Goal: Task Accomplishment & Management: Complete application form

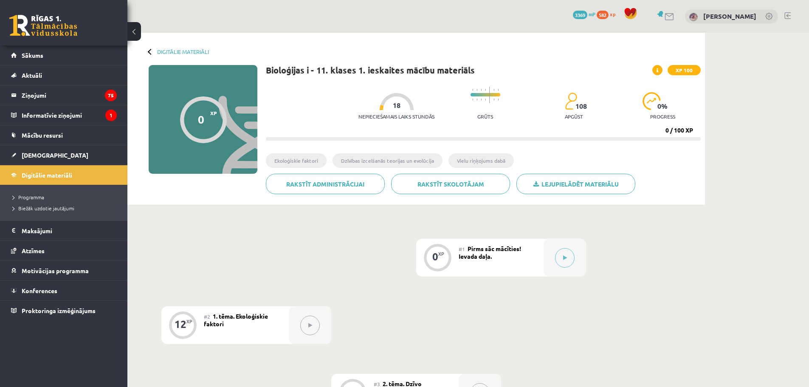
click at [575, 257] on div at bounding box center [565, 258] width 42 height 38
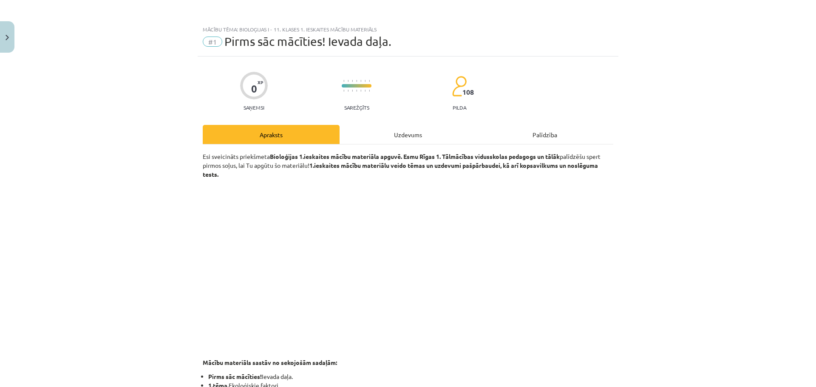
click at [391, 139] on div "Uzdevums" at bounding box center [407, 134] width 137 height 19
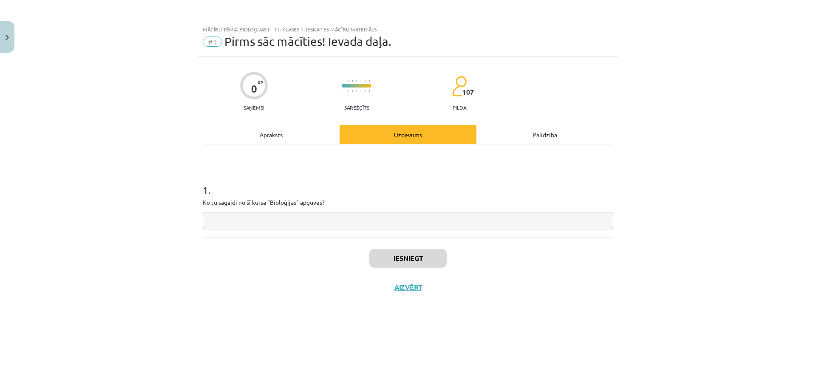
click at [271, 226] on input "text" at bounding box center [408, 220] width 410 height 17
type input "**"
click at [416, 264] on button "Iesniegt" at bounding box center [407, 258] width 77 height 19
click at [404, 292] on button "Nākamā nodarbība" at bounding box center [407, 293] width 83 height 20
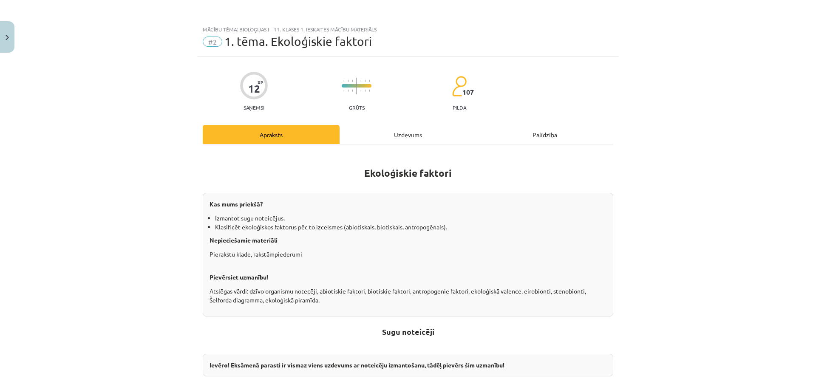
click at [375, 139] on div "Uzdevums" at bounding box center [407, 134] width 137 height 19
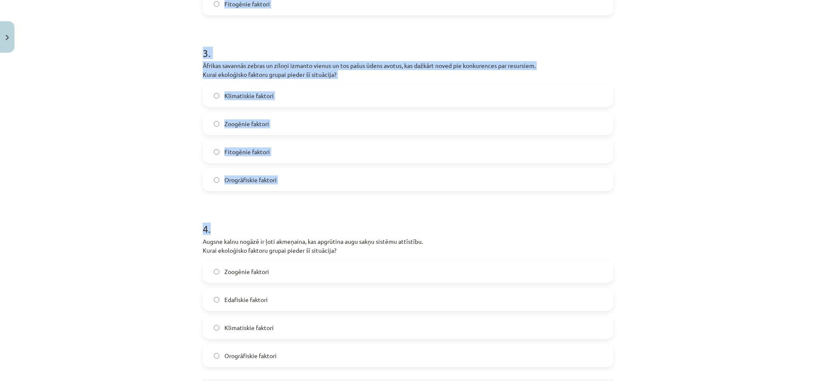
scroll to position [567, 0]
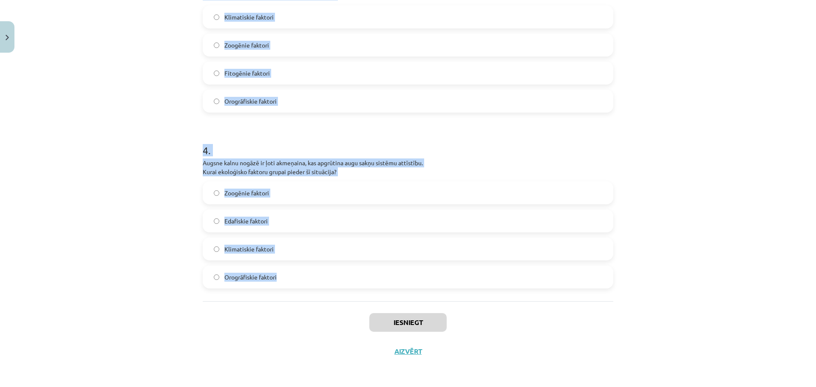
drag, startPoint x: 192, startPoint y: 167, endPoint x: 331, endPoint y: 298, distance: 190.9
click at [331, 298] on div "Mācību tēma: Bioloģijas i - 11. klases 1. ieskaites mācību materiāls #2 1. tēma…" at bounding box center [408, 193] width 816 height 387
drag, startPoint x: 304, startPoint y: 175, endPoint x: 296, endPoint y: 163, distance: 14.4
copy form "1 . Pilsētā ievieš mākslīgo apgaismojumu, kas naktīs ietekmē vietējo sikspārņu …"
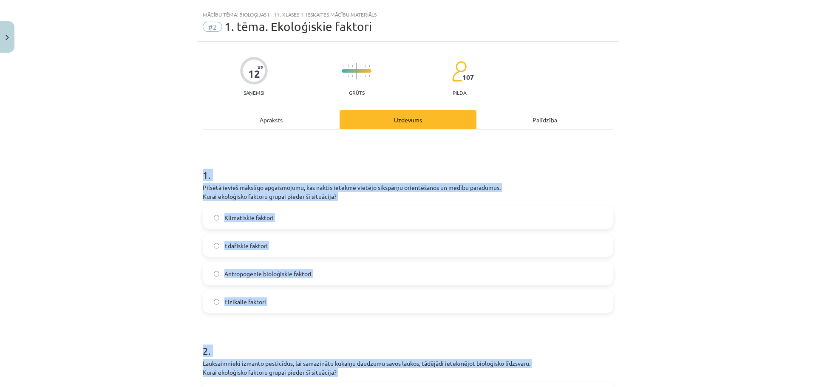
scroll to position [0, 0]
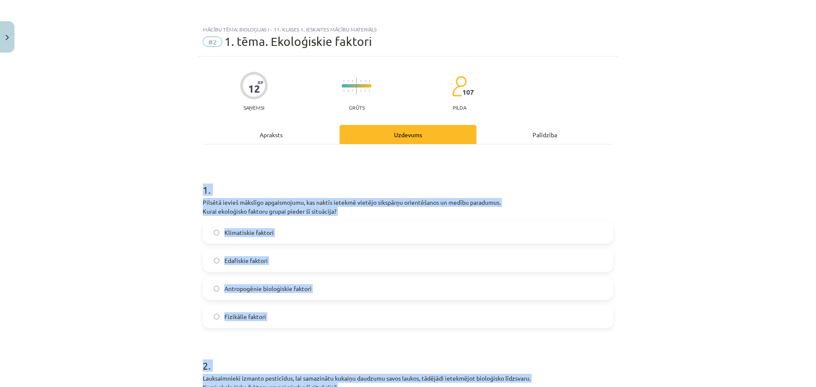
click at [153, 175] on div "Mācību tēma: Bioloģijas i - 11. klases 1. ieskaites mācību materiāls #2 1. tēma…" at bounding box center [408, 193] width 816 height 387
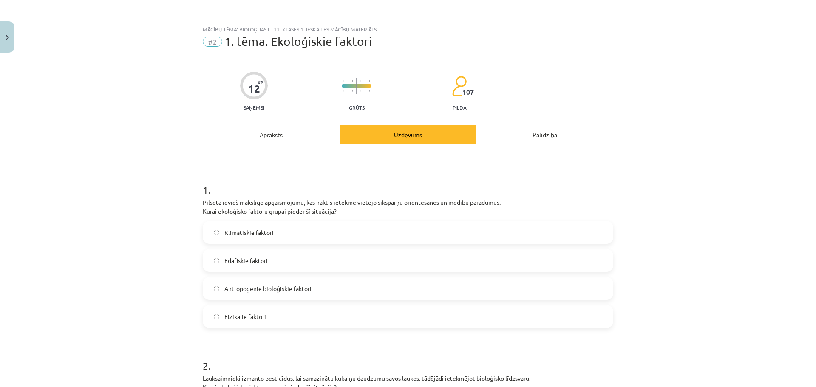
click at [239, 295] on label "Antropogēnie bioloģiskie faktori" at bounding box center [408, 288] width 409 height 21
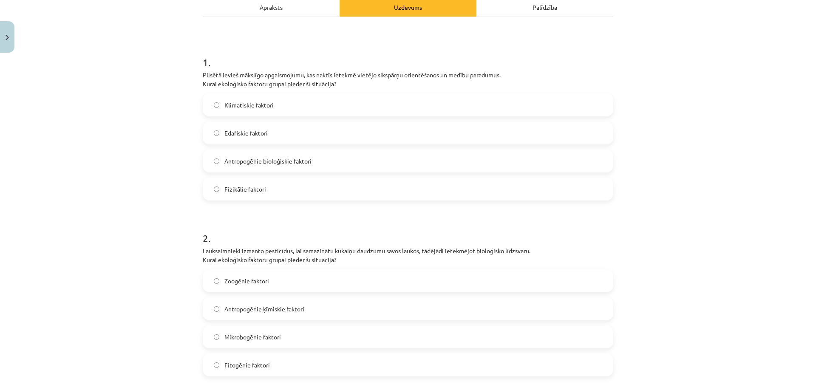
scroll to position [255, 0]
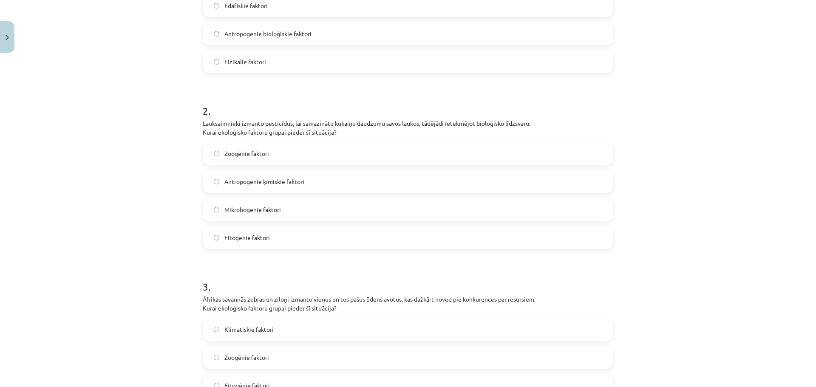
click at [285, 190] on label "Antropogēnie ķīmiskie faktori" at bounding box center [408, 181] width 409 height 21
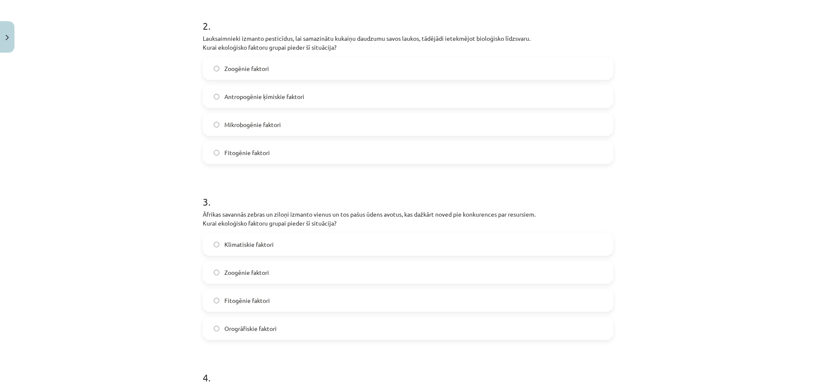
scroll to position [467, 0]
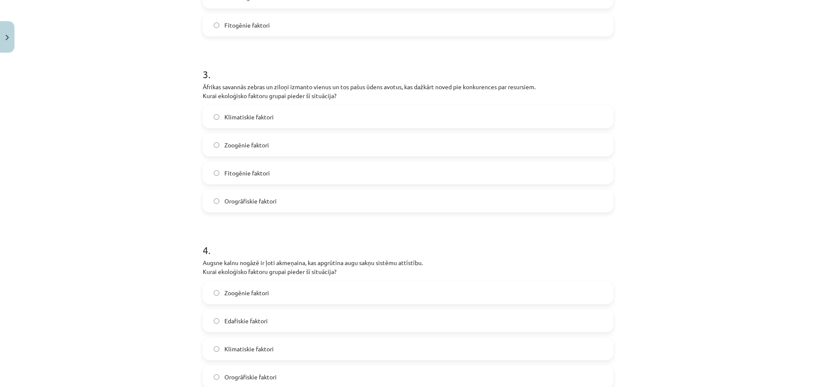
click at [246, 156] on div "Klimatiskie faktori Zoogēnie faktori Fitogēnie faktori Orogrāfiskie faktori" at bounding box center [408, 158] width 410 height 107
click at [249, 150] on label "Zoogēnie faktori" at bounding box center [408, 144] width 409 height 21
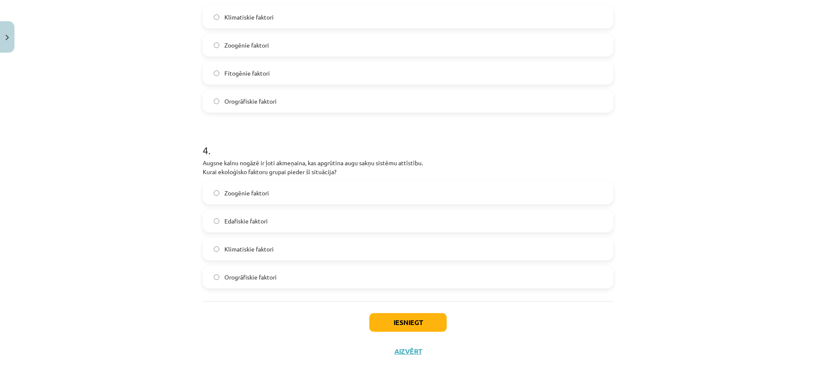
click at [263, 226] on label "Edafiskie faktori" at bounding box center [408, 220] width 409 height 21
click at [407, 331] on button "Iesniegt" at bounding box center [407, 322] width 77 height 19
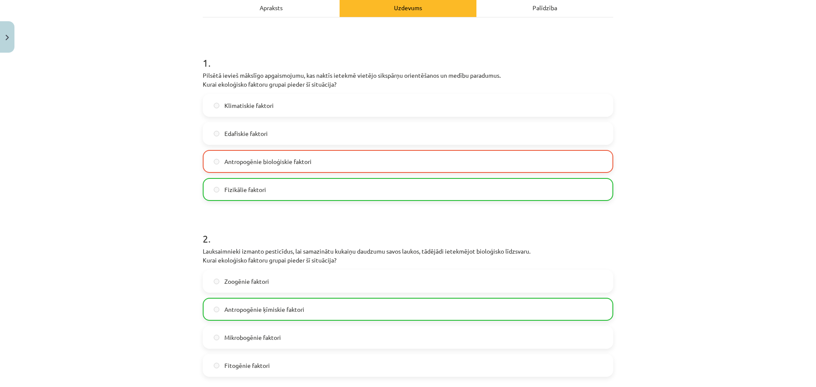
scroll to position [0, 0]
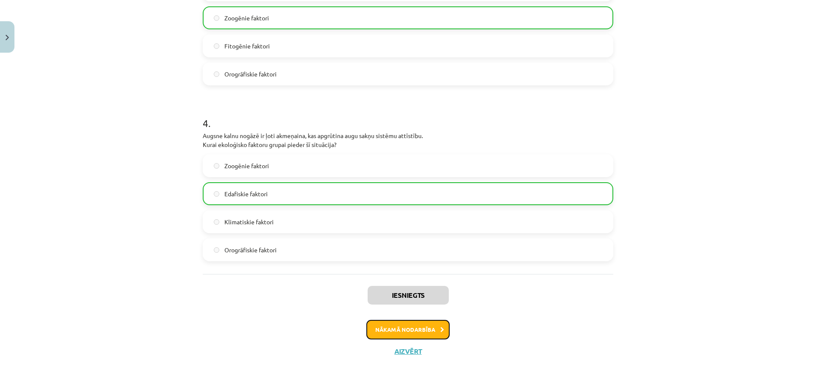
click at [430, 323] on button "Nākamā nodarbība" at bounding box center [407, 330] width 83 height 20
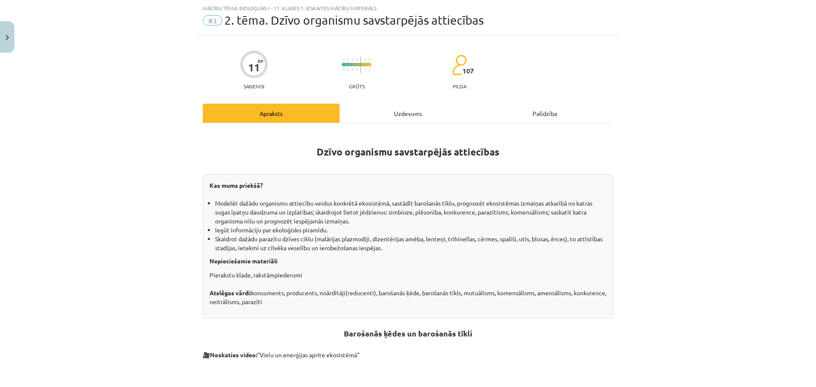
scroll to position [64, 0]
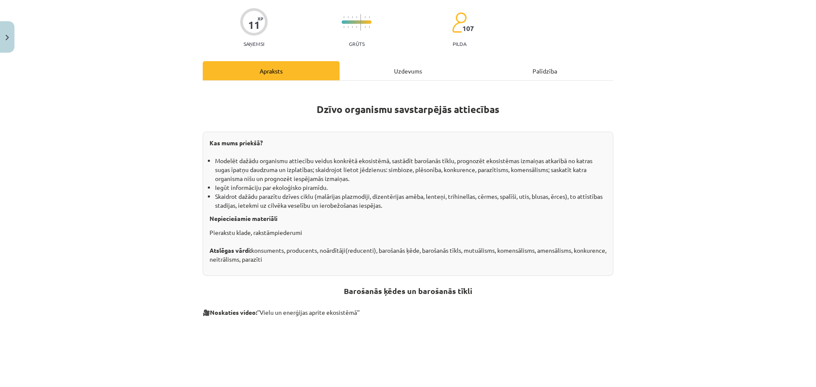
click at [400, 76] on div "Uzdevums" at bounding box center [407, 70] width 137 height 19
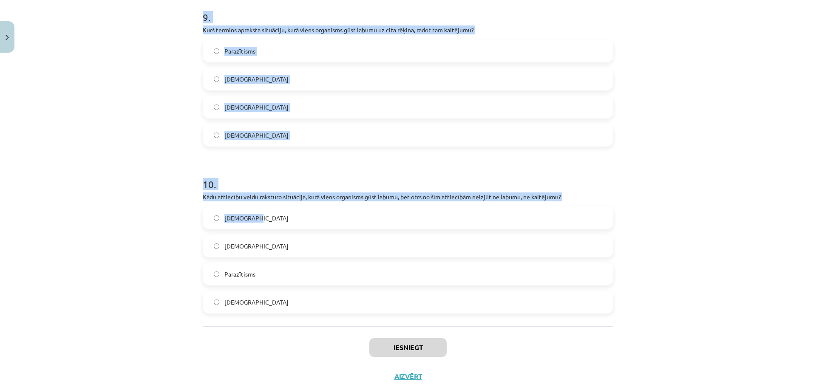
scroll to position [1533, 0]
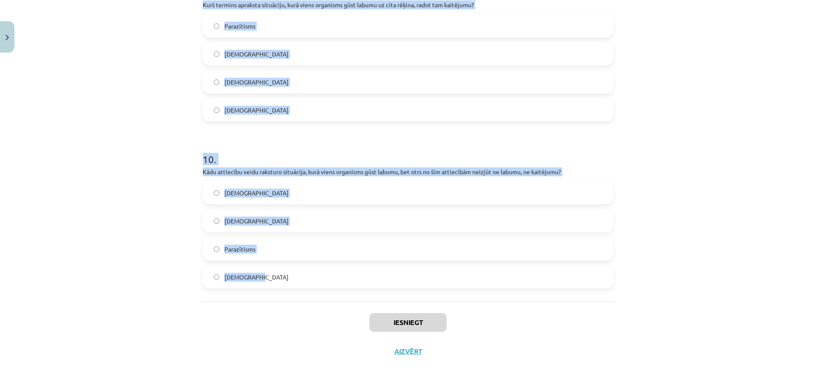
drag, startPoint x: 208, startPoint y: 119, endPoint x: 300, endPoint y: 282, distance: 186.7
click at [300, 282] on div "Mācību tēma: Bioloģijas i - 11. klases 1. ieskaites mācību materiāls #3 2. tēma…" at bounding box center [408, 193] width 816 height 387
copy form "1 . Kā cilvēks visbiežāk inficējas ar cērmi? Ar piesārņota ūdens starpniecību K…"
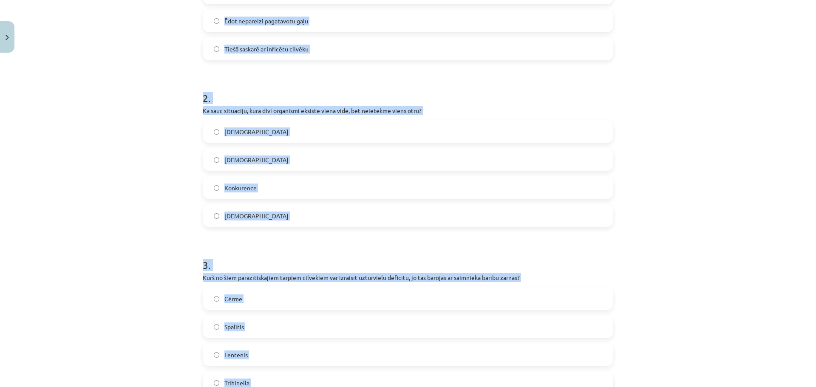
scroll to position [4, 0]
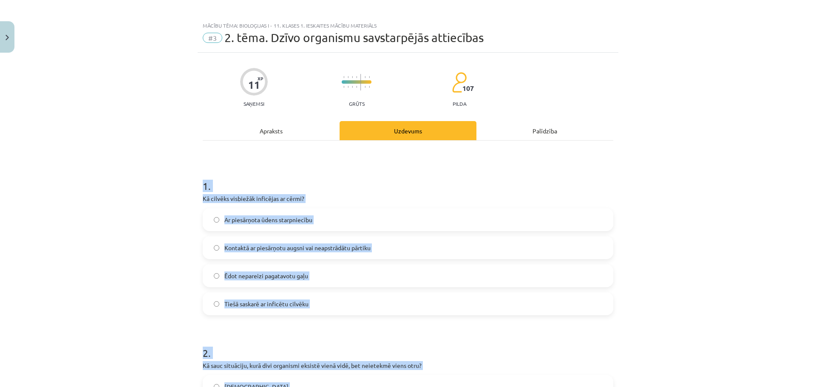
click at [297, 182] on h1 "1 ." at bounding box center [408, 178] width 410 height 26
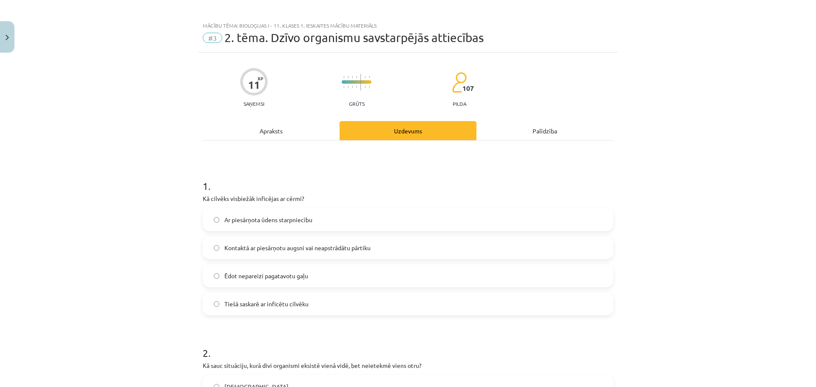
click at [275, 253] on label "Kontaktā ar piesārņotu augsni vai neapstrādātu pārtiku" at bounding box center [408, 247] width 409 height 21
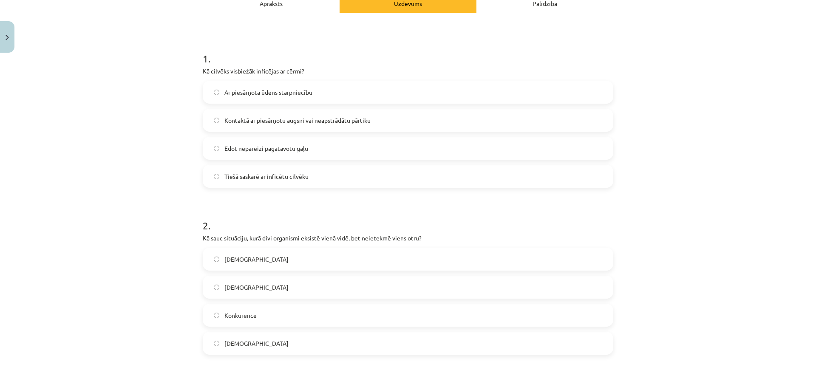
scroll to position [174, 0]
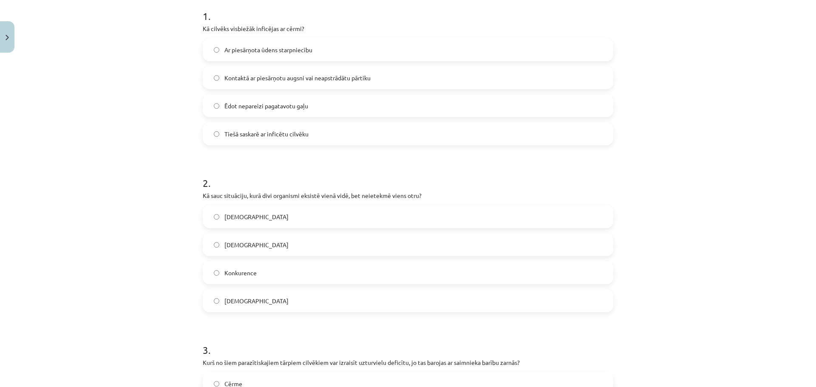
click at [247, 246] on span "Neitrālisms" at bounding box center [256, 244] width 64 height 9
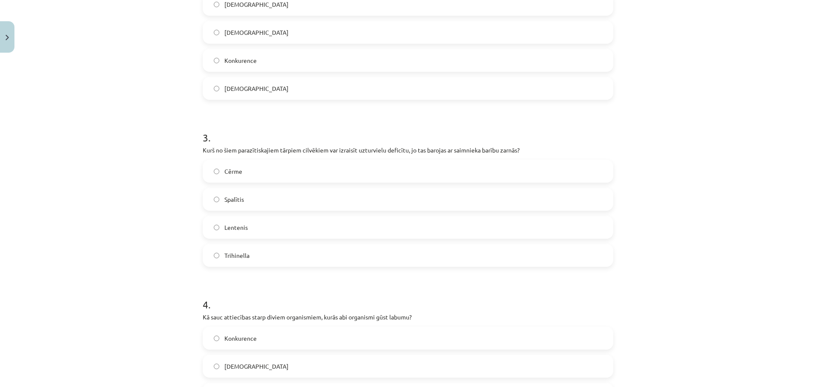
scroll to position [429, 0]
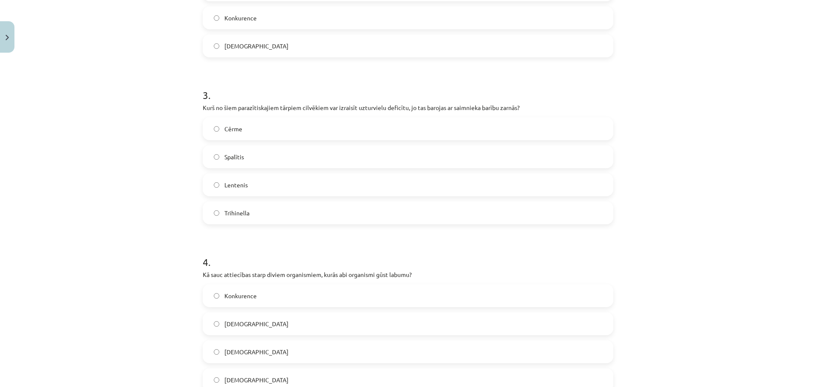
click at [262, 181] on label "Lentenis" at bounding box center [408, 184] width 409 height 21
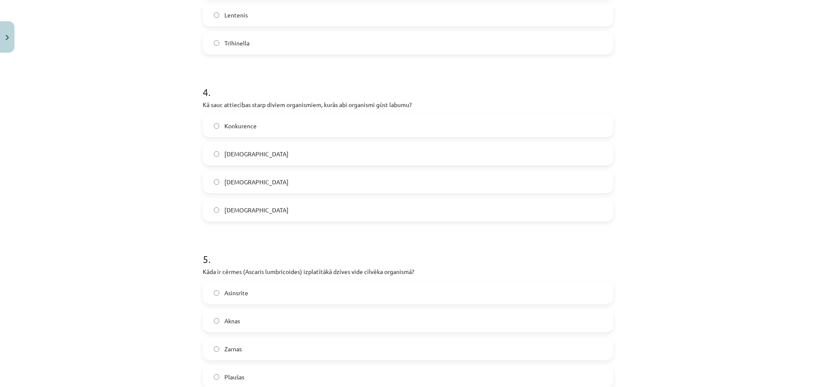
click at [242, 208] on span "Mutuālisms" at bounding box center [256, 210] width 64 height 9
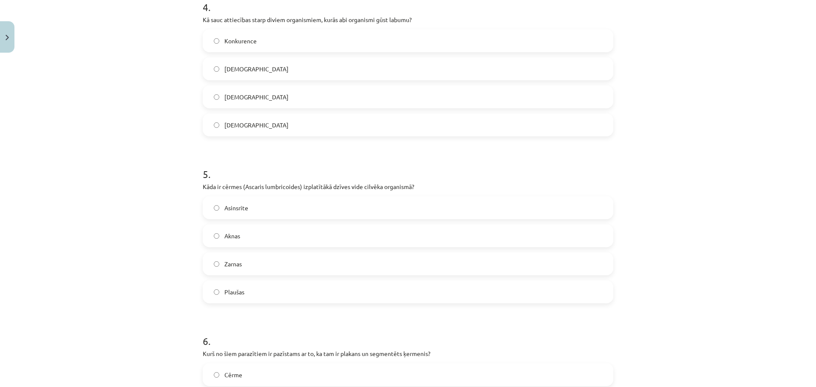
scroll to position [769, 0]
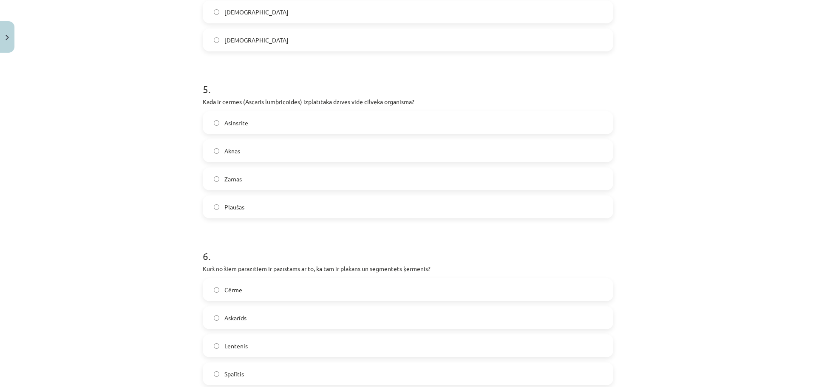
click at [250, 184] on label "Zarnas" at bounding box center [408, 178] width 409 height 21
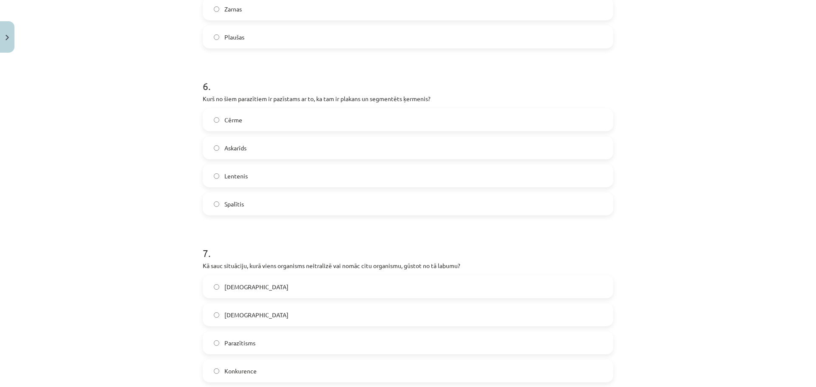
click at [248, 180] on label "Lentenis" at bounding box center [408, 175] width 409 height 21
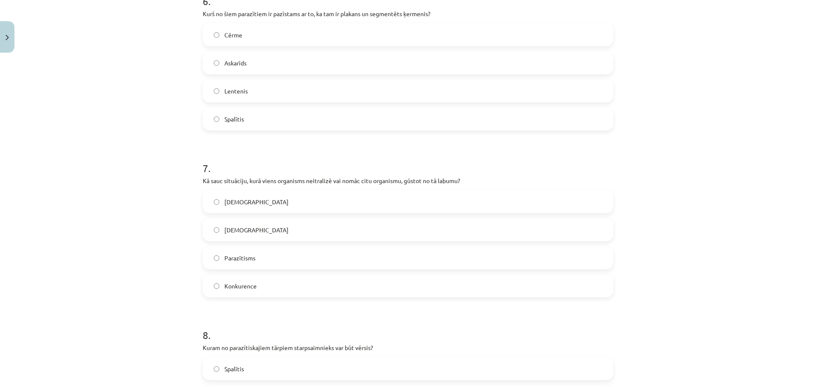
scroll to position [1109, 0]
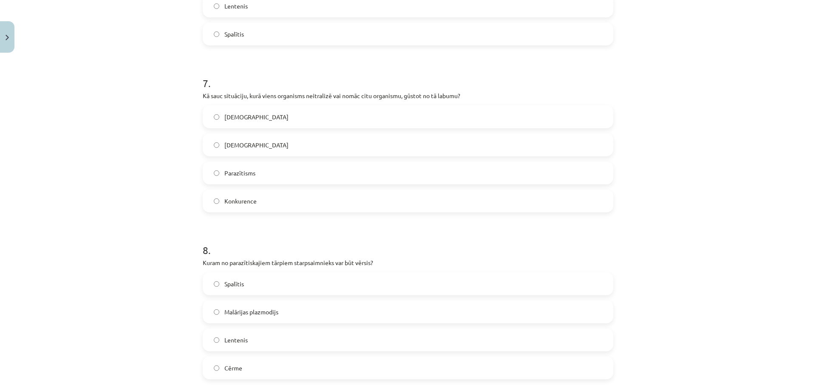
click at [243, 174] on span "Parazītisms" at bounding box center [239, 173] width 31 height 9
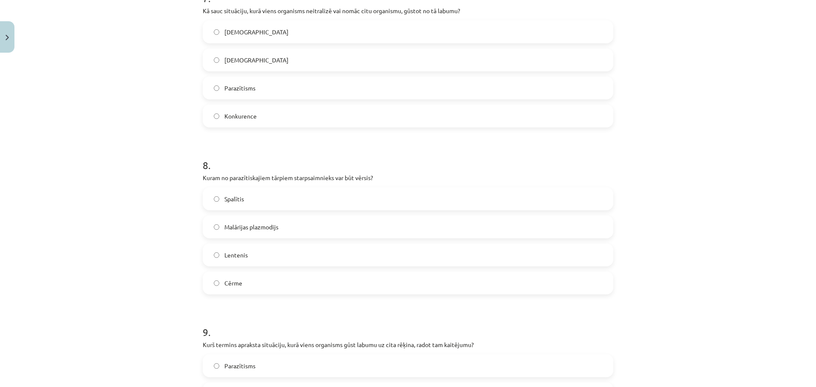
click at [250, 81] on label "Parazītisms" at bounding box center [408, 87] width 409 height 21
click at [246, 255] on label "Lentenis" at bounding box center [408, 254] width 409 height 21
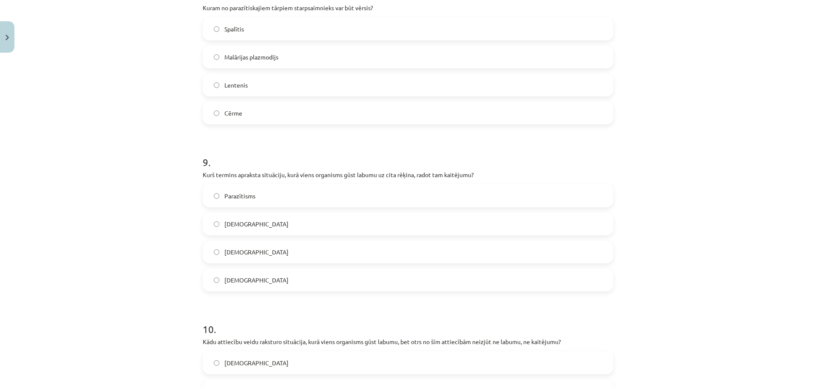
scroll to position [1406, 0]
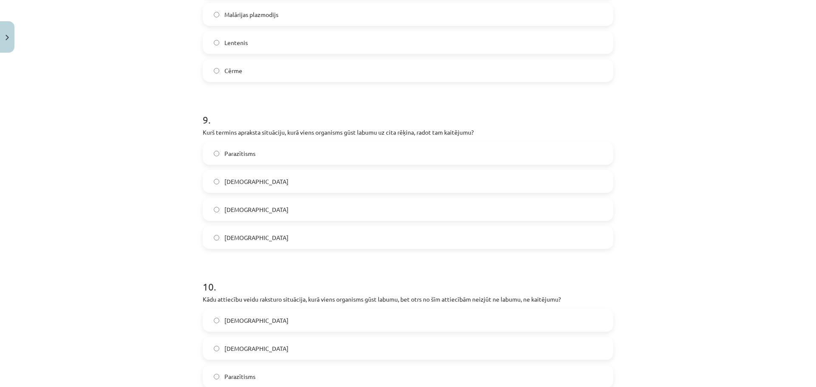
click at [238, 154] on span "Parazītisms" at bounding box center [239, 153] width 31 height 9
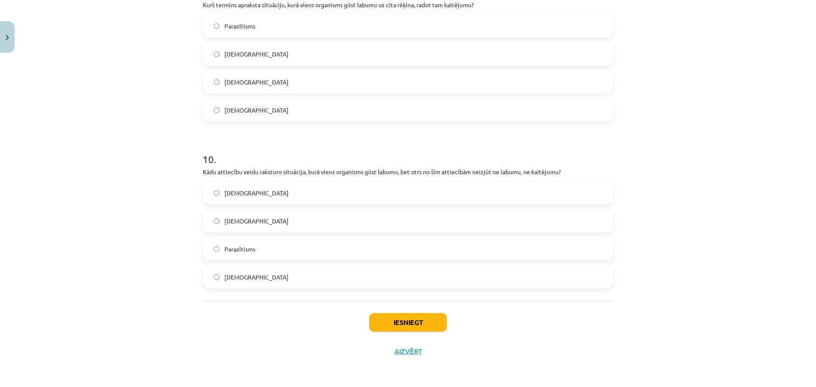
click at [250, 217] on span "Komensālisms" at bounding box center [256, 221] width 64 height 9
click at [424, 320] on button "Iesniegt" at bounding box center [407, 322] width 77 height 19
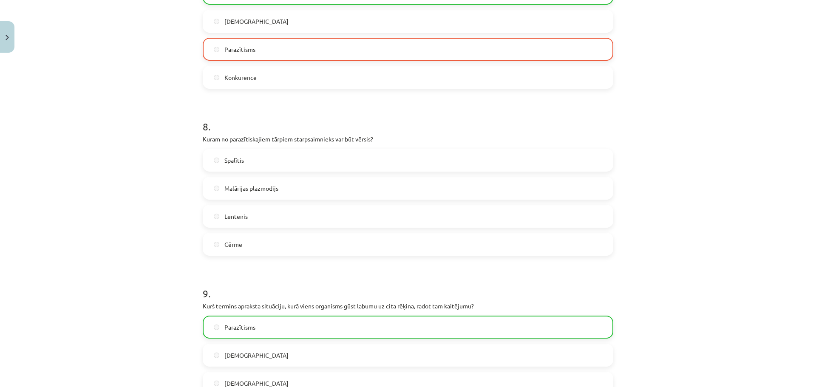
scroll to position [1561, 0]
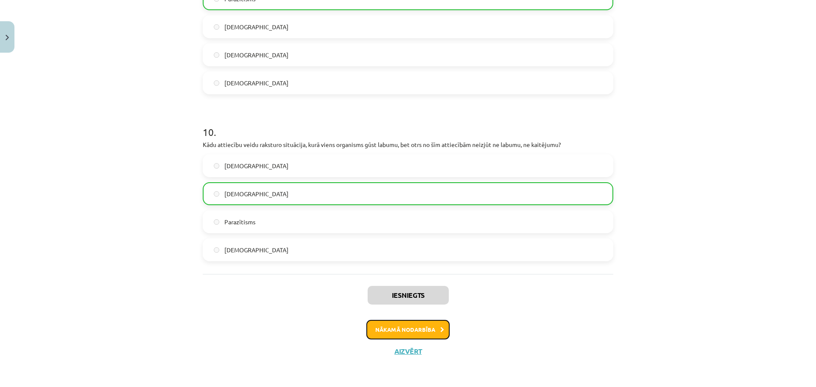
click at [416, 321] on button "Nākamā nodarbība" at bounding box center [407, 330] width 83 height 20
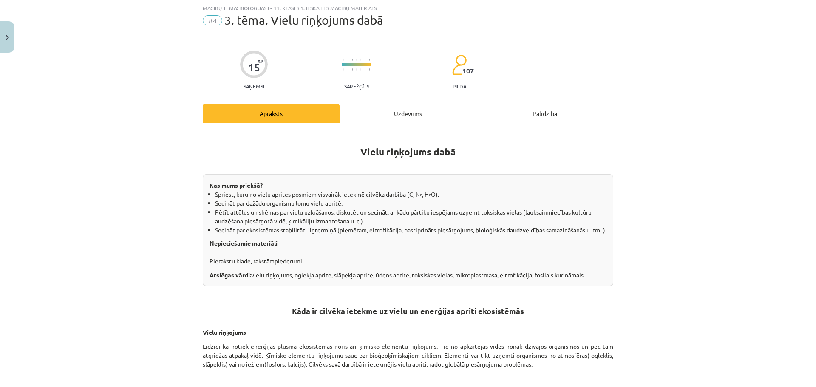
click at [382, 115] on div "Uzdevums" at bounding box center [407, 113] width 137 height 19
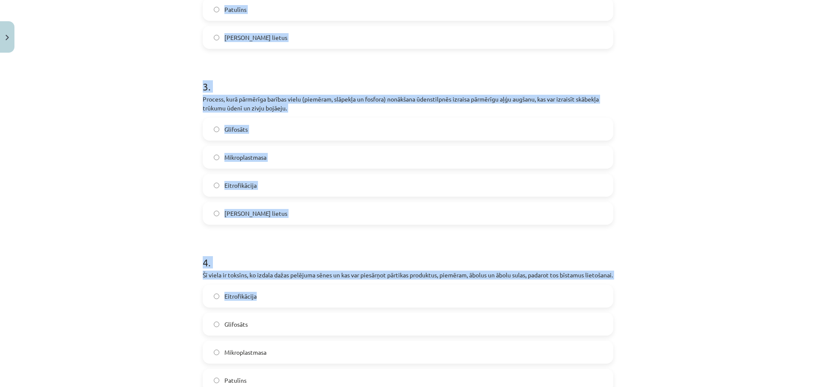
scroll to position [734, 0]
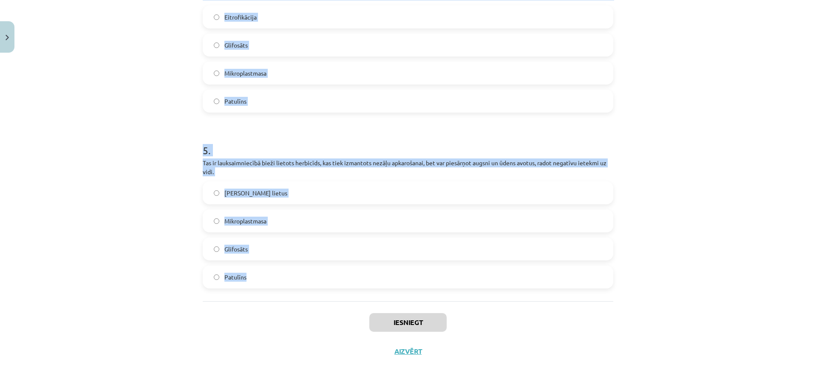
drag, startPoint x: 197, startPoint y: 123, endPoint x: 350, endPoint y: 293, distance: 228.4
copy form "1 . Sīkas plastmasas daļiņas, kas rodas no plastmasas izstrādājumu sadalīšanās …"
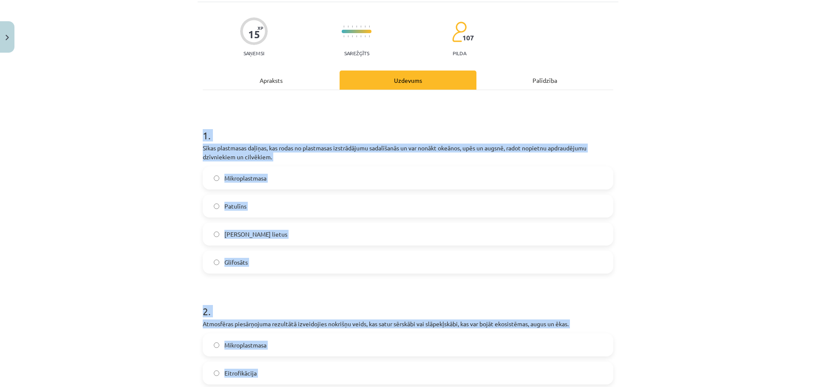
scroll to position [0, 0]
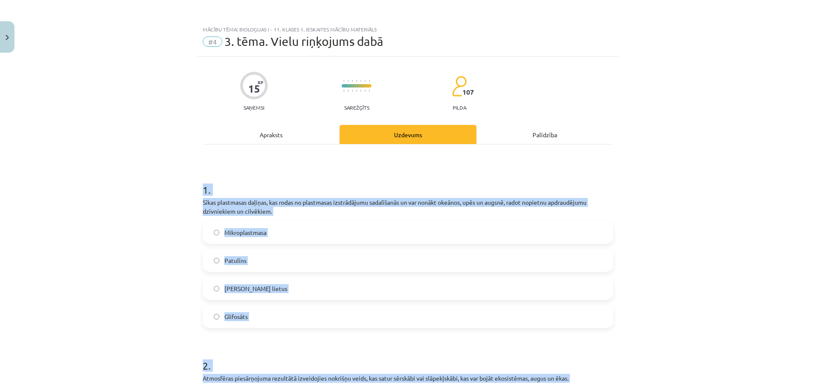
drag, startPoint x: 143, startPoint y: 232, endPoint x: 189, endPoint y: 230, distance: 45.5
click at [143, 232] on div "Mācību tēma: Bioloģijas i - 11. klases 1. ieskaites mācību materiāls #4 3. tēma…" at bounding box center [408, 193] width 816 height 387
click at [226, 234] on span "Mikroplastmasa" at bounding box center [245, 232] width 42 height 9
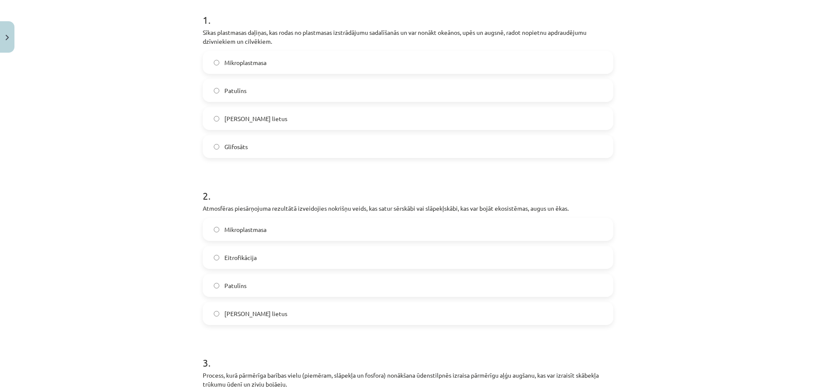
scroll to position [212, 0]
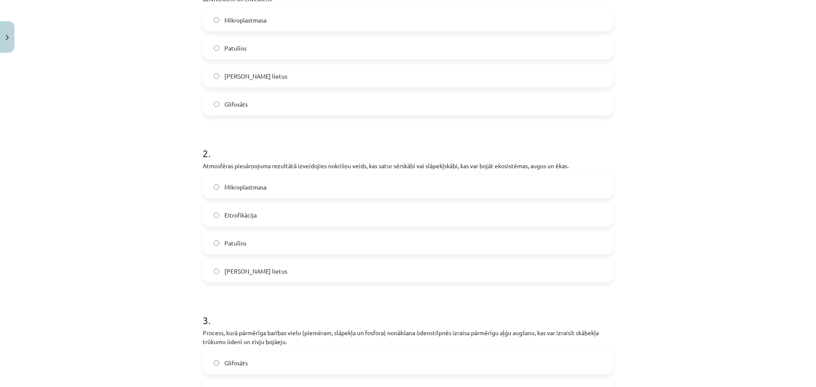
click at [234, 266] on label "Skābais lietus" at bounding box center [408, 270] width 409 height 21
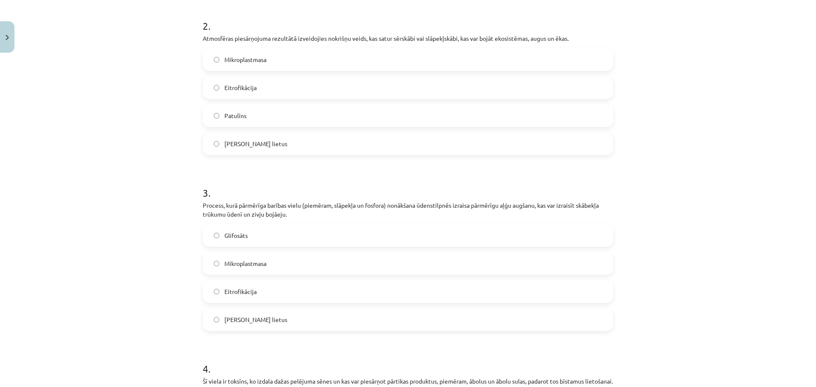
scroll to position [382, 0]
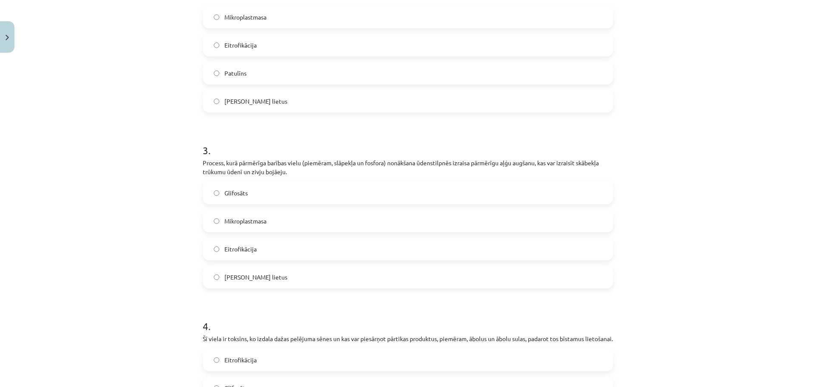
click at [246, 243] on label "Eitrofikācija" at bounding box center [408, 248] width 409 height 21
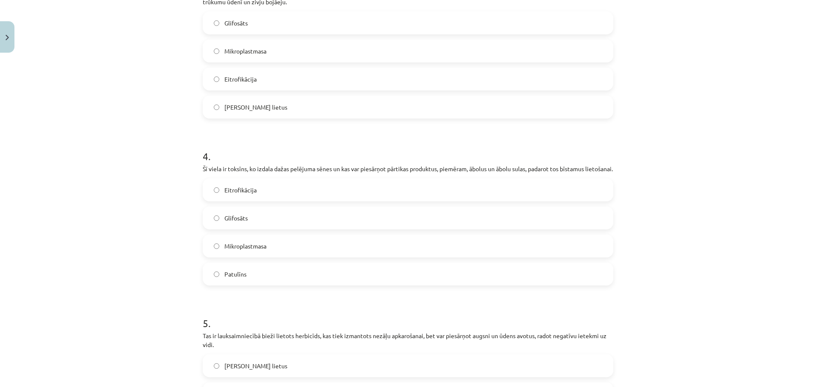
scroll to position [595, 0]
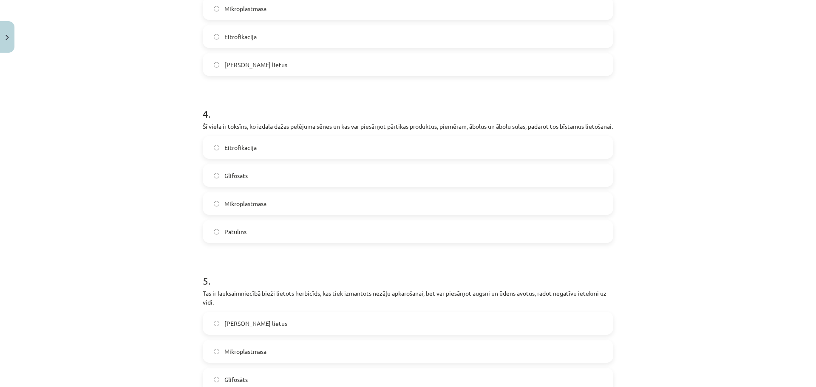
click at [246, 242] on label "Patulīns" at bounding box center [408, 231] width 409 height 21
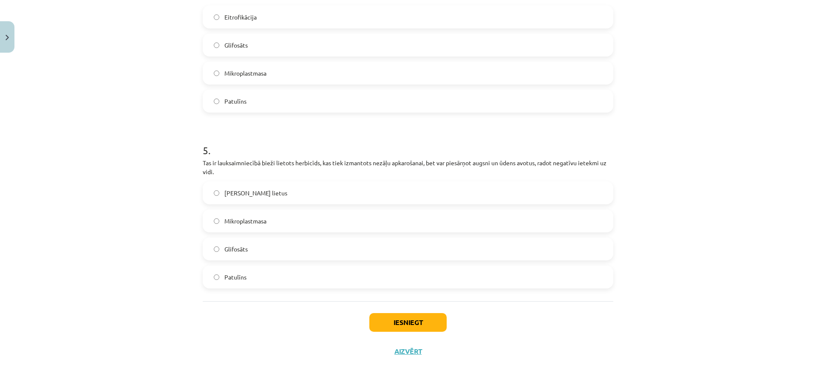
click at [246, 247] on label "Glifosāts" at bounding box center [408, 248] width 409 height 21
click at [403, 324] on button "Iesniegt" at bounding box center [407, 322] width 77 height 19
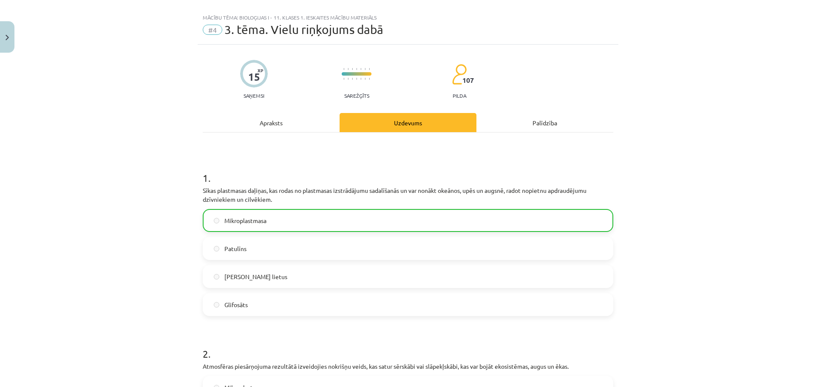
scroll to position [0, 0]
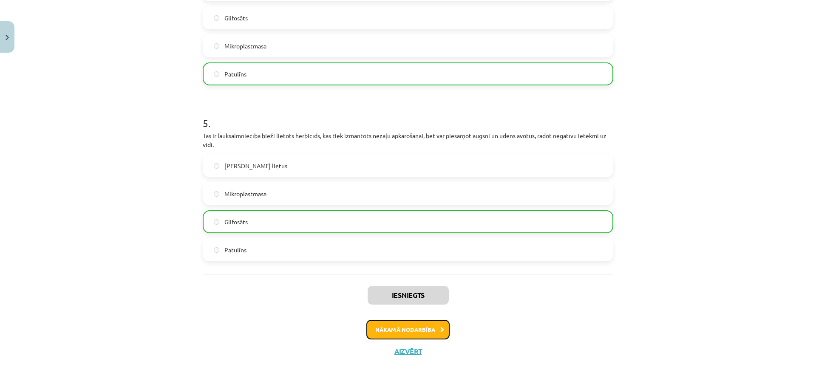
click at [397, 339] on button "Nākamā nodarbība" at bounding box center [407, 330] width 83 height 20
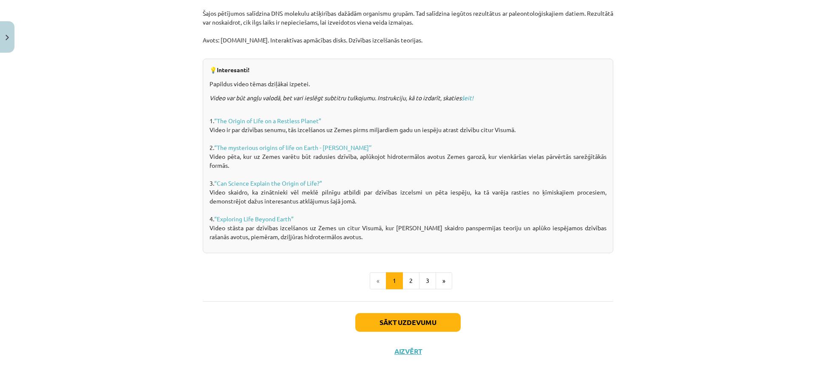
scroll to position [21, 0]
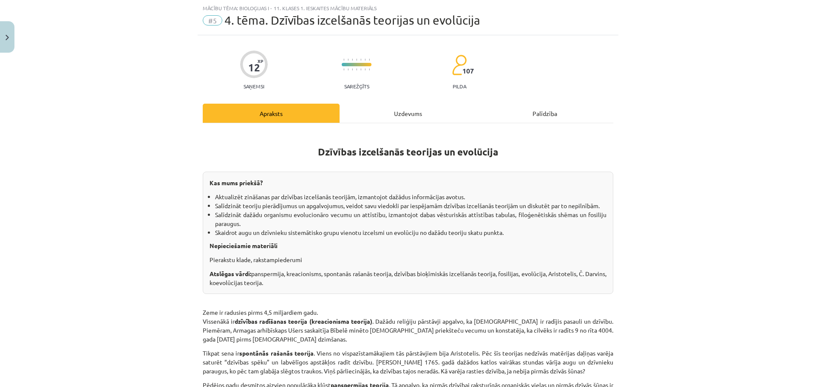
click at [393, 107] on div "Uzdevums" at bounding box center [407, 113] width 137 height 19
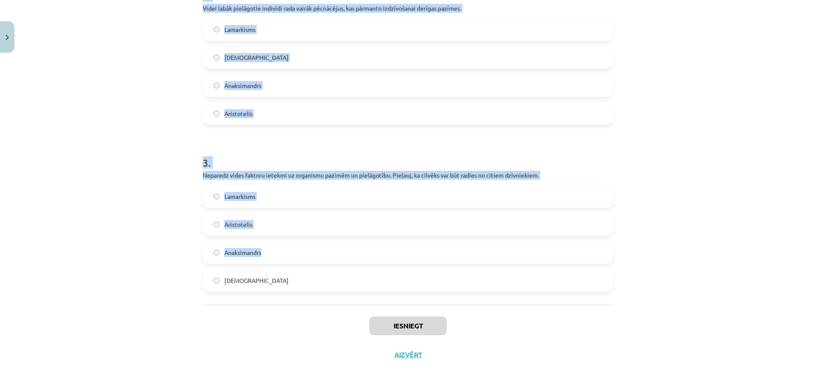
scroll to position [365, 0]
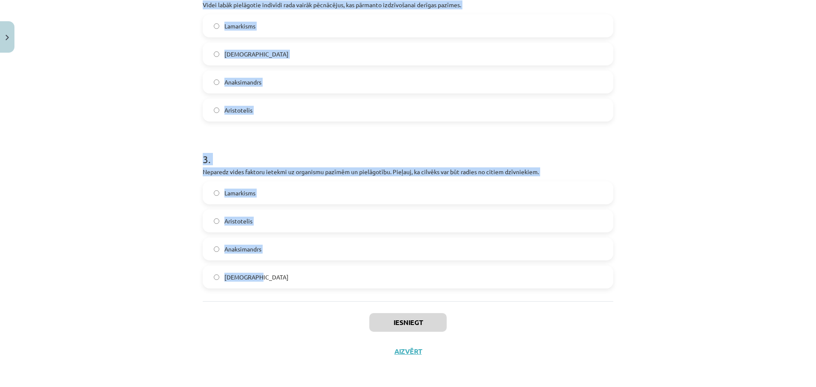
drag, startPoint x: 192, startPoint y: 163, endPoint x: 332, endPoint y: 283, distance: 184.4
click at [332, 283] on div "Mācību tēma: Bioloģijas i - 11. klases 1. ieskaites mācību materiāls #5 4. tēma…" at bounding box center [408, 193] width 816 height 387
copy form "1 . Pēcnācējiem var nodot dzīves laikā iegūtas izdzīvošanai derīgas pazīmes. Or…"
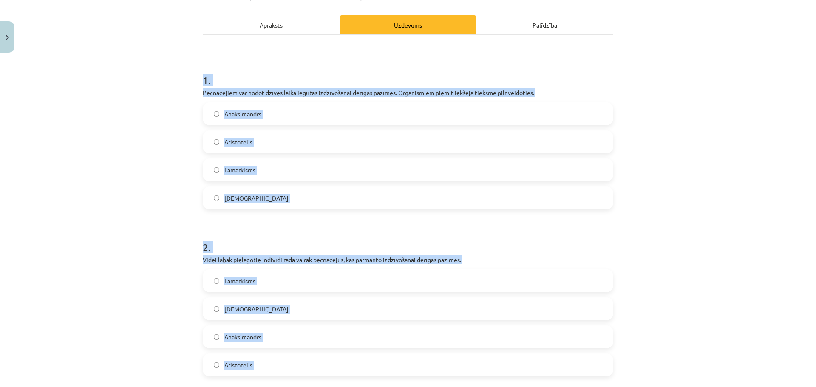
click at [244, 170] on span "Lamarkisms" at bounding box center [239, 170] width 31 height 9
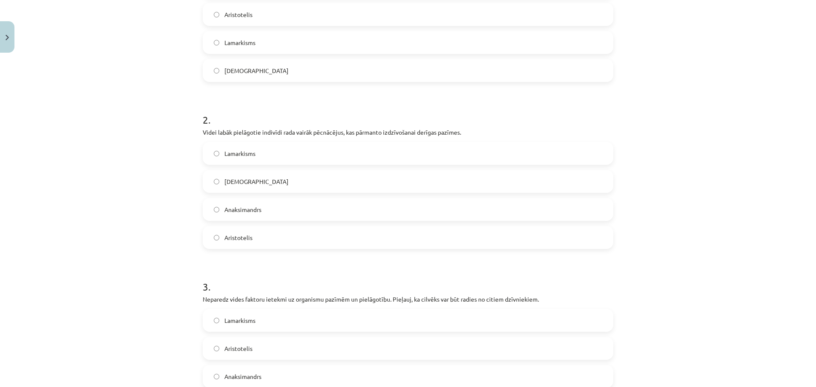
scroll to position [280, 0]
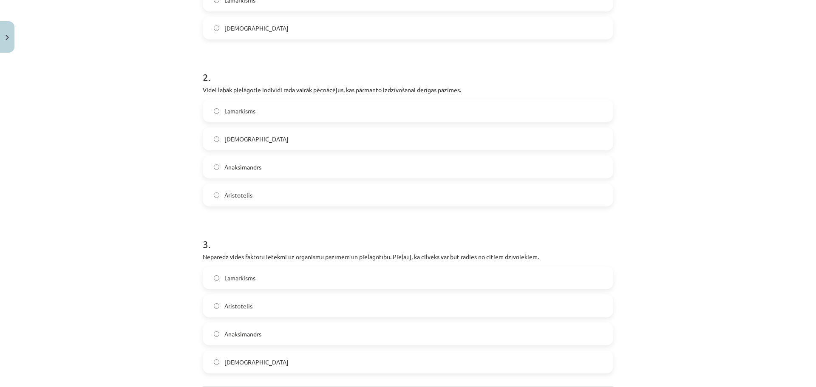
click at [251, 141] on label "Darvinisms" at bounding box center [408, 138] width 409 height 21
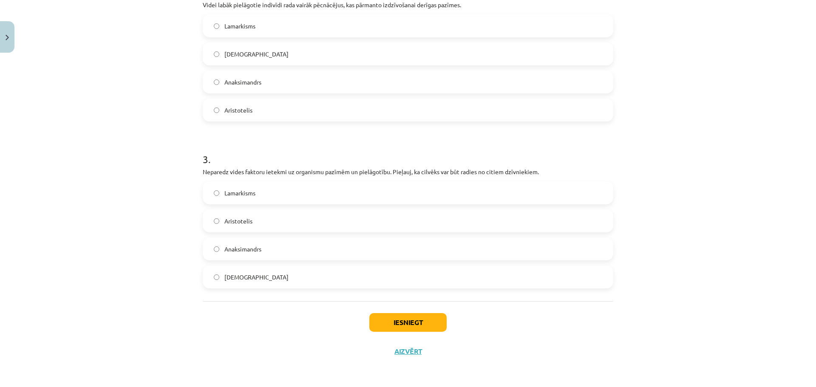
click at [252, 249] on span "Anaksimandrs" at bounding box center [242, 249] width 37 height 9
click at [388, 321] on button "Iesniegt" at bounding box center [407, 322] width 77 height 19
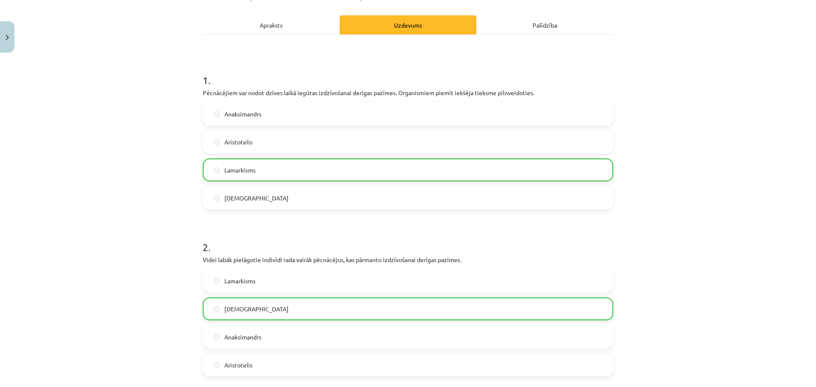
scroll to position [322, 0]
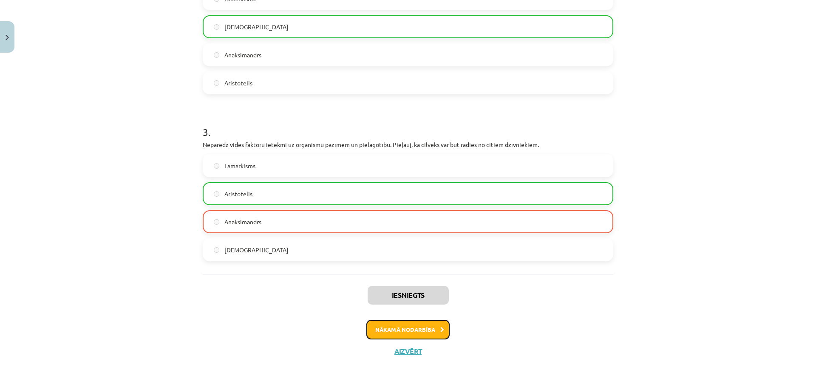
click at [409, 330] on button "Nākamā nodarbība" at bounding box center [407, 330] width 83 height 20
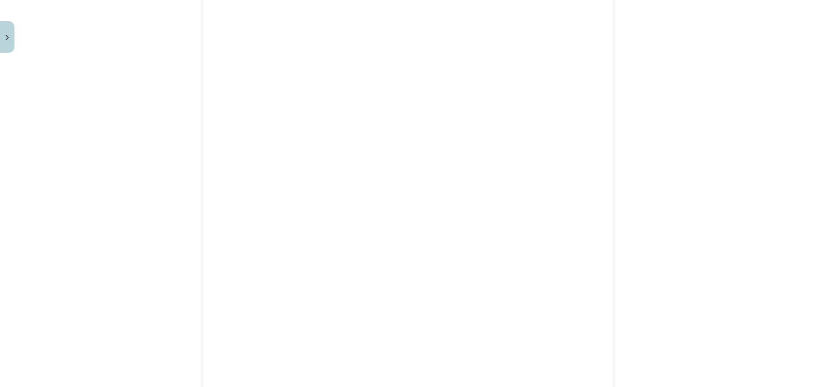
scroll to position [21, 0]
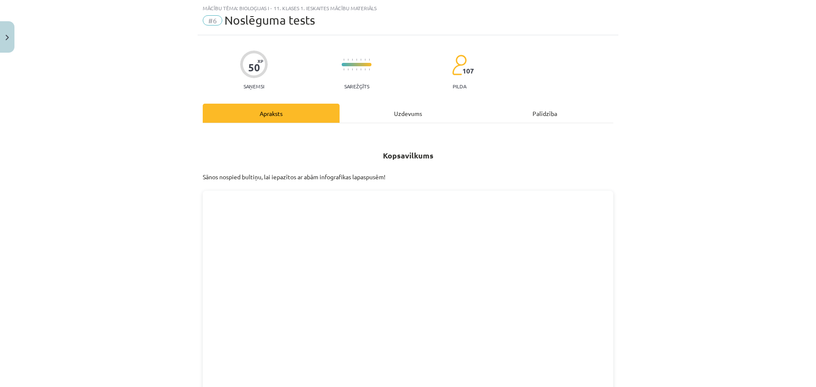
click at [399, 113] on div "Uzdevums" at bounding box center [407, 113] width 137 height 19
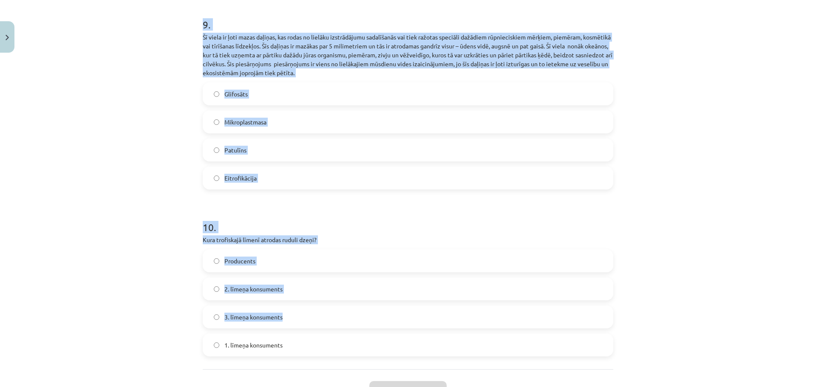
scroll to position [1610, 0]
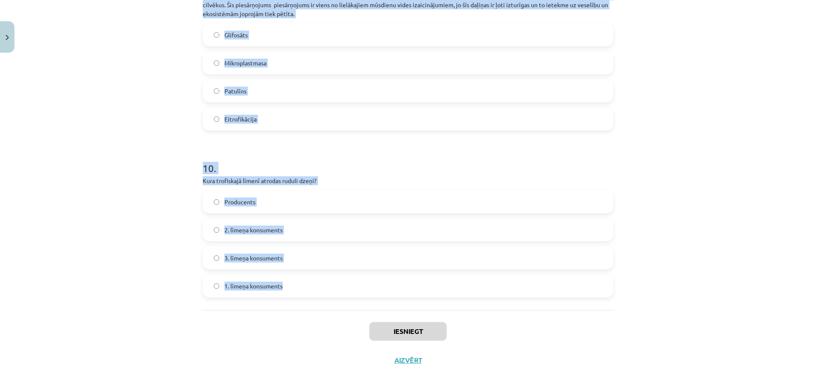
drag, startPoint x: 188, startPoint y: 171, endPoint x: 362, endPoint y: 274, distance: 201.7
click at [362, 274] on div "Mācību tēma: Bioloģijas i - 11. klases 1. ieskaites mācību materiāls #6 Noslēgu…" at bounding box center [408, 193] width 816 height 387
copy form "1 . Vasaras laikā Kristīnes ģimene devās uz pludmali. Kad viņi ieradās, saule j…"
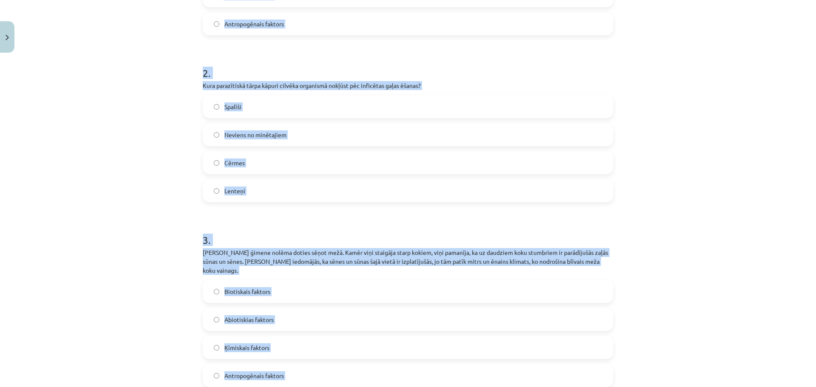
scroll to position [0, 0]
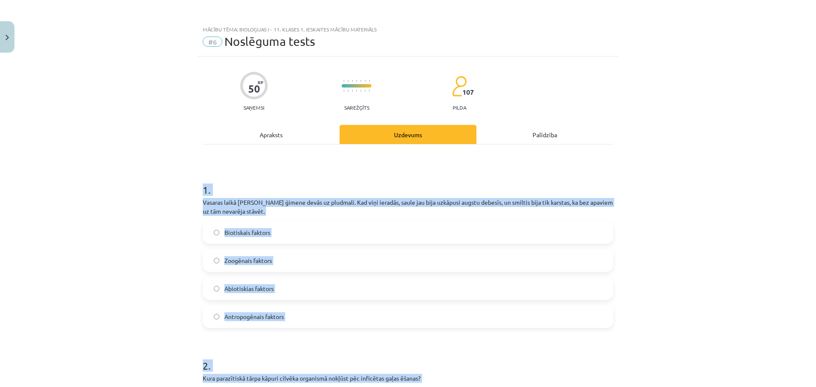
click at [158, 274] on div "Mācību tēma: Bioloģijas i - 11. klases 1. ieskaites mācību materiāls #6 Noslēgu…" at bounding box center [408, 193] width 816 height 387
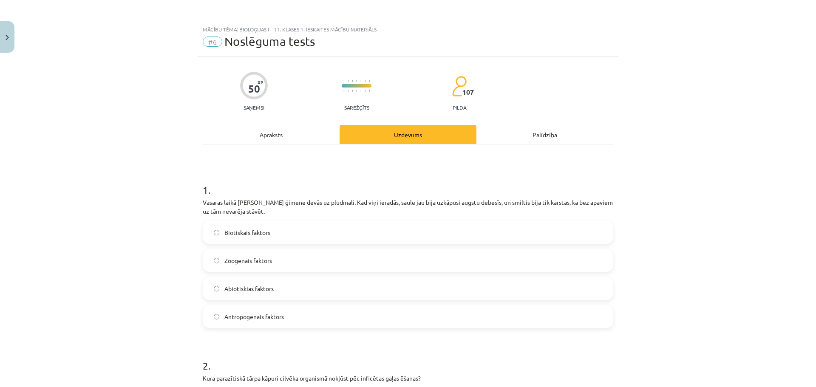
click at [252, 294] on label "Abiotiskias faktors" at bounding box center [408, 288] width 409 height 21
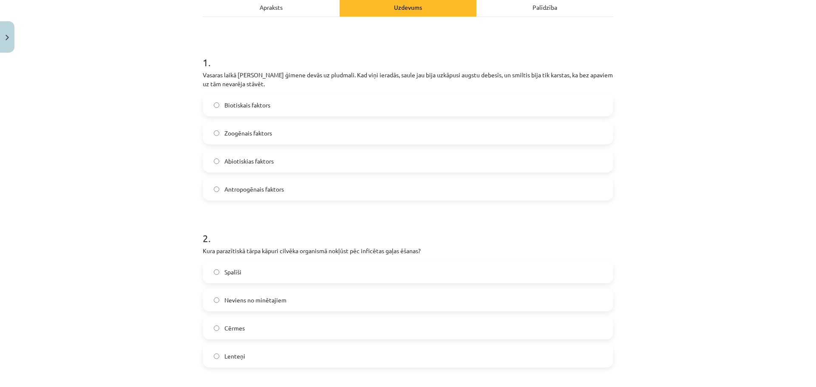
scroll to position [212, 0]
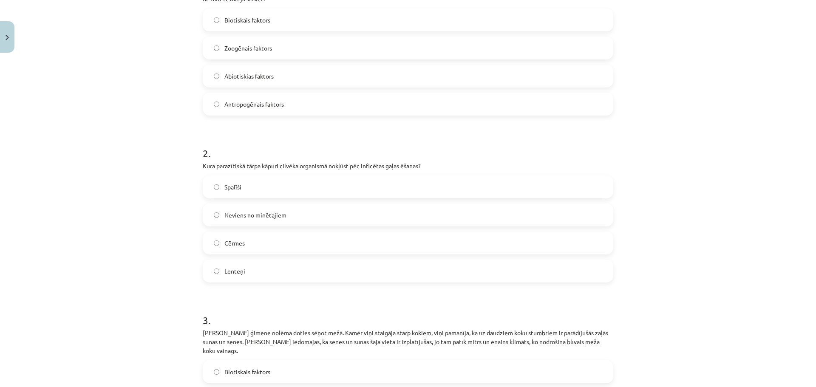
click at [243, 269] on label "Lenteņi" at bounding box center [408, 270] width 409 height 21
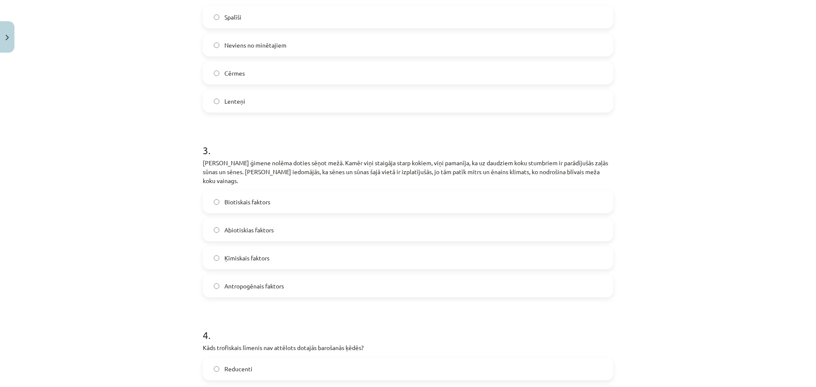
scroll to position [425, 0]
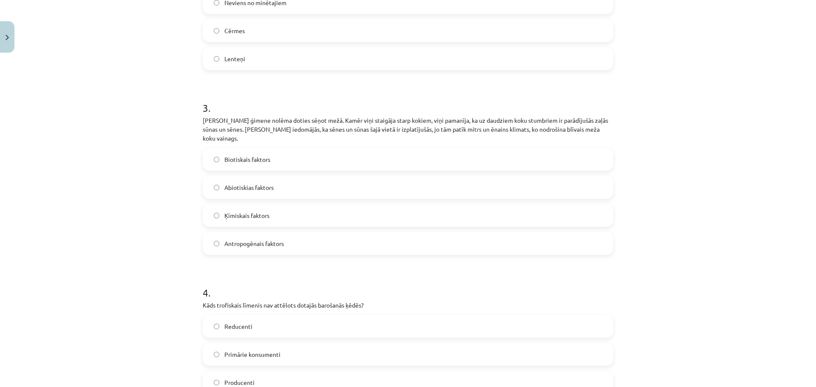
click at [241, 183] on span "Abiotiskias faktors" at bounding box center [248, 187] width 49 height 9
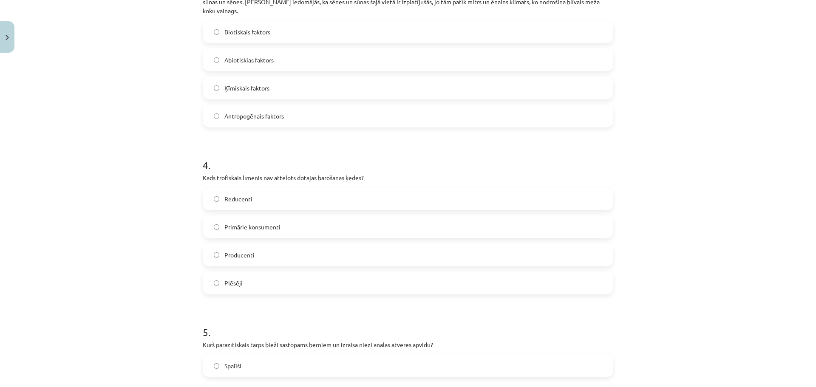
scroll to position [595, 0]
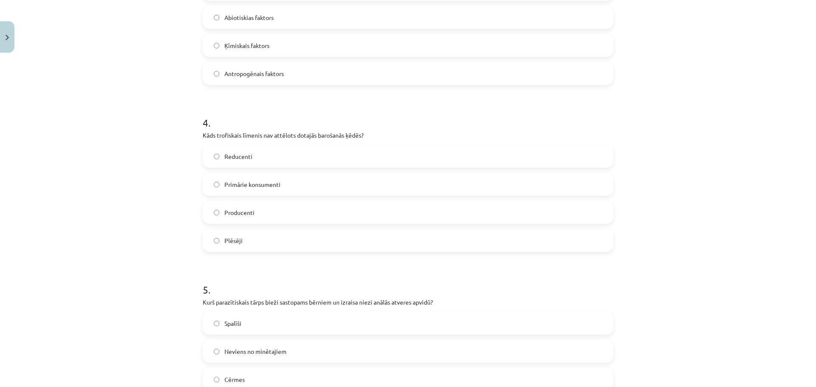
click at [259, 146] on label "Reducenti" at bounding box center [408, 156] width 409 height 21
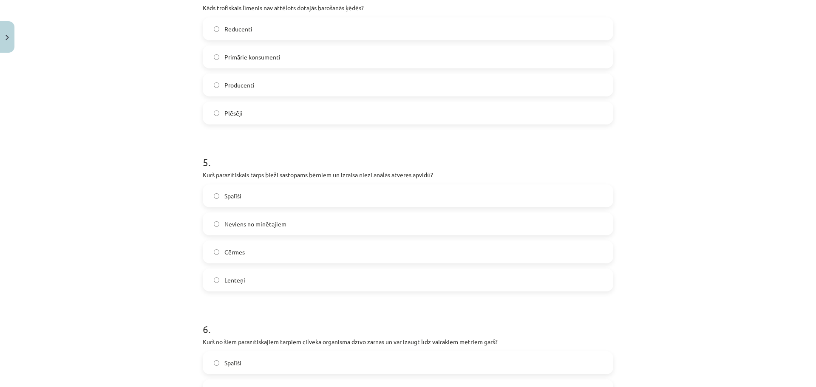
scroll to position [807, 0]
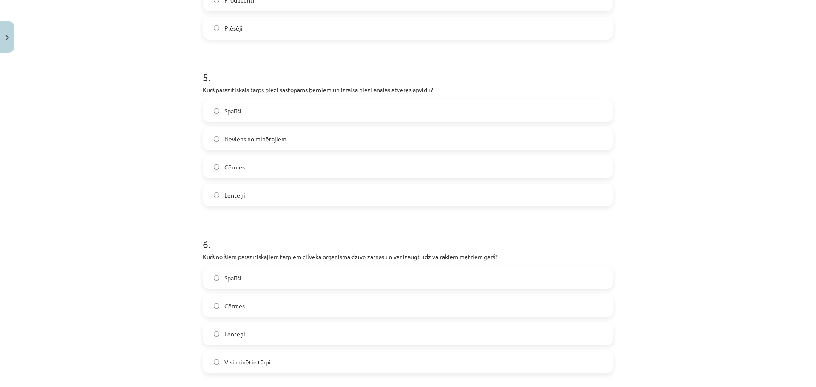
click at [244, 106] on label "Spalīši" at bounding box center [408, 110] width 409 height 21
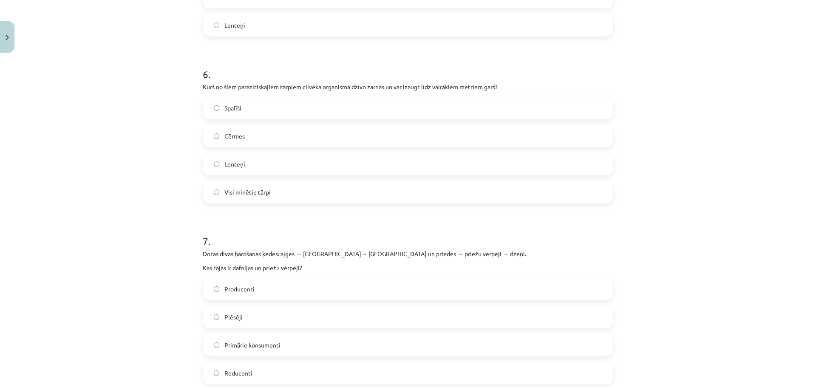
click at [246, 154] on label "Lenteņi" at bounding box center [408, 163] width 409 height 21
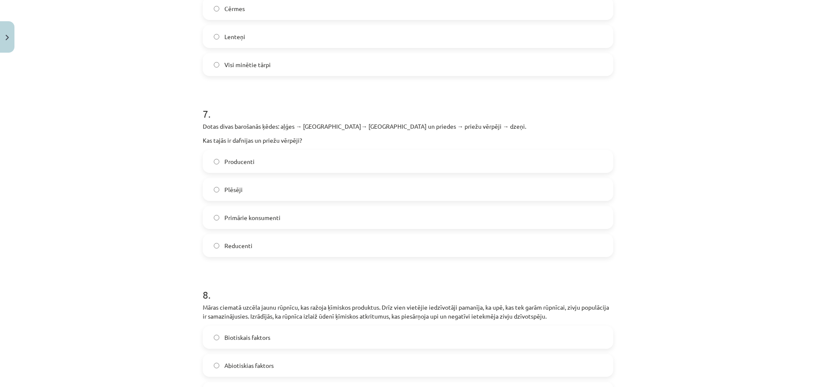
scroll to position [1147, 0]
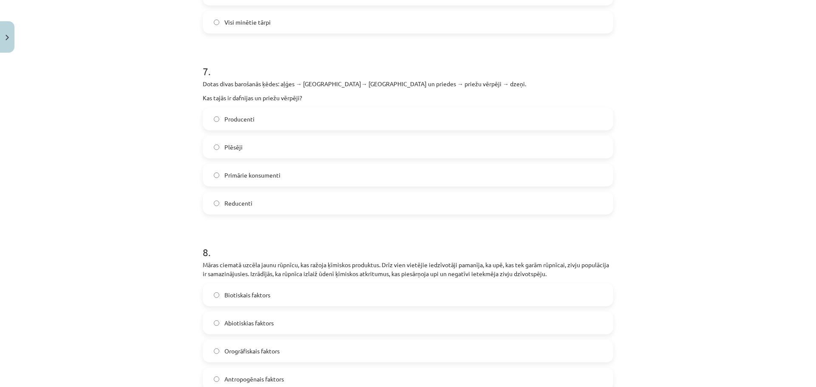
click at [256, 171] on span "Primārie konsumenti" at bounding box center [252, 175] width 56 height 9
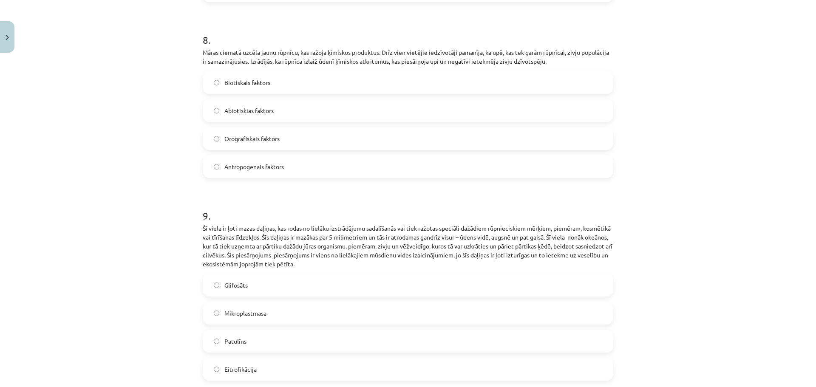
click at [232, 165] on label "Antropogēnais faktors" at bounding box center [408, 166] width 409 height 21
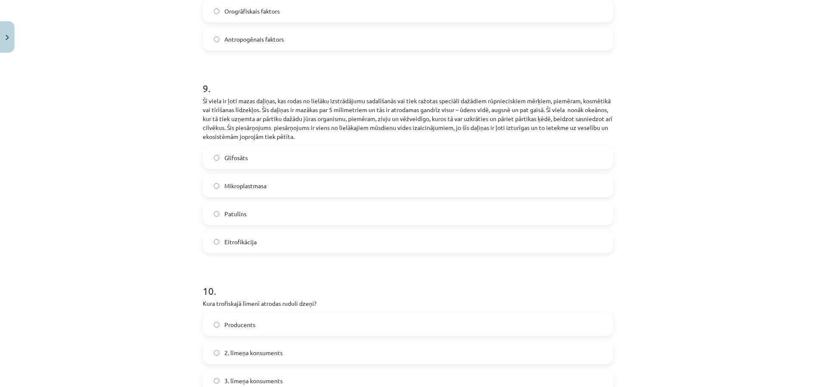
scroll to position [1530, 0]
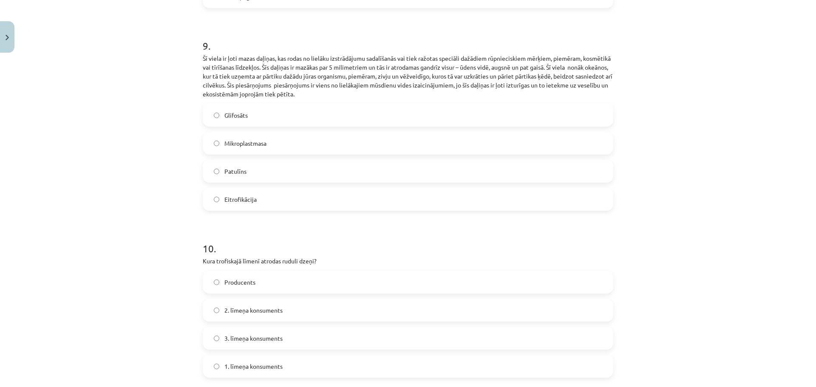
click at [243, 139] on span "Mikroplastmasa" at bounding box center [245, 143] width 42 height 9
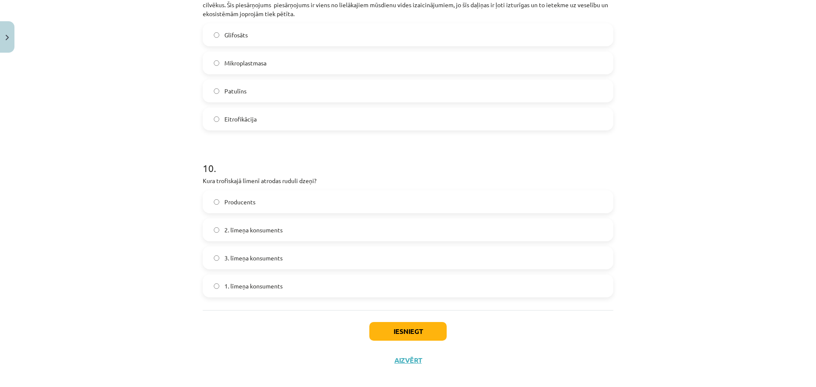
click at [226, 254] on span "3. līmeņa konsuments" at bounding box center [253, 258] width 58 height 9
click at [399, 322] on button "Iesniegt" at bounding box center [407, 331] width 77 height 19
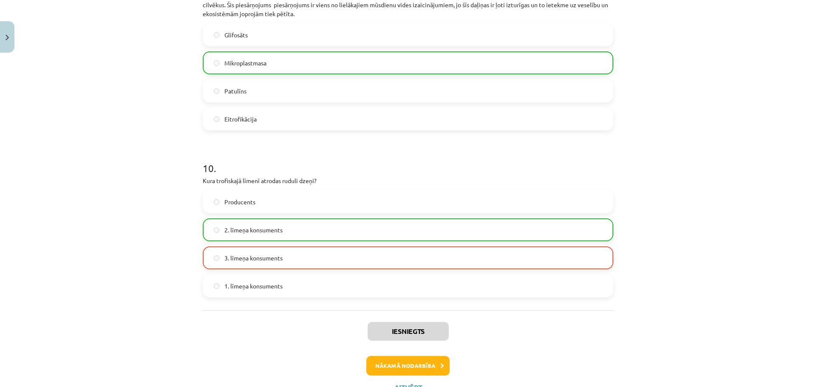
scroll to position [1637, 0]
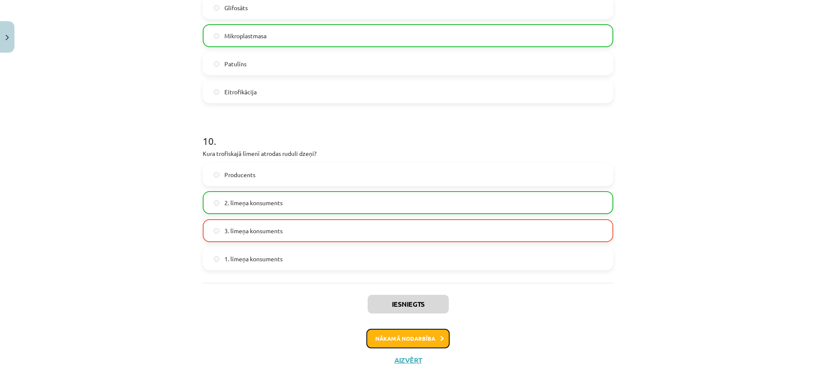
click at [399, 330] on button "Nākamā nodarbība" at bounding box center [407, 339] width 83 height 20
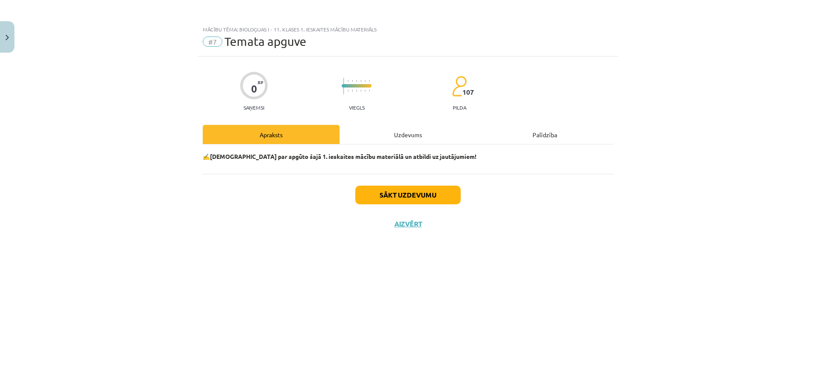
scroll to position [0, 0]
click at [409, 194] on button "Sākt uzdevumu" at bounding box center [407, 195] width 105 height 19
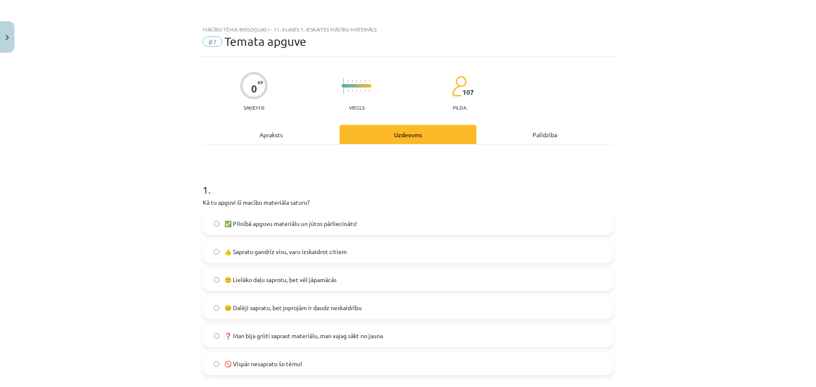
scroll to position [85, 0]
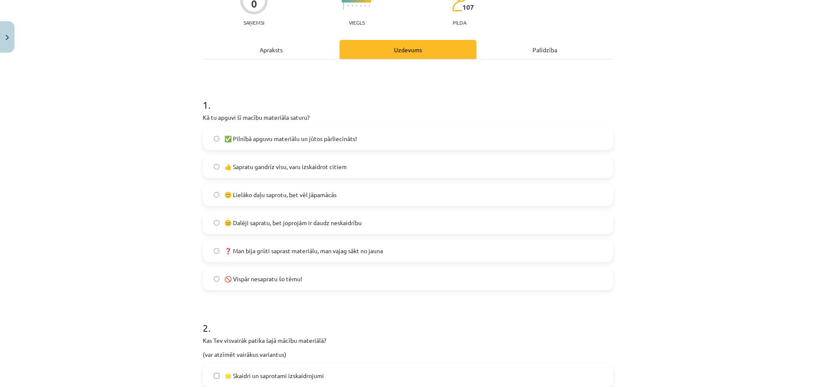
click at [220, 196] on label "🙂 Lielāko daļu saprotu, bet vēl jāpamācās" at bounding box center [408, 194] width 409 height 21
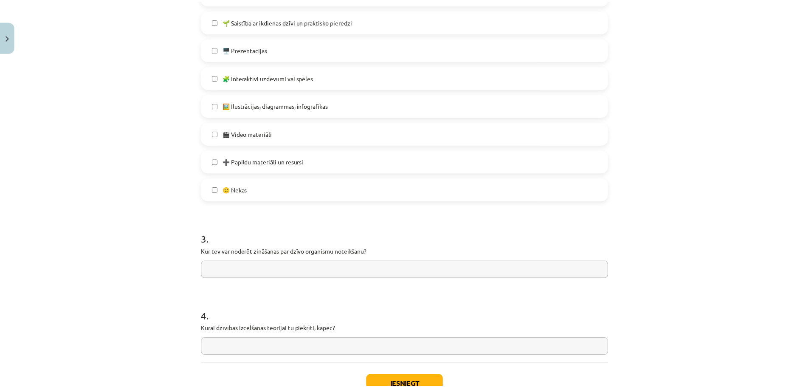
scroll to position [529, 0]
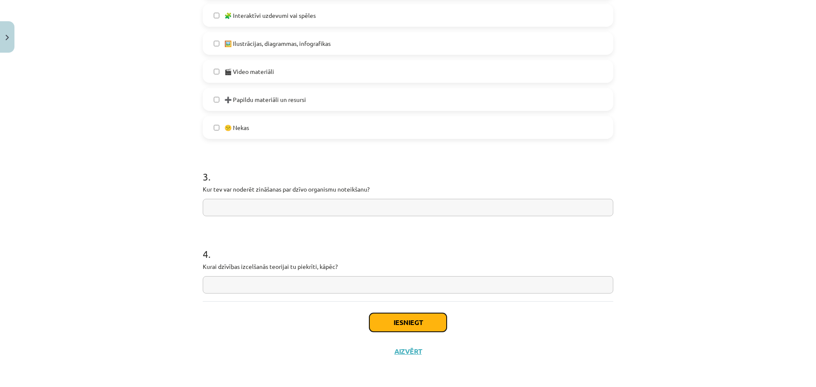
click at [398, 322] on button "Iesniegt" at bounding box center [407, 322] width 77 height 19
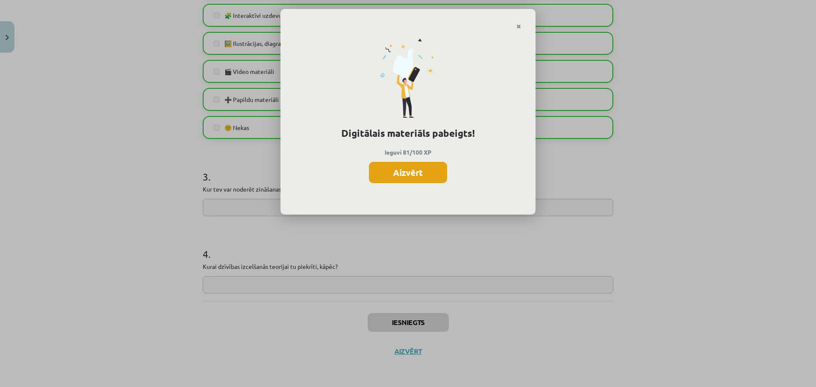
click at [409, 170] on button "Aizvērt" at bounding box center [408, 172] width 78 height 21
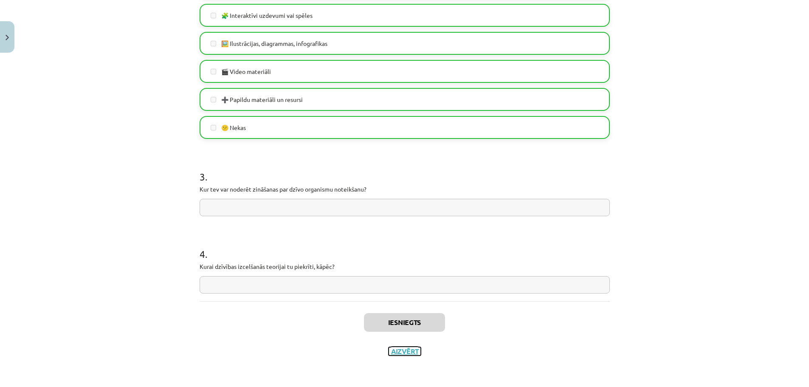
click at [398, 355] on button "Aizvērt" at bounding box center [405, 351] width 32 height 8
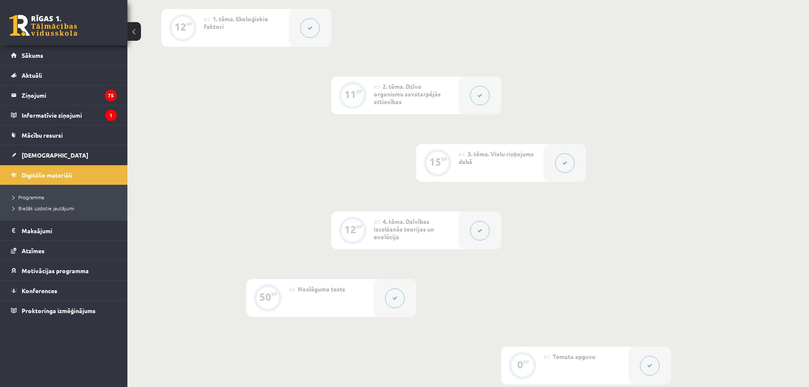
scroll to position [0, 0]
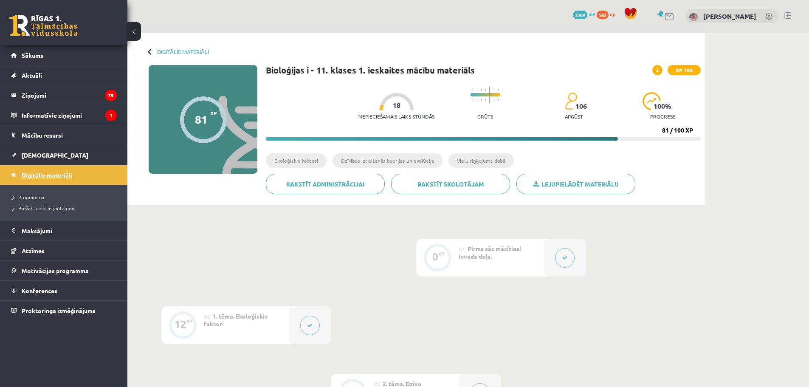
click at [37, 174] on span "Digitālie materiāli" at bounding box center [47, 175] width 51 height 8
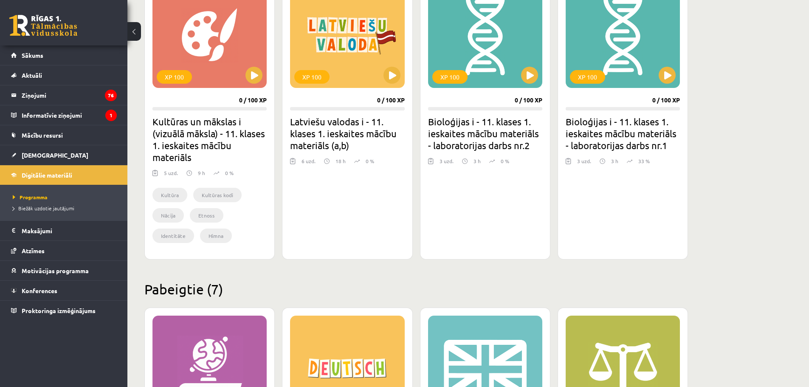
scroll to position [680, 0]
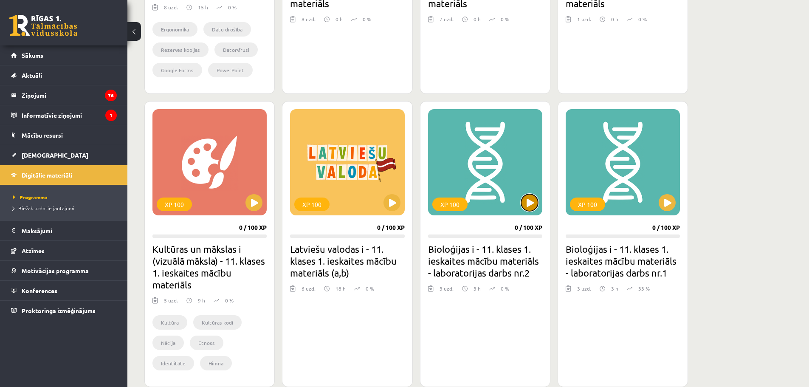
click at [526, 206] on button at bounding box center [529, 202] width 17 height 17
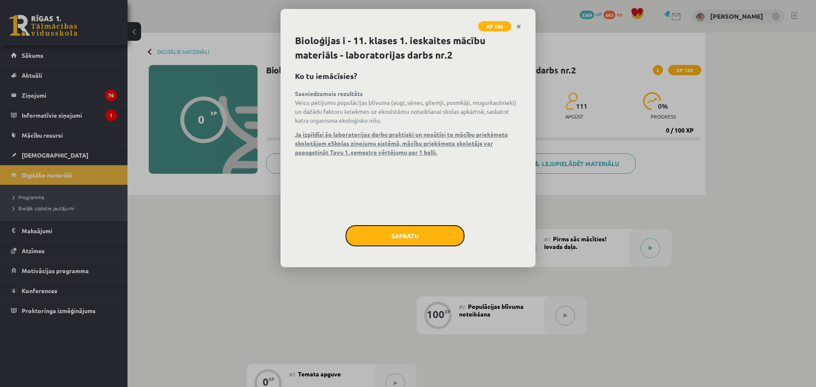
click at [416, 242] on button "Sapratu" at bounding box center [404, 235] width 119 height 21
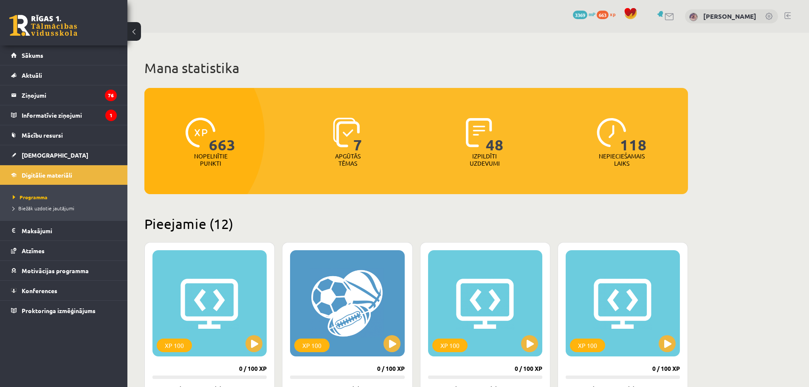
scroll to position [680, 0]
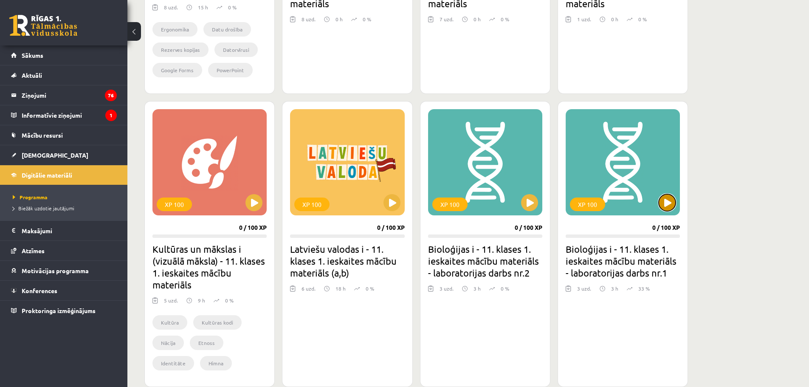
click at [662, 206] on button at bounding box center [667, 202] width 17 height 17
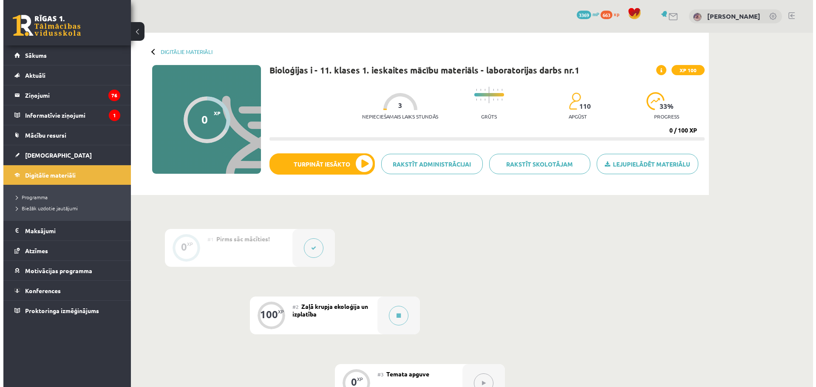
scroll to position [85, 0]
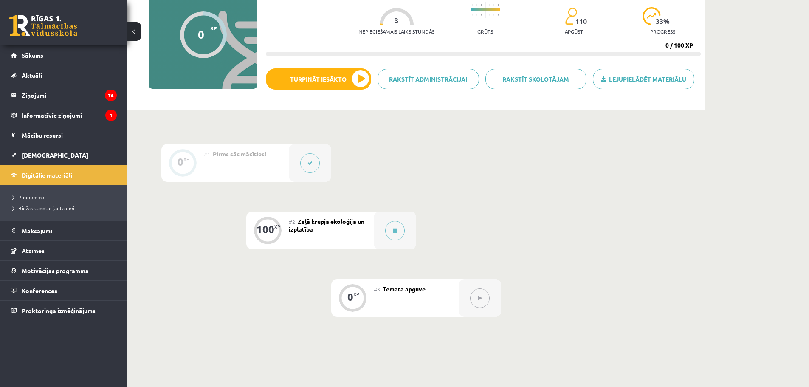
click at [299, 158] on div at bounding box center [310, 163] width 42 height 38
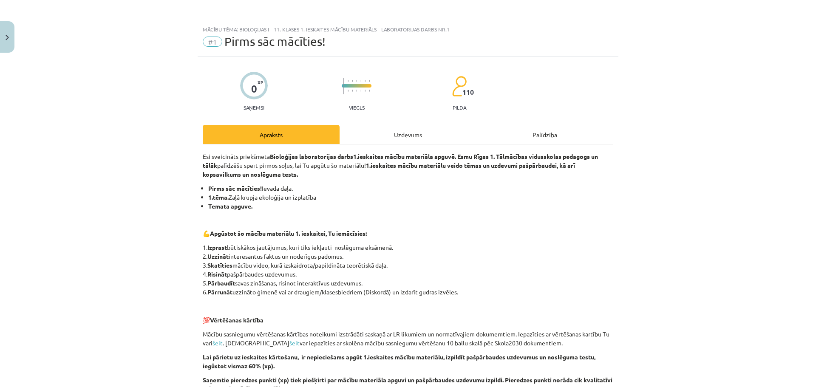
click at [370, 129] on div "Uzdevums" at bounding box center [407, 134] width 137 height 19
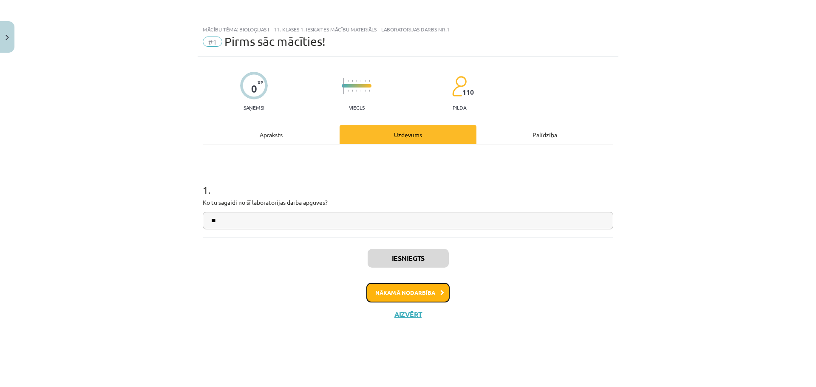
click at [394, 295] on button "Nākamā nodarbība" at bounding box center [407, 293] width 83 height 20
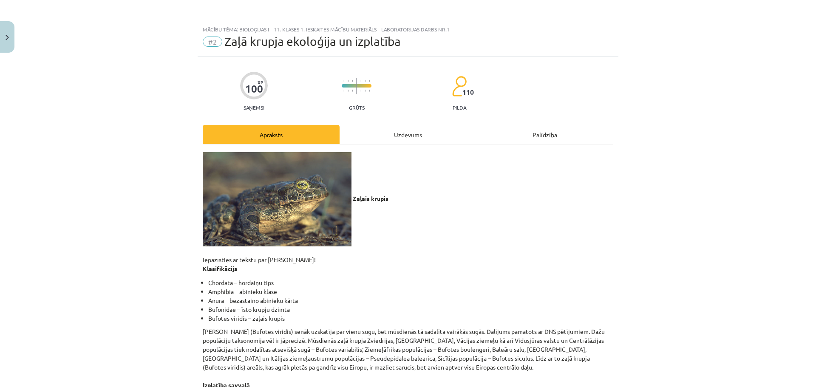
click at [376, 139] on div "Uzdevums" at bounding box center [407, 134] width 137 height 19
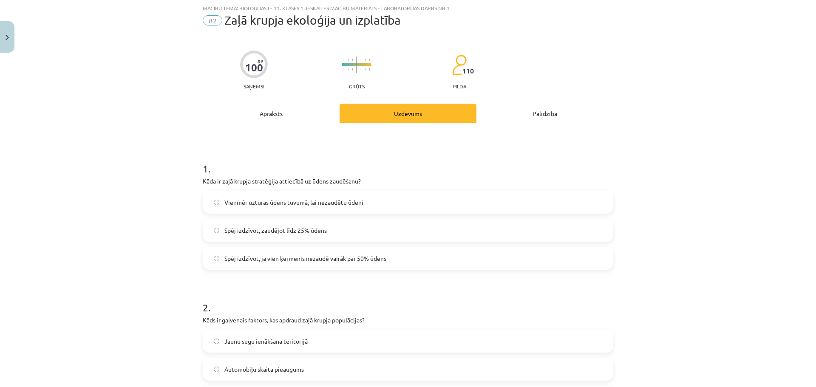
click at [288, 119] on div "Apraksts" at bounding box center [271, 113] width 137 height 19
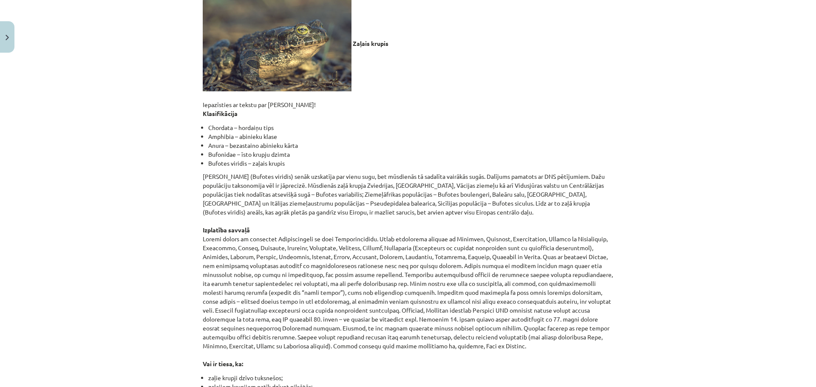
scroll to position [0, 0]
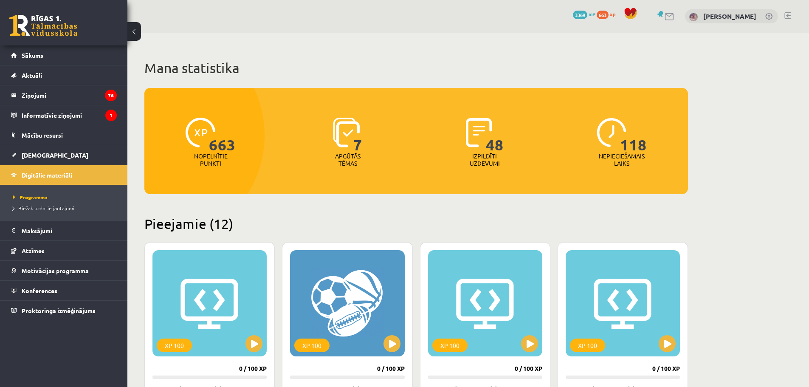
scroll to position [680, 0]
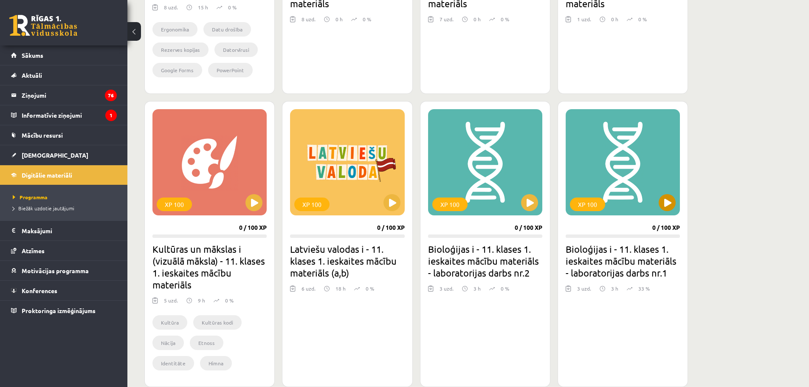
click at [654, 201] on div "XP 100" at bounding box center [623, 162] width 114 height 106
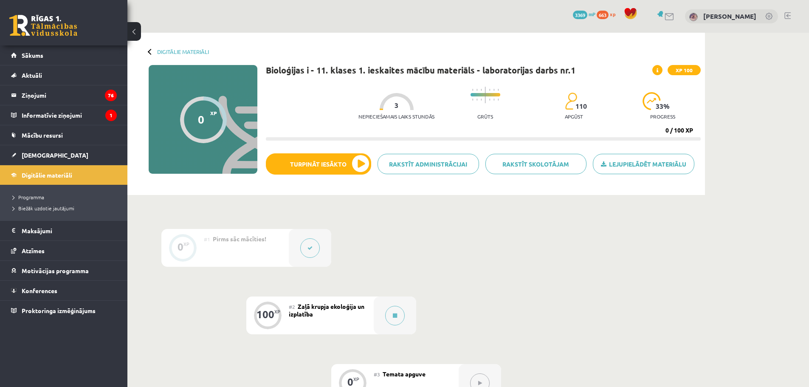
click at [291, 237] on div at bounding box center [310, 248] width 42 height 38
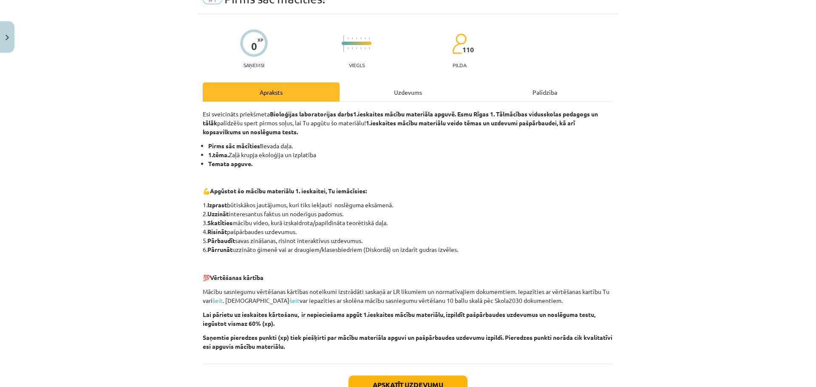
scroll to position [85, 0]
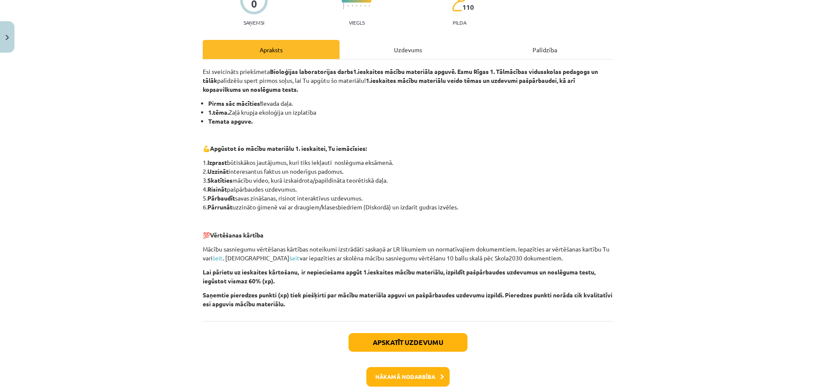
click at [377, 55] on div "Uzdevums" at bounding box center [407, 49] width 137 height 19
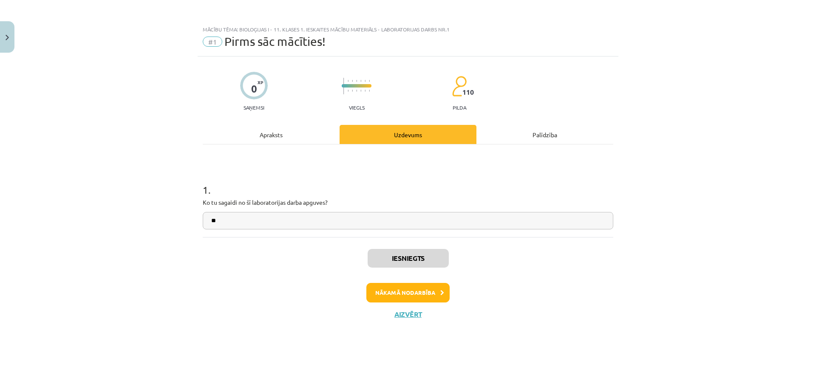
scroll to position [0, 0]
click at [413, 289] on button "Nākamā nodarbība" at bounding box center [407, 293] width 83 height 20
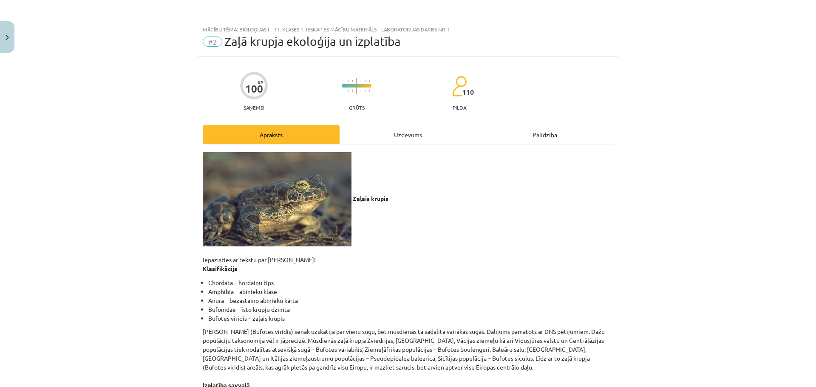
click at [400, 139] on div "Uzdevums" at bounding box center [407, 134] width 137 height 19
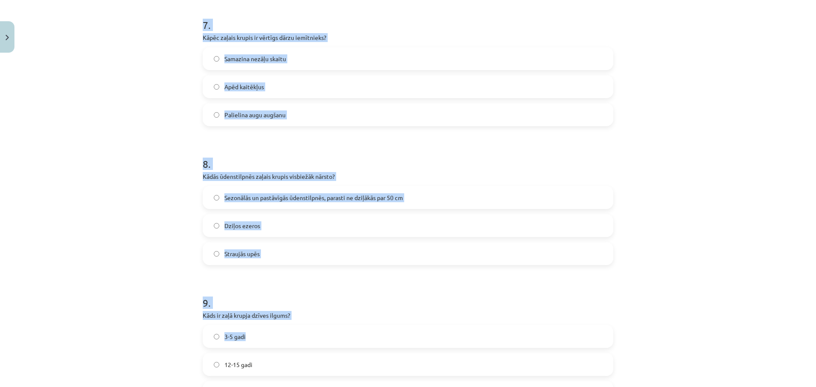
drag, startPoint x: 190, startPoint y: 165, endPoint x: 354, endPoint y: 278, distance: 199.4
click at [354, 278] on div "Mācību tēma: Bioloģijas i - 11. klases 1. ieskaites mācību materiāls - laborato…" at bounding box center [408, 193] width 816 height 387
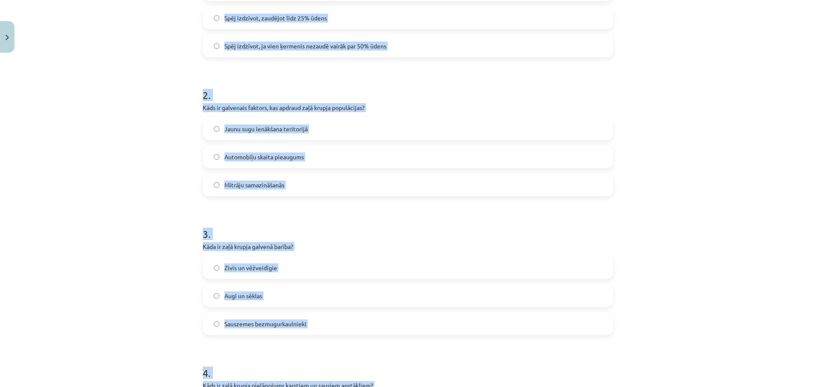
scroll to position [0, 0]
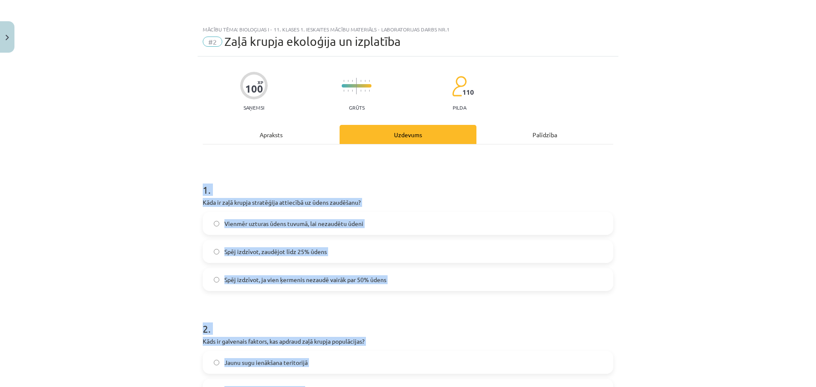
click at [163, 228] on div "Mācību tēma: Bioloģijas i - 11. klases 1. ieskaites mācību materiāls - laborato…" at bounding box center [408, 193] width 816 height 387
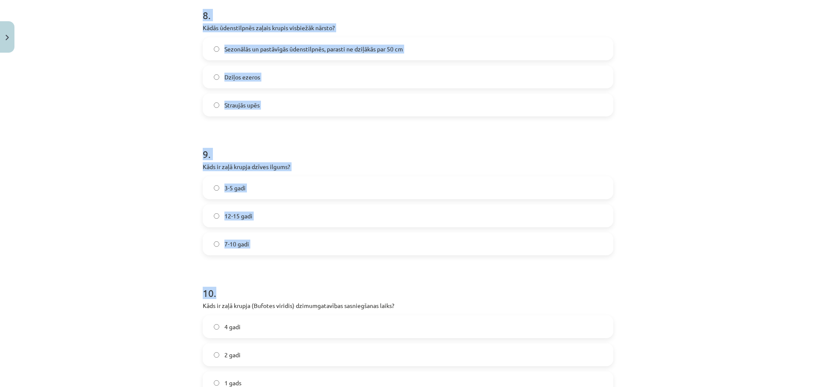
scroll to position [1253, 0]
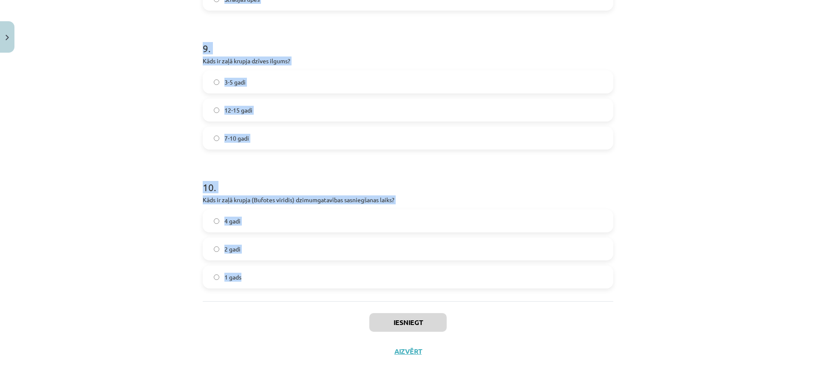
drag, startPoint x: 192, startPoint y: 187, endPoint x: 308, endPoint y: 286, distance: 152.1
click at [308, 286] on div "Mācību tēma: Bioloģijas i - 11. klases 1. ieskaites mācību materiāls - laborato…" at bounding box center [408, 193] width 816 height 387
copy form "1 . Kāda ir zaļā krupja stratēģija attiecībā uz ūdens zaudēšanu? Vienmēr uztura…"
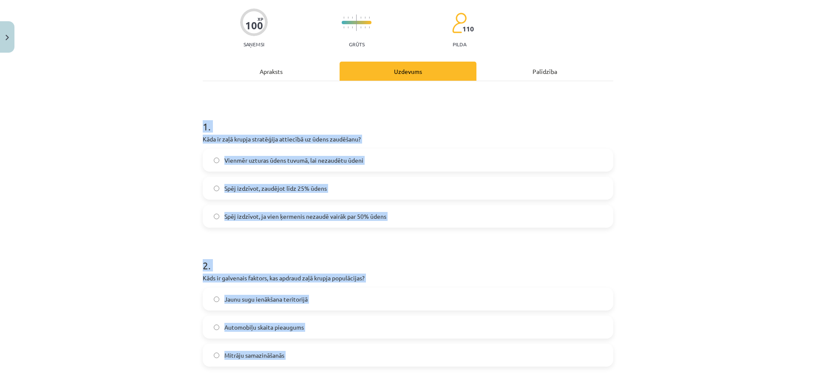
scroll to position [0, 0]
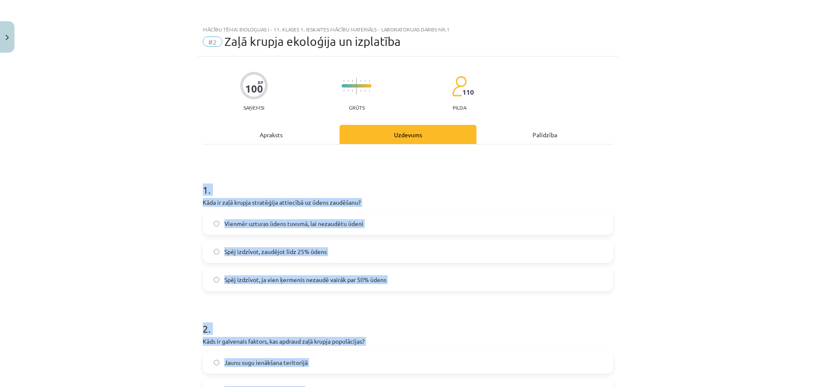
click at [165, 197] on div "Mācību tēma: Bioloģijas i - 11. klases 1. ieskaites mācību materiāls - laborato…" at bounding box center [408, 193] width 816 height 387
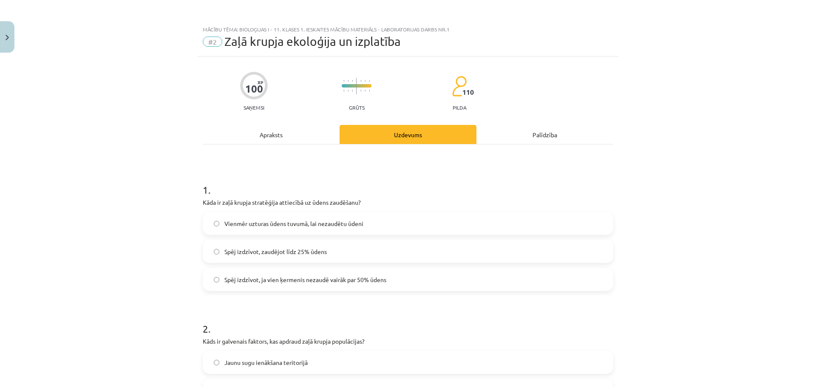
click at [255, 257] on label "Spēj izdzīvot, zaudējot līdz 25% ūdens" at bounding box center [408, 251] width 409 height 21
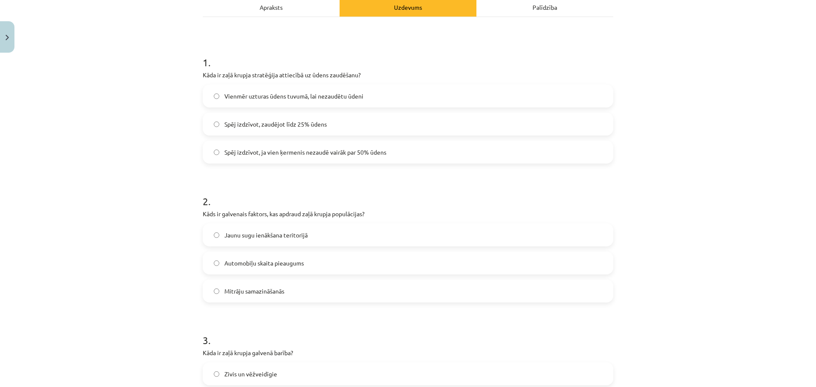
scroll to position [170, 0]
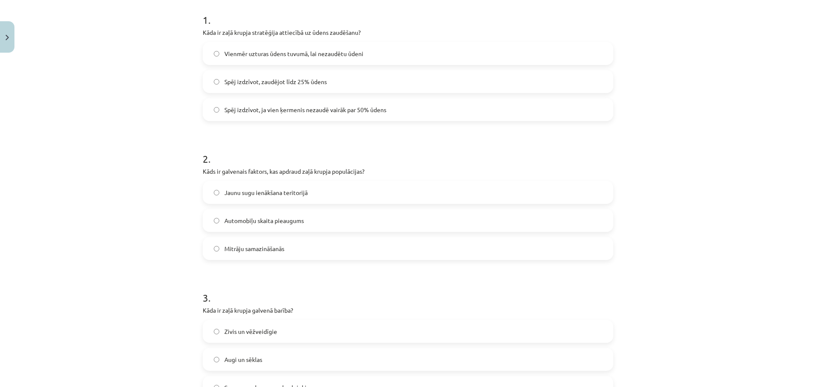
click at [261, 247] on span "Mitrāju samazināšanās" at bounding box center [254, 248] width 60 height 9
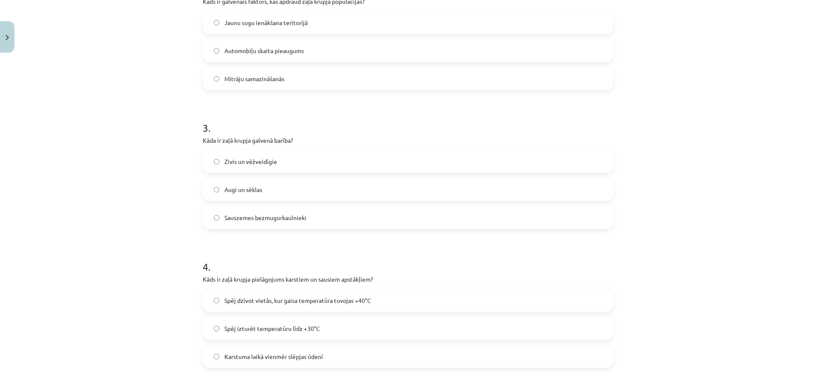
click at [257, 217] on span "Sauszemes bezmugurkaulnieki" at bounding box center [265, 217] width 82 height 9
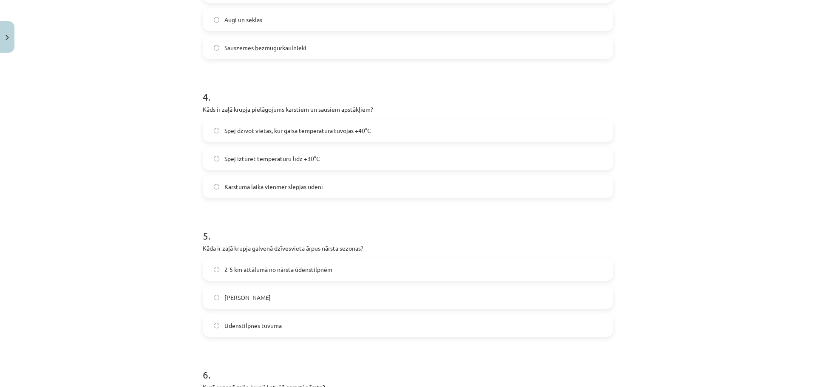
scroll to position [552, 0]
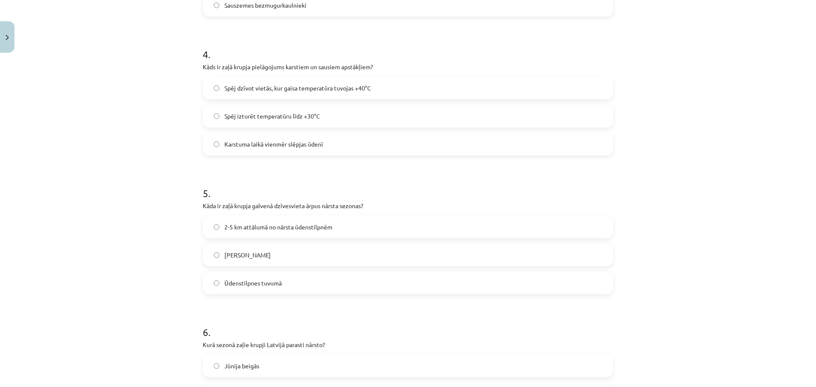
click at [269, 87] on span "Spēj dzīvot vietās, kur gaisa temperatūra tuvojas +40°C" at bounding box center [297, 88] width 147 height 9
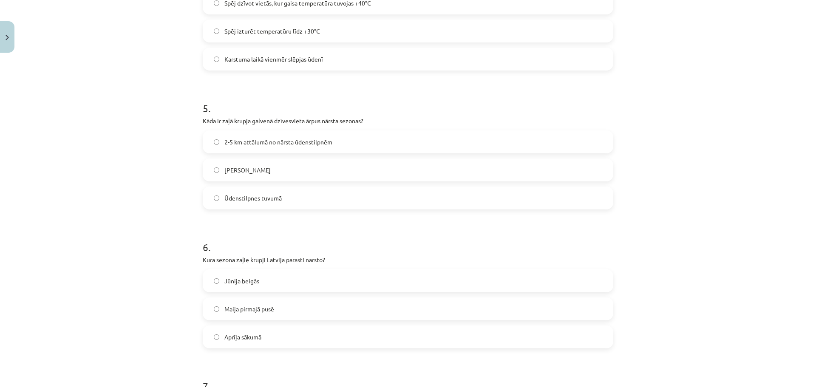
scroll to position [680, 0]
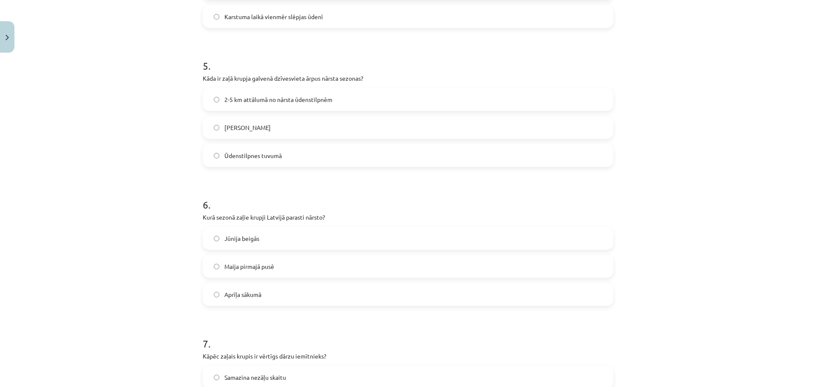
click at [254, 97] on span "2-5 km attālumā no nārsta ūdenstilpnēm" at bounding box center [278, 99] width 108 height 9
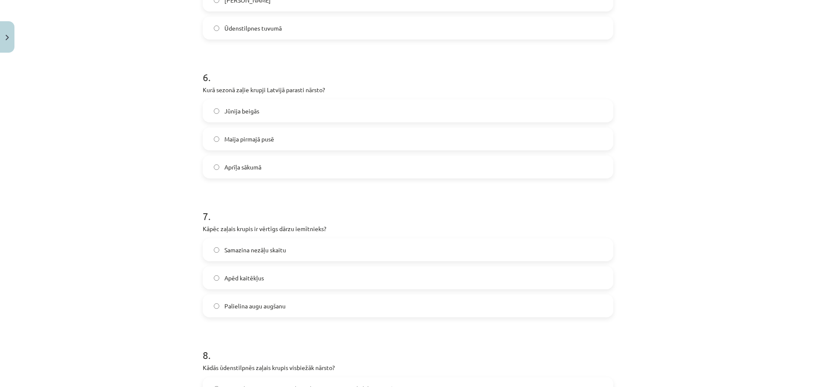
click at [232, 136] on span "Maija pirmajā pusē" at bounding box center [249, 139] width 50 height 9
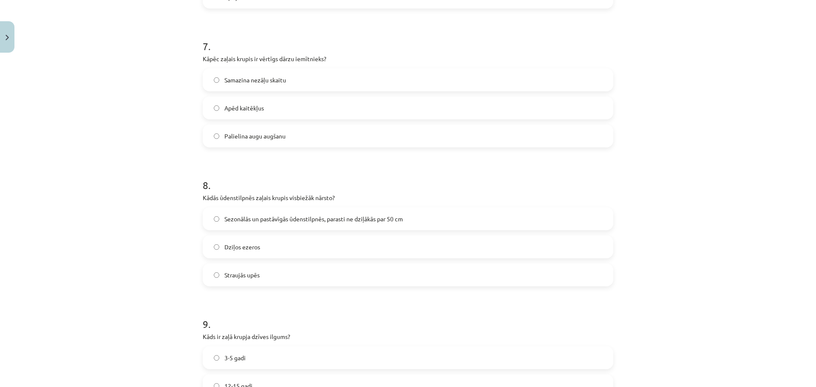
click at [245, 108] on span "Apēd kaitēkļus" at bounding box center [244, 108] width 40 height 9
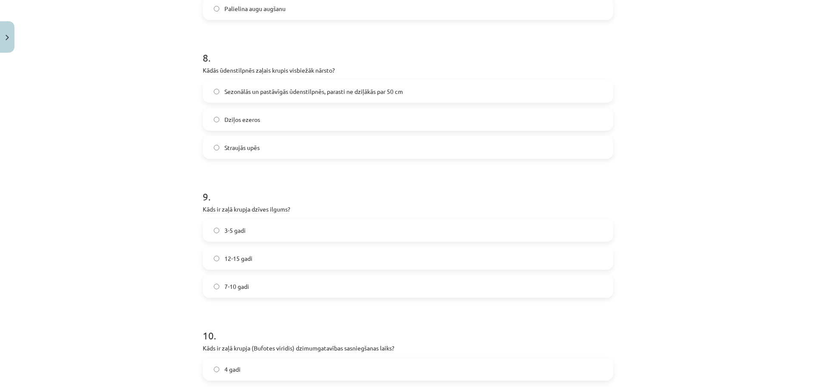
click at [249, 94] on span "Sezonālās un pastāvīgās ūdenstilpnēs, parasti ne dziļākās par 50 cm" at bounding box center [313, 91] width 178 height 9
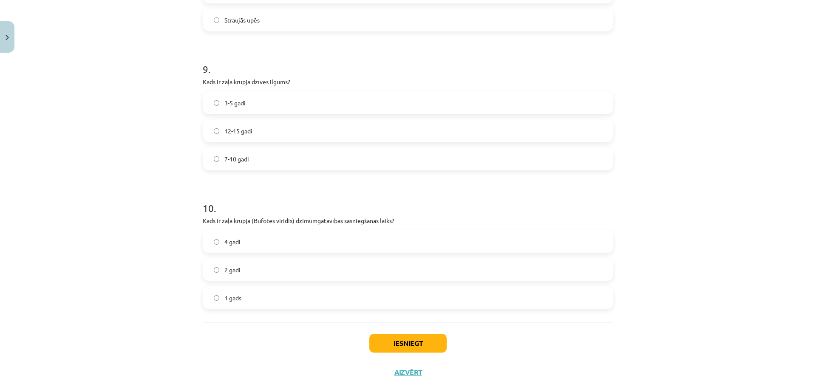
scroll to position [1253, 0]
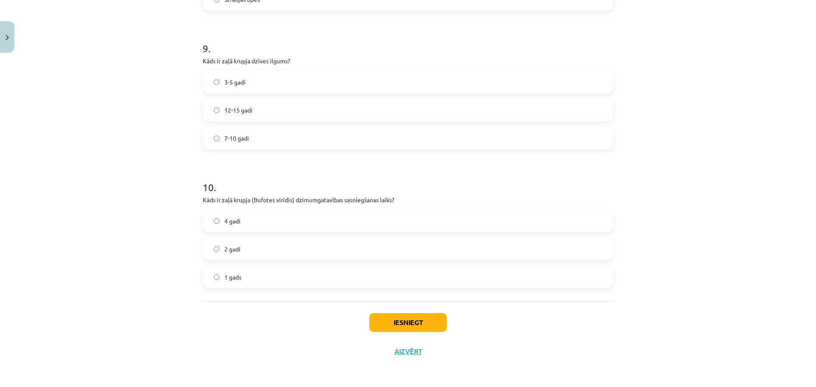
click at [252, 136] on label "7-10 gadi" at bounding box center [408, 137] width 409 height 21
click at [249, 248] on label "2 gadi" at bounding box center [408, 248] width 409 height 21
click at [399, 320] on button "Iesniegt" at bounding box center [407, 322] width 77 height 19
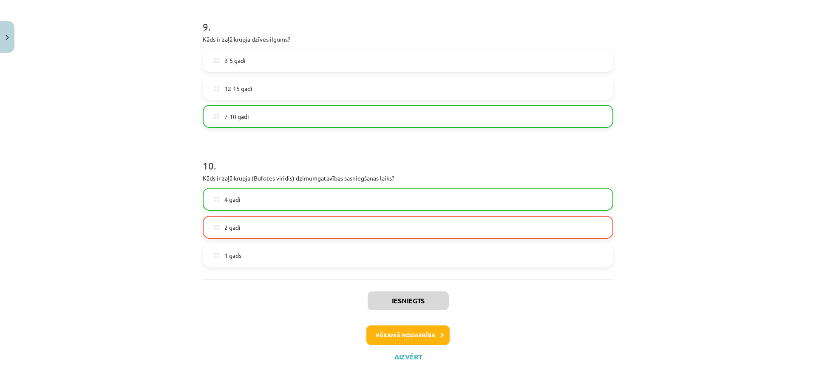
scroll to position [1280, 0]
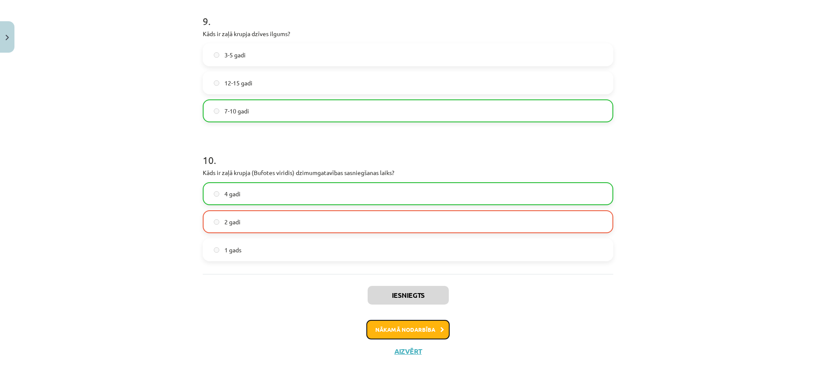
click at [409, 329] on button "Nākamā nodarbība" at bounding box center [407, 330] width 83 height 20
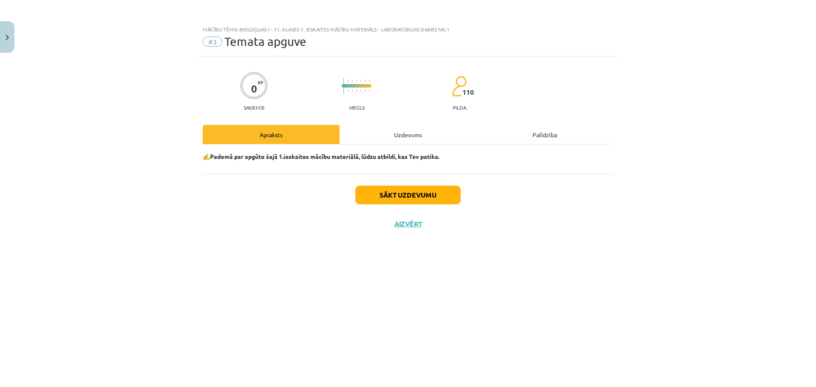
scroll to position [0, 0]
click at [412, 197] on button "Sākt uzdevumu" at bounding box center [407, 195] width 105 height 19
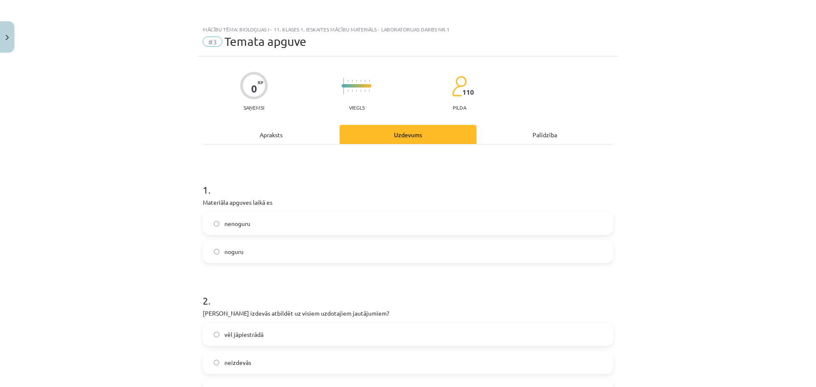
scroll to position [42, 0]
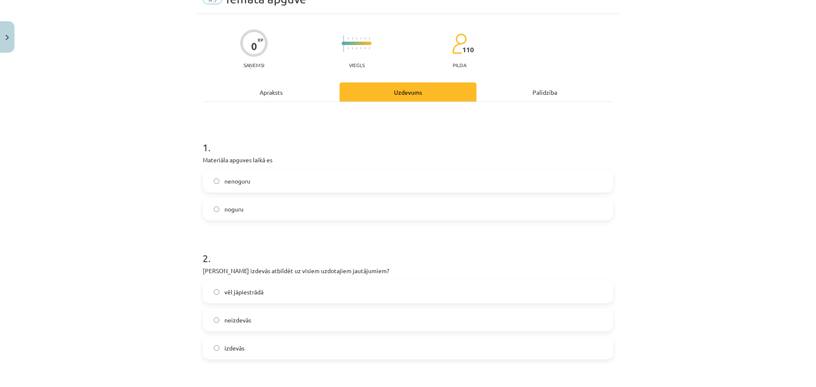
click at [243, 189] on label "nenoguru" at bounding box center [408, 180] width 409 height 21
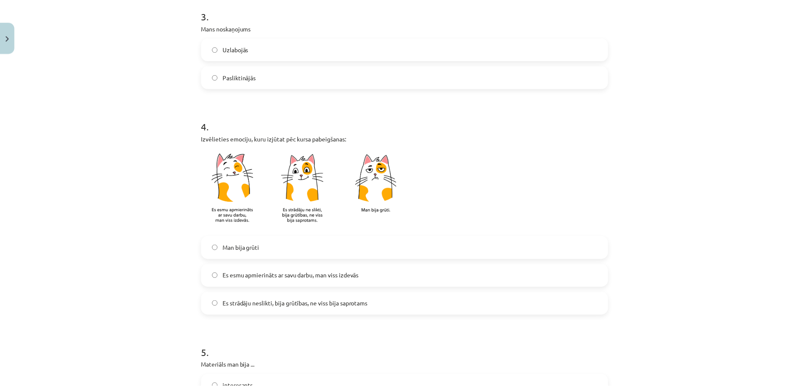
scroll to position [673, 0]
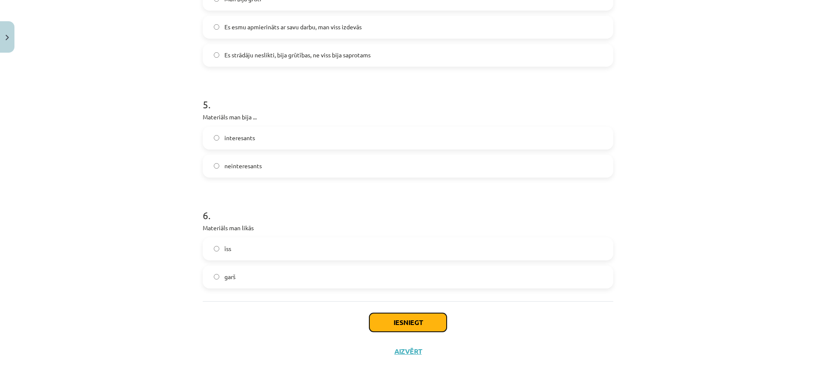
click at [412, 321] on button "Iesniegt" at bounding box center [407, 322] width 77 height 19
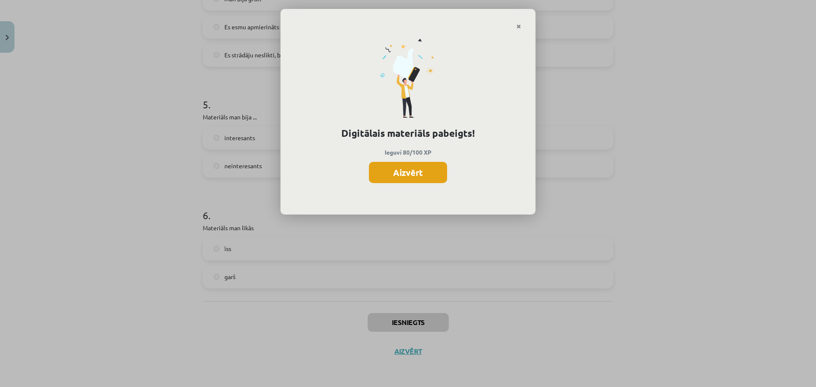
click at [390, 166] on button "Aizvērt" at bounding box center [408, 172] width 78 height 21
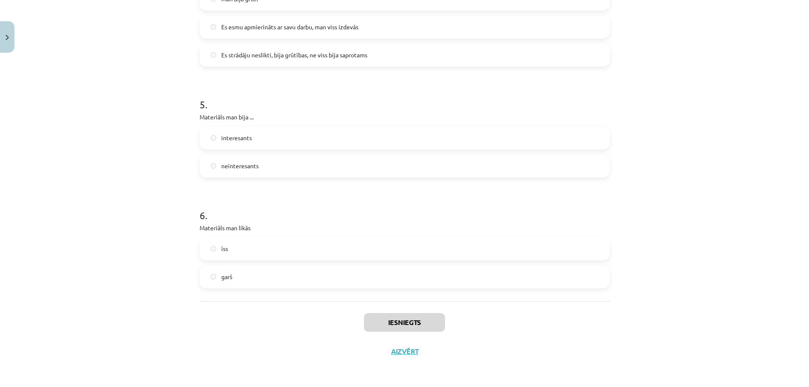
click at [400, 341] on div "Iesniegts Aizvērt" at bounding box center [405, 330] width 410 height 59
click at [400, 348] on button "Aizvērt" at bounding box center [405, 351] width 32 height 8
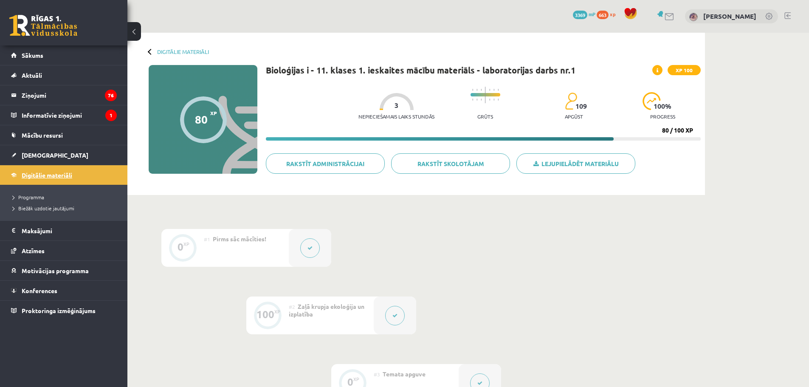
click at [69, 177] on span "Digitālie materiāli" at bounding box center [47, 175] width 51 height 8
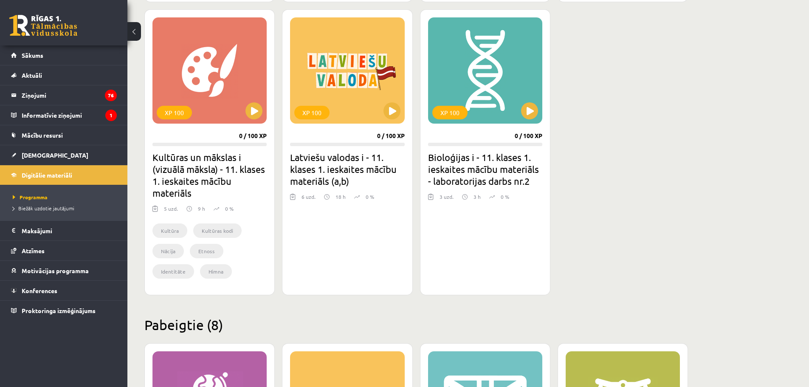
scroll to position [807, 0]
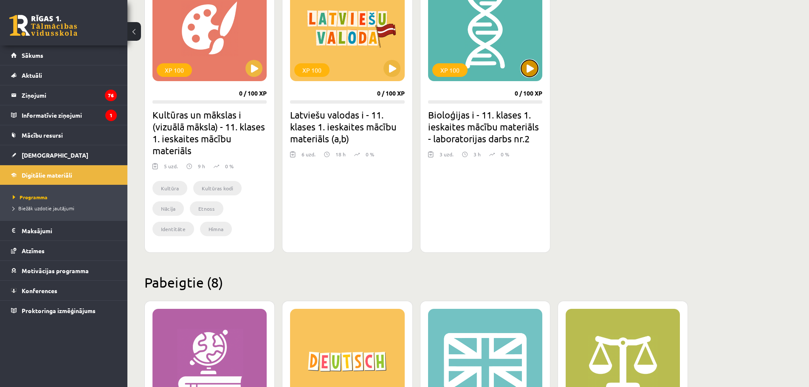
click at [533, 64] on button at bounding box center [529, 68] width 17 height 17
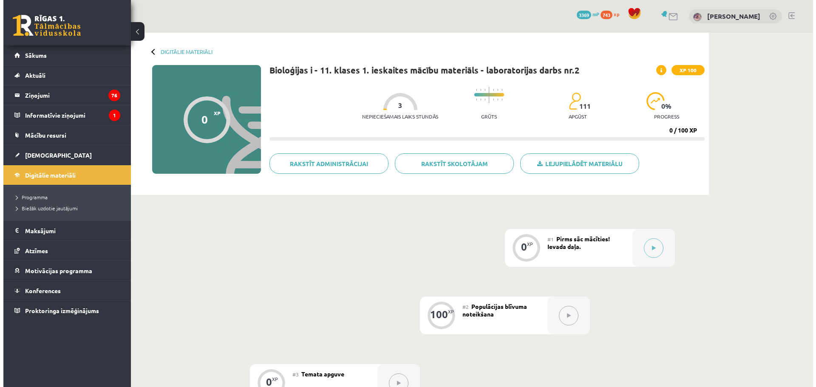
scroll to position [42, 0]
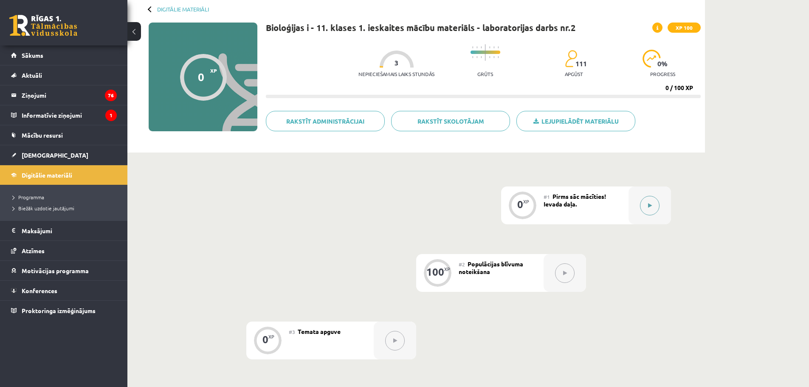
click at [650, 212] on button at bounding box center [650, 206] width 20 height 20
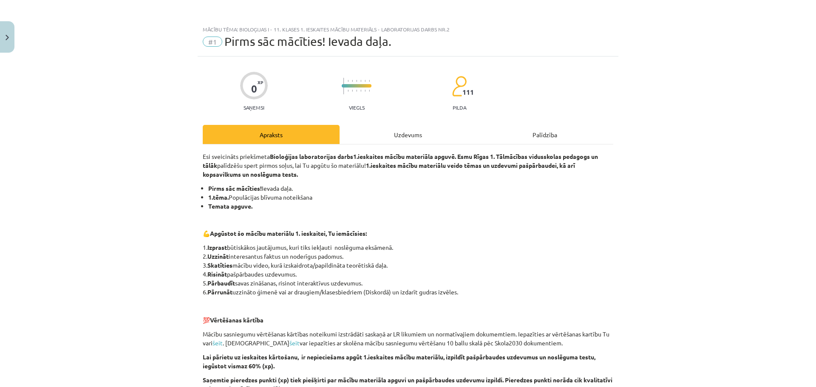
click at [395, 135] on div "Uzdevums" at bounding box center [407, 134] width 137 height 19
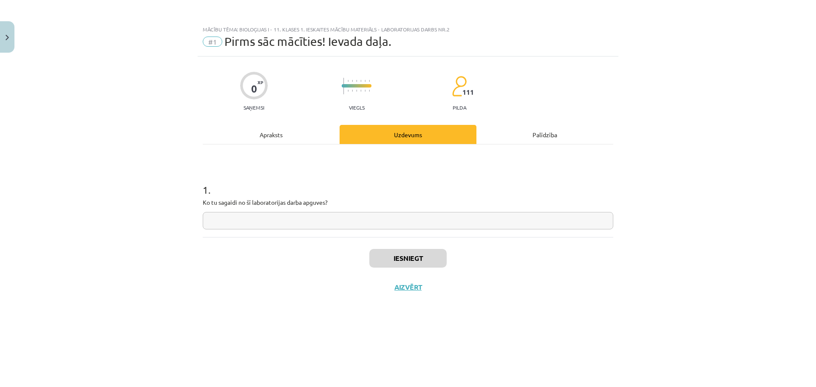
scroll to position [0, 0]
click at [255, 215] on input "text" at bounding box center [408, 220] width 410 height 17
type input "**"
click at [419, 260] on button "Iesniegt" at bounding box center [407, 258] width 77 height 19
click at [403, 287] on button "Nākamā nodarbība" at bounding box center [407, 293] width 83 height 20
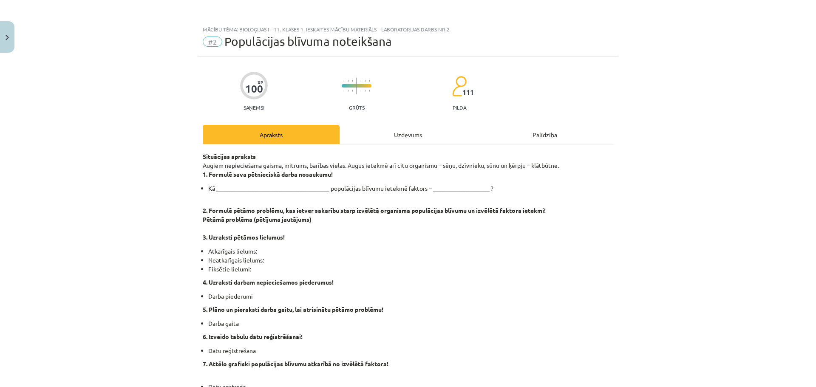
click at [388, 138] on div "Uzdevums" at bounding box center [407, 134] width 137 height 19
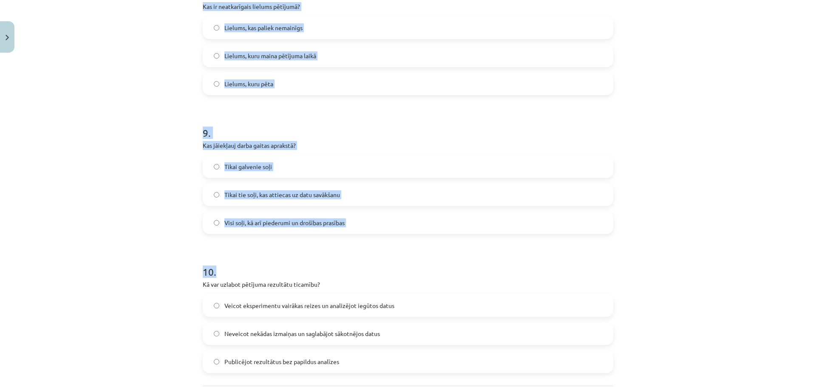
scroll to position [1253, 0]
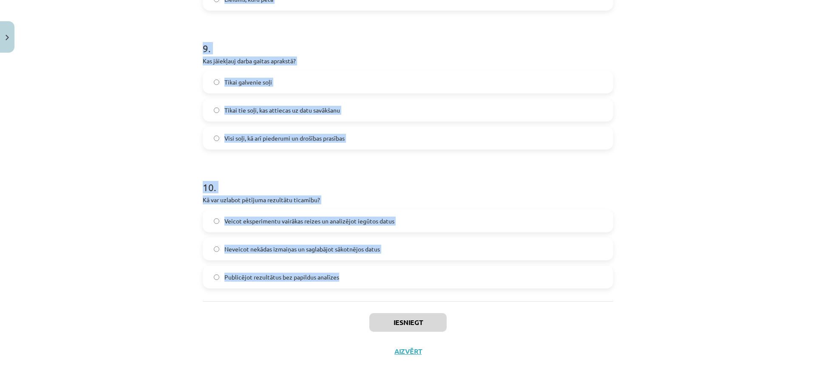
drag, startPoint x: 193, startPoint y: 166, endPoint x: 362, endPoint y: 279, distance: 202.5
click at [364, 289] on div "Mācību tēma: Bioloģijas i - 11. klases 1. ieskaites mācību materiāls - laborato…" at bounding box center [408, 193] width 816 height 387
copy form "1 . Kura no šīm darbībām ir pareiza datu reģistrēšanai? Izveidot tabulu ar mērī…"
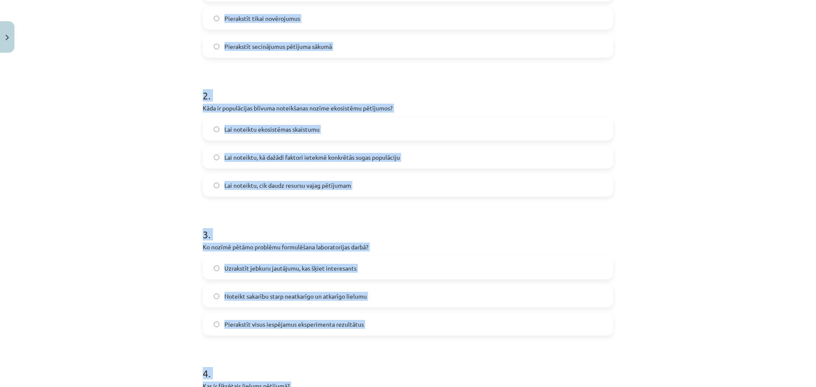
scroll to position [0, 0]
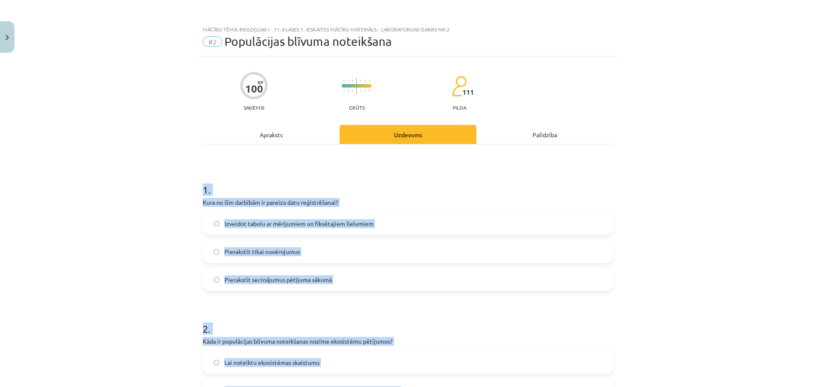
click at [119, 187] on div "Mācību tēma: Bioloģijas i - 11. klases 1. ieskaites mācību materiāls - laborato…" at bounding box center [408, 193] width 816 height 387
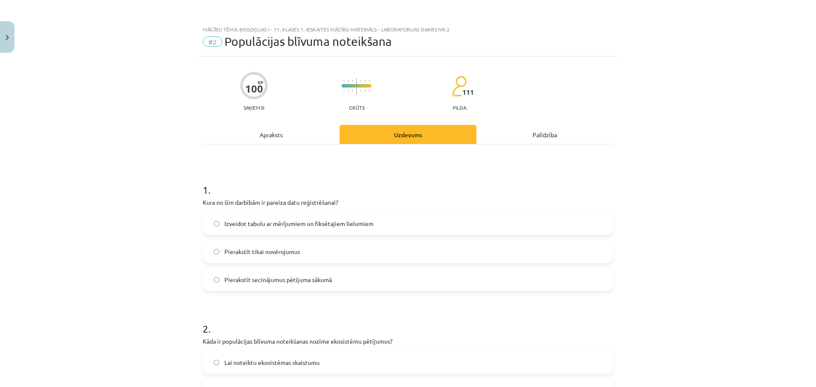
click at [268, 223] on span "Izveidot tabulu ar mērījumiem un fiksētajiem lielumiem" at bounding box center [298, 223] width 149 height 9
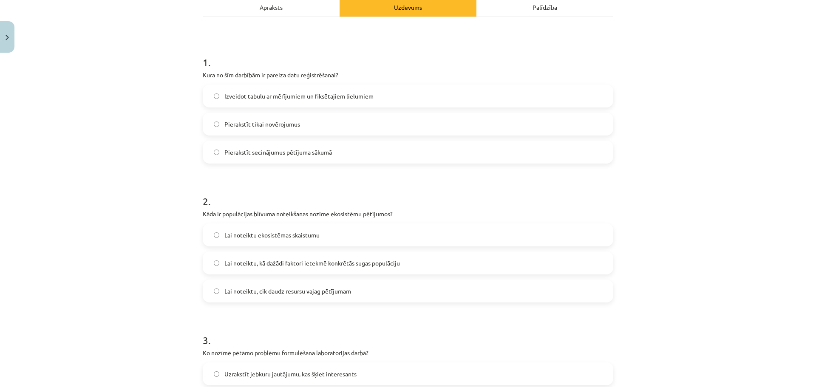
scroll to position [170, 0]
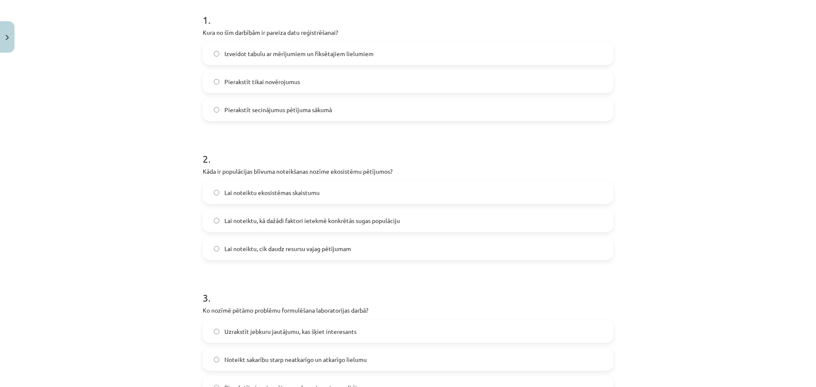
click at [268, 223] on span "Lai noteiktu, kā dažādi faktori ietekmē konkrētās sugas populāciju" at bounding box center [311, 220] width 175 height 9
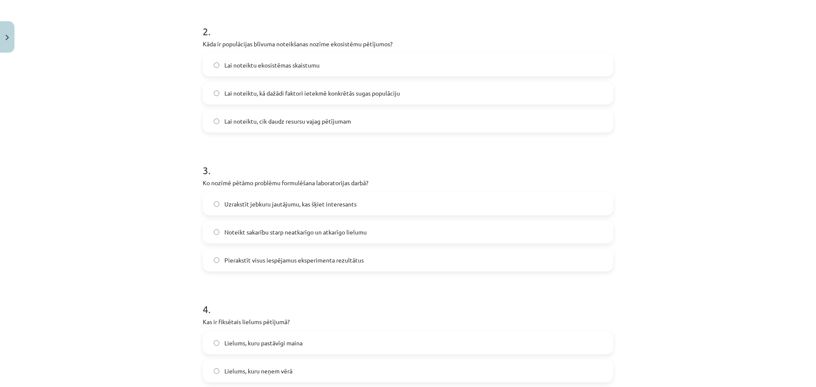
scroll to position [340, 0]
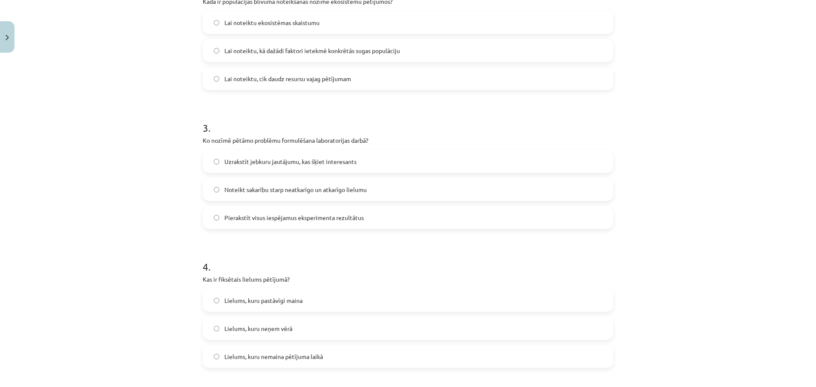
click at [236, 194] on span "Noteikt sakarību starp neatkarīgo un atkarīgo lielumu" at bounding box center [295, 189] width 142 height 9
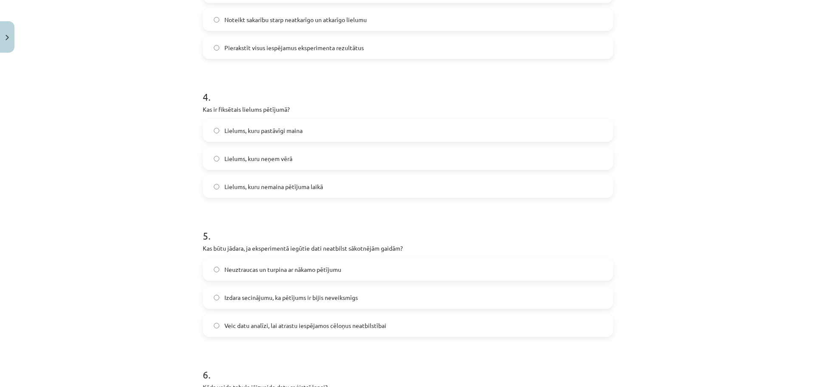
click at [281, 187] on span "Lielums, kuru nemaina pētījuma laikā" at bounding box center [273, 186] width 99 height 9
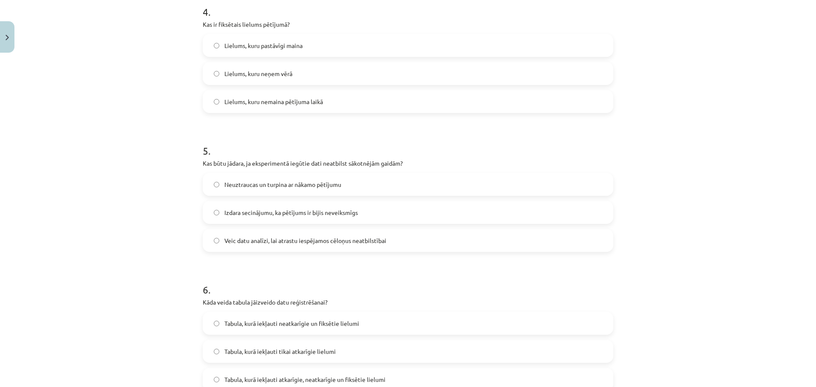
scroll to position [680, 0]
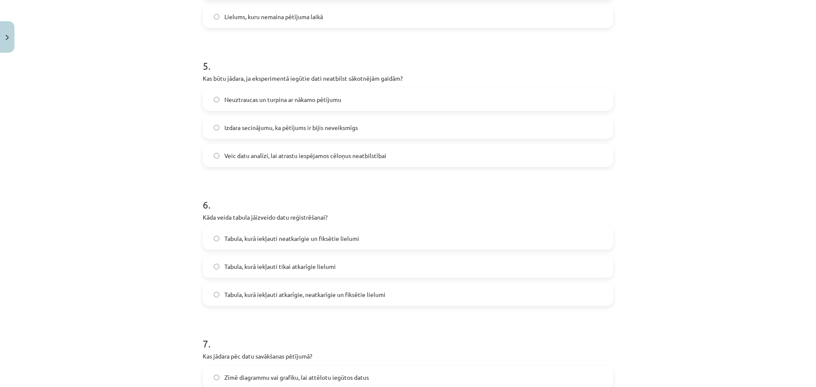
click at [238, 156] on span "Veic datu analīzi, lai atrastu iespējamos cēloņus neatbilstībai" at bounding box center [305, 155] width 162 height 9
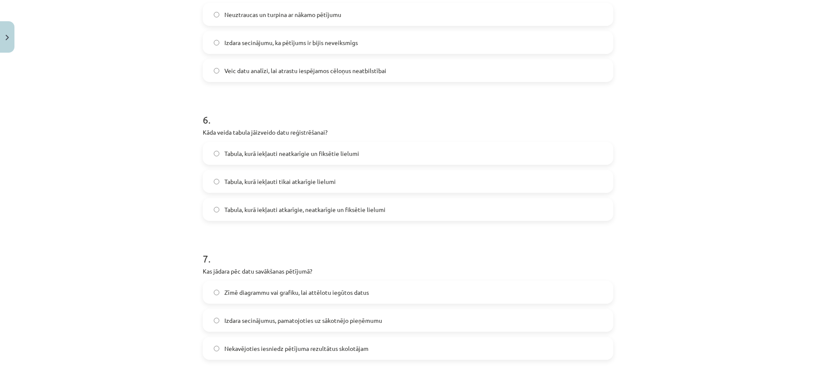
scroll to position [807, 0]
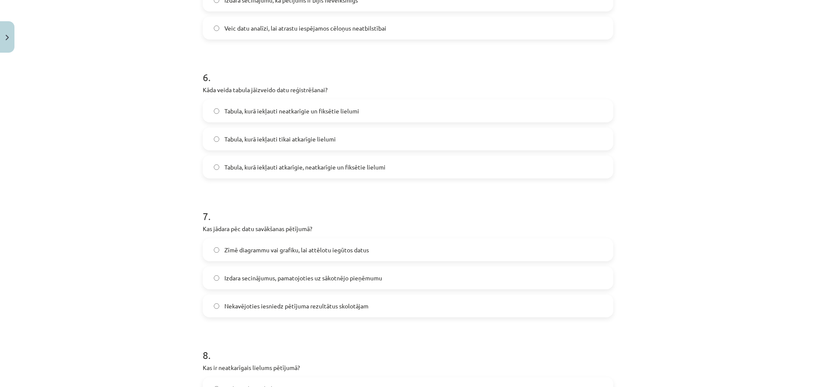
click at [335, 166] on span "Tabula, kurā iekļauti atkarīgie, neatkarīgie un fiksētie lielumi" at bounding box center [304, 167] width 161 height 9
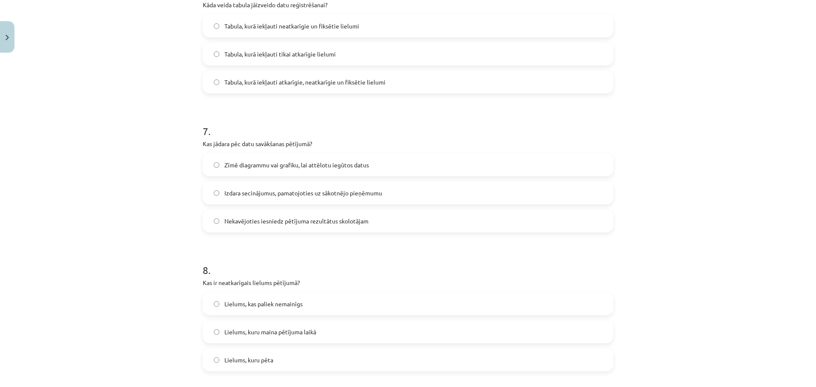
click at [278, 167] on span "Zīmē diagrammu vai grafiku, lai attēlotu iegūtos datus" at bounding box center [296, 165] width 144 height 9
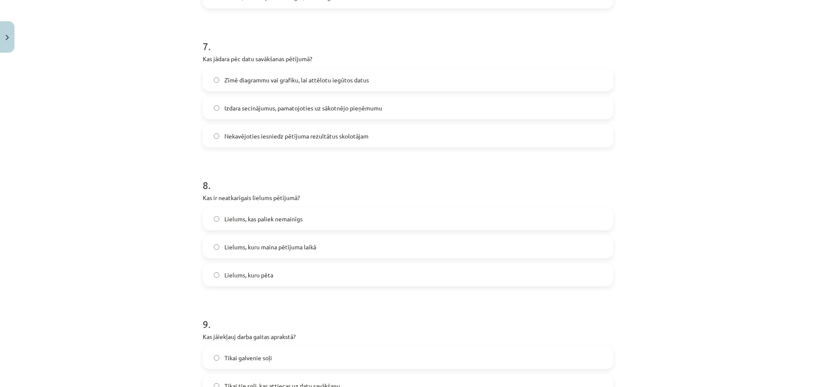
scroll to position [1020, 0]
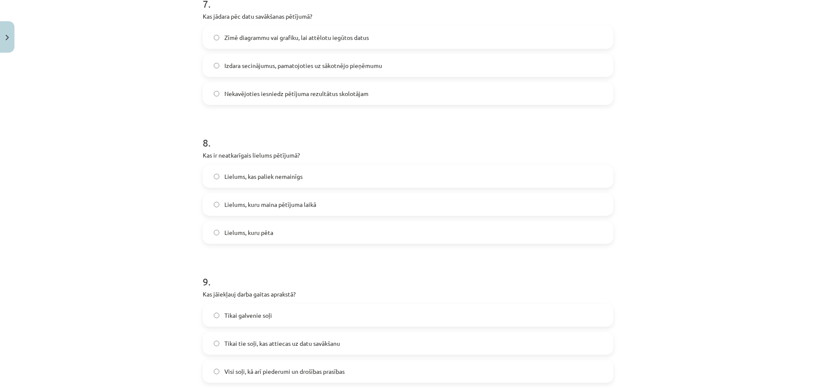
click at [247, 207] on span "Lielums, kuru maina pētījuma laikā" at bounding box center [270, 204] width 92 height 9
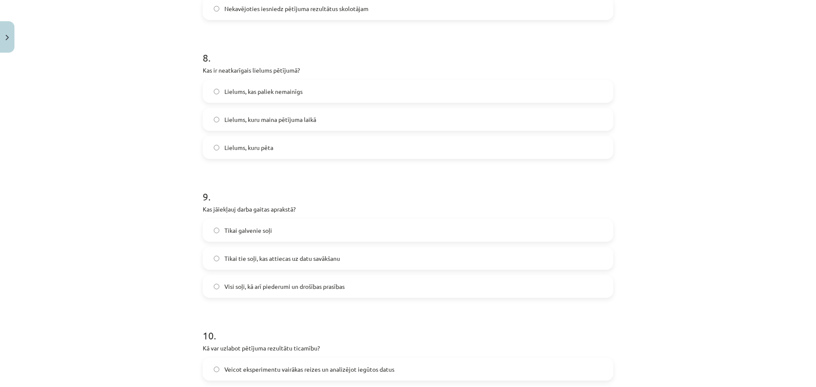
scroll to position [1147, 0]
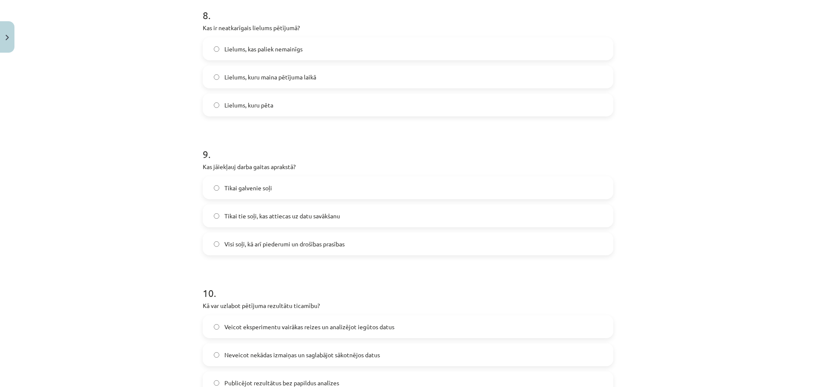
click at [269, 245] on span "Visi soļi, kā arī piederumi un drošības prasības" at bounding box center [284, 244] width 120 height 9
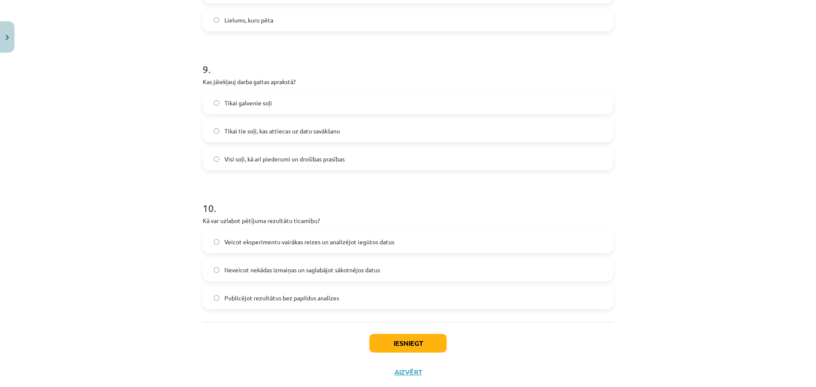
scroll to position [1253, 0]
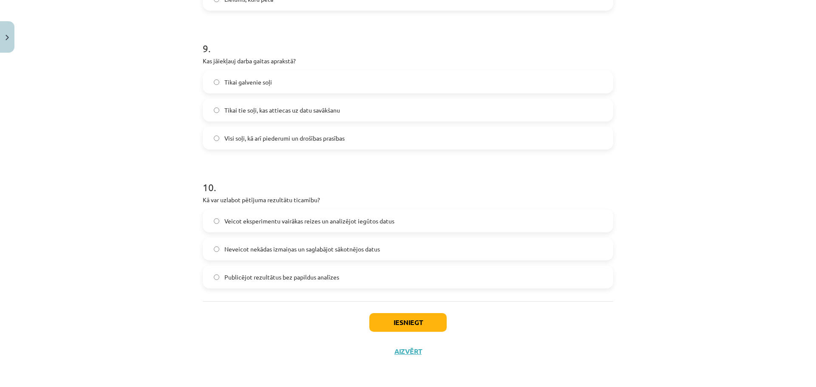
click at [252, 219] on span "Veicot eksperimentu vairākas reizes un analizējot iegūtos datus" at bounding box center [309, 221] width 170 height 9
click at [403, 325] on button "Iesniegt" at bounding box center [407, 322] width 77 height 19
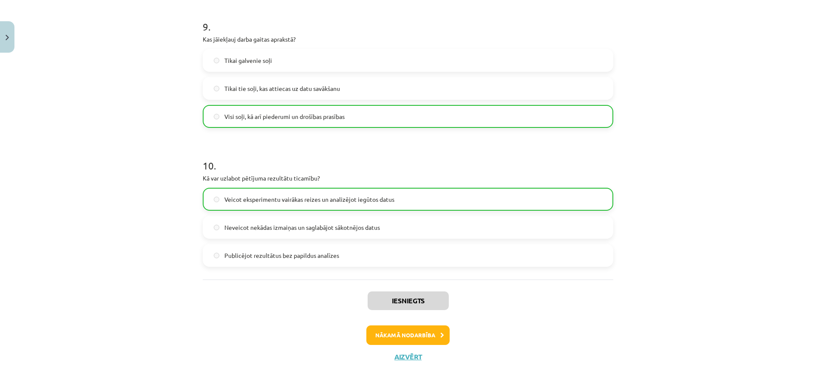
scroll to position [1280, 0]
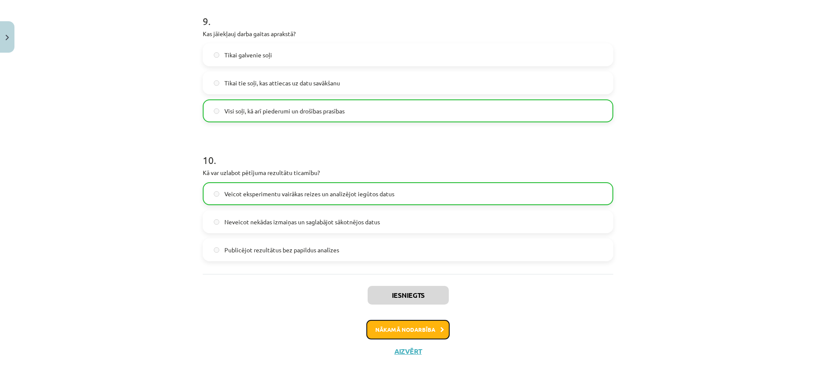
click at [421, 322] on button "Nākamā nodarbība" at bounding box center [407, 330] width 83 height 20
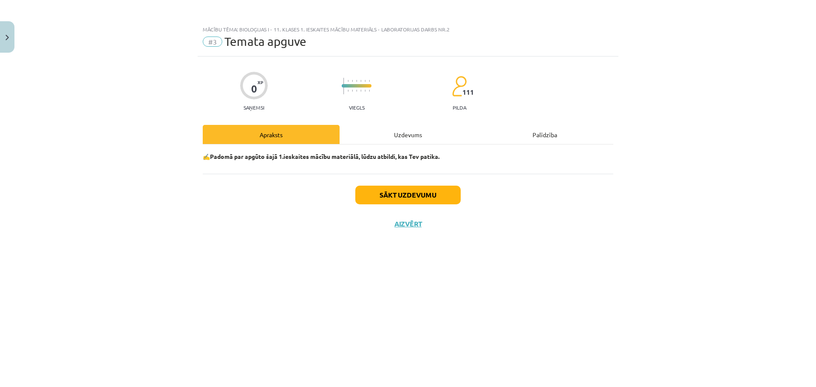
scroll to position [0, 0]
click at [402, 200] on button "Sākt uzdevumu" at bounding box center [407, 195] width 105 height 19
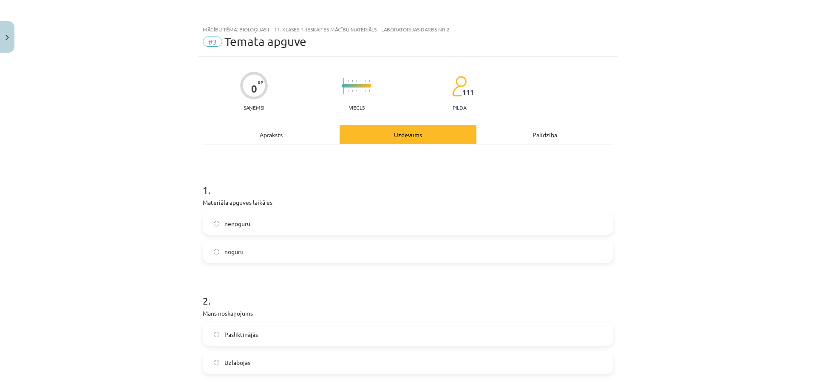
click at [246, 226] on span "nenoguru" at bounding box center [237, 223] width 26 height 9
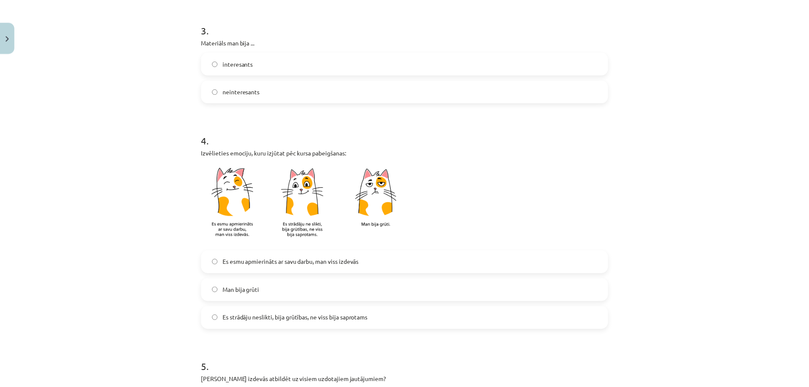
scroll to position [673, 0]
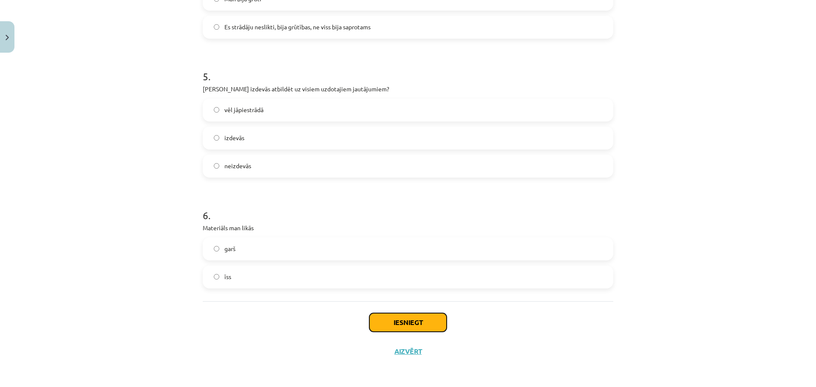
click at [403, 320] on button "Iesniegt" at bounding box center [407, 322] width 77 height 19
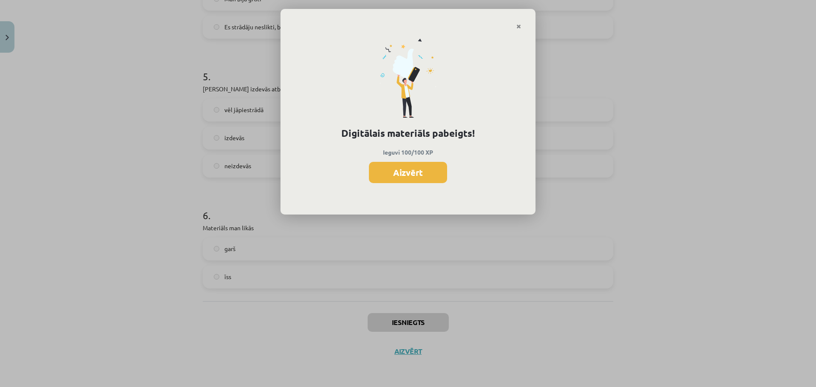
click at [432, 159] on div "Digitālais materiāls pabeigts! Ieguvi 100/100 XP Aizvērt" at bounding box center [407, 122] width 255 height 185
click at [417, 169] on button "Aizvērt" at bounding box center [408, 172] width 78 height 21
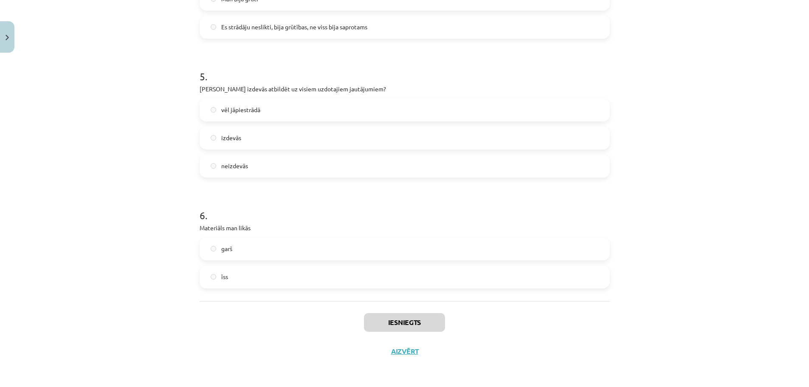
click at [406, 346] on div "Iesniegts Aizvērt" at bounding box center [405, 330] width 410 height 59
click at [405, 351] on button "Aizvērt" at bounding box center [405, 351] width 32 height 8
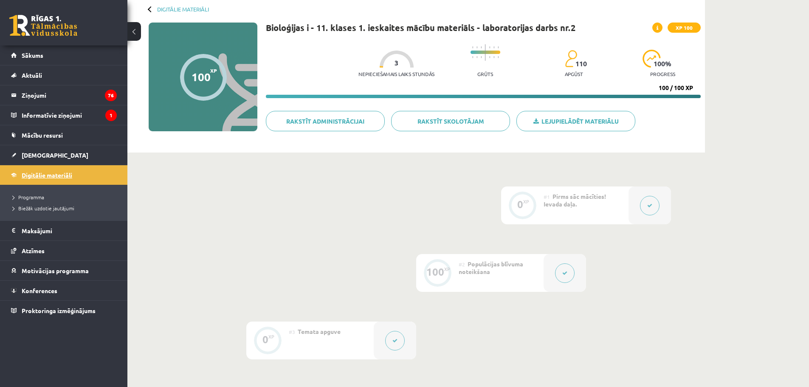
click at [27, 173] on span "Digitālie materiāli" at bounding box center [47, 175] width 51 height 8
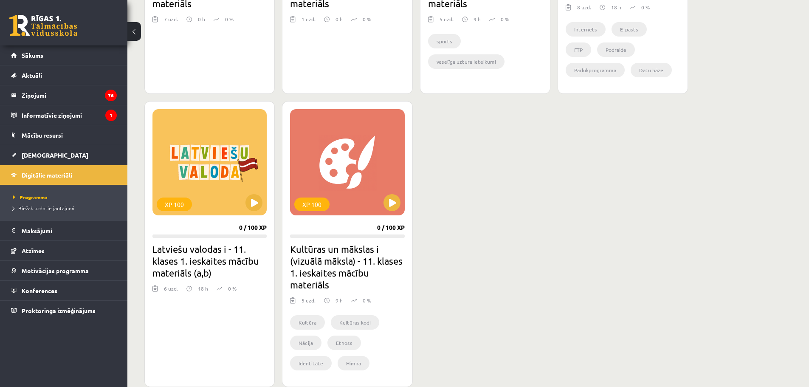
scroll to position [722, 0]
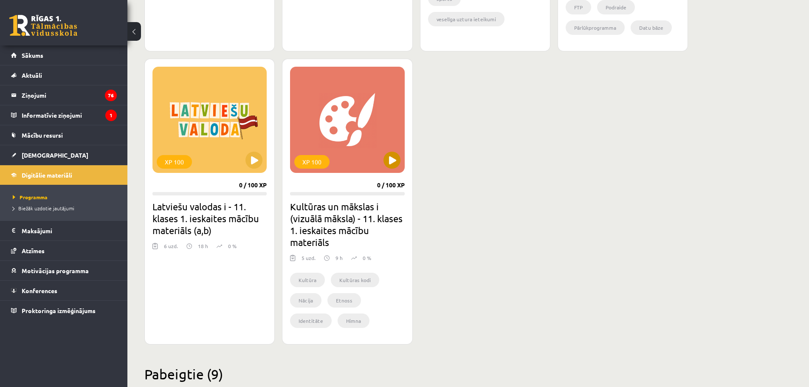
click at [383, 157] on div "XP 100" at bounding box center [347, 120] width 114 height 106
click at [253, 162] on button at bounding box center [254, 160] width 17 height 17
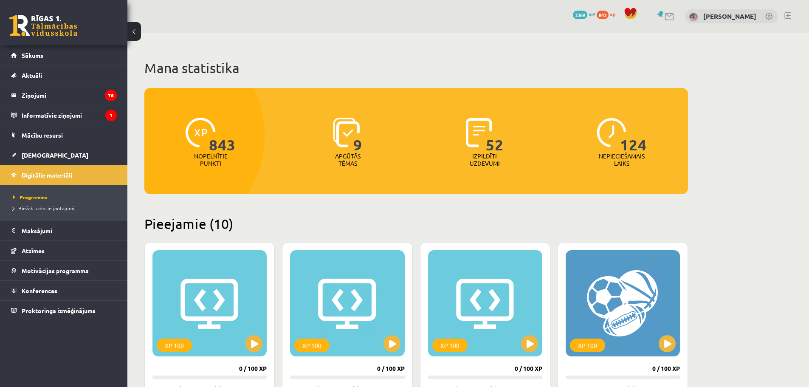
scroll to position [722, 0]
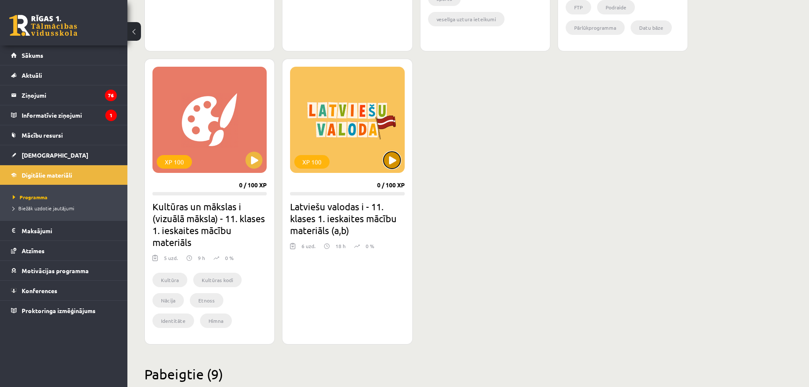
click at [392, 162] on button at bounding box center [392, 160] width 17 height 17
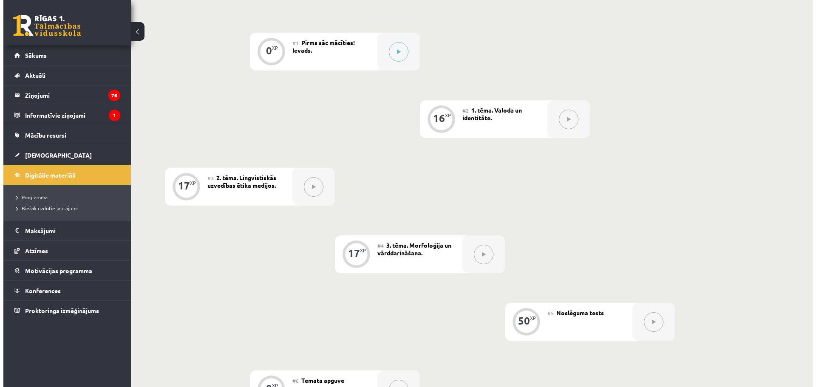
scroll to position [154, 0]
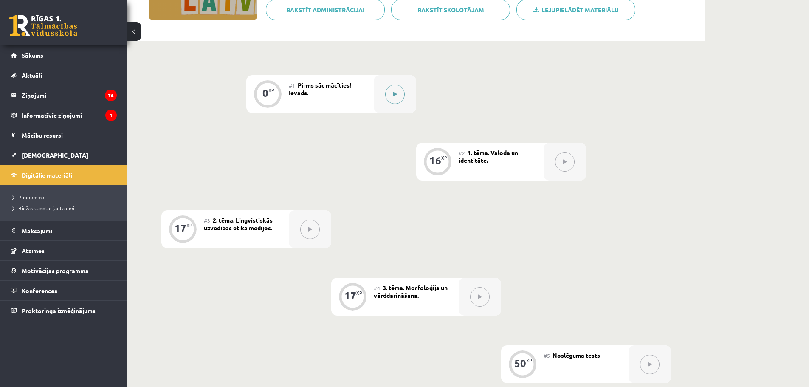
click at [394, 98] on button at bounding box center [395, 95] width 20 height 20
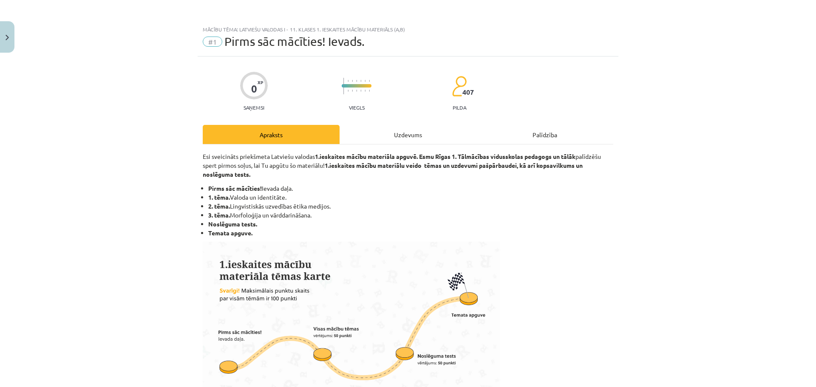
click at [383, 131] on div "Uzdevums" at bounding box center [407, 134] width 137 height 19
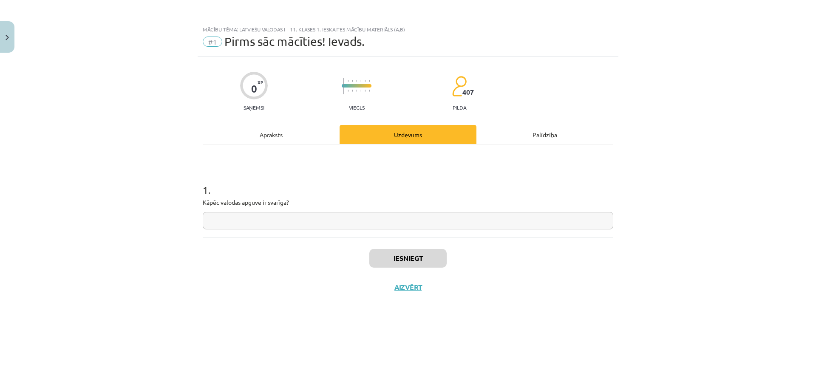
scroll to position [0, 0]
click at [257, 220] on input "text" at bounding box center [408, 220] width 410 height 17
type input "**"
click at [410, 254] on button "Iesniegt" at bounding box center [407, 258] width 77 height 19
click at [402, 290] on button "Nākamā nodarbība" at bounding box center [407, 293] width 83 height 20
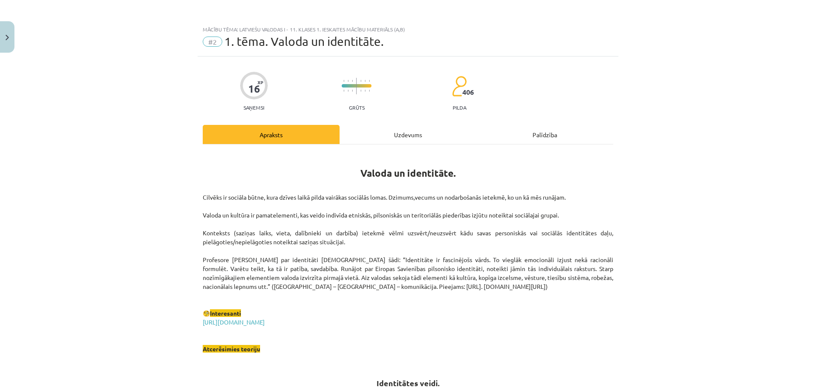
click at [388, 128] on div "Uzdevums" at bounding box center [407, 134] width 137 height 19
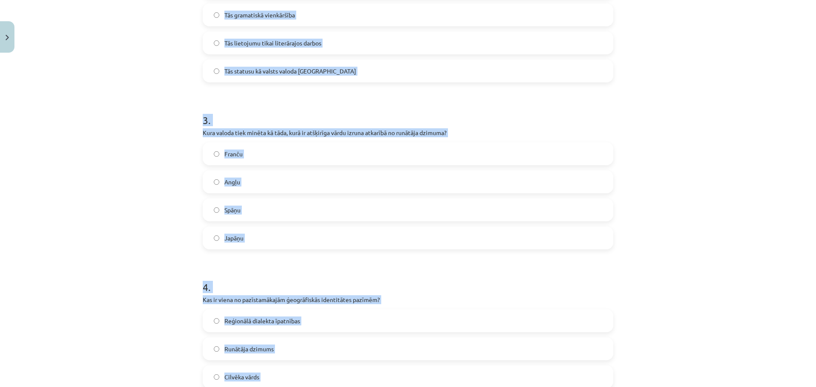
scroll to position [699, 0]
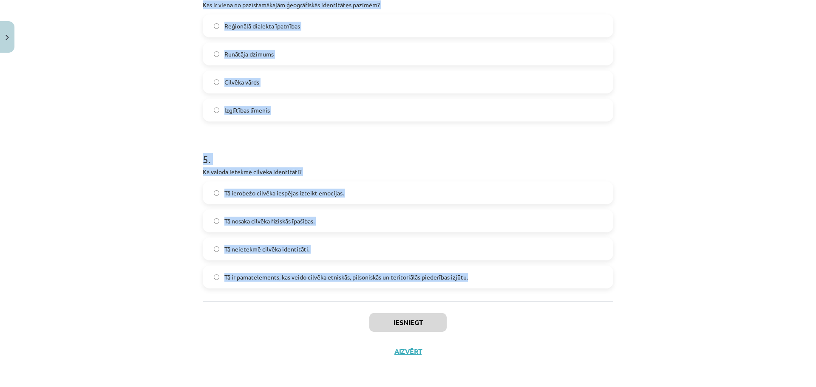
drag, startPoint x: 195, startPoint y: 161, endPoint x: 489, endPoint y: 281, distance: 317.5
copy form "2 . Lo ipsumd sitametconse adipiscing? Elitseddoe temporin utlab etdolore magna…"
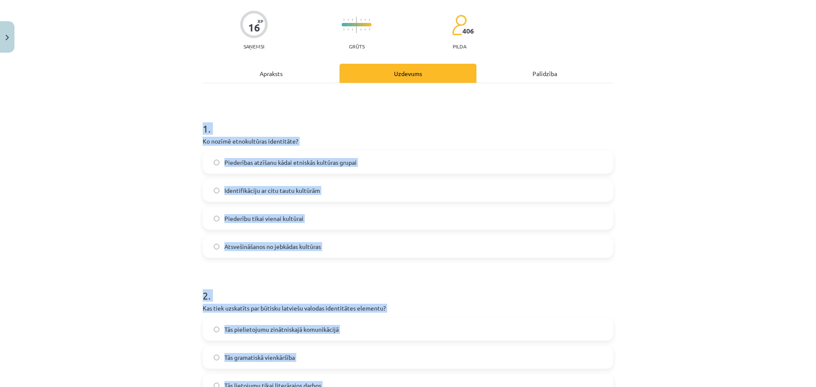
scroll to position [19, 0]
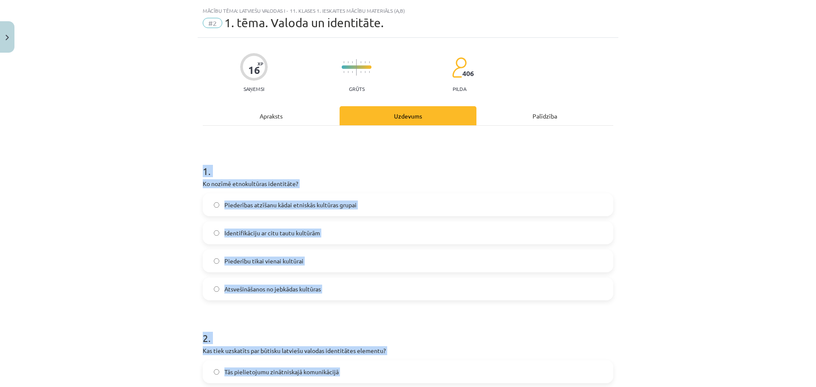
click at [159, 206] on div "Mācību tēma: Latviešu valodas i - 11. klases 1. ieskaites mācību materiāls (a,b…" at bounding box center [408, 193] width 816 height 387
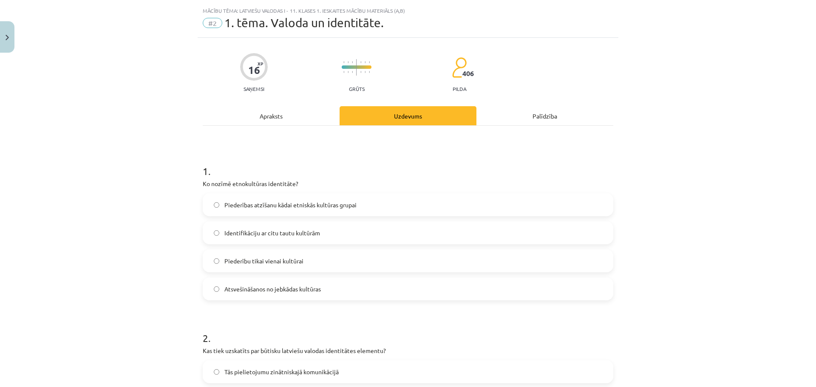
click at [224, 206] on span "Piederības atzīšanu kādai etniskās kultūras grupai" at bounding box center [290, 205] width 132 height 9
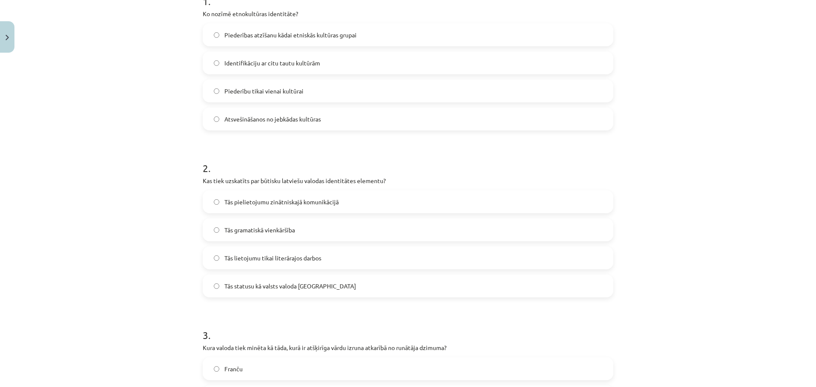
scroll to position [231, 0]
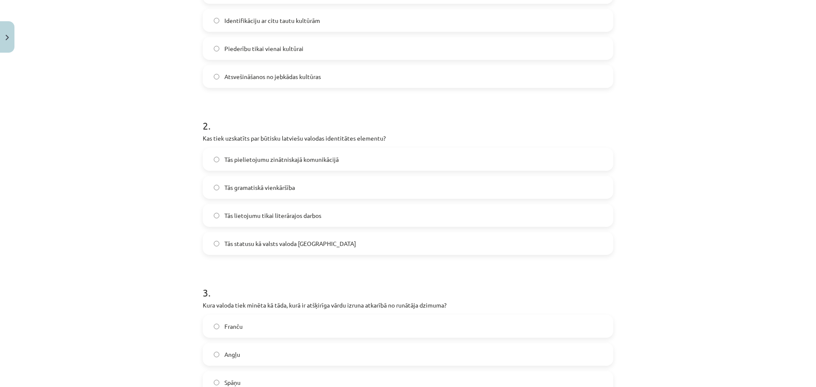
click at [235, 243] on span "Tās statusu kā valsts valoda [GEOGRAPHIC_DATA]" at bounding box center [290, 243] width 132 height 9
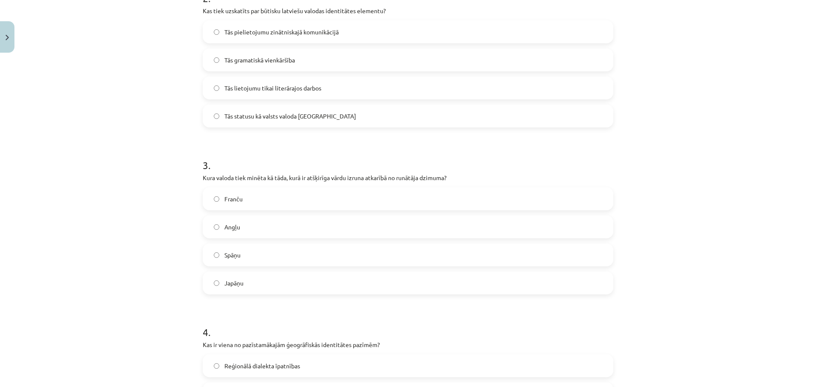
scroll to position [401, 0]
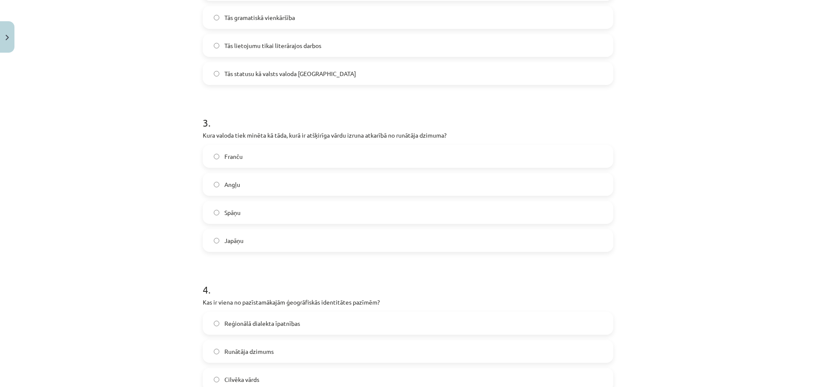
click at [235, 236] on span "Japāņu" at bounding box center [233, 240] width 19 height 9
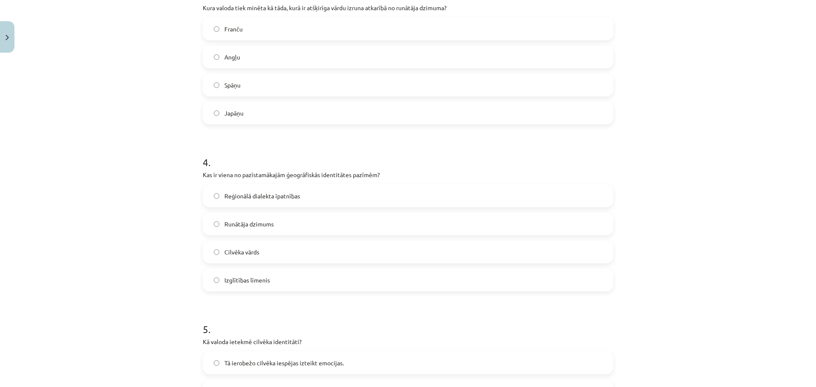
scroll to position [571, 0]
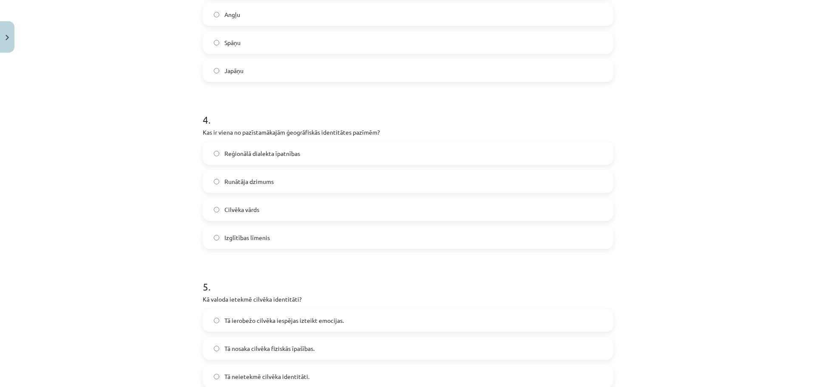
click at [255, 148] on label "Reģionālā dialekta īpatnības" at bounding box center [408, 153] width 409 height 21
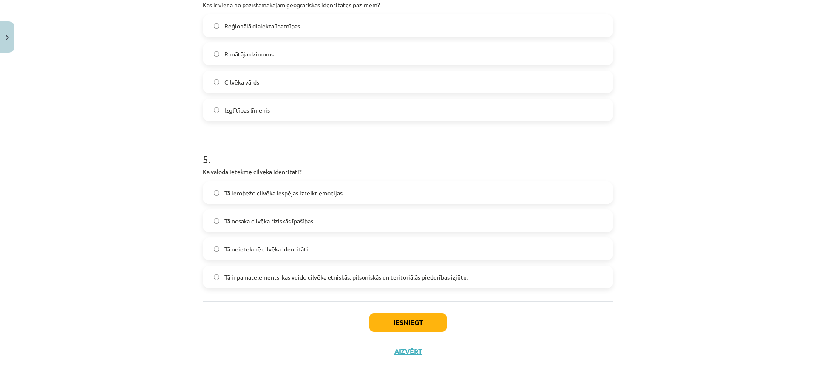
click at [301, 282] on label "Tā ir pamatelements, kas veido cilvēka etniskās, pilsoniskās un teritoriālās pi…" at bounding box center [408, 276] width 409 height 21
click at [390, 317] on button "Iesniegt" at bounding box center [407, 322] width 77 height 19
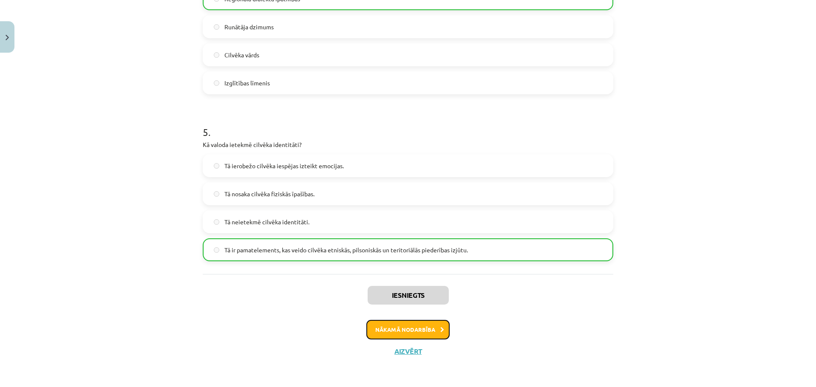
click at [388, 328] on button "Nākamā nodarbība" at bounding box center [407, 330] width 83 height 20
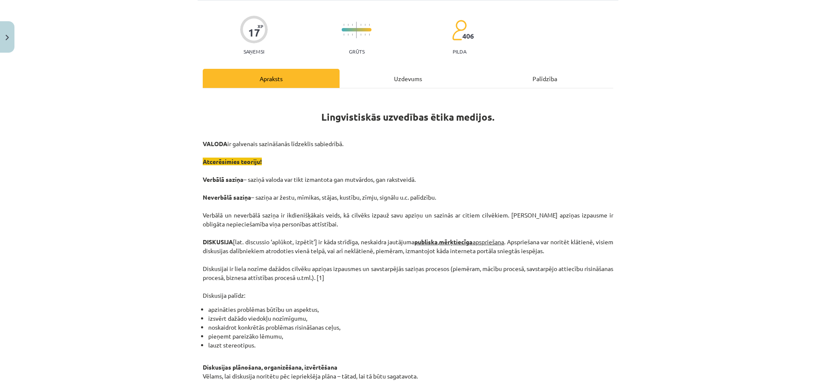
scroll to position [0, 0]
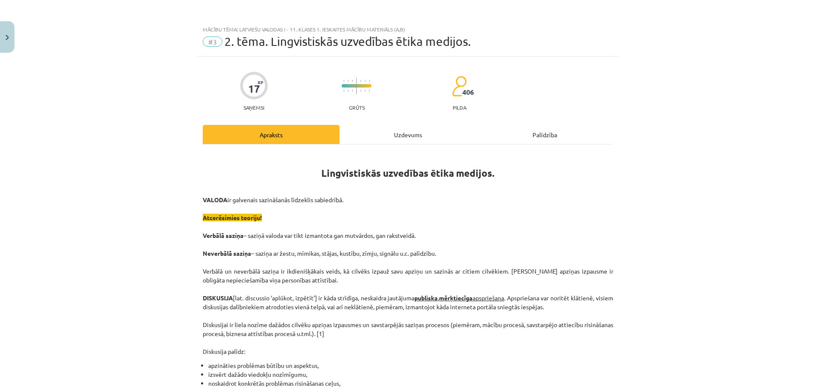
click at [399, 132] on div "Uzdevums" at bounding box center [407, 134] width 137 height 19
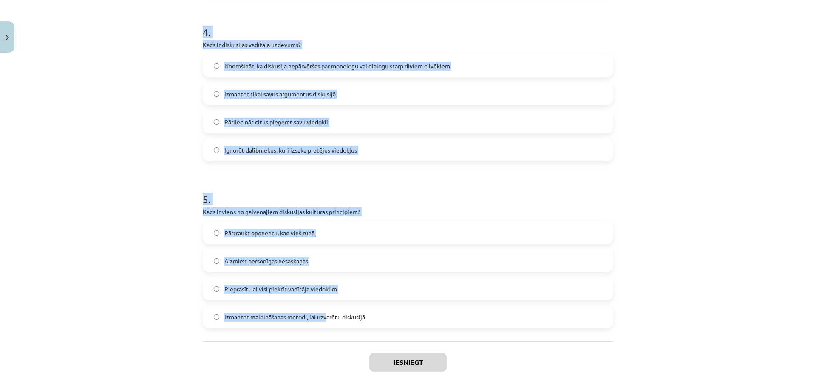
scroll to position [699, 0]
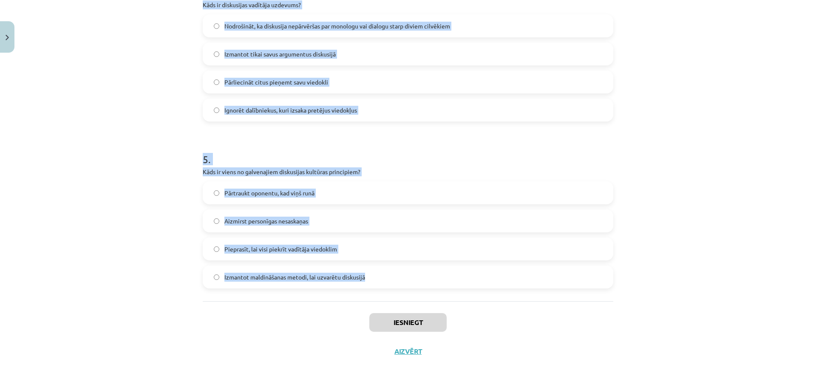
drag, startPoint x: 193, startPoint y: 165, endPoint x: 377, endPoint y: 280, distance: 216.7
click at [377, 280] on div "Mācību tēma: Latviešu valodas i - 11. klases 1. ieskaites mācību materiāls (a,b…" at bounding box center [408, 193] width 816 height 387
copy form "1 . Kura metode tiek izmantota, lai fiksētu pretrunas oponenta viedoklī un tās …"
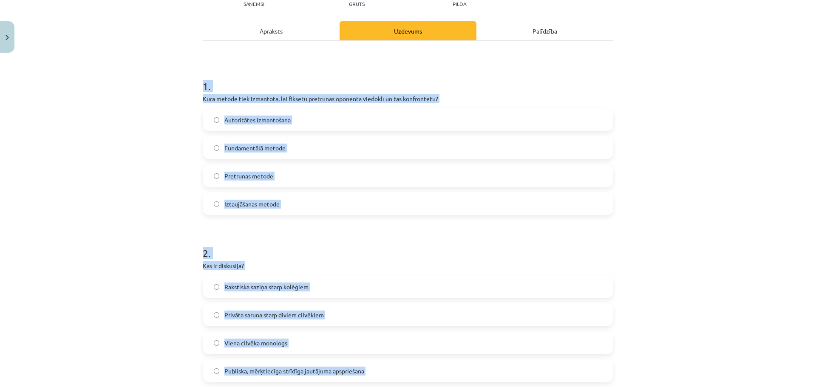
scroll to position [0, 0]
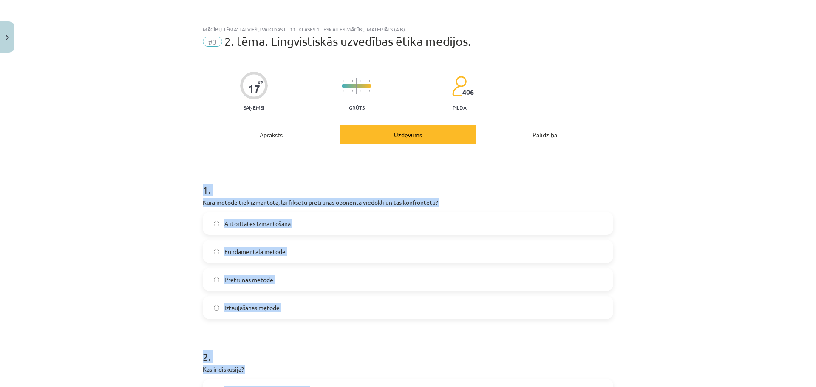
click at [174, 226] on div "Mācību tēma: Latviešu valodas i - 11. klases 1. ieskaites mācību materiāls (a,b…" at bounding box center [408, 193] width 816 height 387
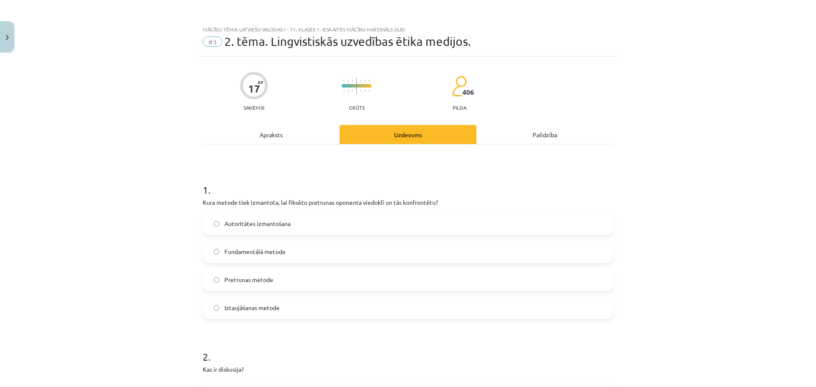
click at [244, 278] on span "Pretrunas metode" at bounding box center [248, 279] width 49 height 9
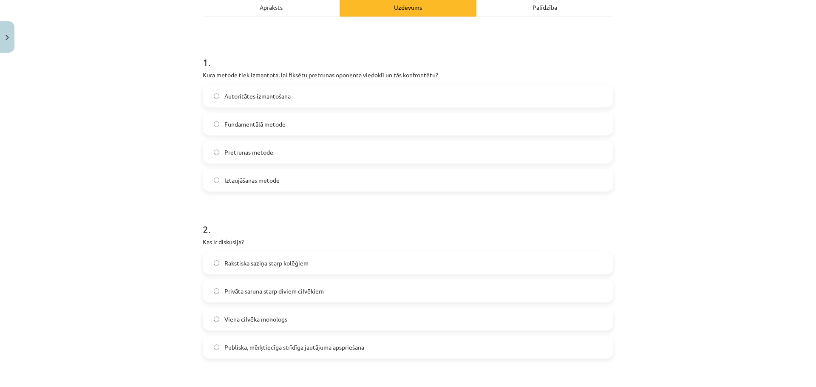
scroll to position [212, 0]
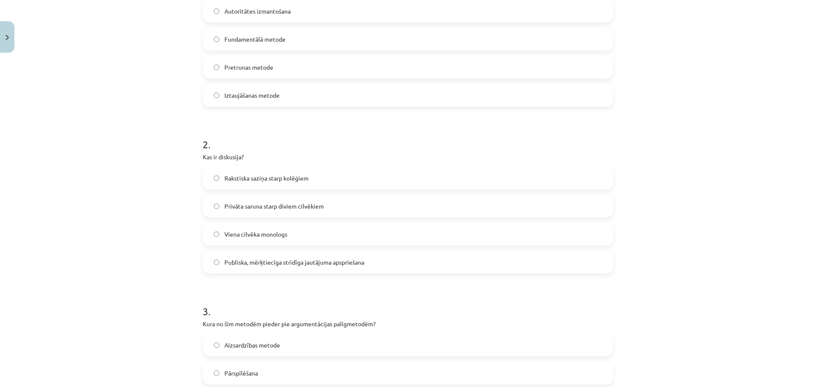
click at [281, 263] on span "Publiska, mērķtiecīga strīdīga jautājuma apspriešana" at bounding box center [294, 262] width 140 height 9
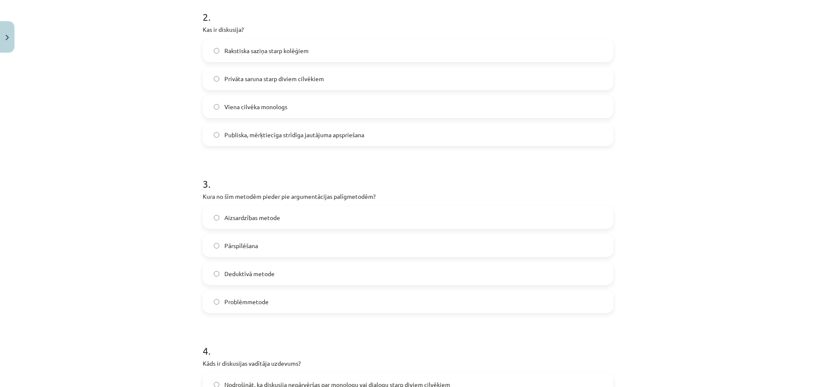
scroll to position [382, 0]
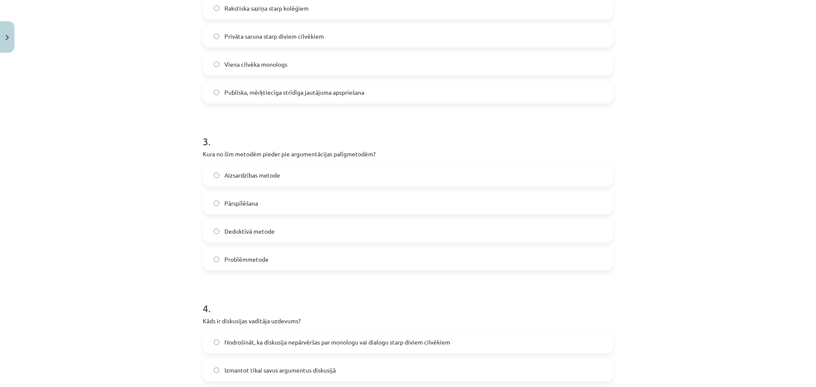
click at [247, 199] on span "Pārspīlēšana" at bounding box center [241, 203] width 34 height 9
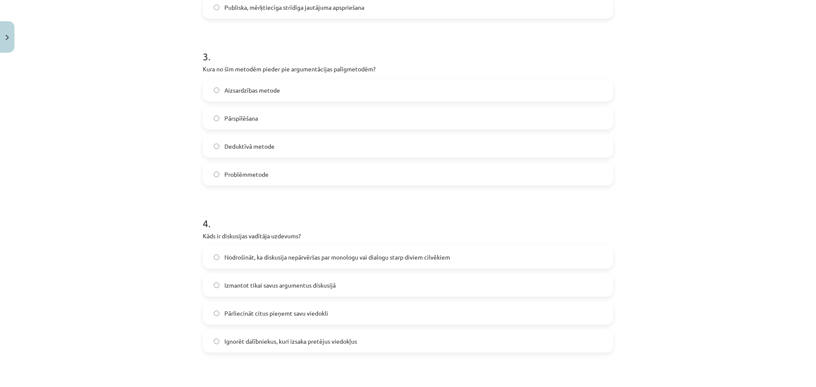
scroll to position [552, 0]
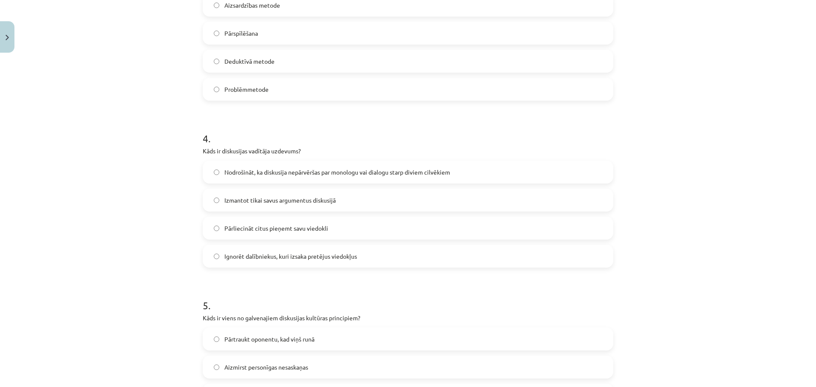
click at [267, 172] on span "Nodrošināt, ka diskusija nepārvēršas par monologu vai dialogu starp diviem cilv…" at bounding box center [337, 172] width 226 height 9
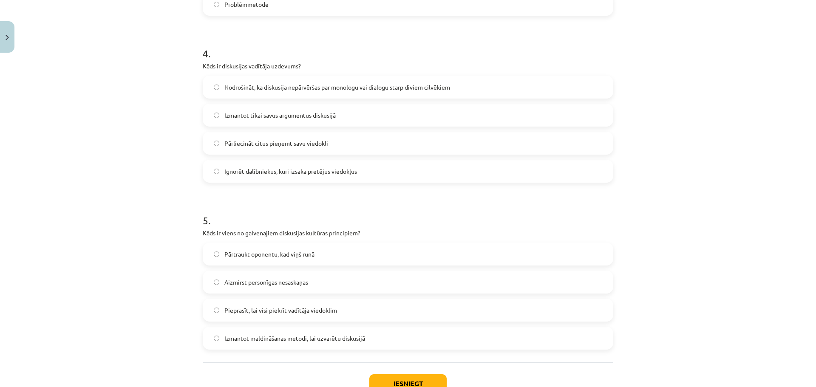
scroll to position [699, 0]
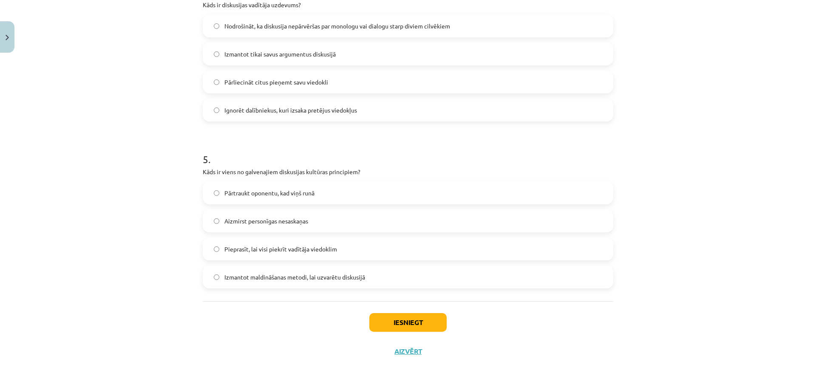
click at [271, 223] on span "Aizmirst personīgas nesaskaņas" at bounding box center [266, 221] width 84 height 9
click at [410, 327] on button "Iesniegt" at bounding box center [407, 322] width 77 height 19
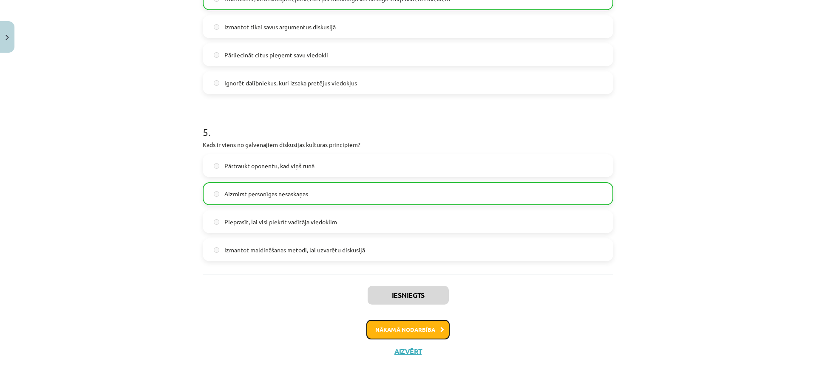
click at [399, 333] on button "Nākamā nodarbība" at bounding box center [407, 330] width 83 height 20
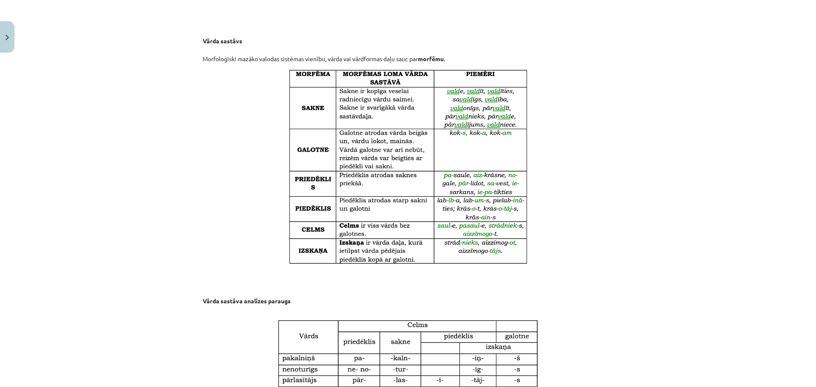
scroll to position [21, 0]
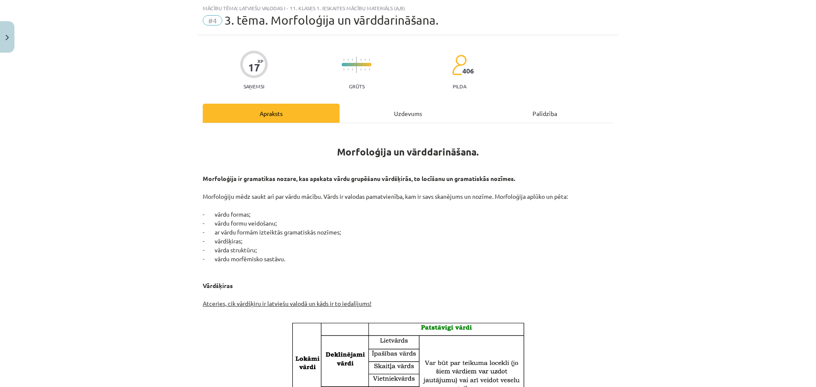
click at [379, 108] on div "Uzdevums" at bounding box center [407, 113] width 137 height 19
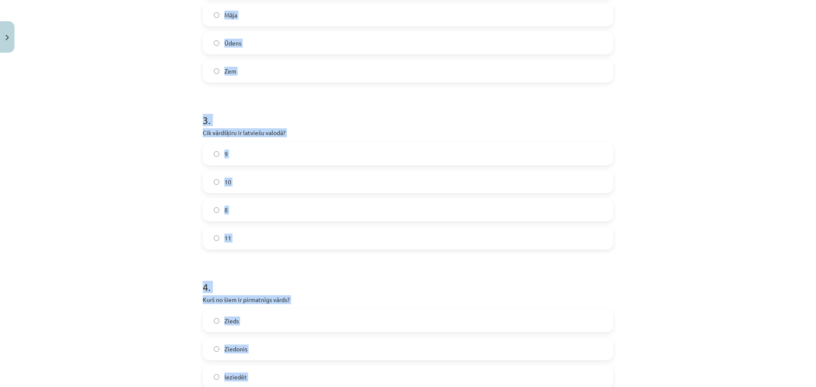
scroll to position [699, 0]
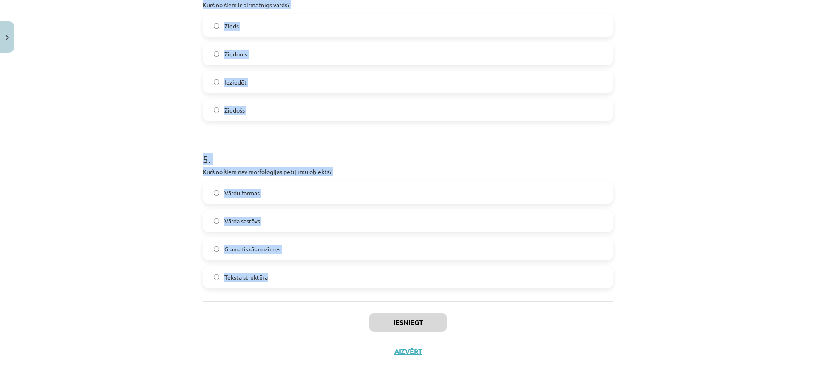
drag, startPoint x: 221, startPoint y: 181, endPoint x: 300, endPoint y: 280, distance: 126.7
click at [300, 280] on div "Mācību tēma: Latviešu valodas i - 11. klases 1. ieskaites mācību materiāls (a,b…" at bounding box center [408, 193] width 816 height 387
copy form "1 . Kas ir vārddarināšanas līdzeklis, kas pievienojas vārda saknei un veido jau…"
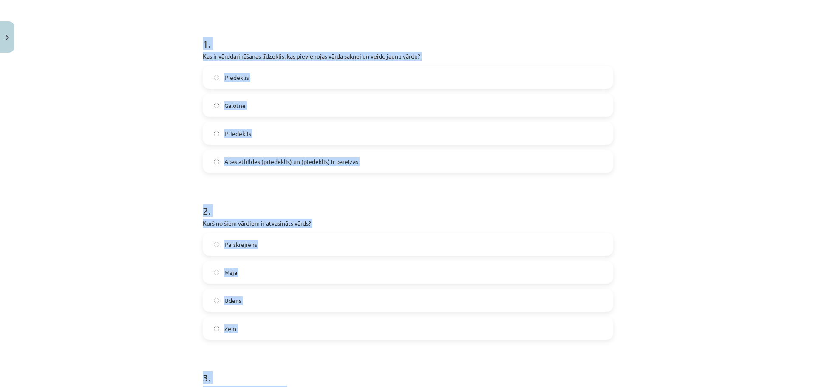
scroll to position [0, 0]
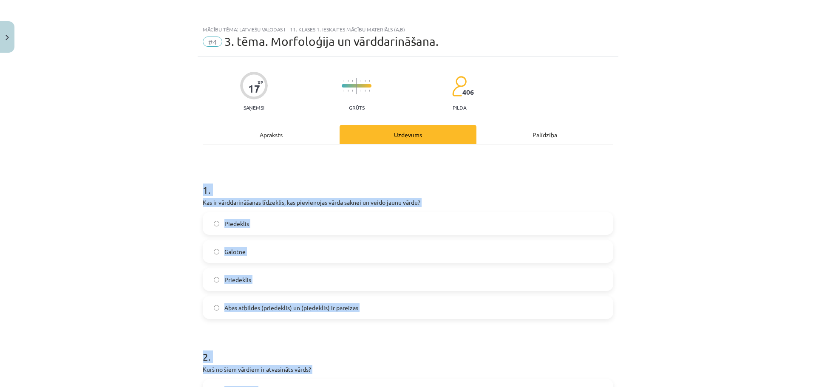
click at [161, 229] on div "Mācību tēma: Latviešu valodas i - 11. klases 1. ieskaites mācību materiāls (a,b…" at bounding box center [408, 193] width 816 height 387
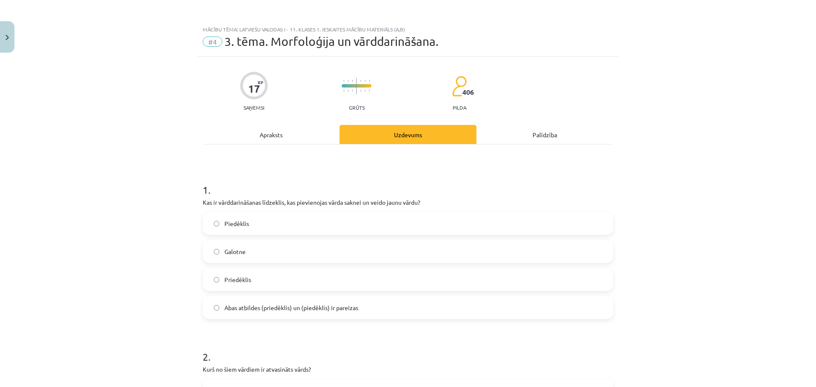
click at [266, 309] on span "Abas atbildes (priedēklis) un (piedēklis) ir pareizas" at bounding box center [291, 307] width 134 height 9
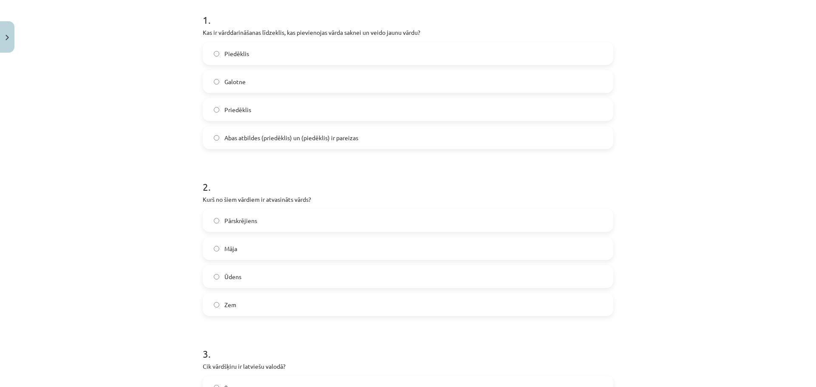
scroll to position [255, 0]
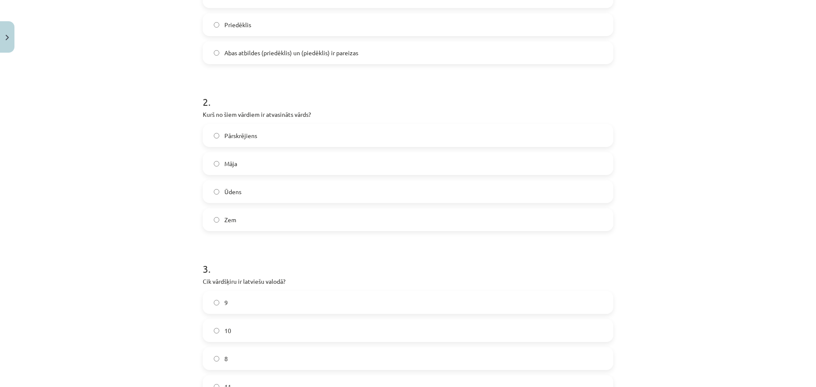
click at [234, 135] on span "Pārskrējiens" at bounding box center [240, 135] width 33 height 9
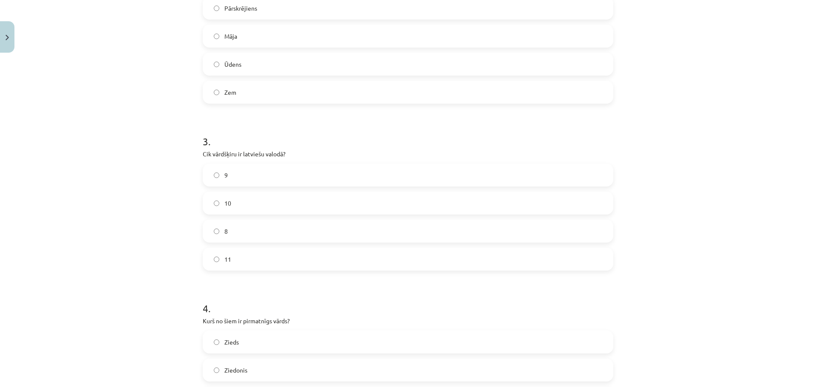
scroll to position [425, 0]
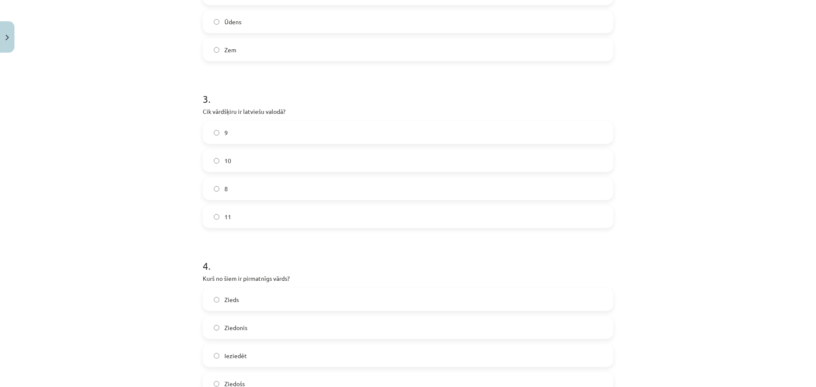
click at [229, 137] on label "9" at bounding box center [408, 132] width 409 height 21
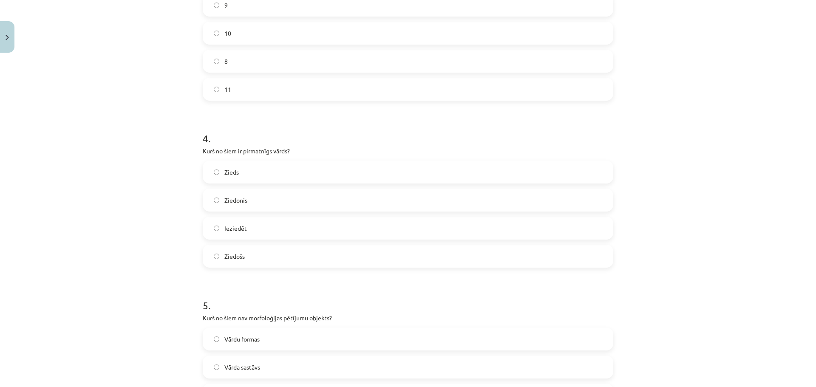
scroll to position [595, 0]
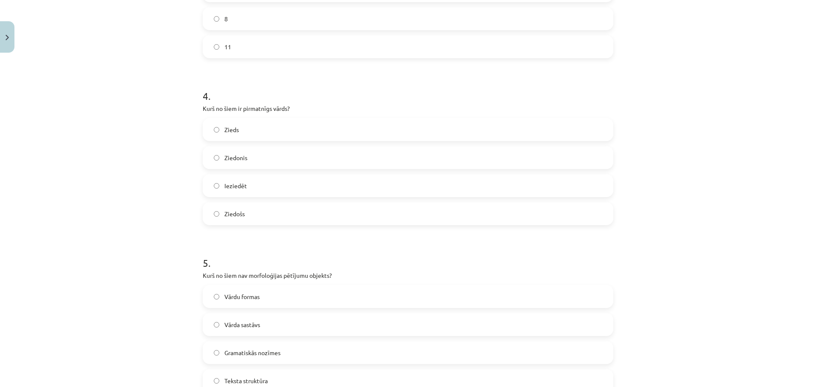
click at [249, 129] on label "Zieds" at bounding box center [408, 129] width 409 height 21
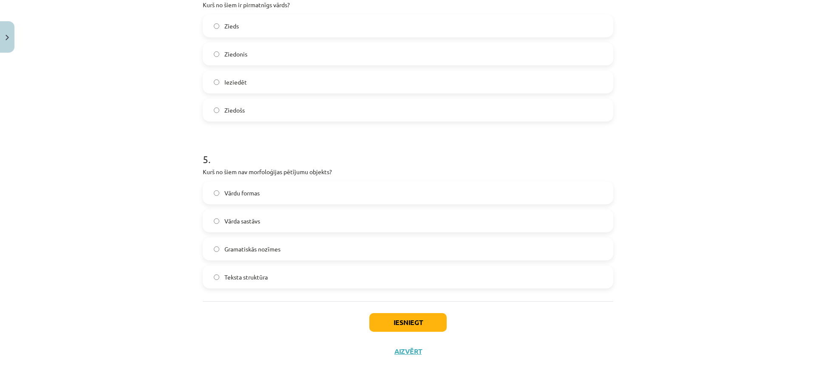
click at [240, 282] on label "Teksta struktūra" at bounding box center [408, 276] width 409 height 21
click at [393, 320] on button "Iesniegt" at bounding box center [407, 322] width 77 height 19
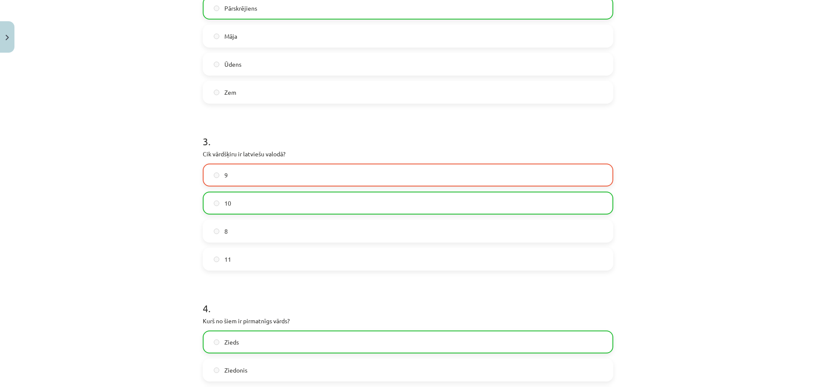
scroll to position [726, 0]
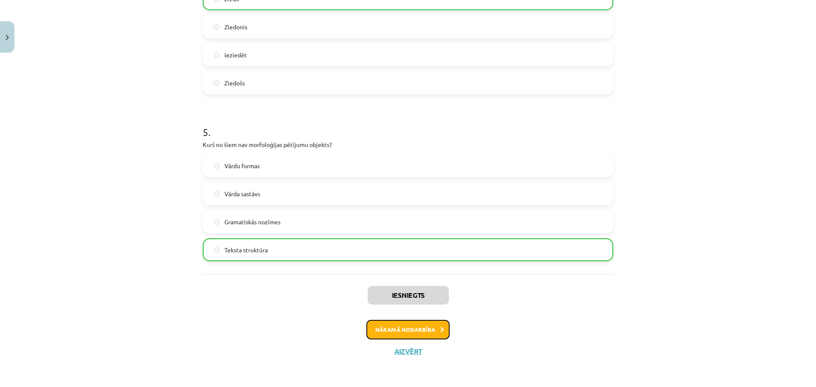
click at [403, 338] on button "Nākamā nodarbība" at bounding box center [407, 330] width 83 height 20
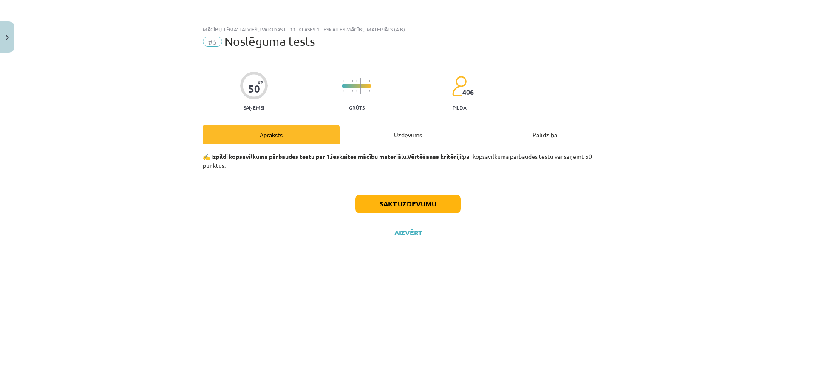
scroll to position [0, 0]
click at [413, 200] on button "Sākt uzdevumu" at bounding box center [407, 204] width 105 height 19
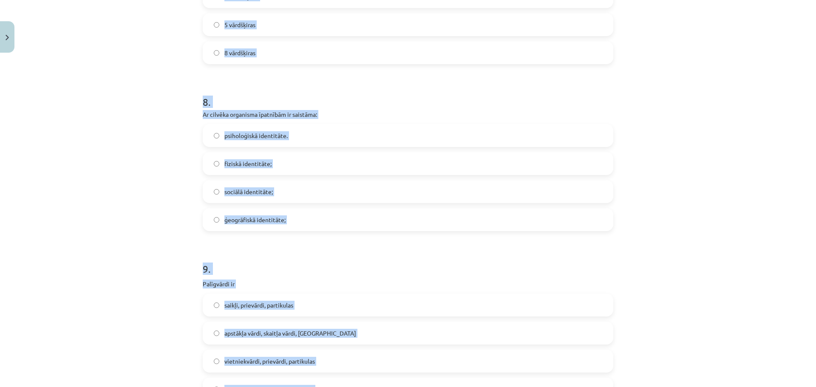
scroll to position [1401, 0]
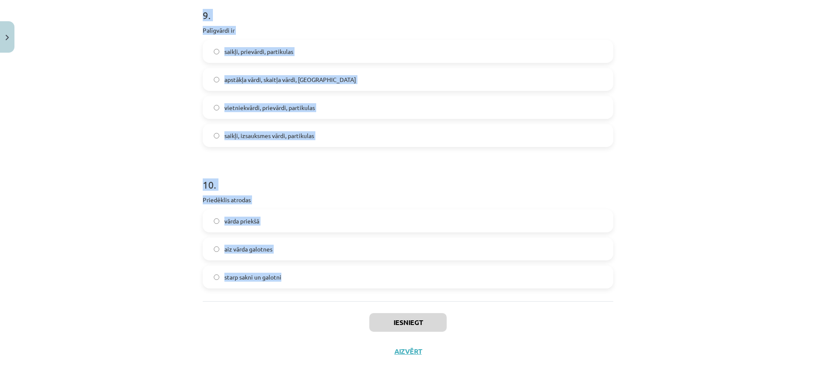
drag, startPoint x: 193, startPoint y: 185, endPoint x: 319, endPoint y: 286, distance: 161.1
click at [319, 286] on div "Mācību tēma: Latviešu valodas i - 11. klases 1. ieskaites mācību materiāls (a,b…" at bounding box center [408, 193] width 816 height 387
copy form "1 . Sieviešu dzimtes lietvārds ir mikrofons nags lācis acs 2 . “Jaunieši mūsdie…"
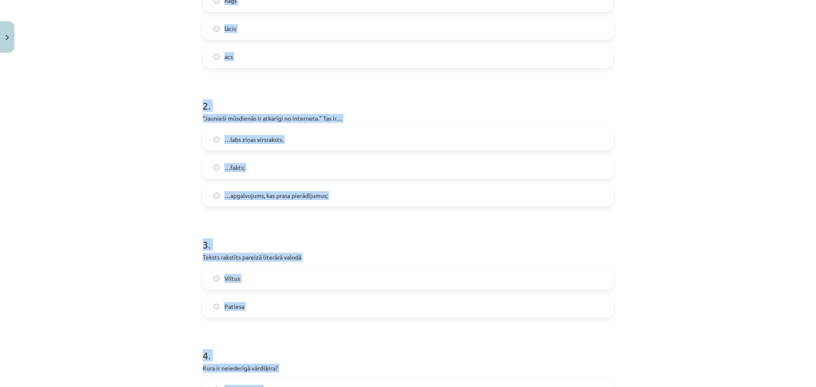
scroll to position [0, 0]
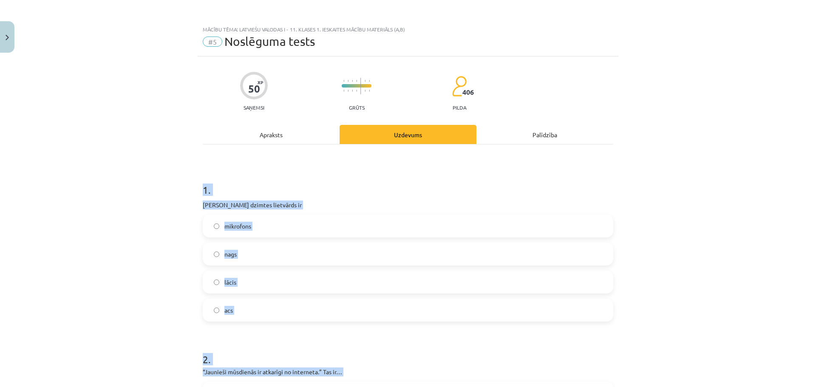
click at [320, 193] on h1 "1 ." at bounding box center [408, 182] width 410 height 26
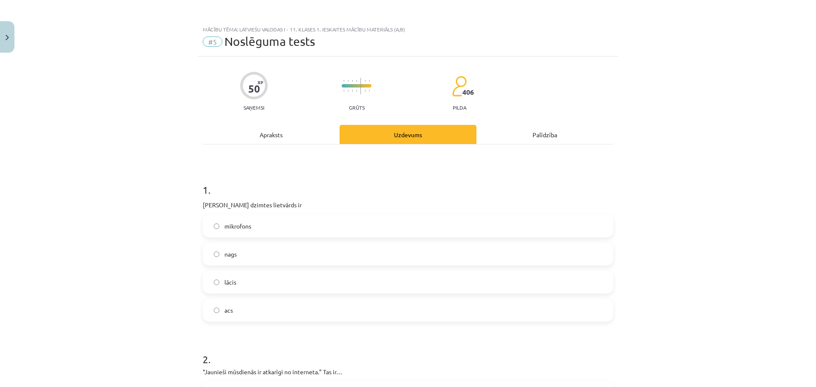
click at [247, 312] on label "acs" at bounding box center [408, 310] width 409 height 21
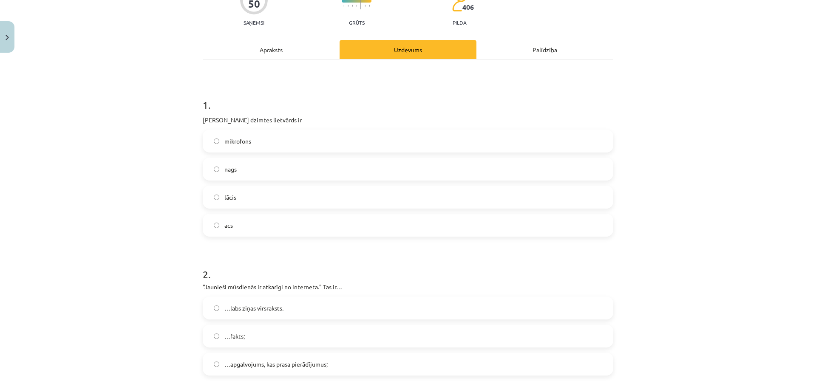
scroll to position [297, 0]
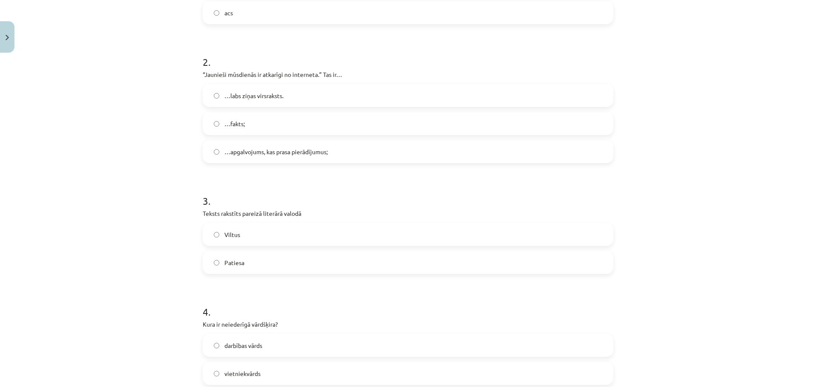
click at [237, 151] on span "…apgalvojums, kas prasa pierādījumus;" at bounding box center [275, 151] width 103 height 9
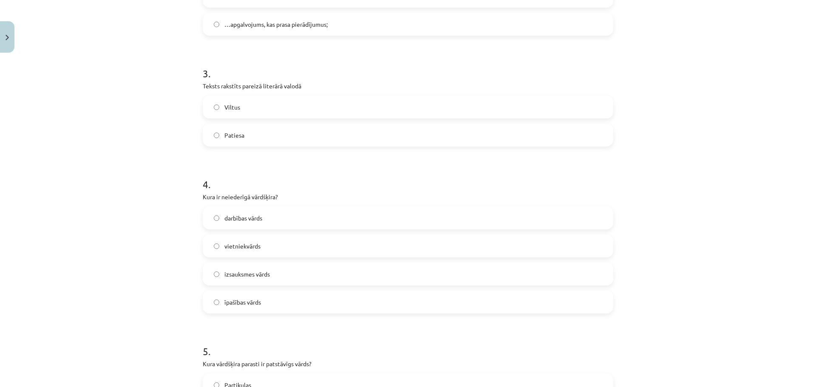
click at [232, 135] on span "Patiesa" at bounding box center [234, 135] width 20 height 9
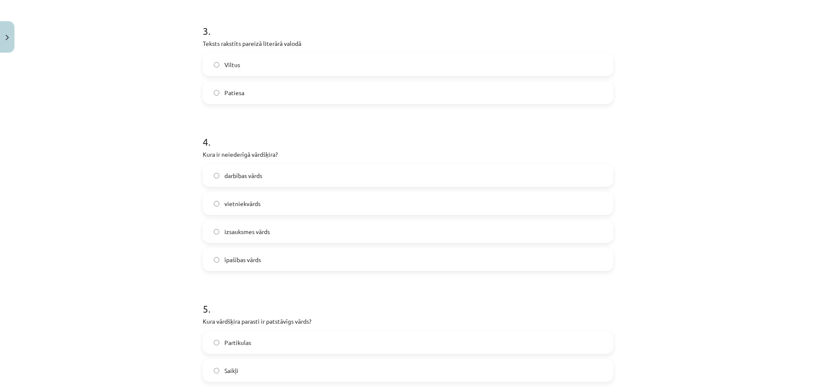
scroll to position [510, 0]
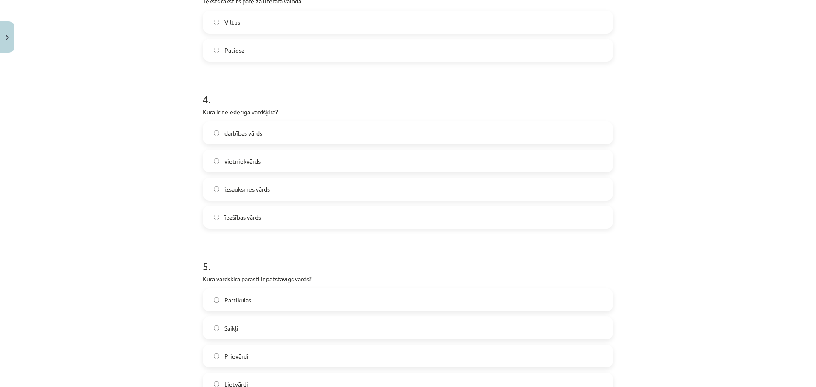
click at [241, 195] on label "izsauksmes vārds" at bounding box center [408, 188] width 409 height 21
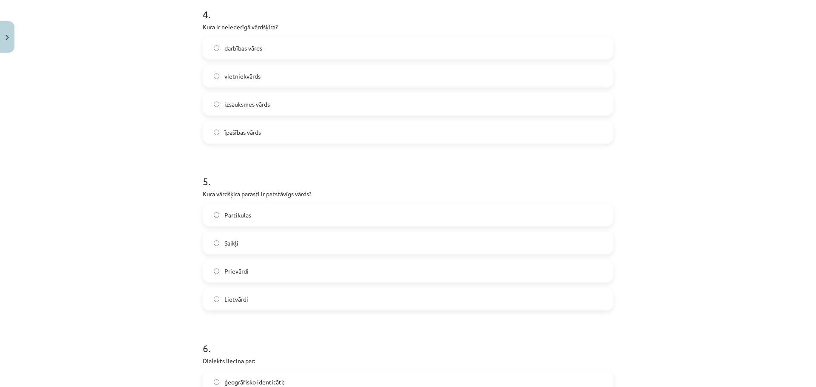
scroll to position [637, 0]
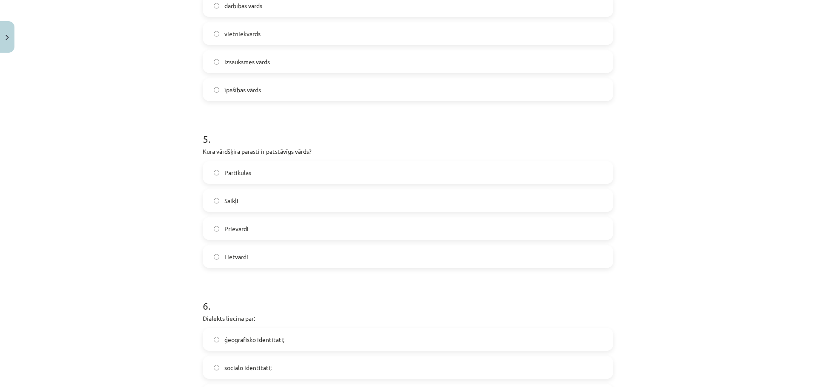
click at [248, 254] on label "Lietvārdi" at bounding box center [408, 256] width 409 height 21
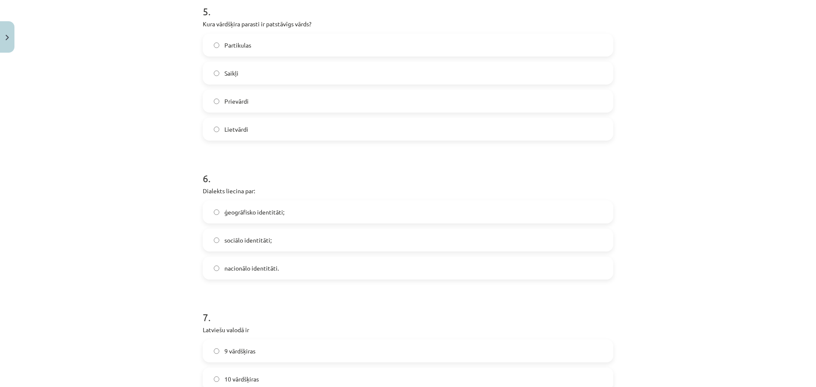
scroll to position [807, 0]
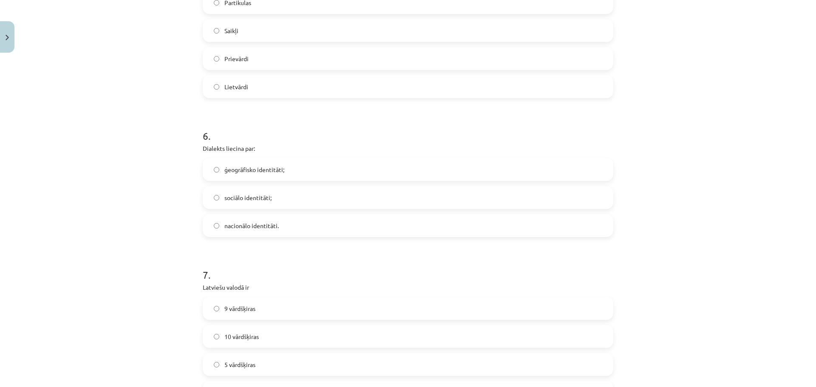
click at [266, 171] on span "ģeogrāfisko identitāti;" at bounding box center [254, 169] width 60 height 9
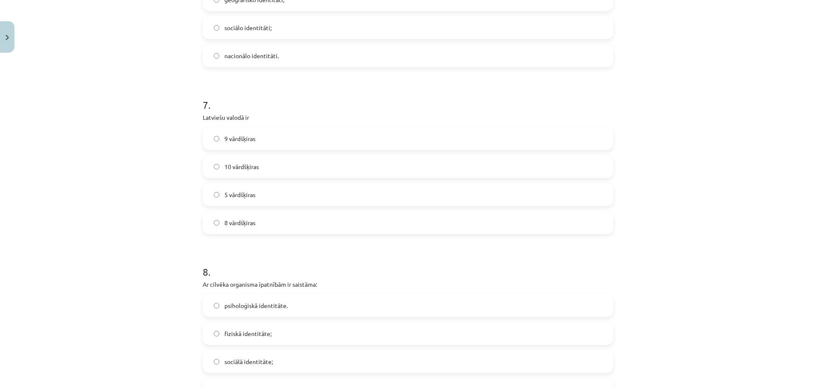
scroll to position [1020, 0]
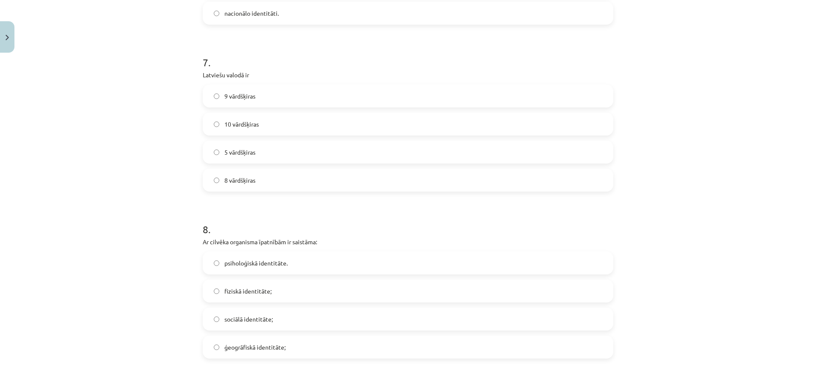
click at [238, 130] on label "10 vārdšķiras" at bounding box center [408, 123] width 409 height 21
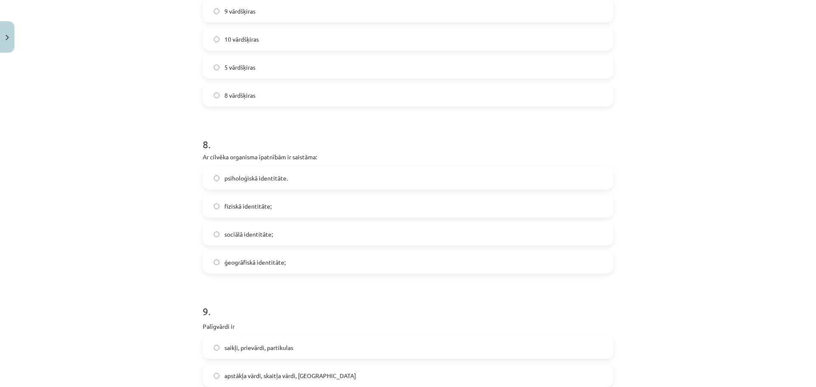
scroll to position [1147, 0]
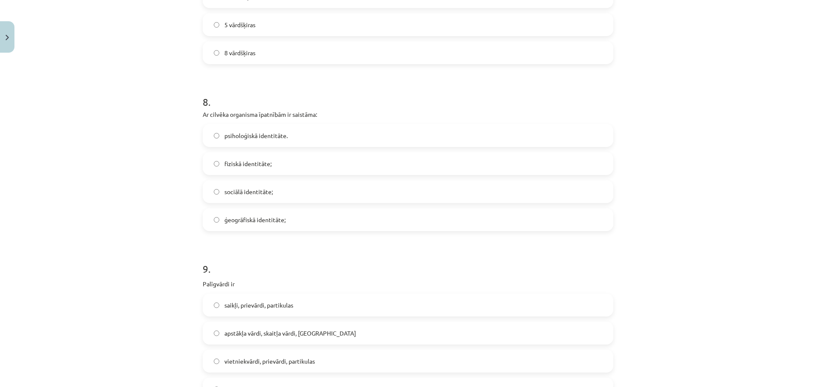
click at [247, 166] on span "fiziskā identitāte;" at bounding box center [247, 163] width 47 height 9
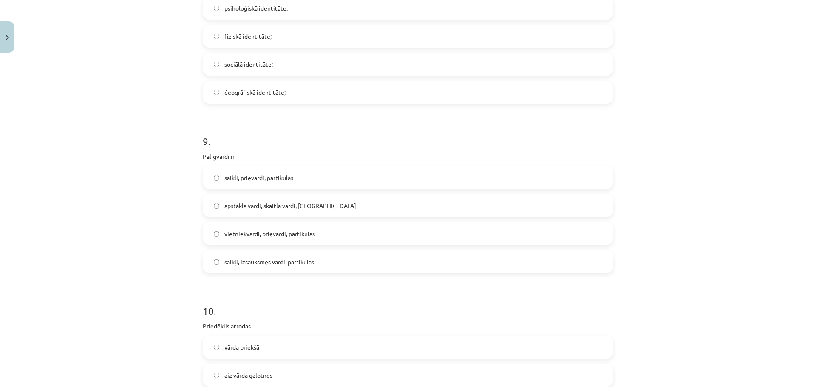
scroll to position [1317, 0]
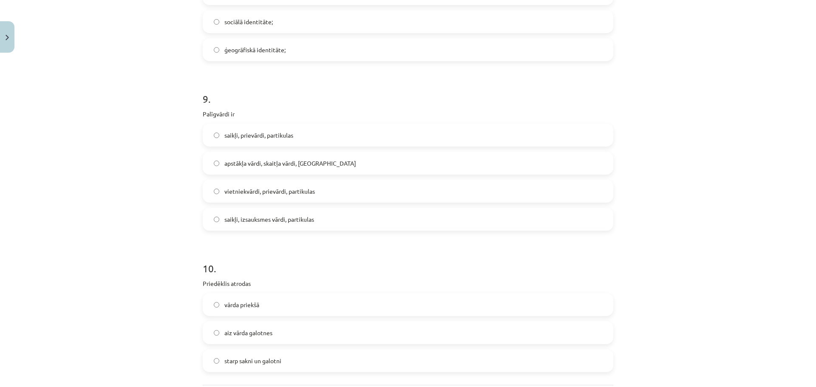
click at [259, 139] on span "saikļi, prievārdi, partikulas" at bounding box center [258, 135] width 69 height 9
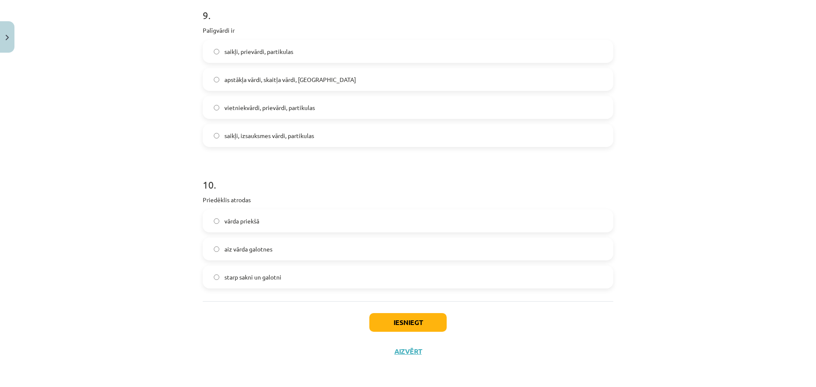
click at [260, 221] on label "vārda priekšā" at bounding box center [408, 220] width 409 height 21
click at [401, 328] on button "Iesniegt" at bounding box center [407, 322] width 77 height 19
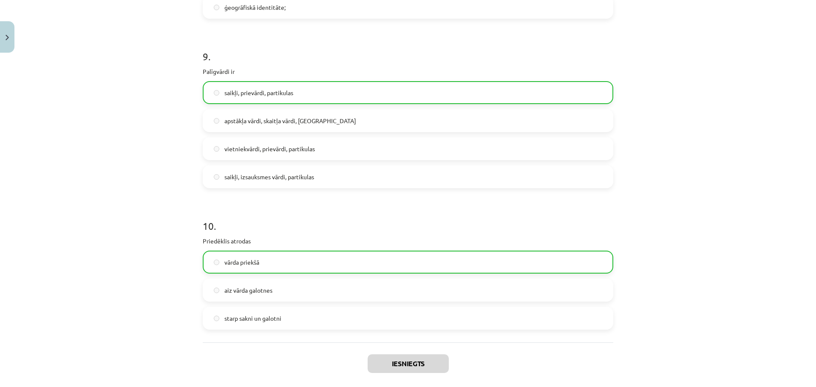
scroll to position [1428, 0]
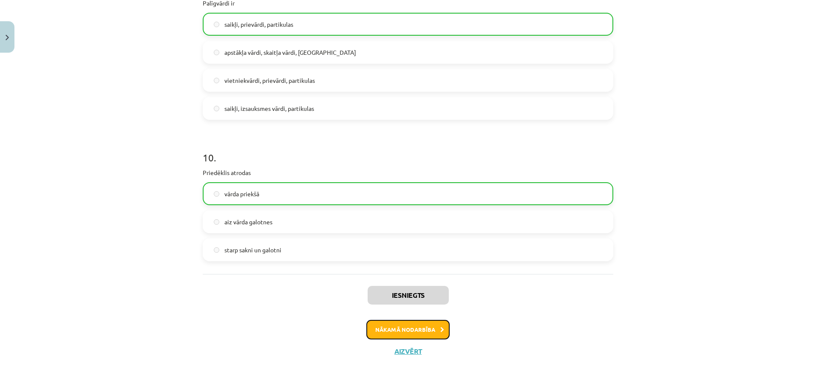
click at [417, 337] on button "Nākamā nodarbība" at bounding box center [407, 330] width 83 height 20
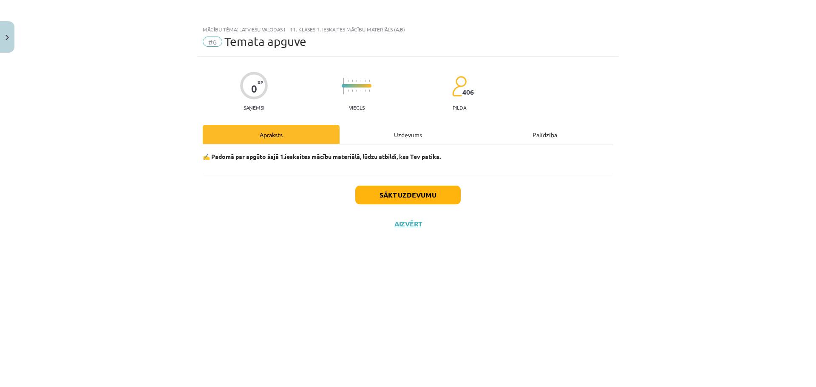
scroll to position [0, 0]
click at [410, 191] on button "Sākt uzdevumu" at bounding box center [407, 195] width 105 height 19
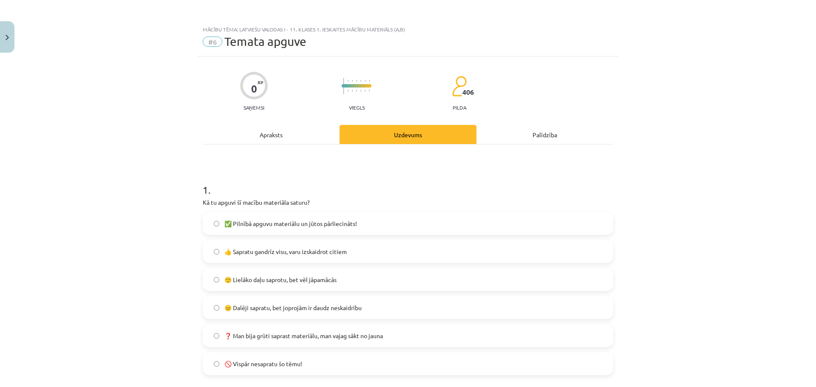
click at [278, 283] on span "🙂 Lielāko daļu saprotu, bet vēl jāpamācās" at bounding box center [280, 279] width 112 height 9
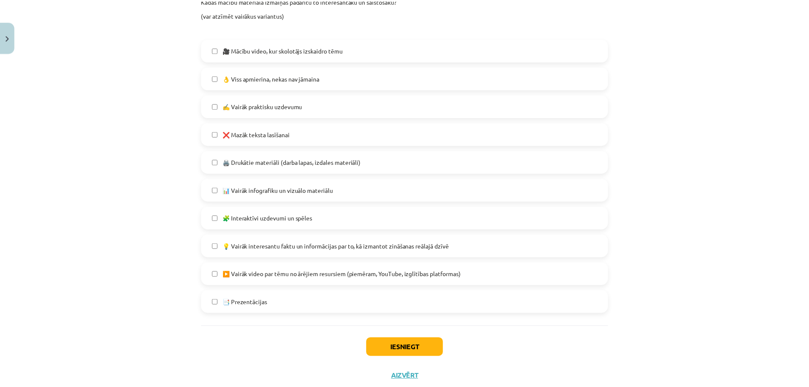
scroll to position [450, 0]
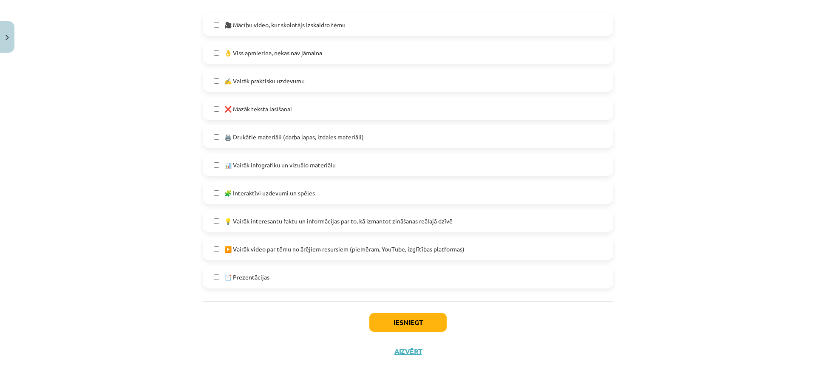
click at [410, 334] on div "Iesniegt Aizvērt" at bounding box center [408, 330] width 410 height 59
click at [410, 322] on button "Iesniegt" at bounding box center [407, 322] width 77 height 19
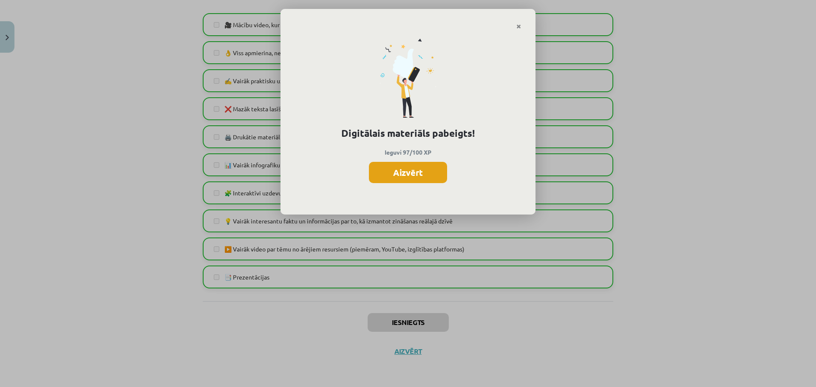
click at [413, 164] on button "Aizvērt" at bounding box center [408, 172] width 78 height 21
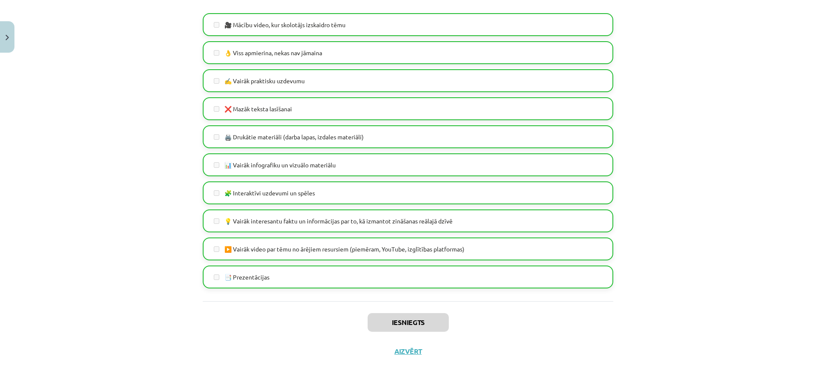
click at [411, 356] on div "Iesniegts Aizvērt" at bounding box center [408, 330] width 410 height 59
click at [407, 351] on button "Aizvērt" at bounding box center [405, 351] width 32 height 8
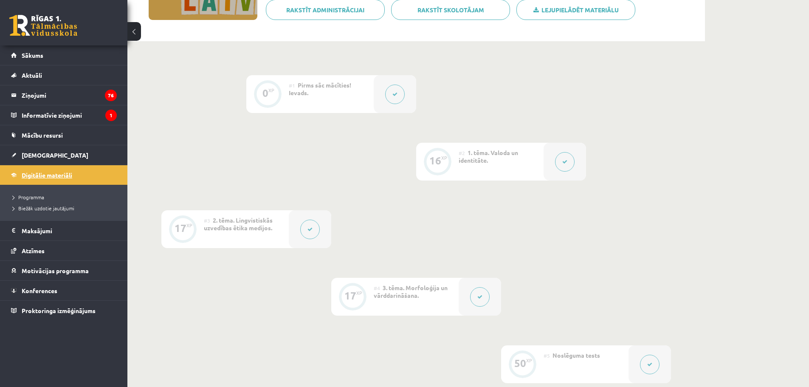
click at [85, 173] on link "Digitālie materiāli" at bounding box center [64, 175] width 106 height 20
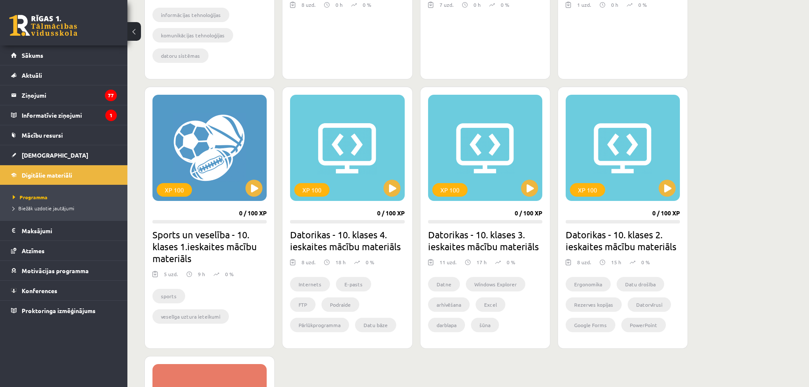
scroll to position [807, 0]
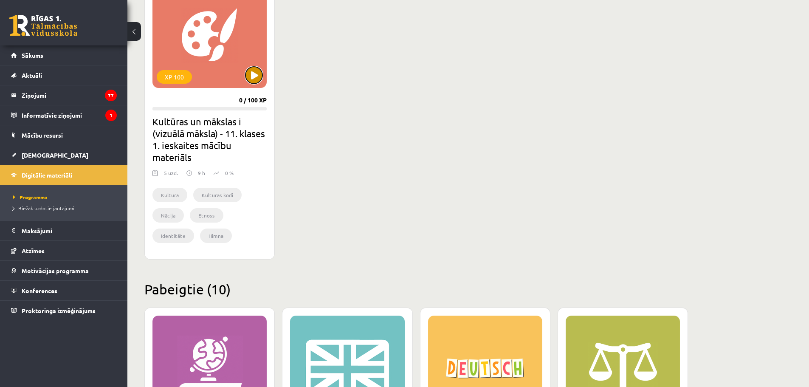
click at [254, 68] on button at bounding box center [254, 75] width 17 height 17
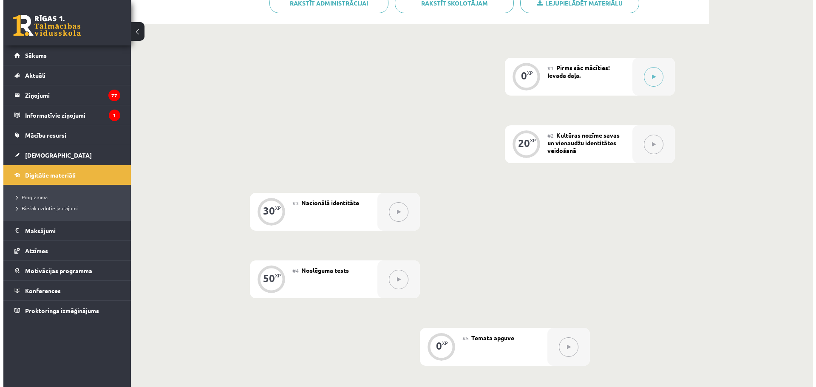
scroll to position [96, 0]
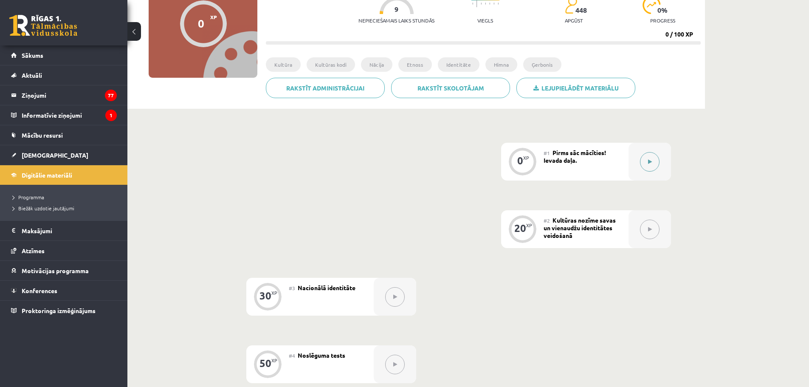
click at [657, 165] on button at bounding box center [650, 162] width 20 height 20
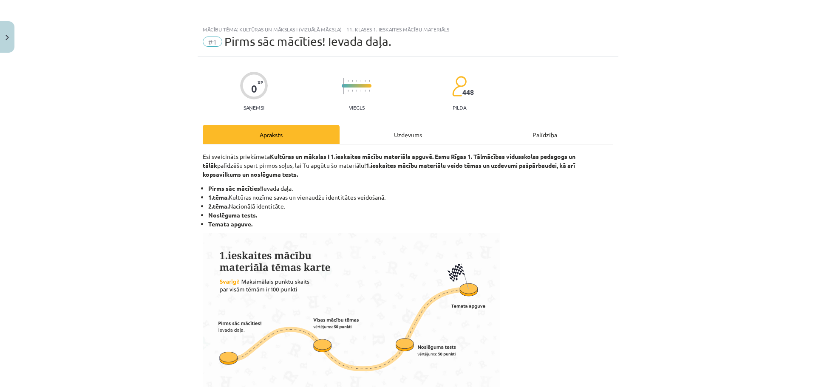
click at [460, 133] on div "Uzdevums" at bounding box center [407, 134] width 137 height 19
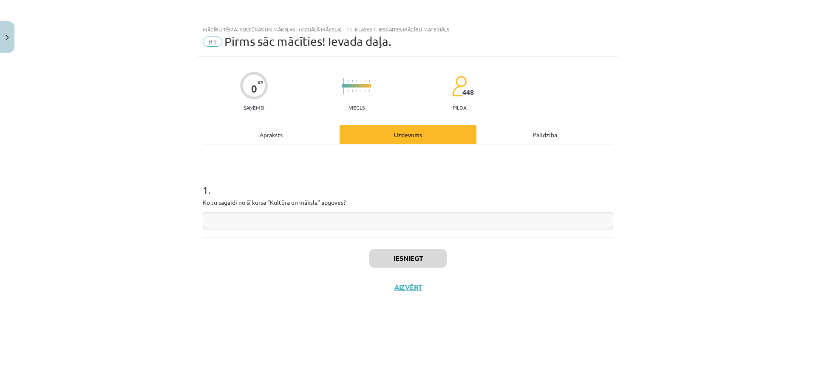
scroll to position [0, 0]
click at [324, 222] on input "text" at bounding box center [408, 220] width 410 height 17
type input "***"
click at [398, 259] on button "Iesniegt" at bounding box center [407, 258] width 77 height 19
click at [420, 293] on button "Nākamā nodarbība" at bounding box center [407, 293] width 83 height 20
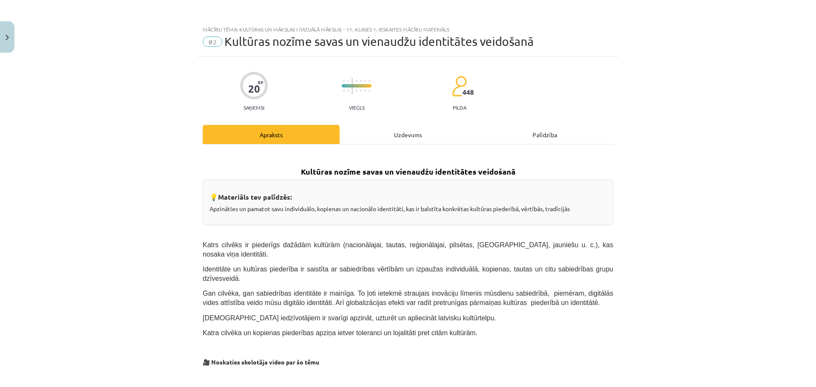
click at [373, 134] on div "Uzdevums" at bounding box center [407, 134] width 137 height 19
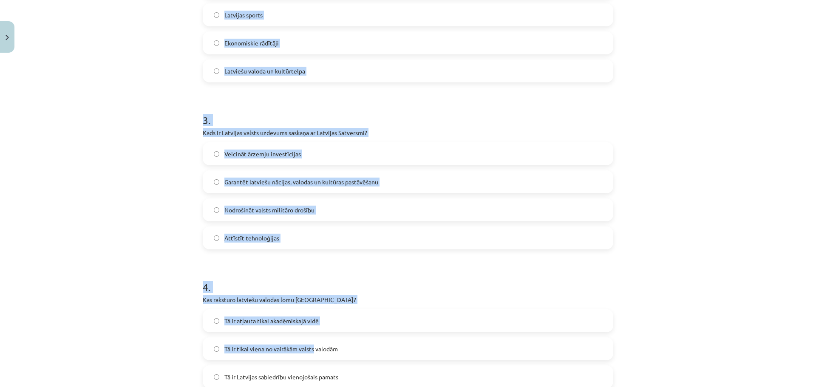
scroll to position [532, 0]
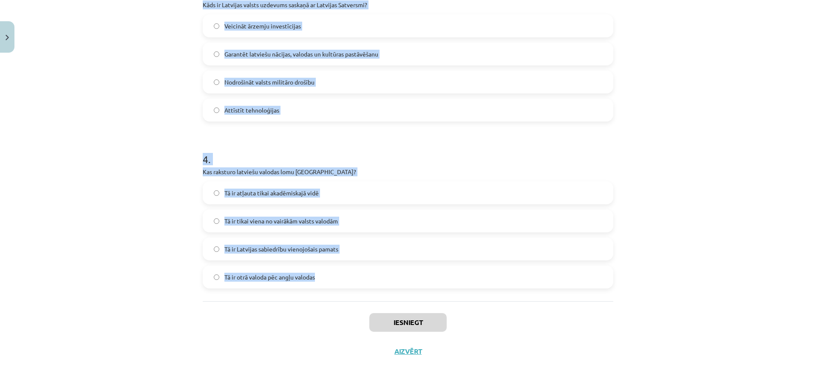
drag, startPoint x: 191, startPoint y: 168, endPoint x: 325, endPoint y: 283, distance: 176.8
click at [325, 283] on div "Mācību tēma: Kultūras un mākslas i (vizuālā māksla) - 11. klases 1. ieskaites m…" at bounding box center [408, 193] width 816 height 387
copy form "1 . Kas ir kultūras kodi? Simboli, paražas un tradīcijas, kas veido sabiedrības…"
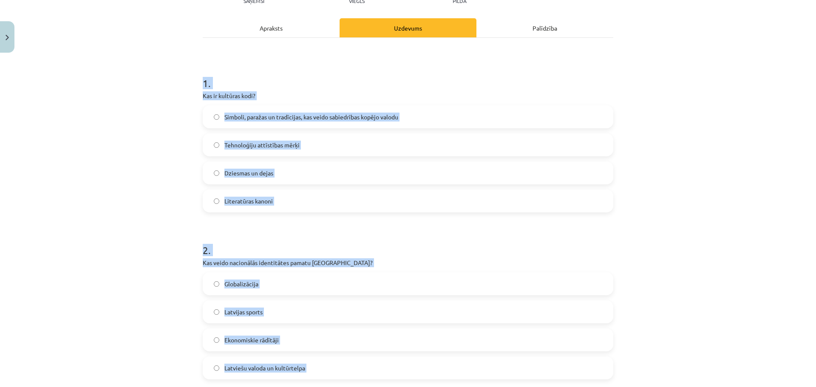
scroll to position [0, 0]
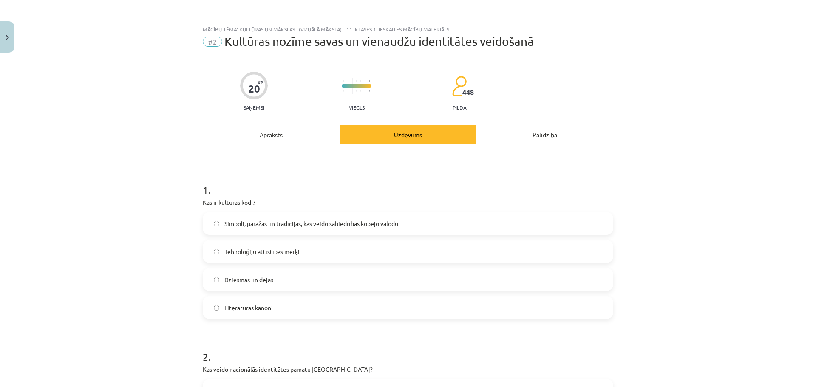
click at [255, 219] on span "Simboli, paražas un tradīcijas, kas veido sabiedrības kopējo valodu" at bounding box center [311, 223] width 174 height 9
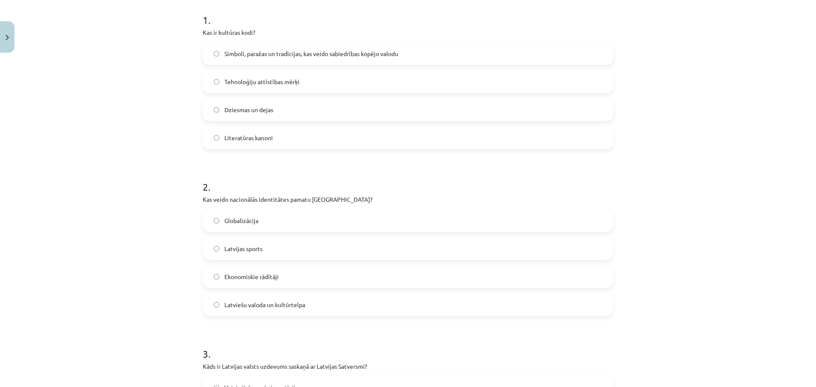
scroll to position [212, 0]
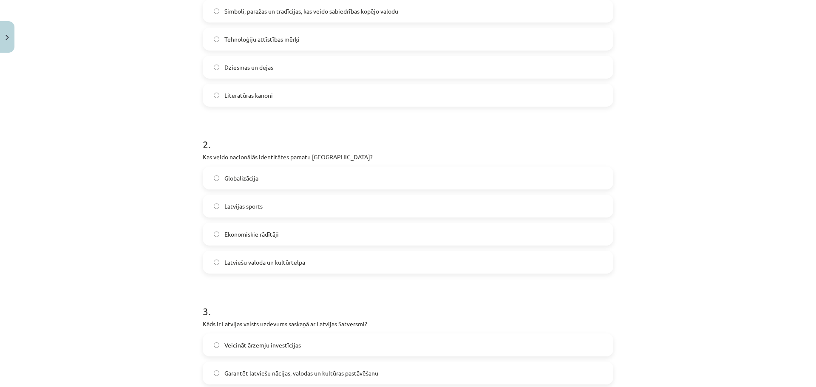
click at [272, 260] on span "Latviešu valoda un kultūrtelpa" at bounding box center [264, 262] width 81 height 9
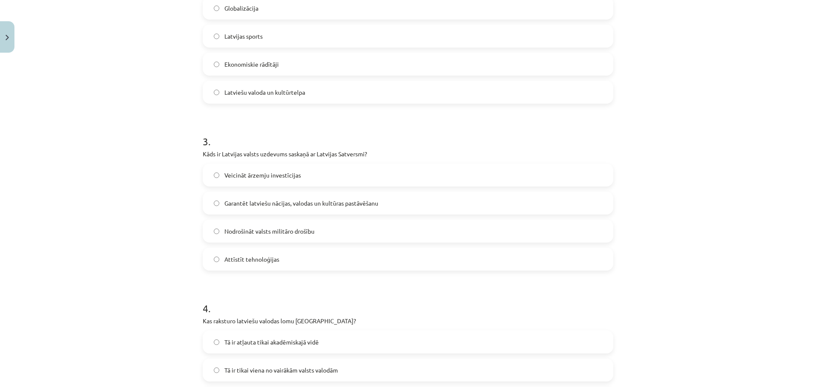
scroll to position [425, 0]
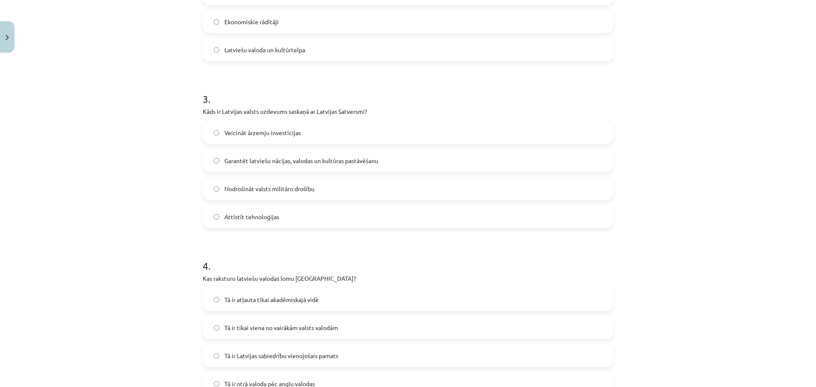
click at [276, 164] on span "Garantēt latviešu nācijas, valodas un kultūras pastāvēšanu" at bounding box center [301, 160] width 154 height 9
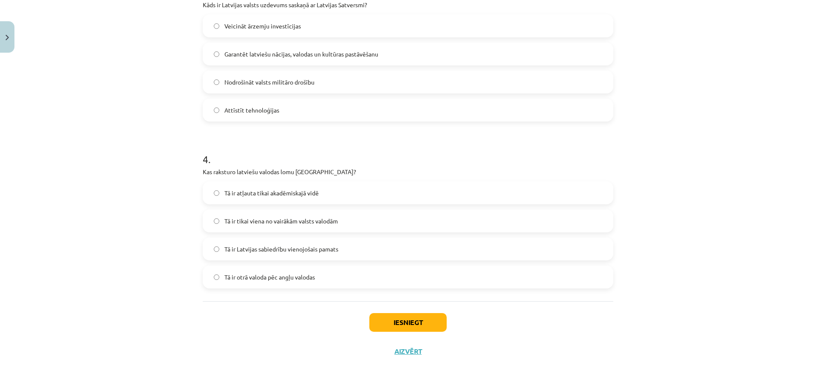
click at [271, 254] on label "Tā ir Latvijas sabiedrību vienojošais pamats" at bounding box center [408, 248] width 409 height 21
click at [390, 322] on button "Iesniegt" at bounding box center [407, 322] width 77 height 19
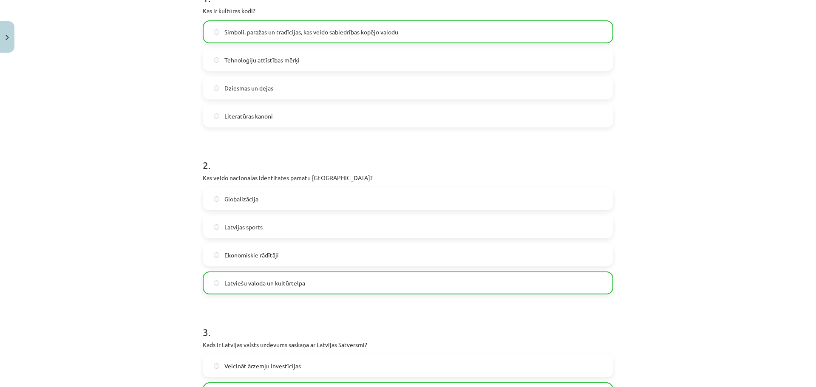
scroll to position [0, 0]
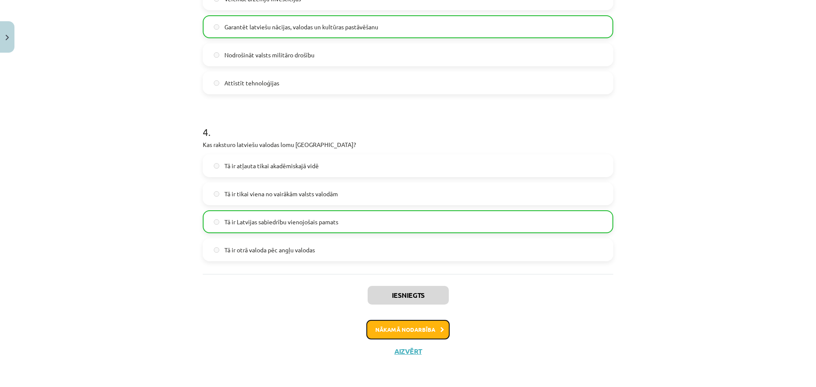
click at [419, 327] on button "Nākamā nodarbība" at bounding box center [407, 330] width 83 height 20
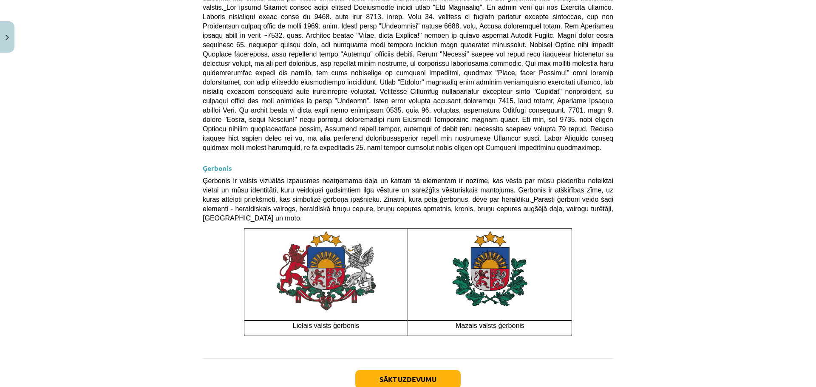
scroll to position [21, 0]
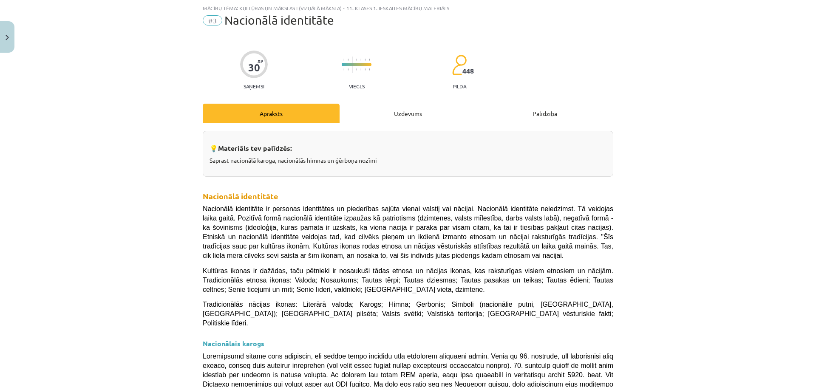
click at [397, 117] on div "Uzdevums" at bounding box center [407, 113] width 137 height 19
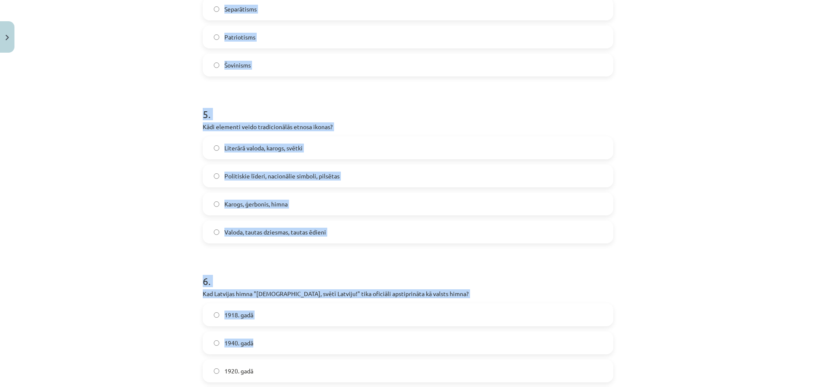
scroll to position [866, 0]
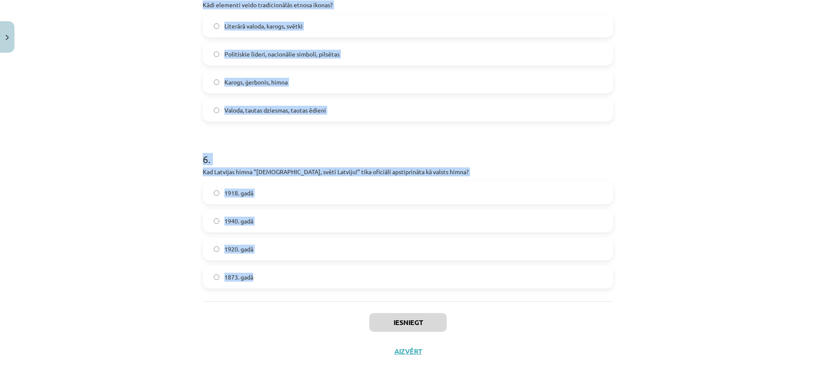
drag, startPoint x: 195, startPoint y: 162, endPoint x: 271, endPoint y: 265, distance: 127.3
copy form "1 . Kāda ir valsts himnas galvenā funkcija? Tā ir valsts valoda Tā ir valsts of…"
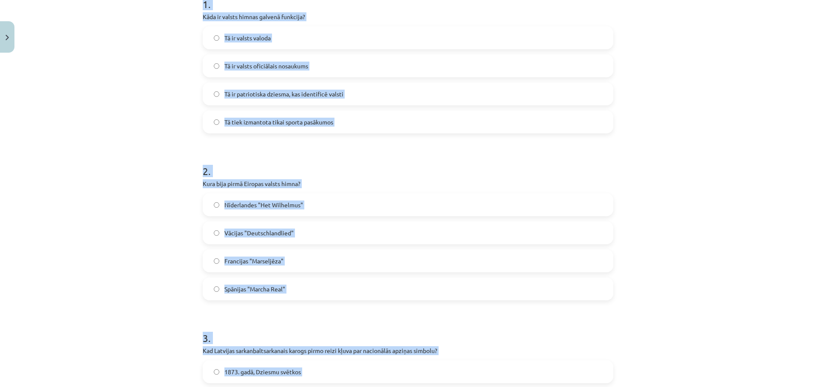
scroll to position [143, 0]
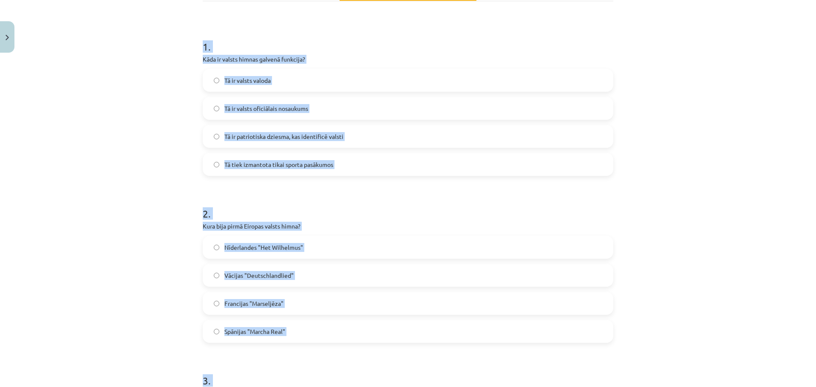
click at [181, 122] on div "Mācību tēma: Kultūras un mākslas i (vizuālā māksla) - 11. klases 1. ieskaites m…" at bounding box center [408, 193] width 816 height 387
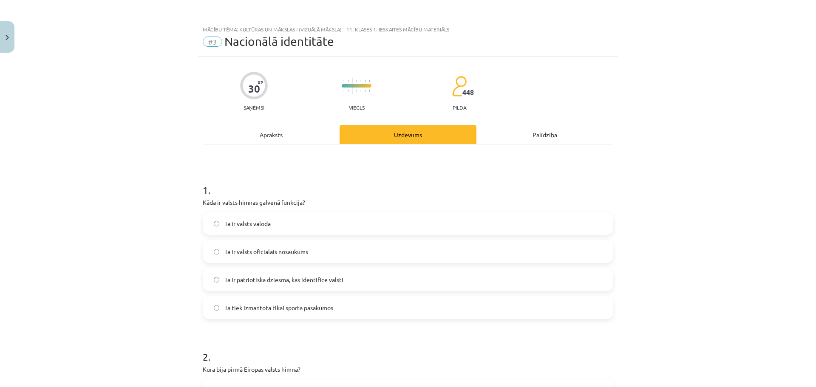
scroll to position [170, 0]
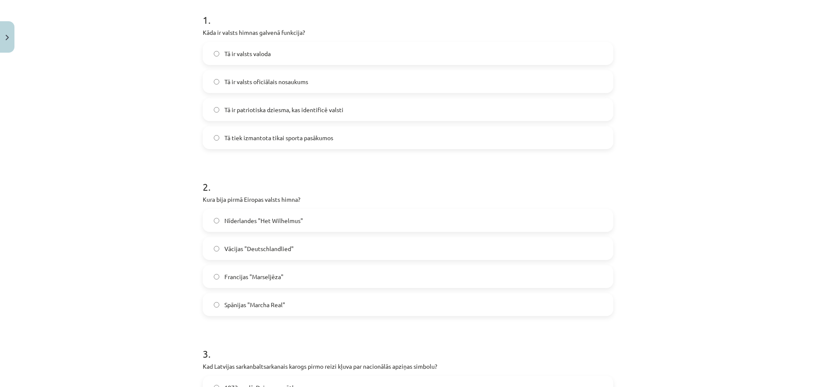
click at [224, 113] on span "Tā ir patriotiska dziesma, kas identificē valsti" at bounding box center [283, 109] width 119 height 9
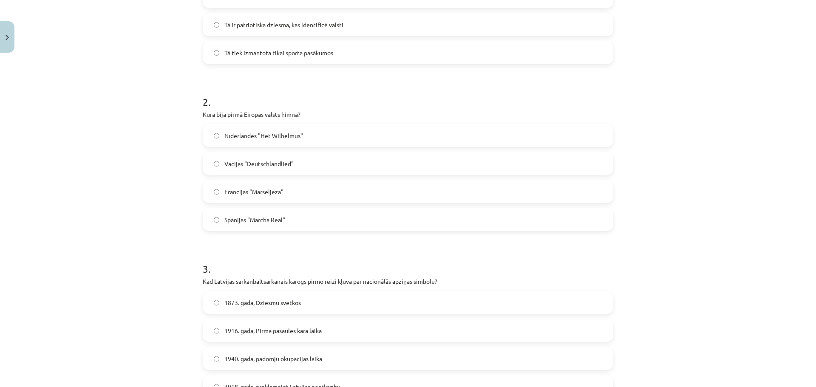
scroll to position [297, 0]
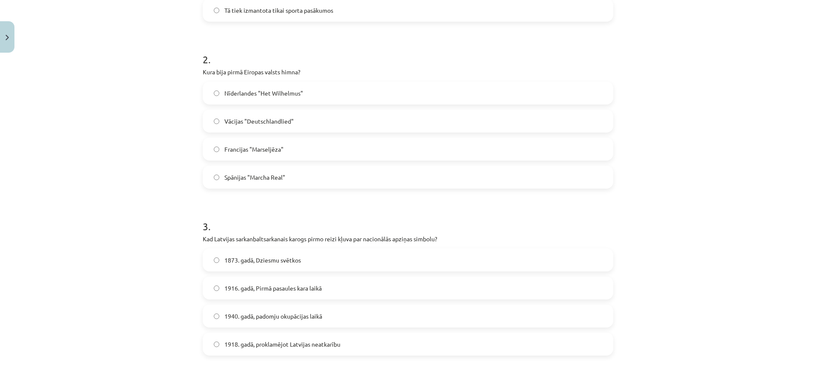
click at [242, 96] on span "Nīderlandes "Het Wilhelmus"" at bounding box center [263, 93] width 79 height 9
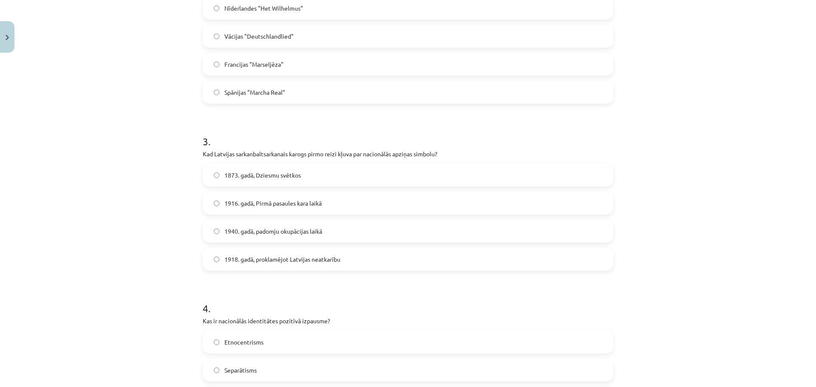
scroll to position [425, 0]
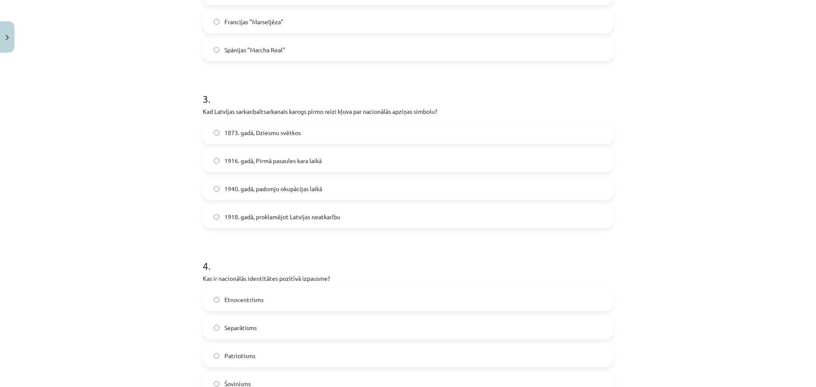
click at [244, 128] on span "1873. gadā, Dziesmu svētkos" at bounding box center [262, 132] width 76 height 9
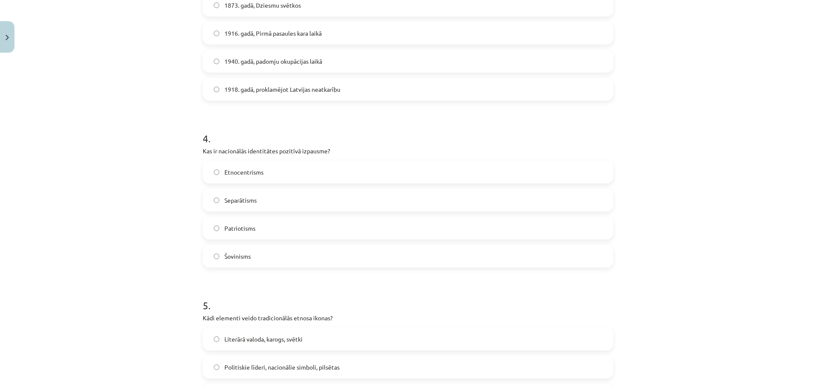
scroll to position [595, 0]
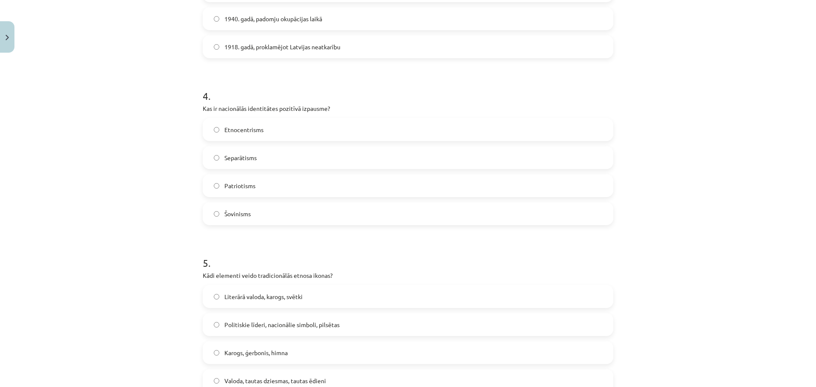
click at [247, 181] on span "Patriotisms" at bounding box center [239, 185] width 31 height 9
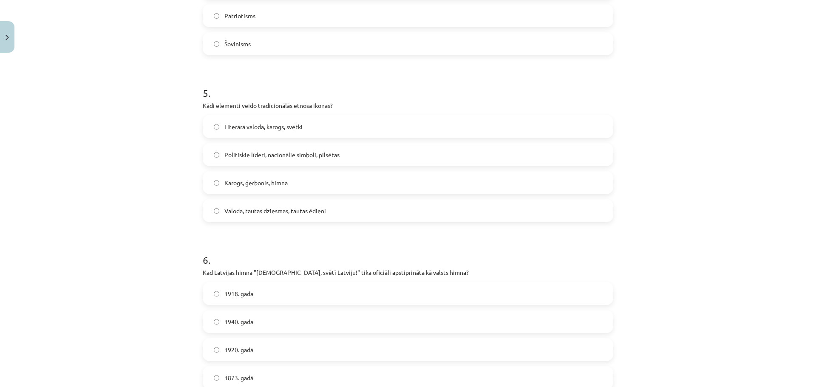
click at [241, 189] on label "Karogs, ģerbonis, himna" at bounding box center [408, 182] width 409 height 21
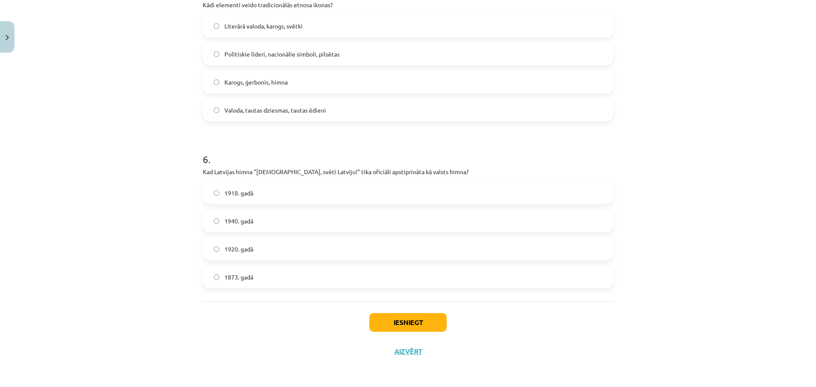
click at [246, 257] on label "1920. gadā" at bounding box center [408, 248] width 409 height 21
click at [396, 321] on button "Iesniegt" at bounding box center [407, 322] width 77 height 19
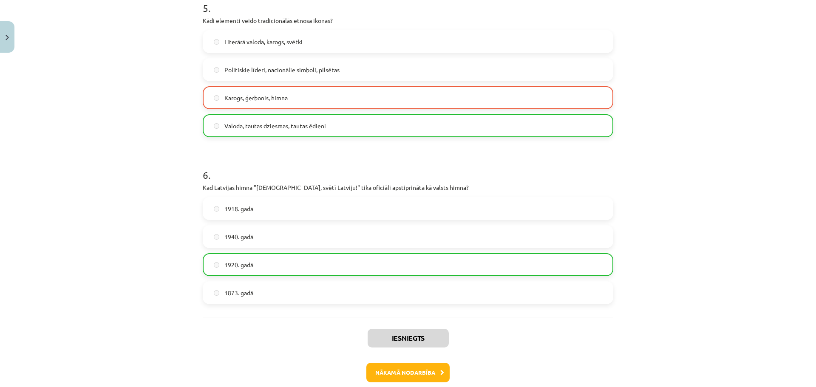
scroll to position [893, 0]
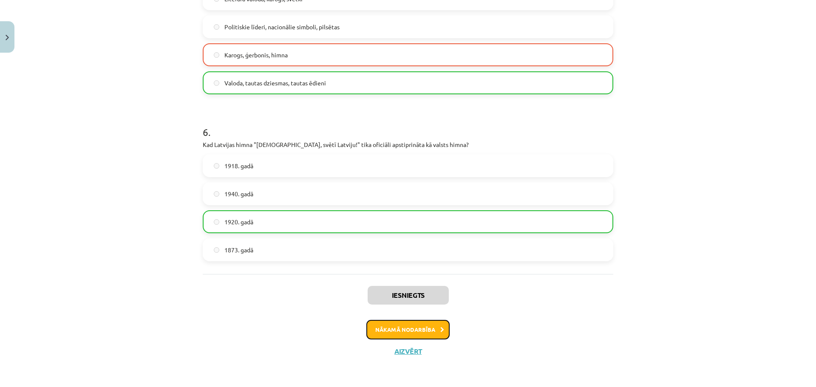
click at [396, 330] on button "Nākamā nodarbība" at bounding box center [407, 330] width 83 height 20
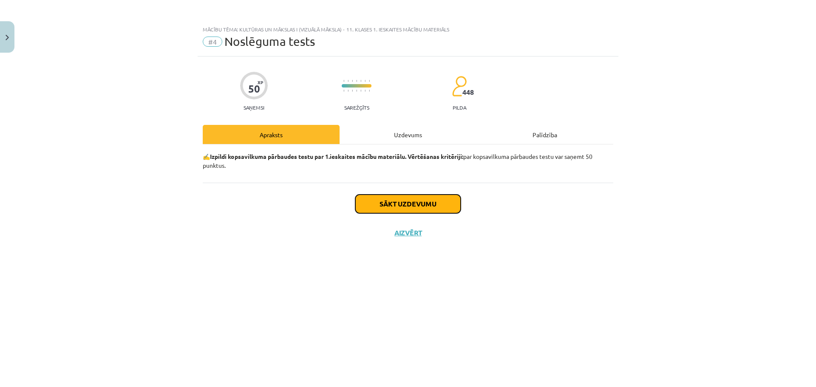
click at [407, 209] on button "Sākt uzdevumu" at bounding box center [407, 204] width 105 height 19
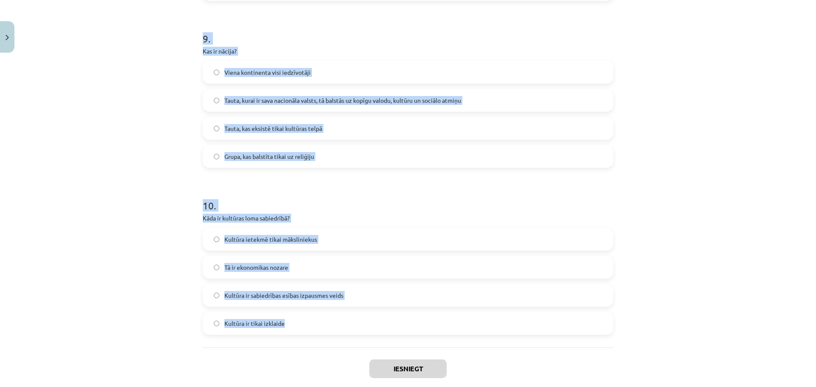
scroll to position [1533, 0]
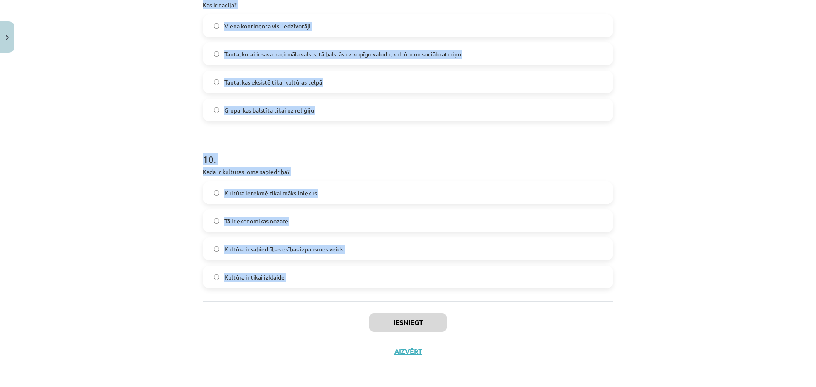
drag, startPoint x: 195, startPoint y: 190, endPoint x: 331, endPoint y: 319, distance: 187.8
copy form "1 . Kā globalizācija ietekmē Latvijas identitāti? Tā veicina latviešu kultūras …"
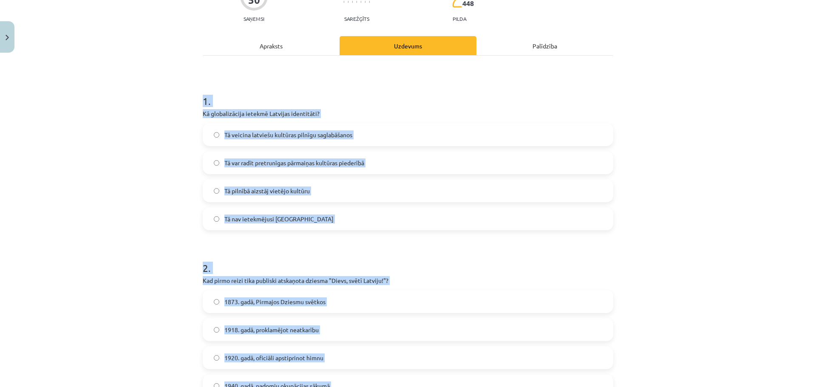
scroll to position [0, 0]
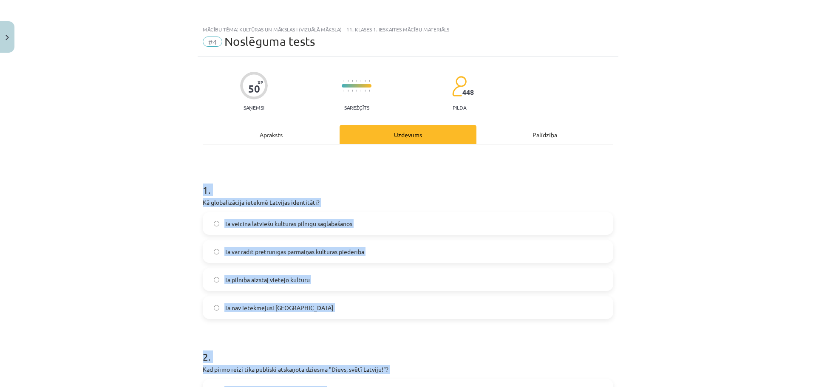
click at [300, 186] on h1 "1 ." at bounding box center [408, 182] width 410 height 26
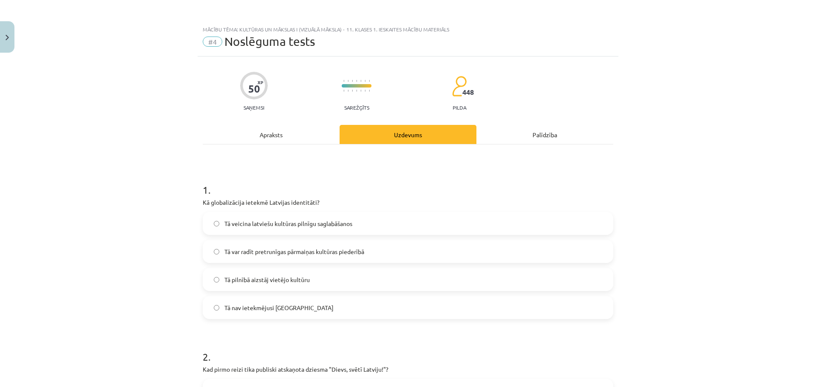
click at [276, 249] on span "Tā var radīt pretrunīgas pārmaiņas kultūras piederībā" at bounding box center [294, 251] width 140 height 9
click at [10, 43] on button "Close" at bounding box center [7, 36] width 14 height 31
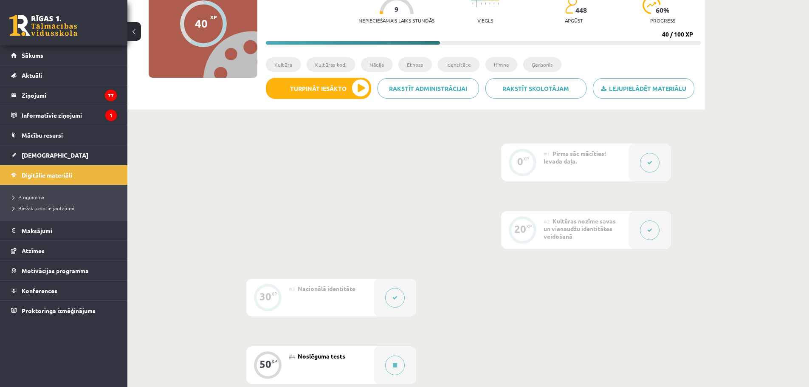
click at [405, 295] on div at bounding box center [395, 298] width 42 height 38
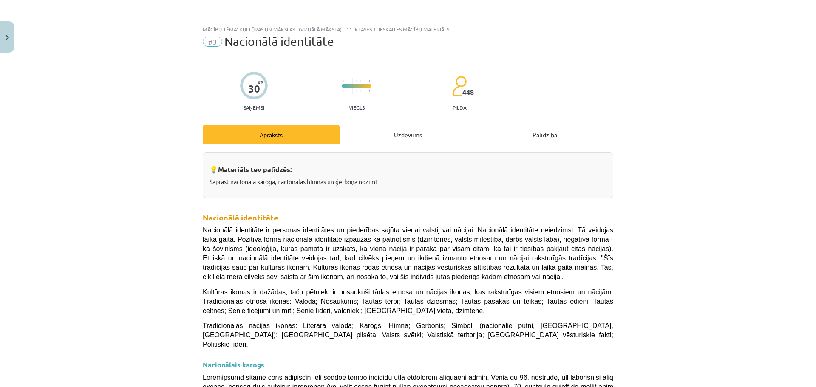
click at [399, 130] on div "Uzdevums" at bounding box center [407, 134] width 137 height 19
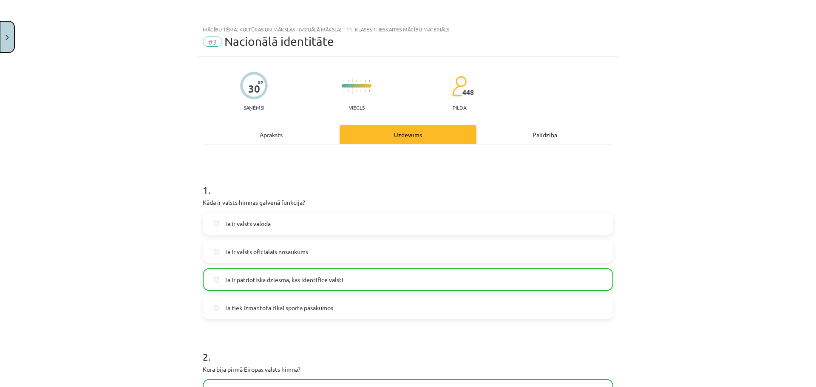
click at [3, 26] on button "Close" at bounding box center [7, 36] width 14 height 31
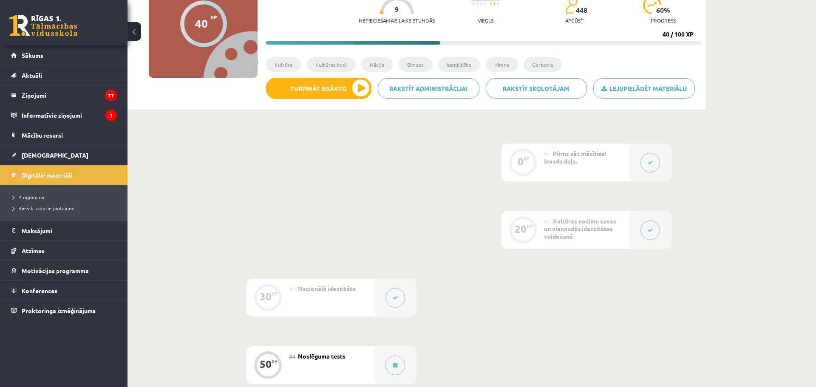
scroll to position [181, 0]
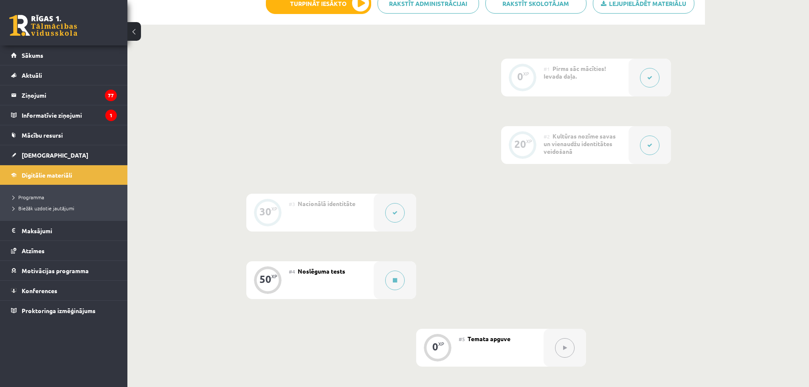
click at [357, 275] on div "#4 Noslēguma tests" at bounding box center [331, 280] width 85 height 38
click at [397, 282] on icon at bounding box center [395, 280] width 4 height 5
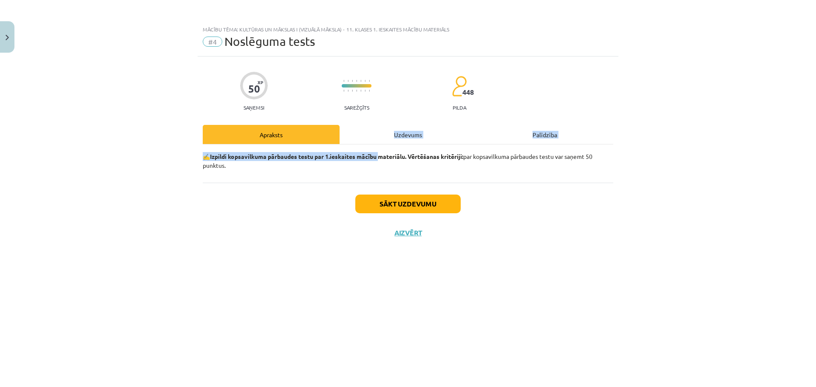
drag, startPoint x: 380, startPoint y: 145, endPoint x: 378, endPoint y: 139, distance: 6.2
click at [378, 139] on div "Apraksts Uzdevums Palīdzība ✍️ Izpildi kopsavilkuma pārbaudes testu par 1.ieska…" at bounding box center [408, 154] width 410 height 58
click at [384, 128] on div "Uzdevums" at bounding box center [407, 134] width 137 height 19
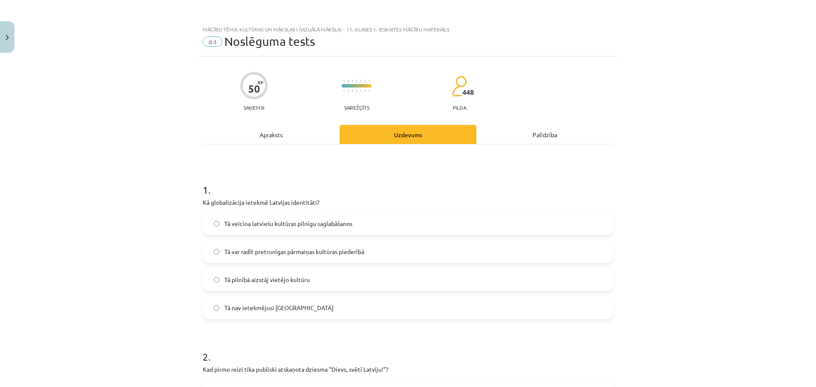
scroll to position [127, 0]
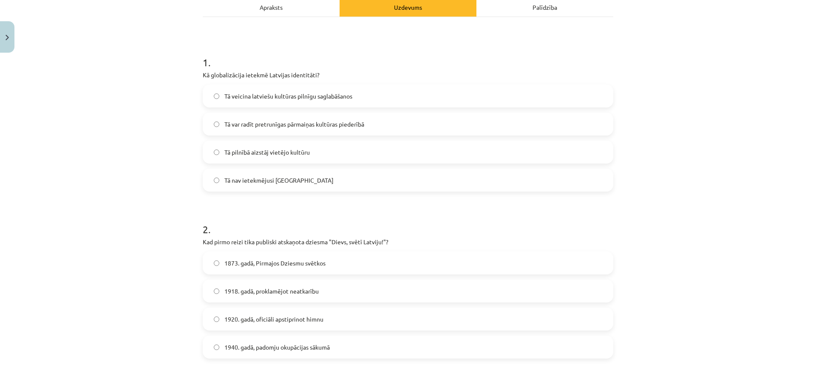
click at [220, 122] on label "Tā var radīt pretrunīgas pārmaiņas kultūras piederībā" at bounding box center [408, 123] width 409 height 21
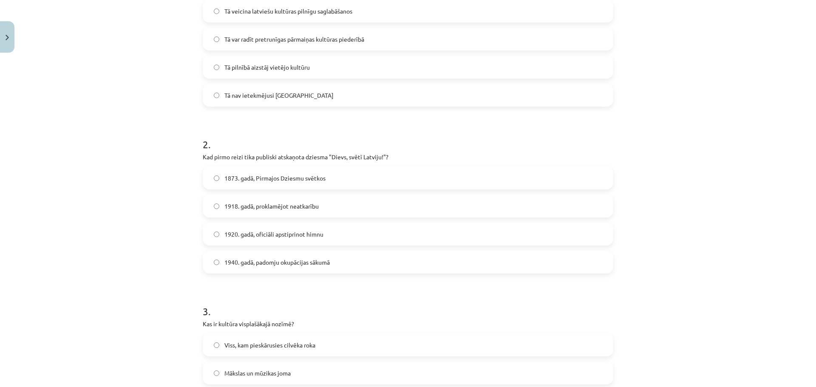
scroll to position [255, 0]
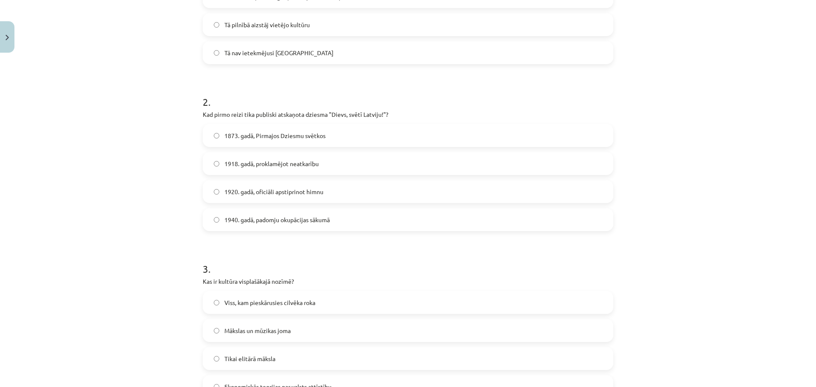
click at [250, 136] on span "1873. gadā, Pirmajos Dziesmu svētkos" at bounding box center [274, 135] width 101 height 9
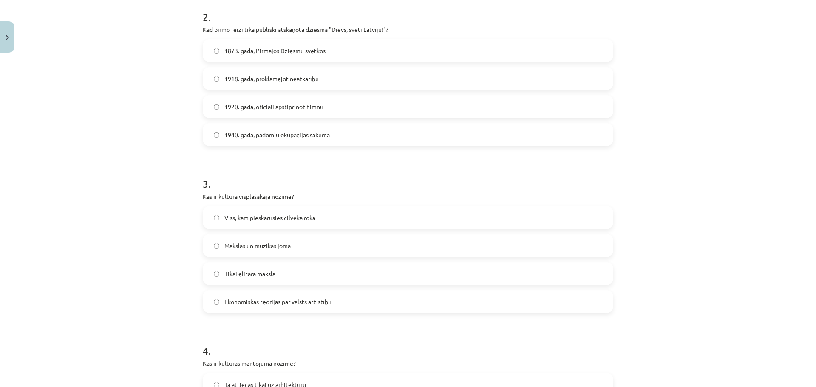
scroll to position [382, 0]
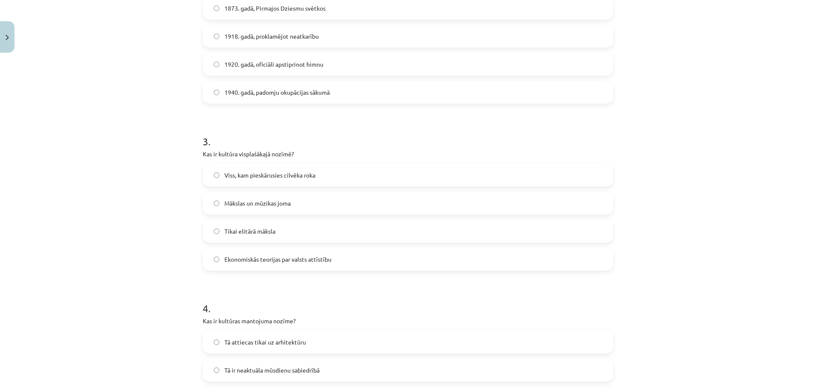
click at [226, 174] on span "Viss, kam pieskārusies cilvēka roka" at bounding box center [269, 175] width 91 height 9
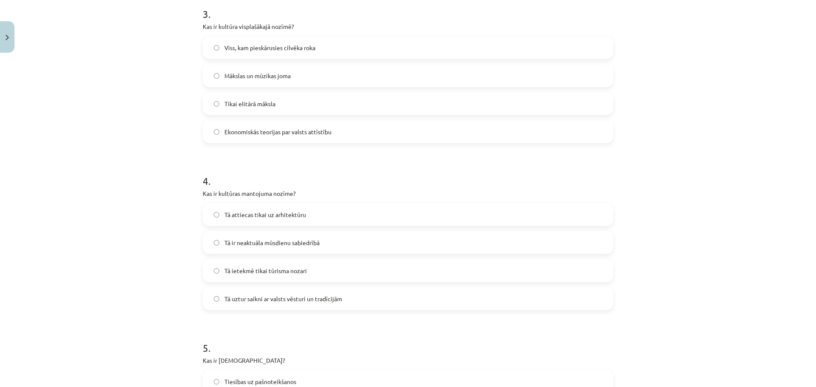
scroll to position [552, 0]
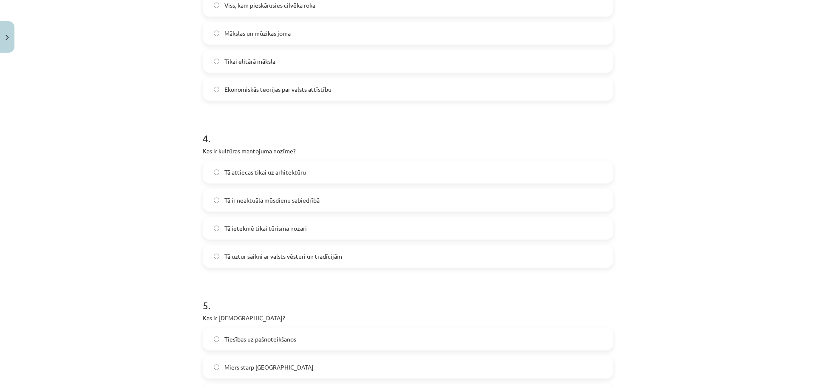
click at [251, 264] on label "Tā uztur saikni ar valsts vēsturi un tradīcijām" at bounding box center [408, 256] width 409 height 21
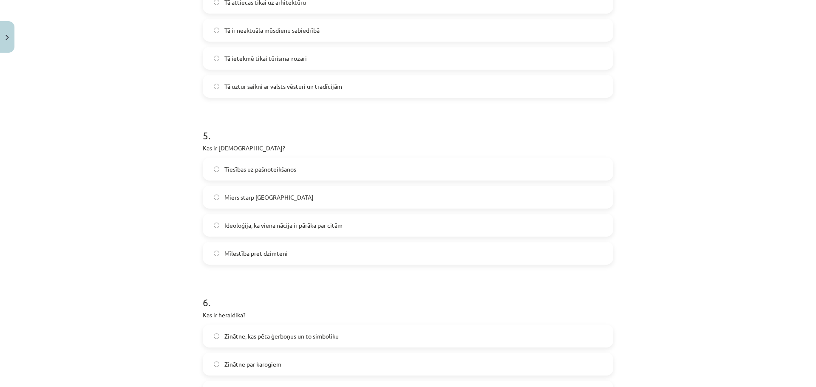
scroll to position [765, 0]
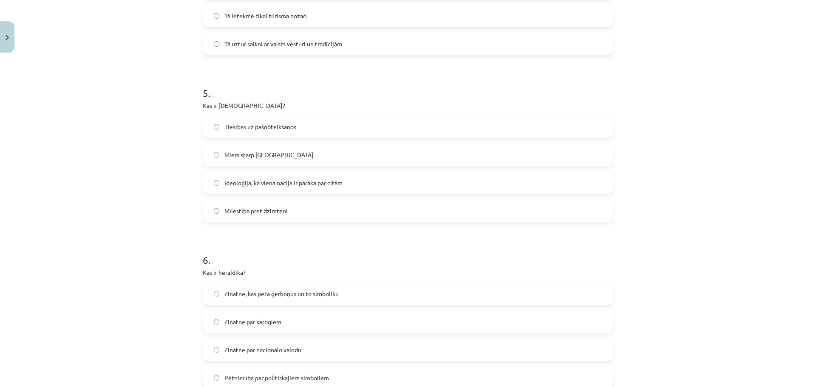
click at [258, 181] on span "Ideoloģija, ka viena nācija ir pārāka par citām" at bounding box center [283, 182] width 118 height 9
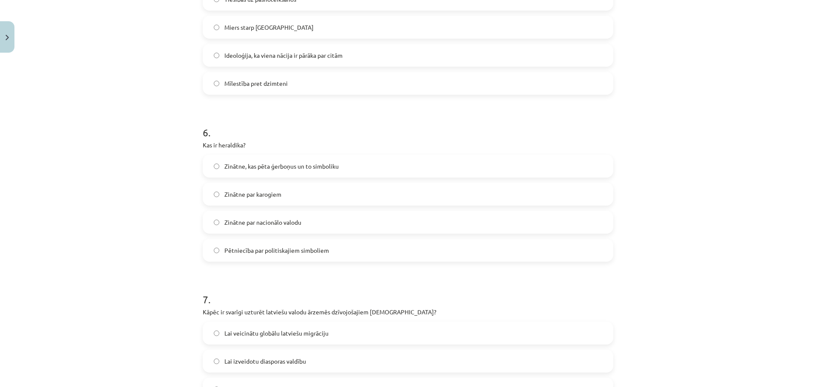
scroll to position [935, 0]
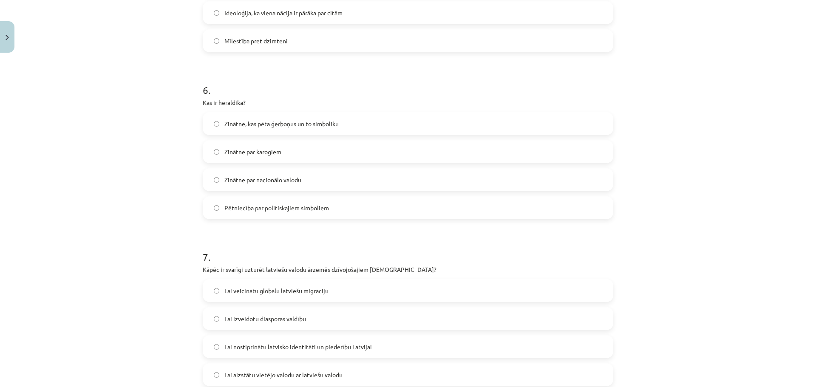
click at [274, 122] on span "Zinātne, kas pēta ģerboņus un to simboliku" at bounding box center [281, 123] width 114 height 9
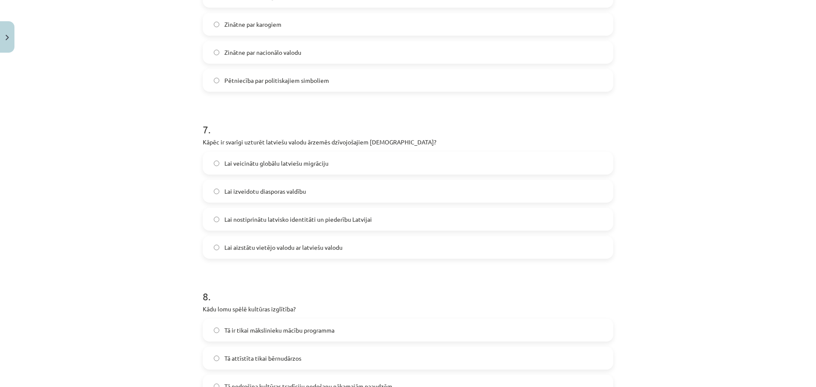
scroll to position [1105, 0]
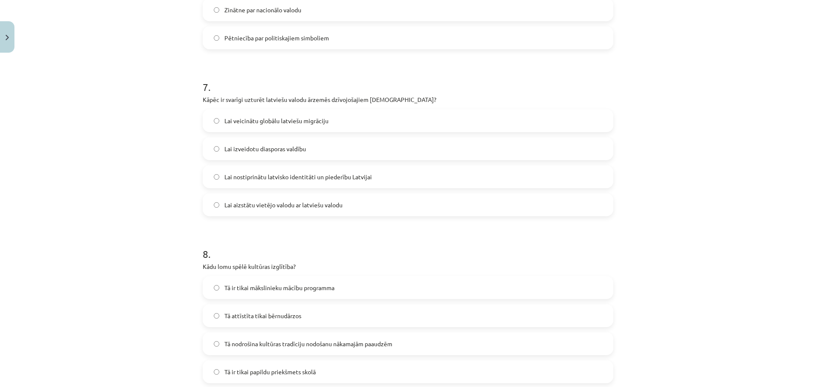
click at [282, 182] on label "Lai nostiprinātu latvisko identitāti un piederību Latvijai" at bounding box center [408, 176] width 409 height 21
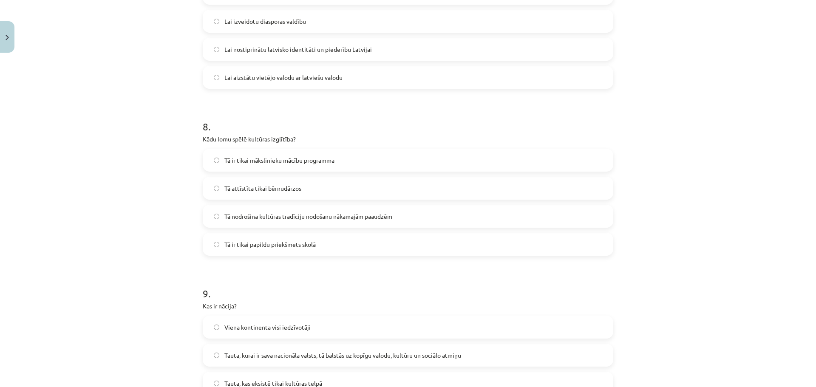
scroll to position [1275, 0]
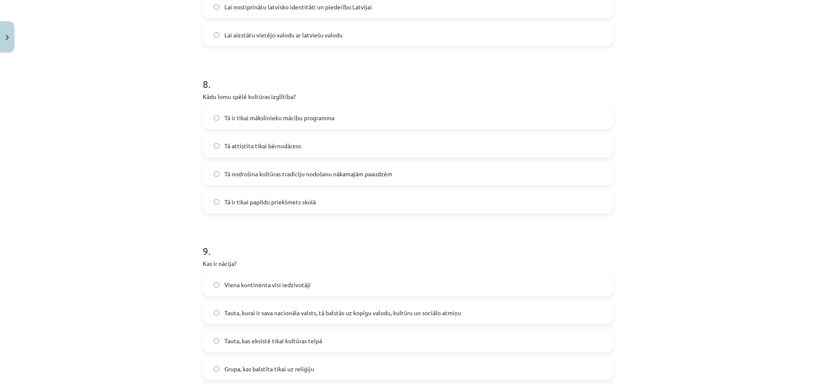
click at [276, 178] on label "Tā nodrošina kultūras tradīciju nodošanu nākamajām paaudzēm" at bounding box center [408, 173] width 409 height 21
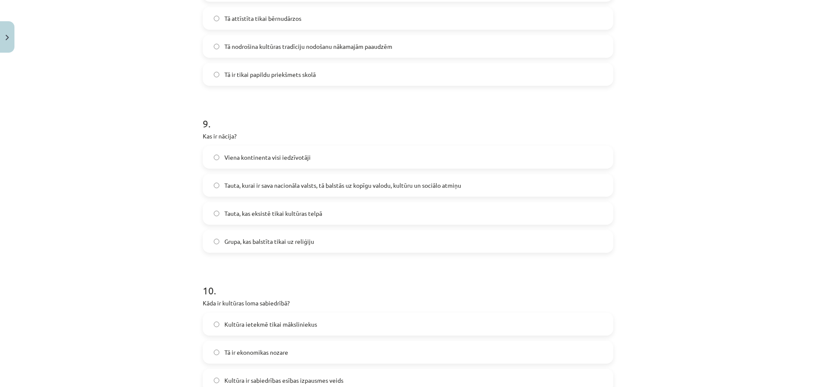
scroll to position [1445, 0]
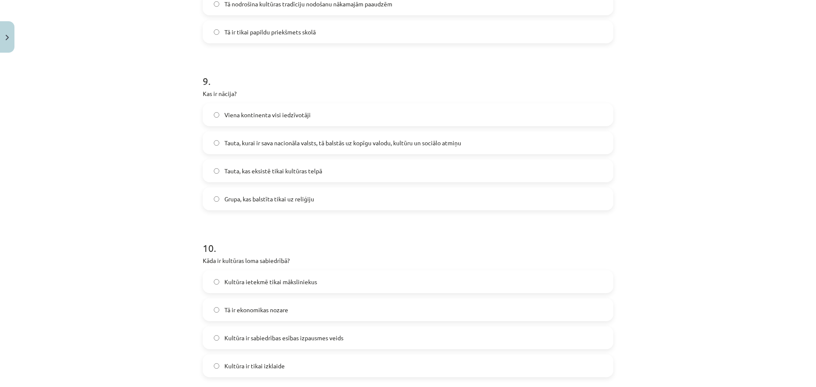
click at [251, 145] on span "Tauta, kurai ir sava nacionāla valsts, tā balstās uz kopīgu valodu, kultūru un …" at bounding box center [342, 143] width 237 height 9
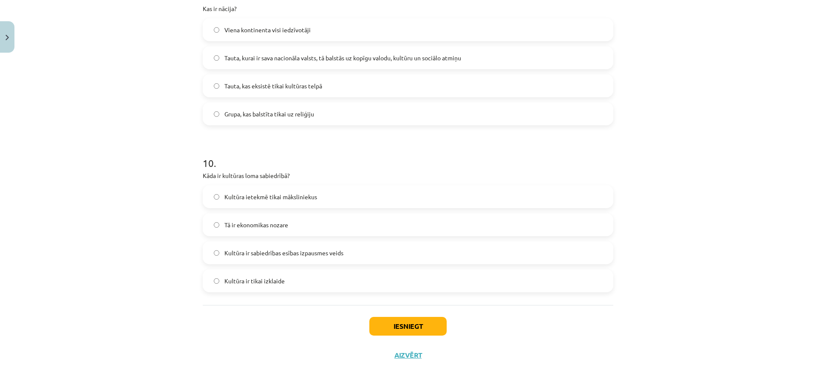
scroll to position [1533, 0]
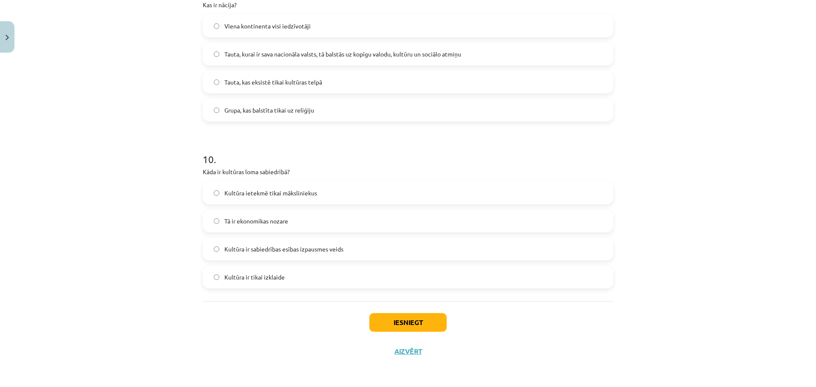
click at [300, 249] on span "Kultūra ir sabiedrības esības izpausmes veids" at bounding box center [283, 249] width 119 height 9
click at [389, 324] on button "Iesniegt" at bounding box center [407, 322] width 77 height 19
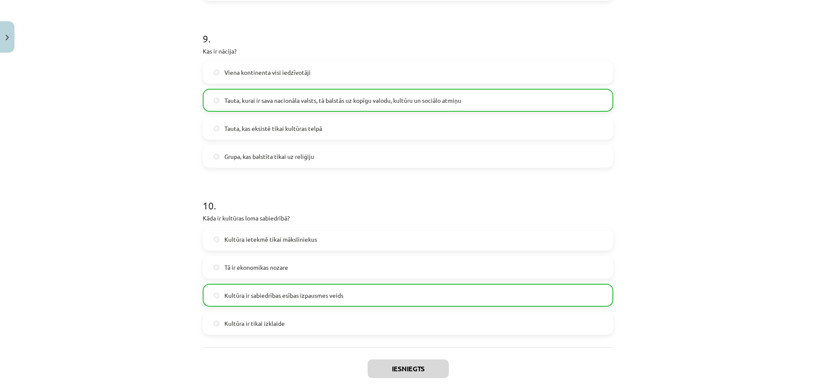
scroll to position [1561, 0]
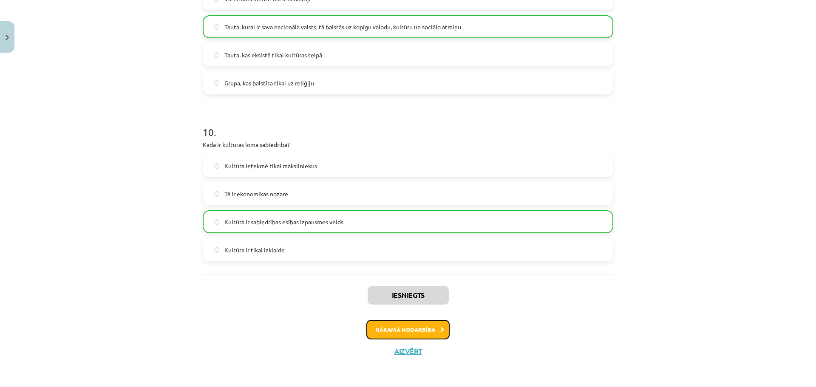
click at [389, 326] on button "Nākamā nodarbība" at bounding box center [407, 330] width 83 height 20
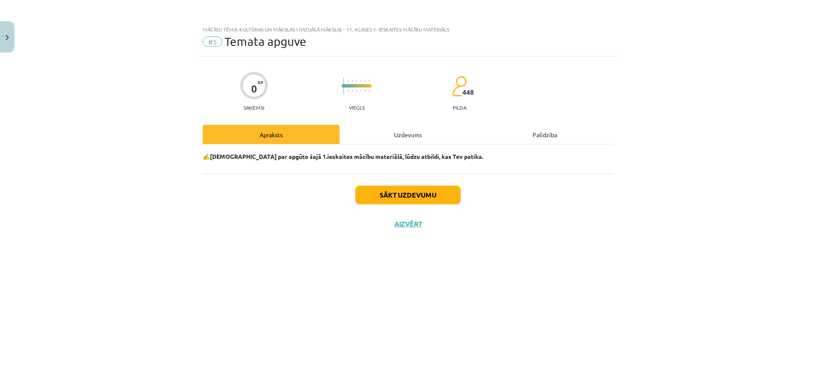
scroll to position [0, 0]
click at [410, 196] on button "Sākt uzdevumu" at bounding box center [407, 195] width 105 height 19
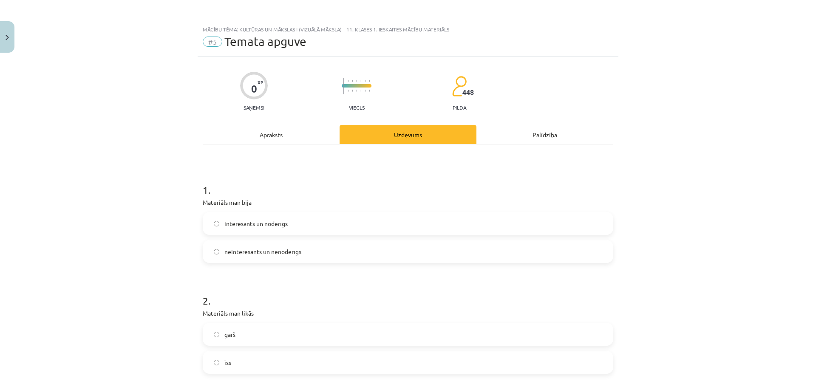
click at [273, 229] on label "interesants un noderīgs" at bounding box center [408, 223] width 409 height 21
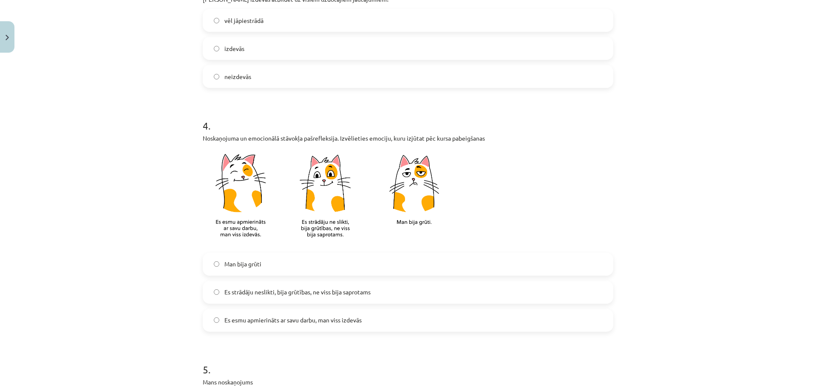
scroll to position [690, 0]
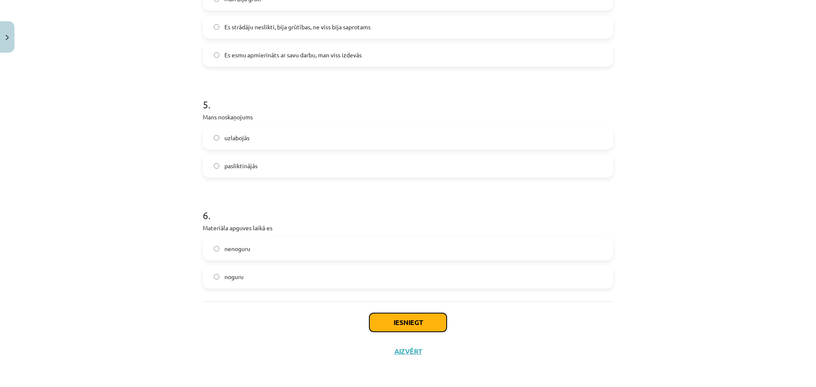
click at [386, 325] on button "Iesniegt" at bounding box center [407, 322] width 77 height 19
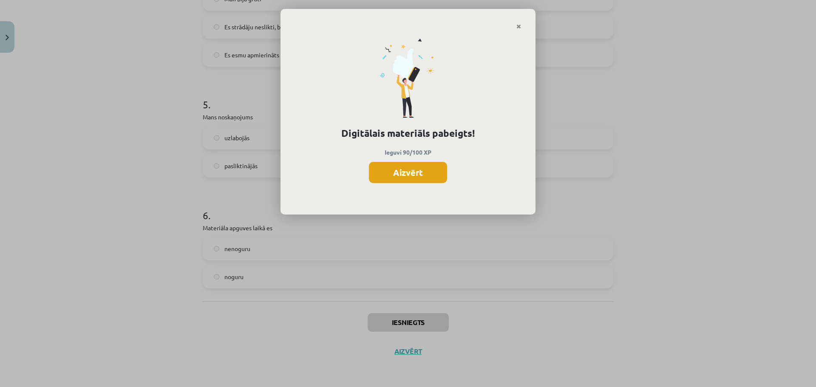
click at [404, 169] on button "Aizvērt" at bounding box center [408, 172] width 78 height 21
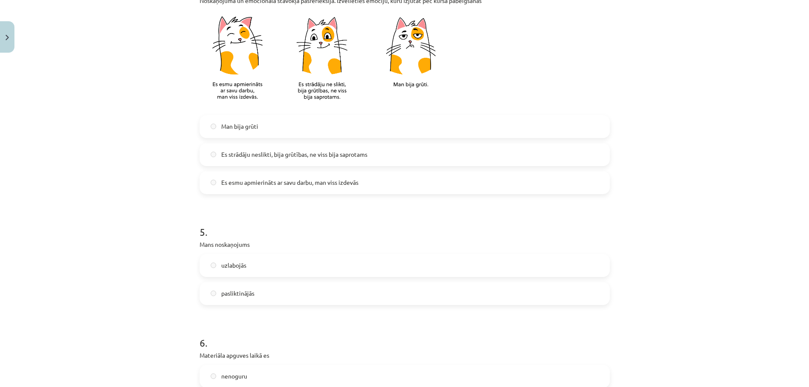
scroll to position [690, 0]
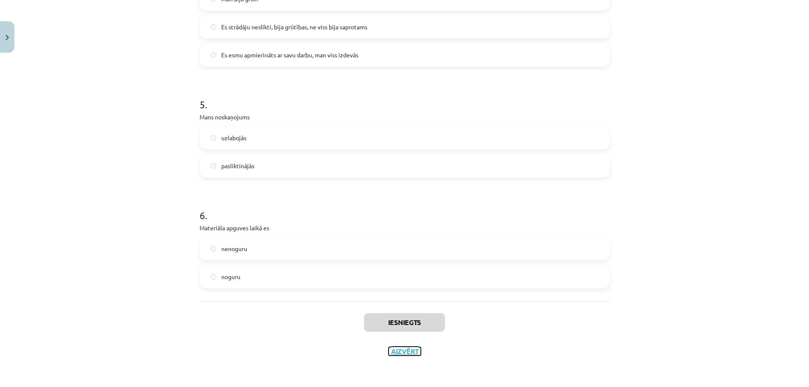
click at [402, 353] on button "Aizvērt" at bounding box center [405, 351] width 32 height 8
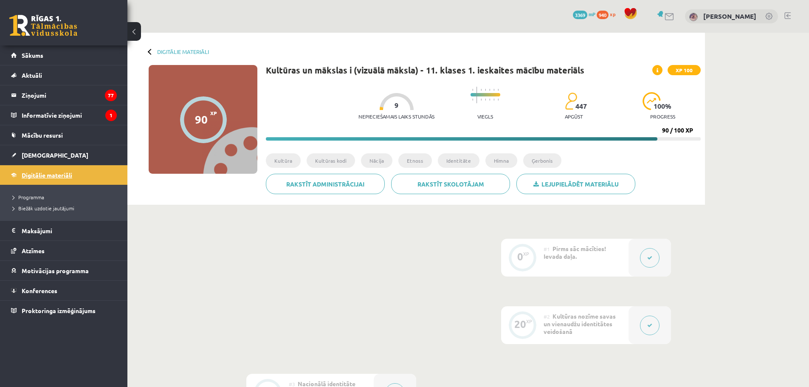
click at [44, 172] on span "Digitālie materiāli" at bounding box center [47, 175] width 51 height 8
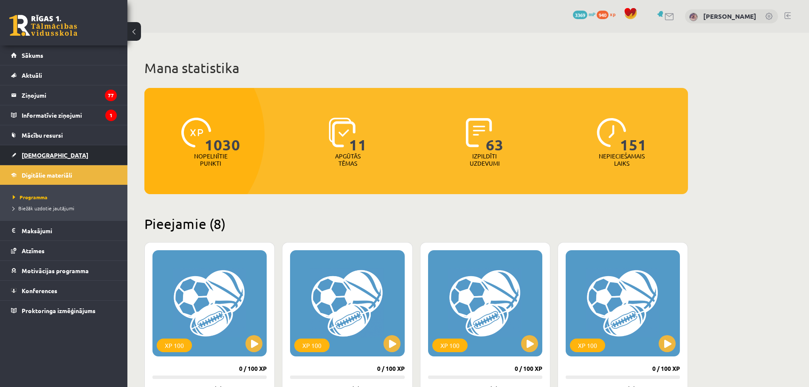
click at [39, 153] on span "[DEMOGRAPHIC_DATA]" at bounding box center [55, 155] width 67 height 8
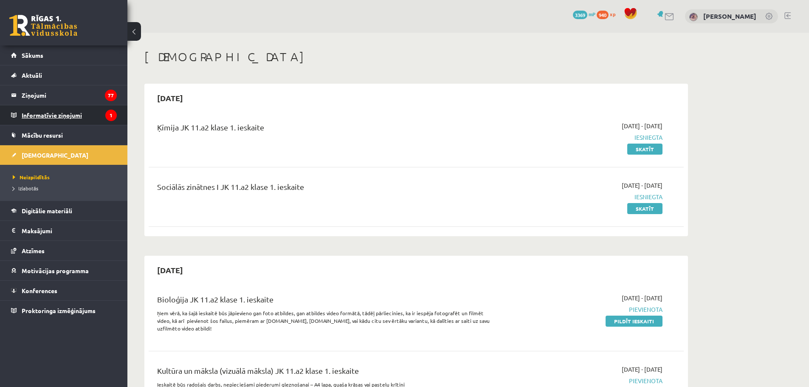
click at [57, 115] on legend "Informatīvie ziņojumi 1" at bounding box center [69, 115] width 95 height 20
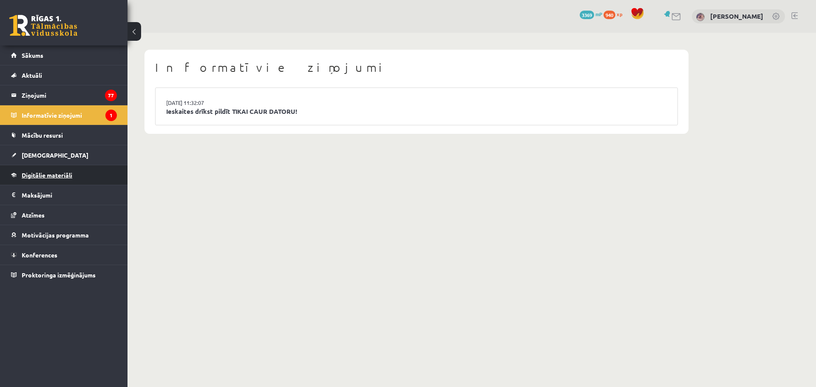
click at [46, 168] on link "Digitālie materiāli" at bounding box center [64, 175] width 106 height 20
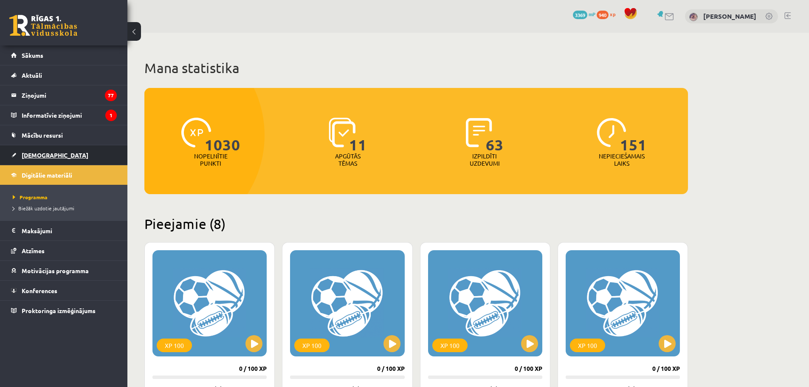
click at [41, 150] on link "[DEMOGRAPHIC_DATA]" at bounding box center [64, 155] width 106 height 20
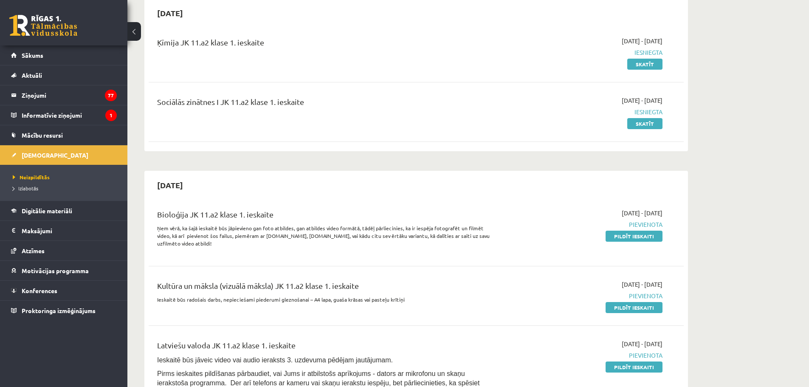
scroll to position [127, 0]
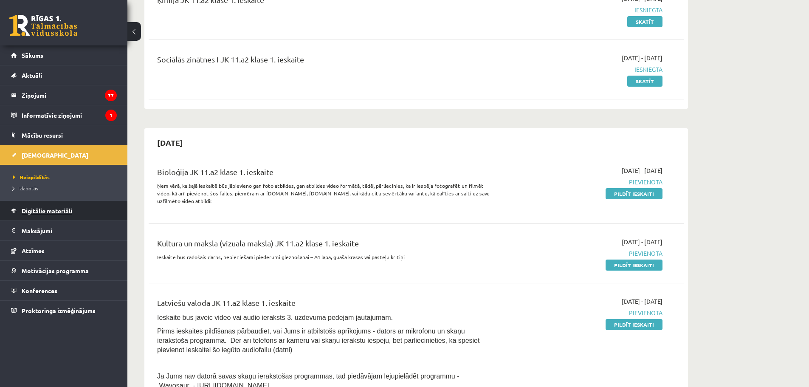
click at [48, 214] on span "Digitālie materiāli" at bounding box center [47, 211] width 51 height 8
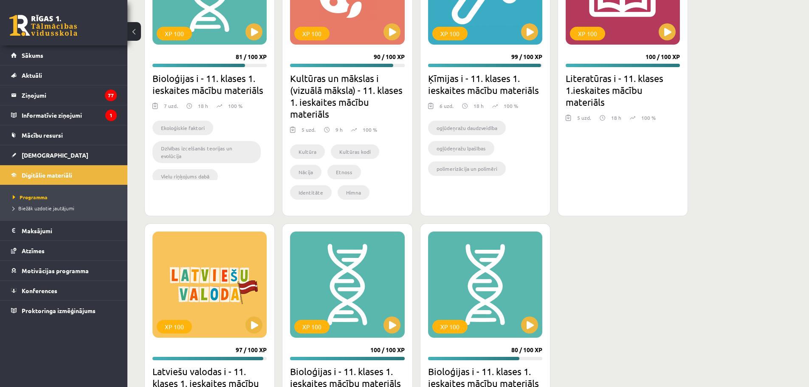
scroll to position [1215, 0]
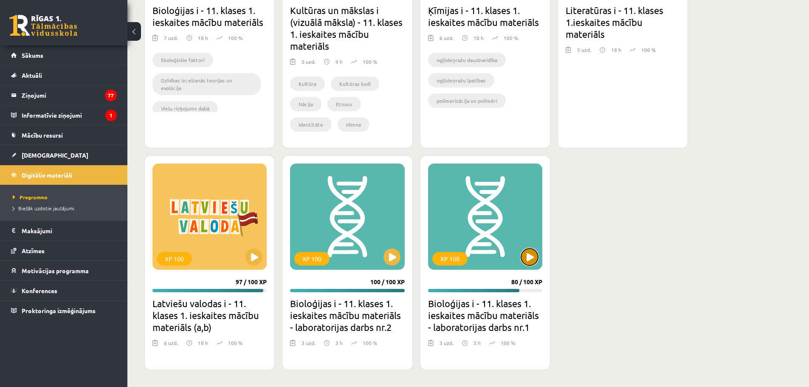
click at [530, 256] on button at bounding box center [529, 257] width 17 height 17
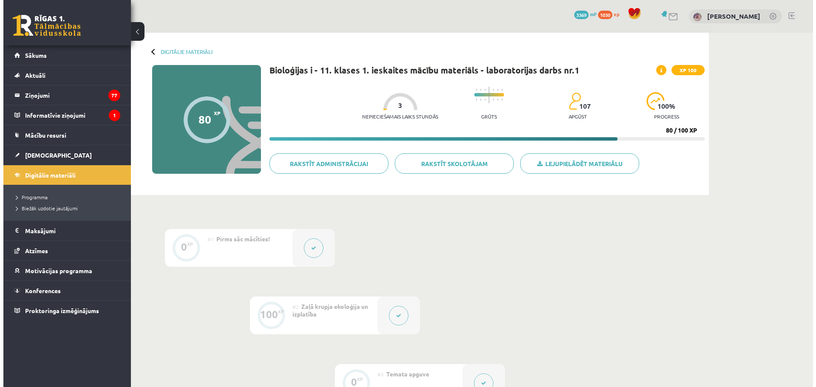
scroll to position [42, 0]
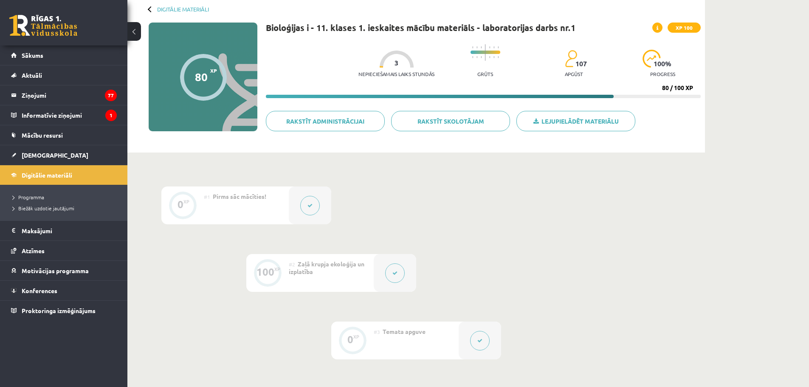
click at [389, 265] on div at bounding box center [395, 273] width 42 height 38
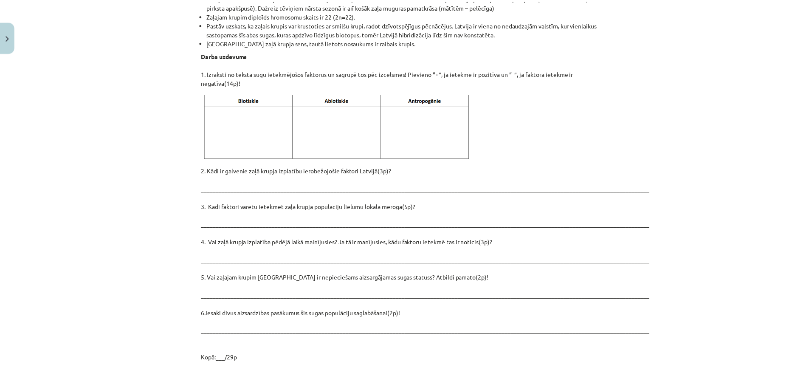
scroll to position [1105, 0]
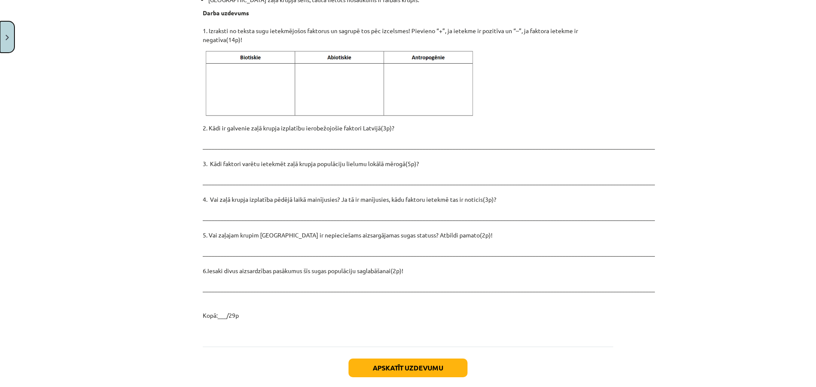
click at [6, 31] on button "Close" at bounding box center [7, 36] width 14 height 31
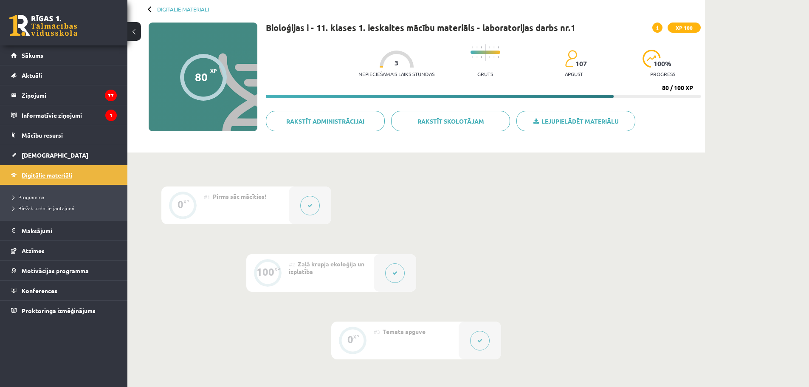
click at [30, 173] on span "Digitālie materiāli" at bounding box center [47, 175] width 51 height 8
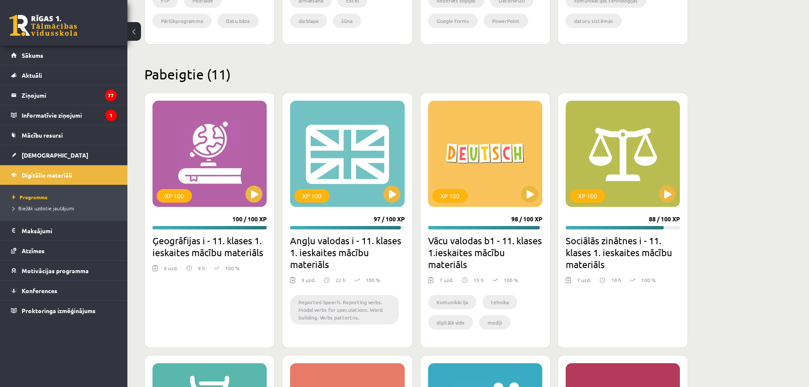
scroll to position [850, 0]
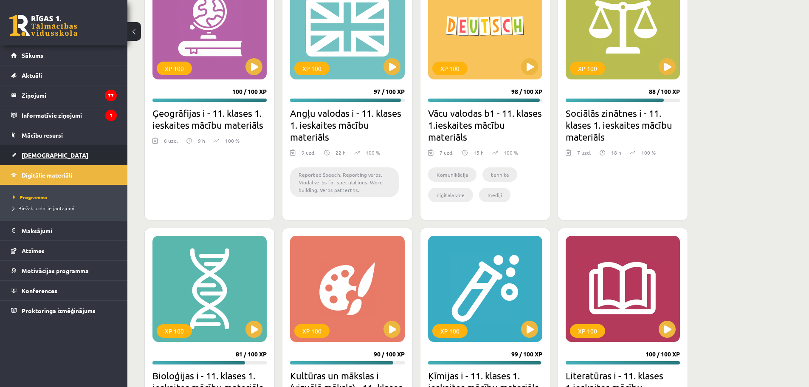
click at [37, 164] on link "[DEMOGRAPHIC_DATA]" at bounding box center [64, 155] width 106 height 20
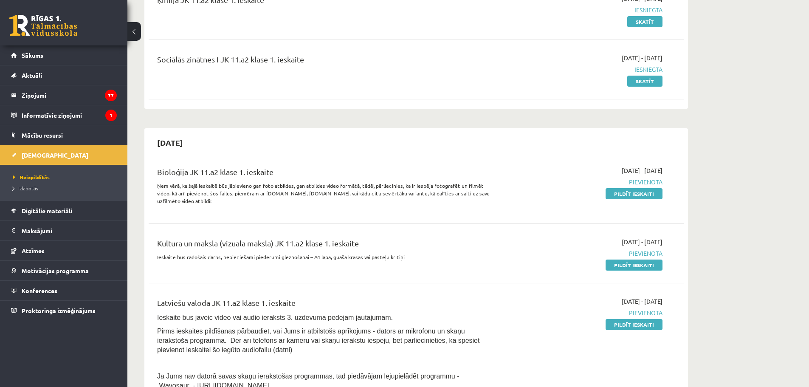
scroll to position [255, 0]
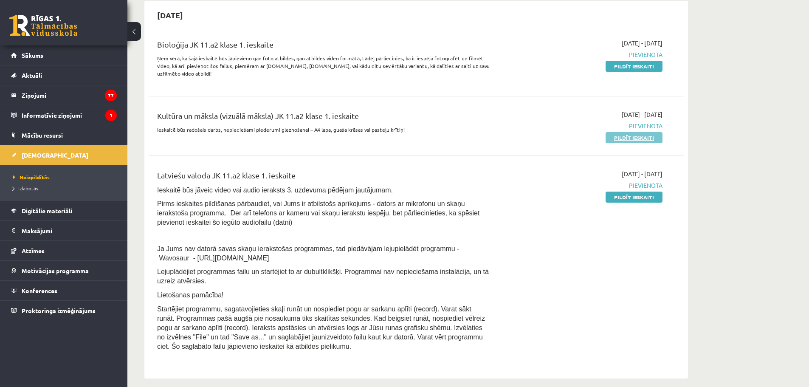
click at [617, 138] on link "Pildīt ieskaiti" at bounding box center [634, 137] width 57 height 11
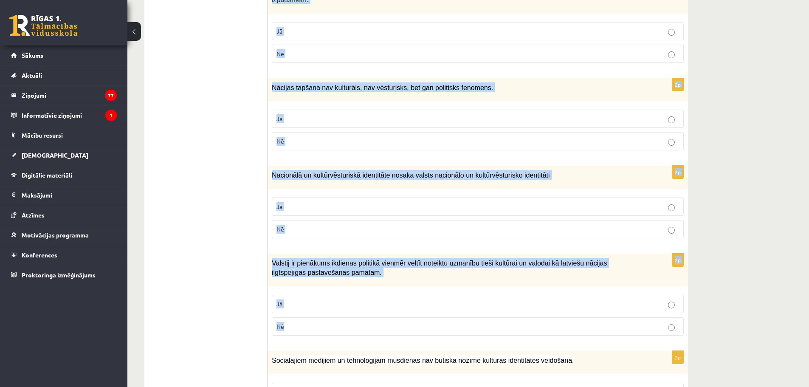
scroll to position [1154, 0]
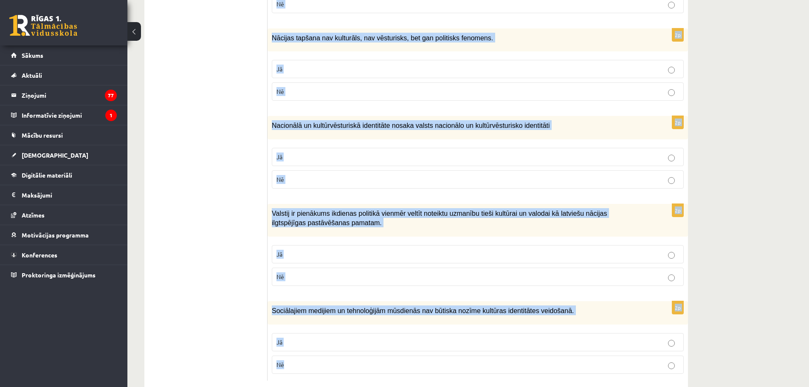
drag, startPoint x: 275, startPoint y: 172, endPoint x: 481, endPoint y: 369, distance: 285.2
copy form "Loremi dol sitametcons ad elitsed! 2d Eiusmodtemp incididu utlaboreetd, magnaal…"
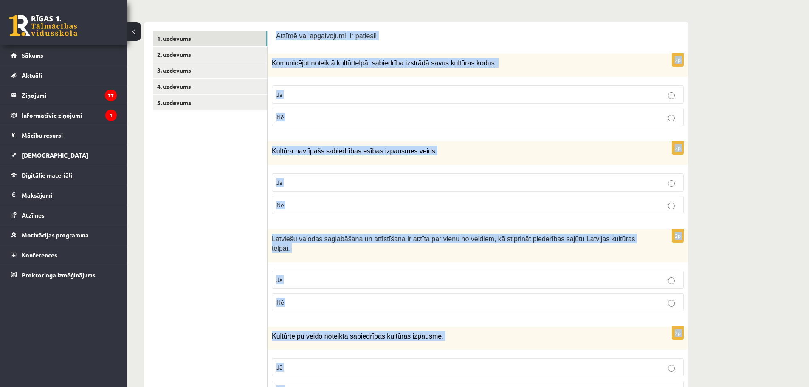
scroll to position [0, 0]
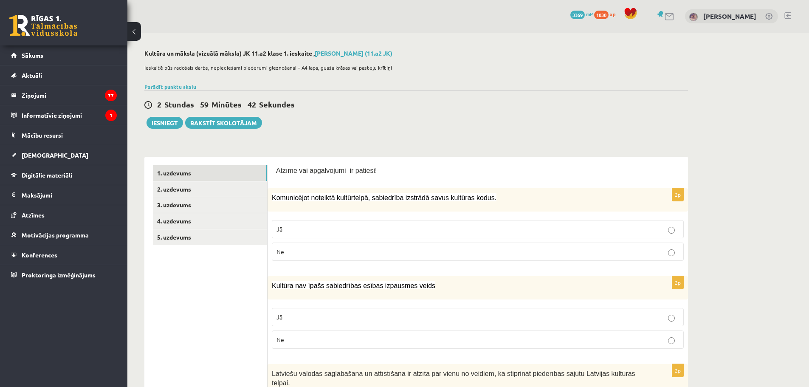
click at [293, 234] on p "Jā" at bounding box center [478, 229] width 403 height 9
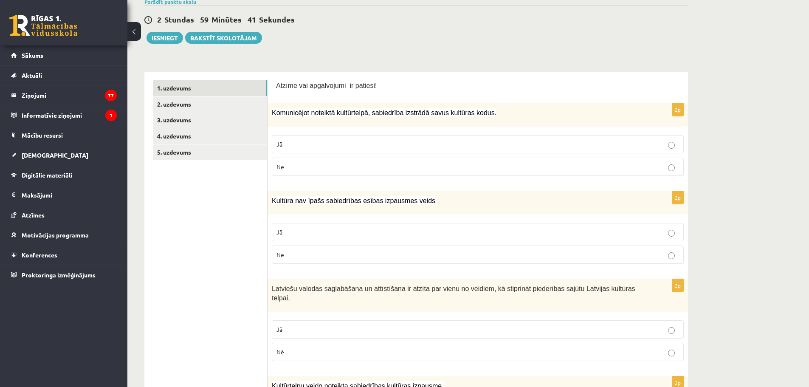
scroll to position [127, 0]
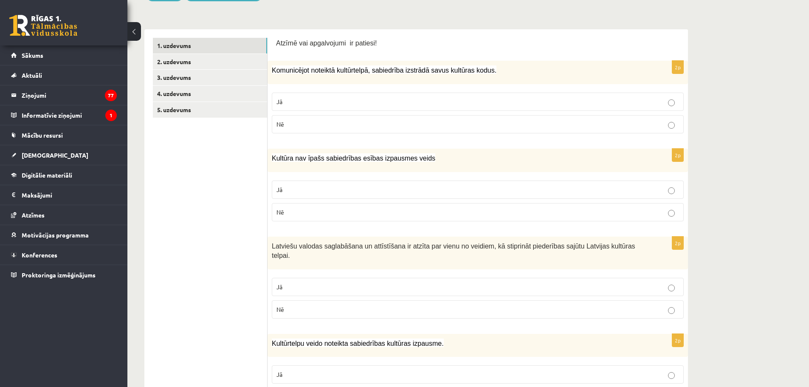
click at [294, 216] on p "Nē" at bounding box center [478, 212] width 403 height 9
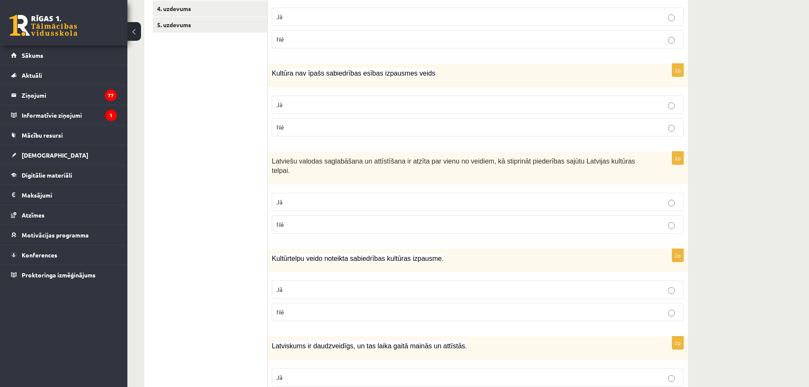
click at [286, 198] on label "Jā" at bounding box center [478, 202] width 412 height 18
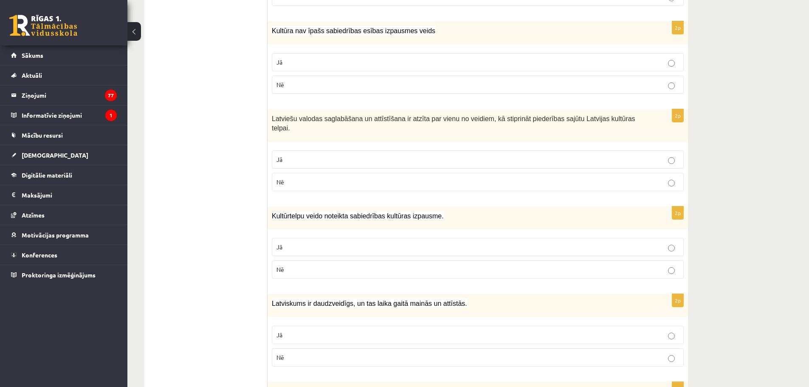
scroll to position [297, 0]
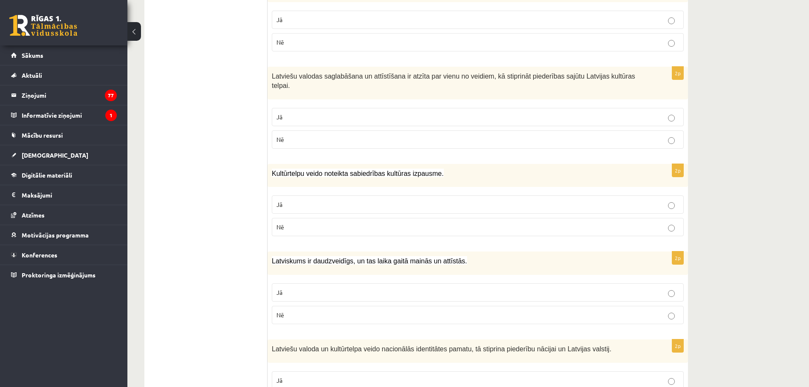
click at [334, 200] on p "Jā" at bounding box center [478, 204] width 403 height 9
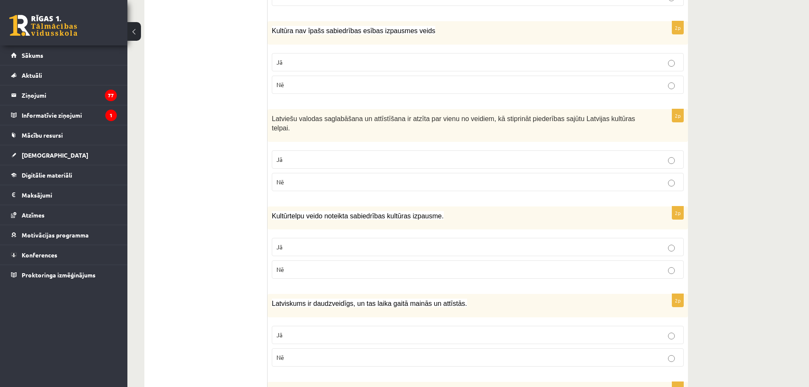
scroll to position [340, 0]
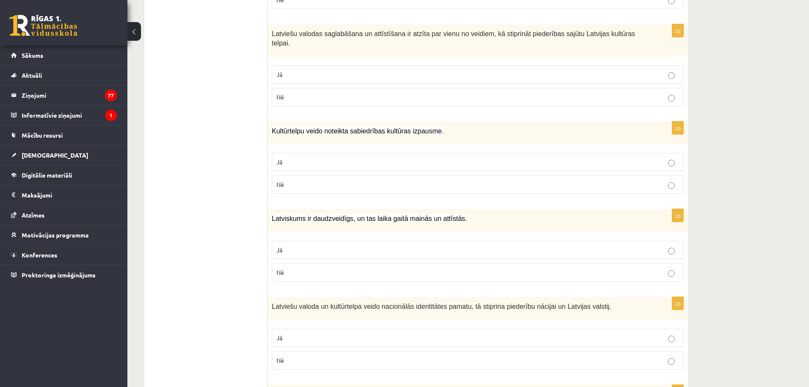
click at [320, 246] on p "Jā" at bounding box center [478, 250] width 403 height 9
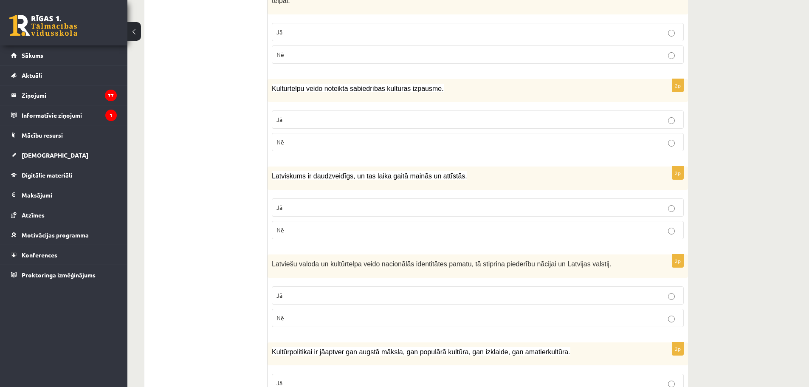
scroll to position [425, 0]
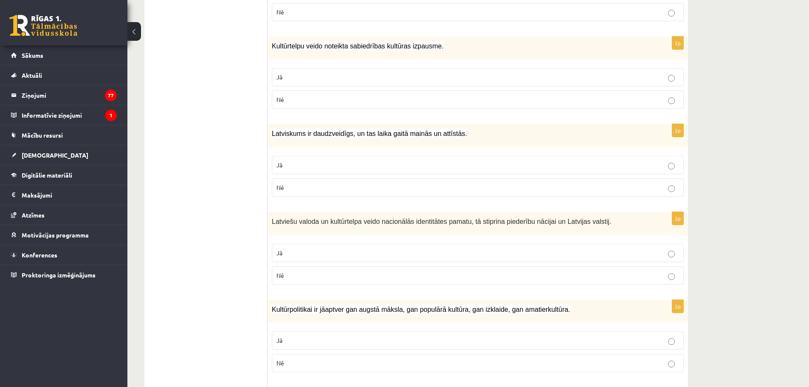
click at [320, 249] on p "Jā" at bounding box center [478, 253] width 403 height 9
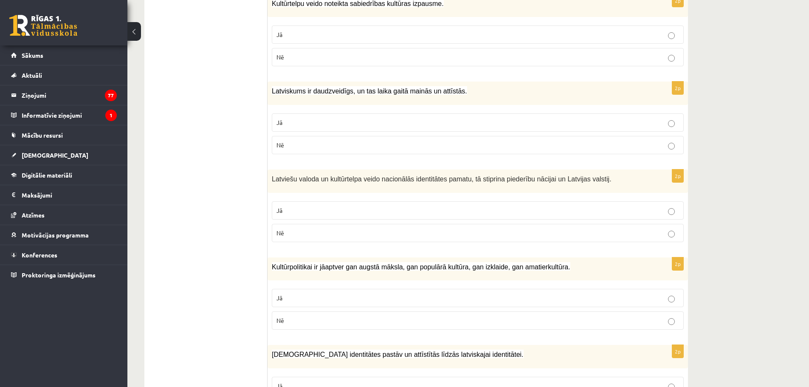
scroll to position [510, 0]
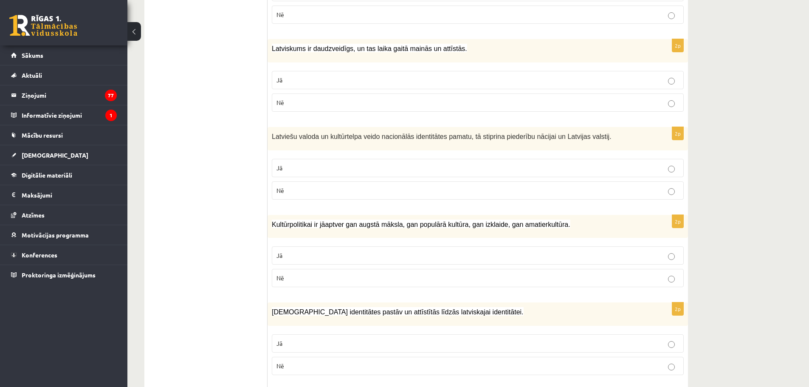
click at [320, 251] on p "Jā" at bounding box center [478, 255] width 403 height 9
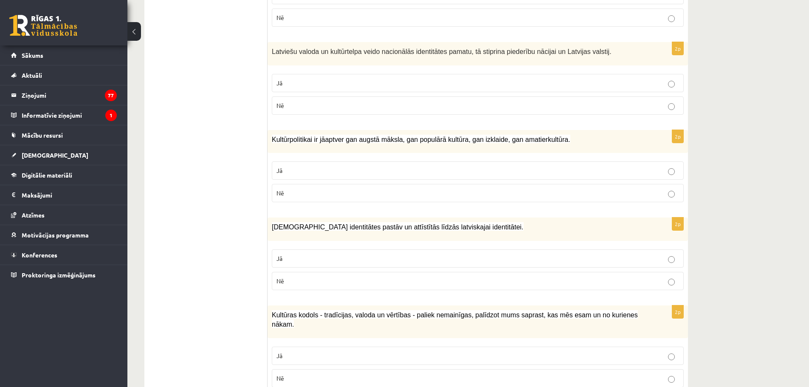
click at [320, 254] on p "Jā" at bounding box center [478, 258] width 403 height 9
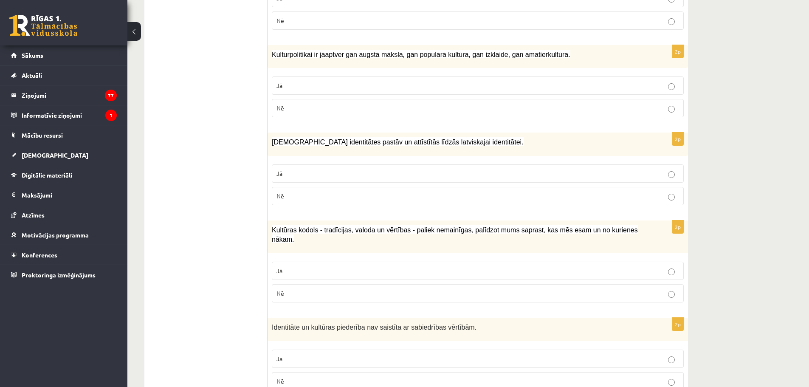
click at [320, 266] on p "Jā" at bounding box center [478, 270] width 403 height 9
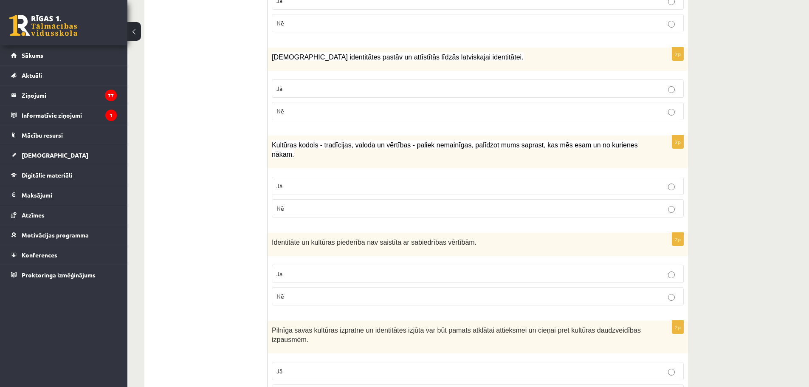
scroll to position [807, 0]
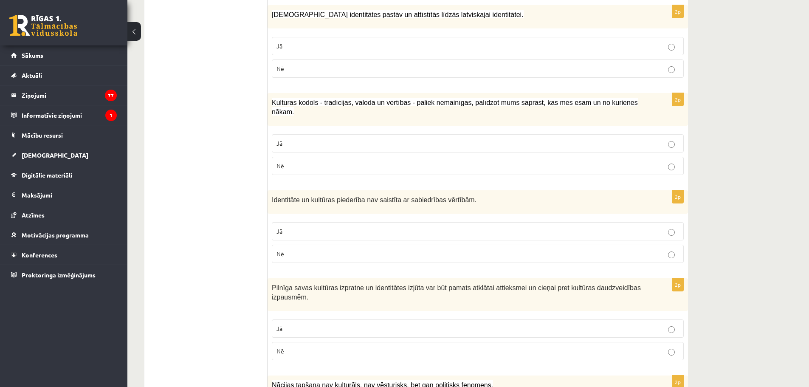
click at [313, 227] on p "Jā" at bounding box center [478, 231] width 403 height 9
click at [610, 249] on p "Nē" at bounding box center [478, 253] width 403 height 9
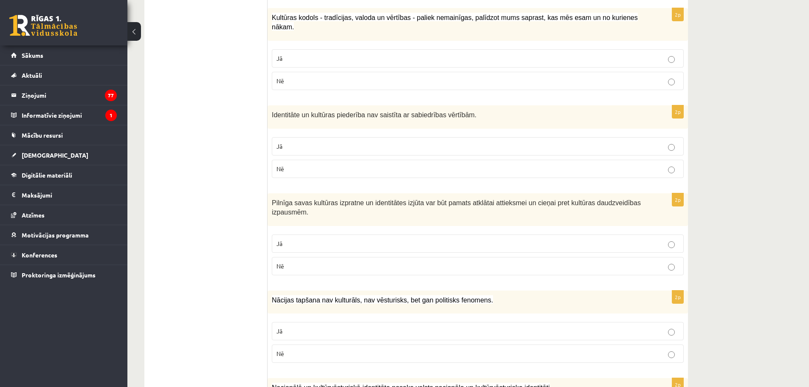
click at [304, 239] on p "Jā" at bounding box center [478, 243] width 403 height 9
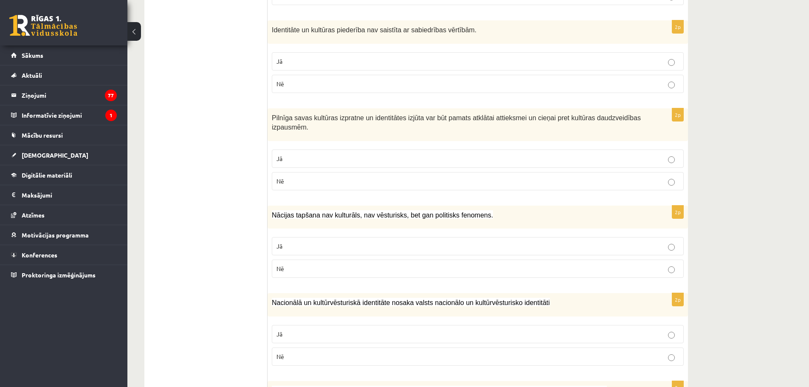
click at [296, 264] on p "Nē" at bounding box center [478, 268] width 403 height 9
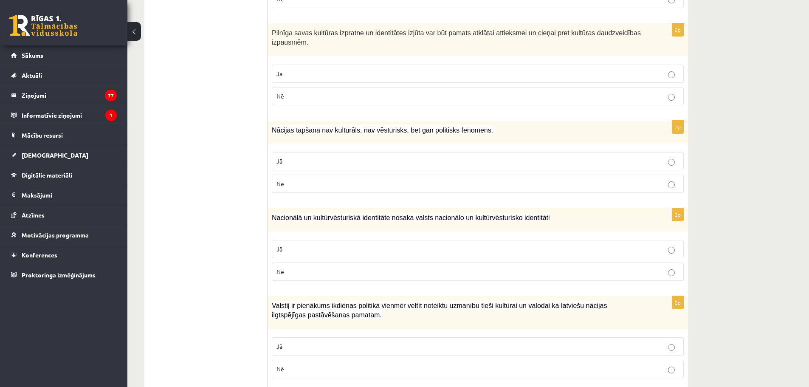
scroll to position [1105, 0]
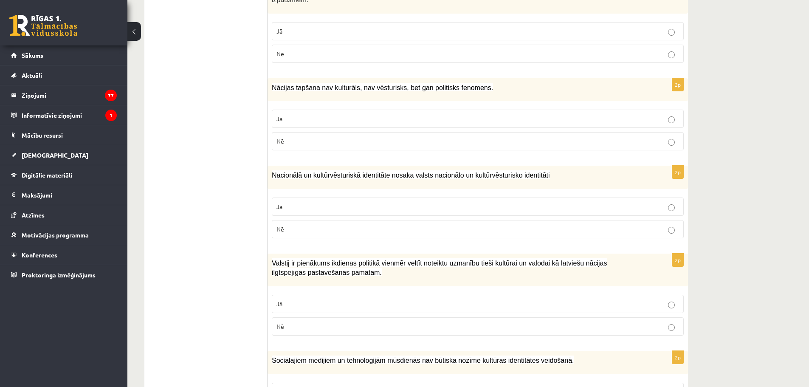
click at [283, 203] on span "Jā" at bounding box center [280, 207] width 6 height 8
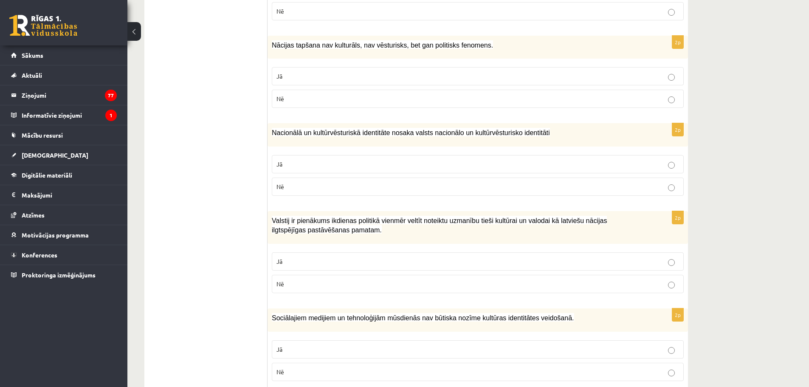
scroll to position [1154, 0]
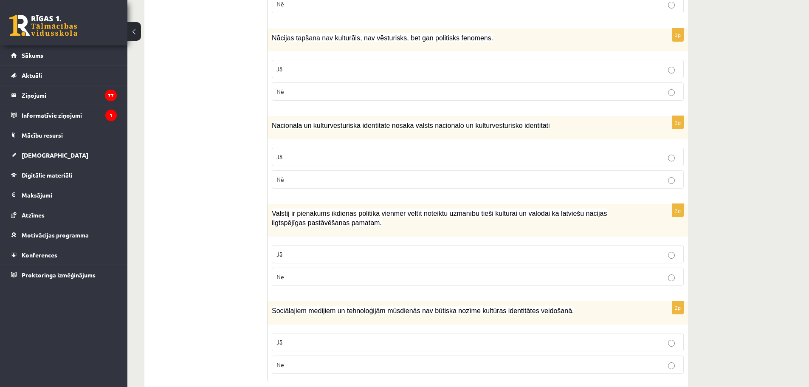
click at [296, 250] on p "Jā" at bounding box center [478, 254] width 403 height 9
click at [309, 360] on p "Nē" at bounding box center [478, 364] width 403 height 9
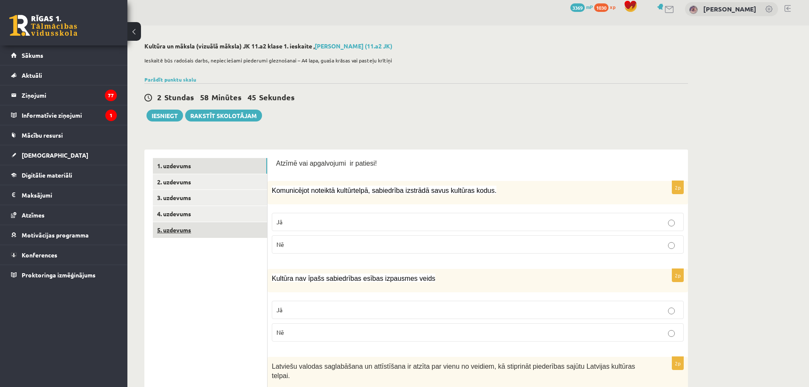
scroll to position [0, 0]
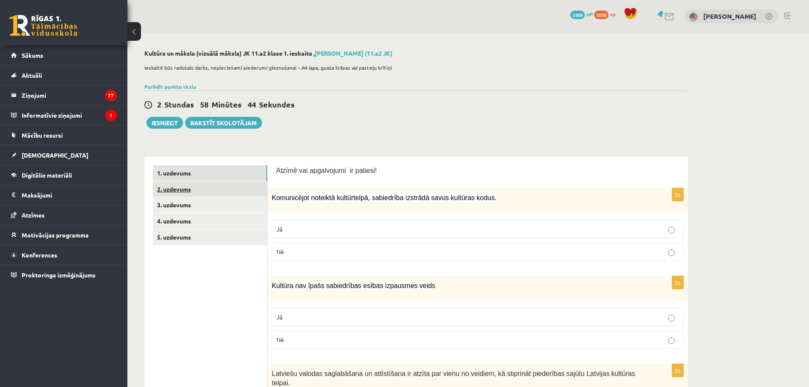
click at [163, 184] on link "2. uzdevums" at bounding box center [210, 189] width 114 height 16
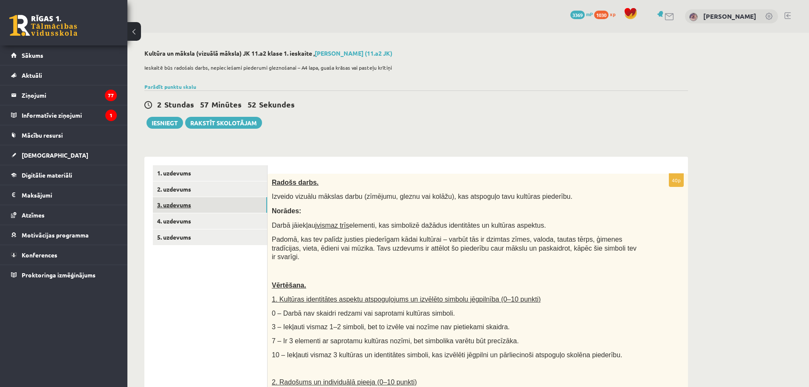
click at [182, 212] on link "3. uzdevums" at bounding box center [210, 205] width 114 height 16
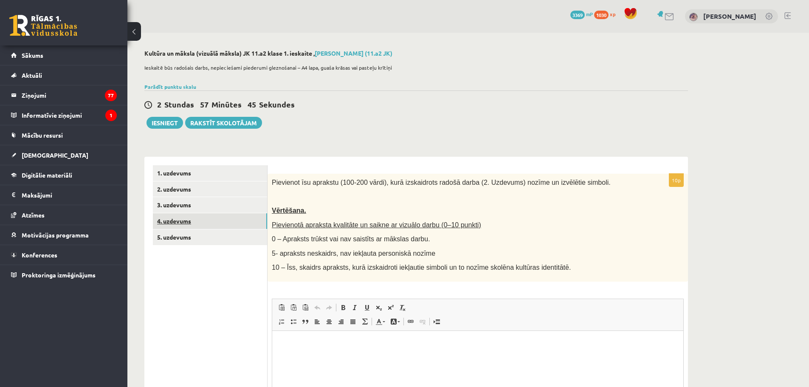
click at [218, 226] on link "4. uzdevums" at bounding box center [210, 221] width 114 height 16
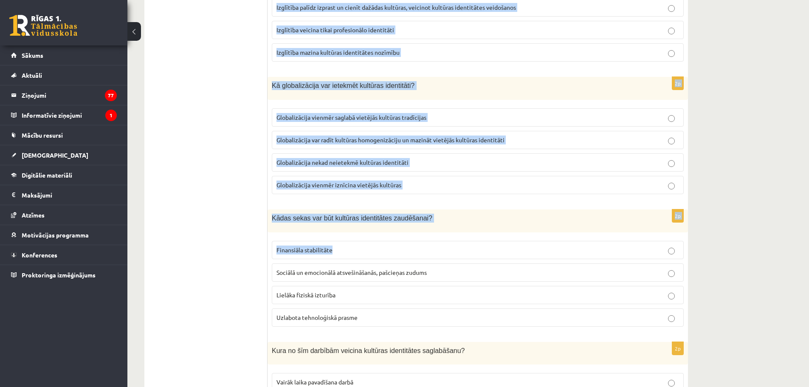
scroll to position [1130, 0]
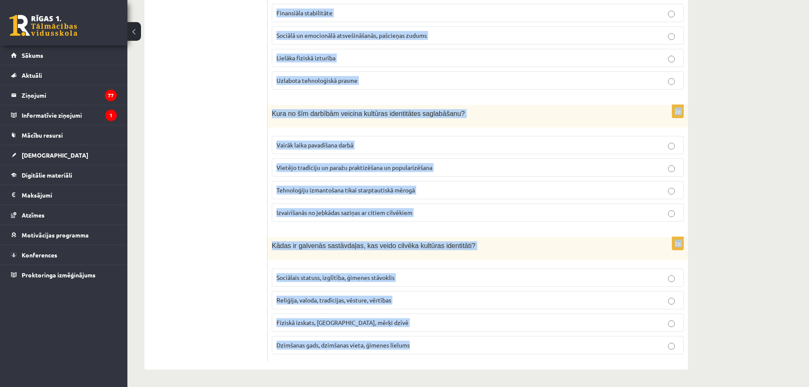
drag, startPoint x: 269, startPoint y: 185, endPoint x: 419, endPoint y: 353, distance: 225.1
copy form "Lo ips dolor sitametc adipisci el seddo eius tempori utlabore? Etdolorem aliqu …"
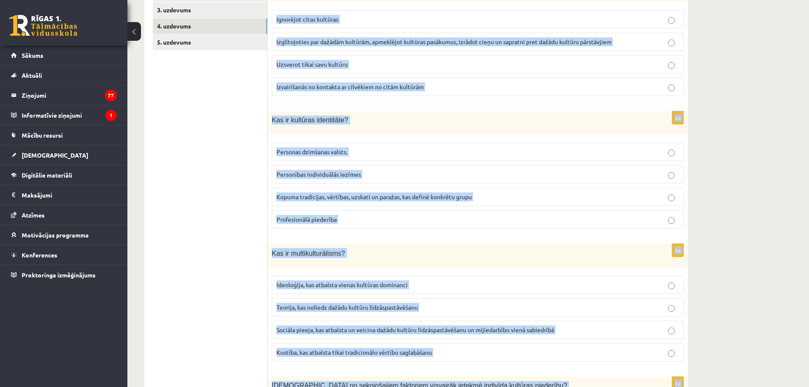
scroll to position [0, 0]
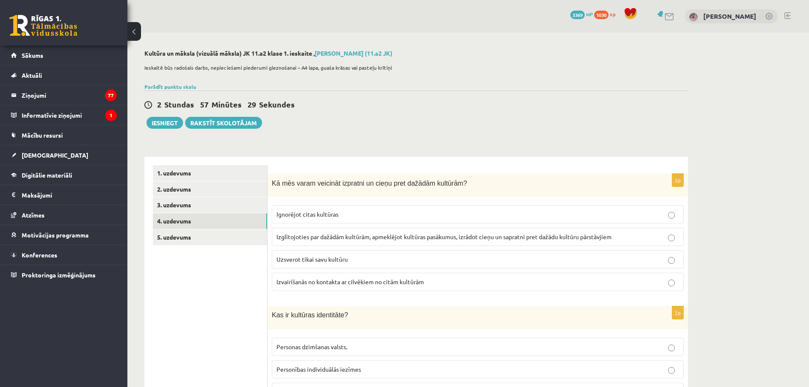
click at [308, 236] on span "Izglītojoties par dažādām kultūrām, apmeklējot kultūras pasākumus, izrādot cieņ…" at bounding box center [444, 237] width 335 height 8
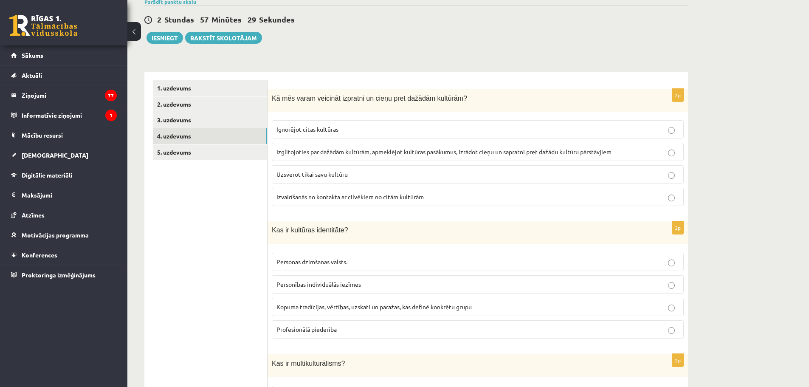
scroll to position [170, 0]
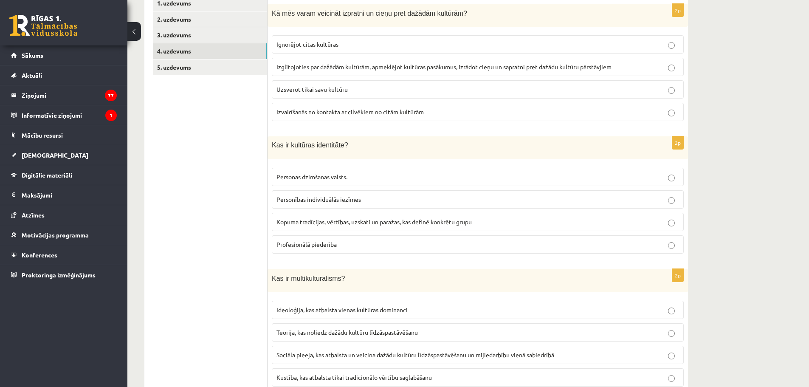
click at [311, 222] on span "Kopuma tradīcijas, vērtības, uzskati un paražas, kas definē konkrētu grupu" at bounding box center [374, 222] width 195 height 8
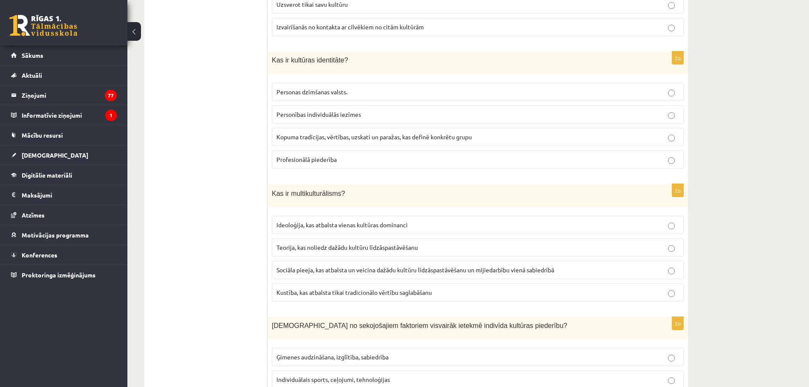
scroll to position [297, 0]
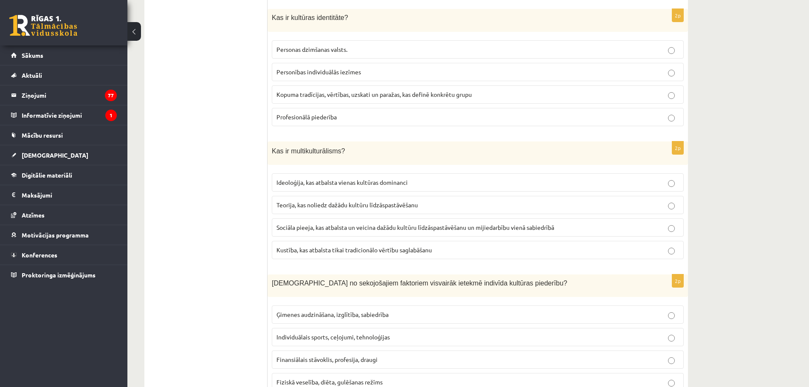
click at [309, 229] on span "Sociāla pieeja, kas atbalsta un veicina dažādu kultūru līdzāspastāvēšanu un mij…" at bounding box center [416, 227] width 278 height 8
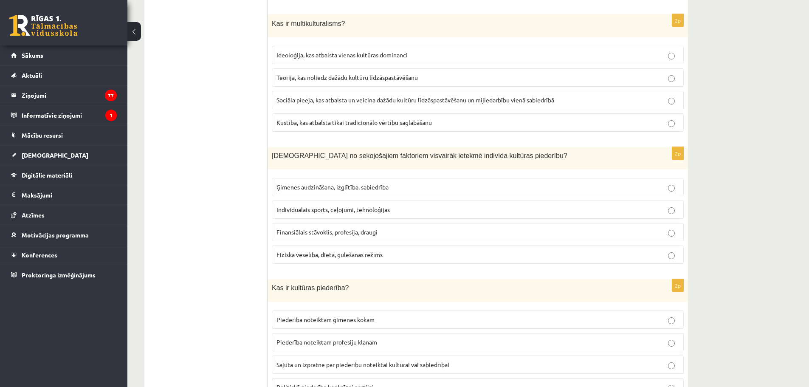
scroll to position [467, 0]
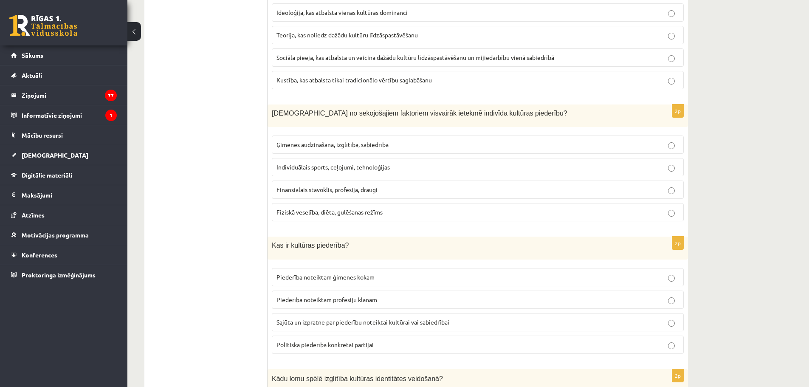
click at [303, 141] on p "Ģimenes audzināšana, izglītība, sabiedrība" at bounding box center [478, 144] width 403 height 9
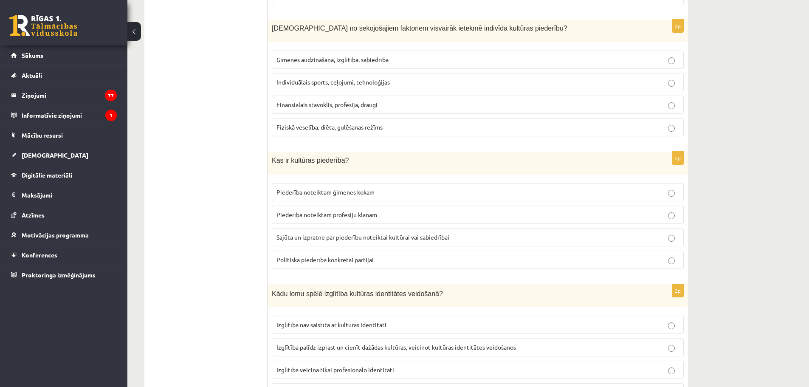
scroll to position [595, 0]
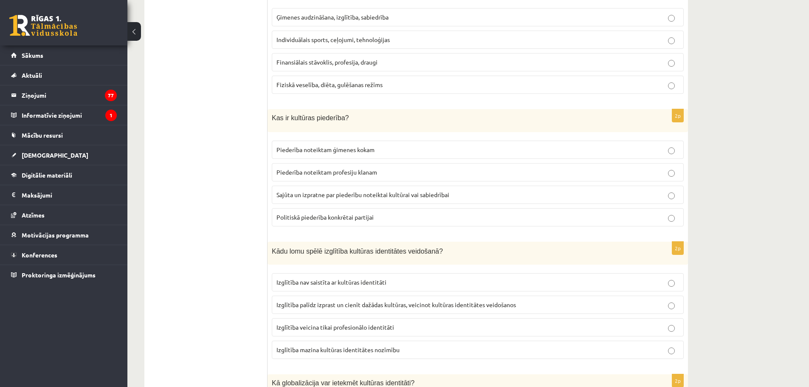
click at [286, 195] on span "Sajūta un izpratne par piederību noteiktai kultūrai vai sabiedrībai" at bounding box center [363, 195] width 173 height 8
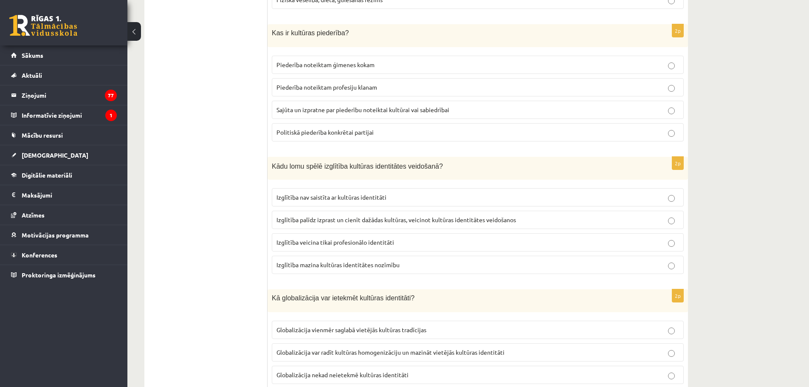
scroll to position [722, 0]
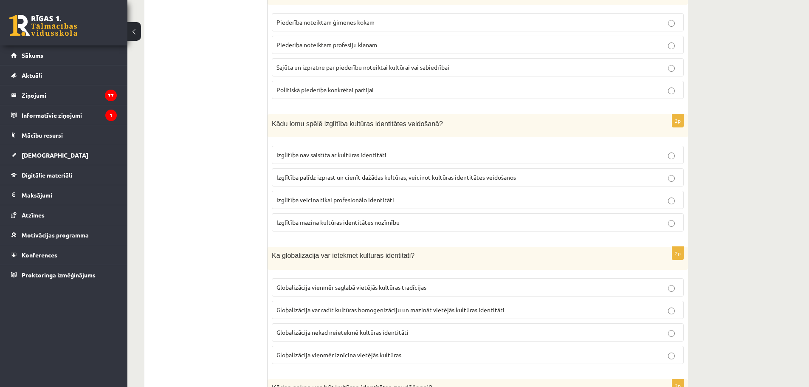
click at [302, 175] on span "Izglītība palīdz izprast un cienīt dažādas kultūras, veicinot kultūras identitā…" at bounding box center [397, 177] width 240 height 8
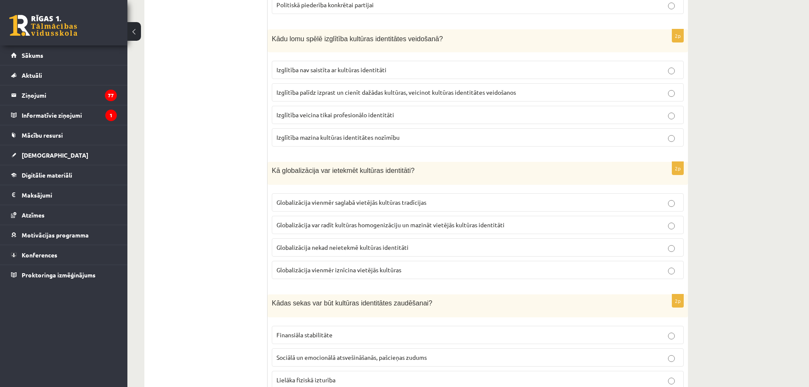
scroll to position [850, 0]
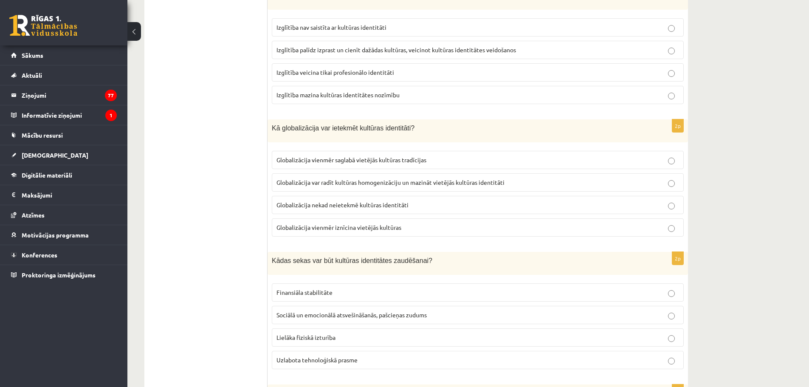
click at [312, 190] on label "Globalizācija var radīt kultūras homogenizāciju un mazināt vietējās kultūras id…" at bounding box center [478, 182] width 412 height 18
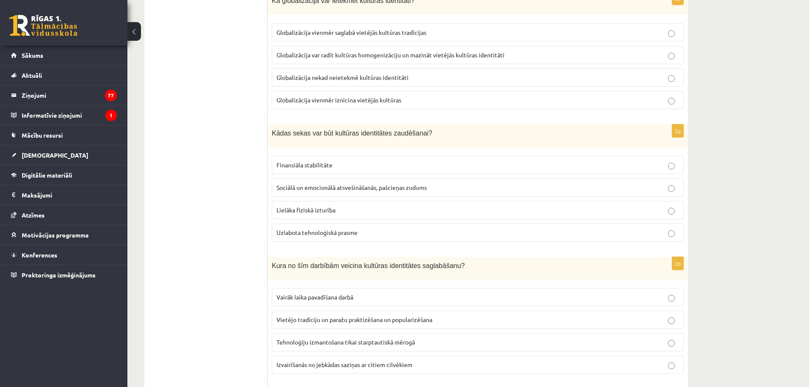
scroll to position [1020, 0]
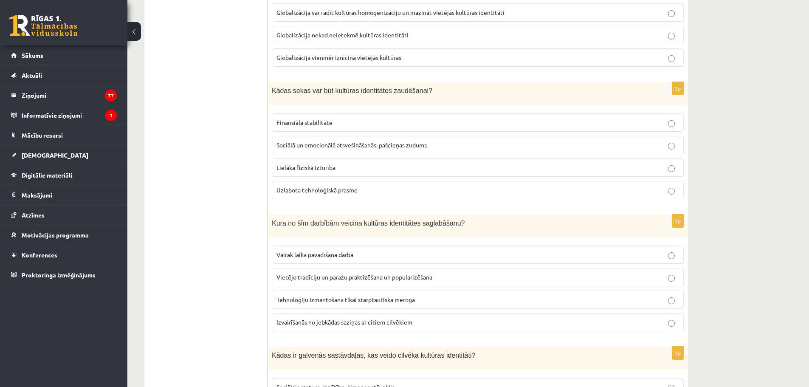
click at [311, 147] on span "Sociālā un emocionālā atsvešināšanās, pašcieņas zudums" at bounding box center [352, 145] width 150 height 8
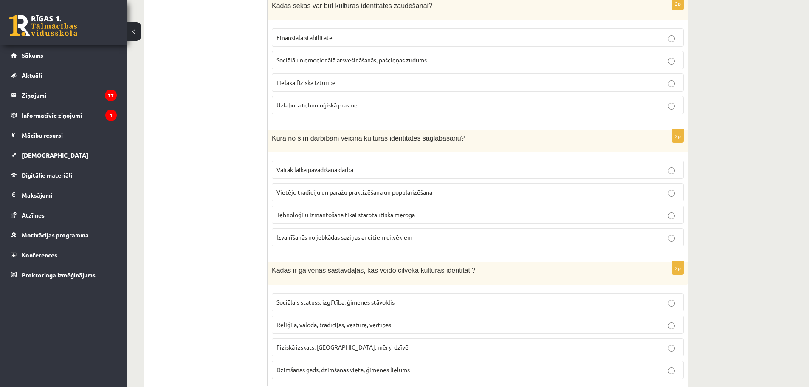
scroll to position [1130, 0]
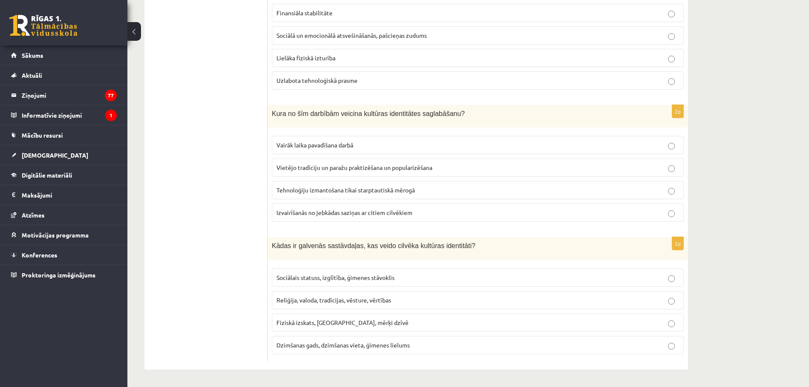
click at [300, 170] on span "Vietējo tradīciju un paražu praktizēšana un popularizēšana" at bounding box center [355, 168] width 156 height 8
click at [293, 299] on span "Reliģija, valoda, tradīcijas, vēsture, vērtības" at bounding box center [334, 300] width 115 height 8
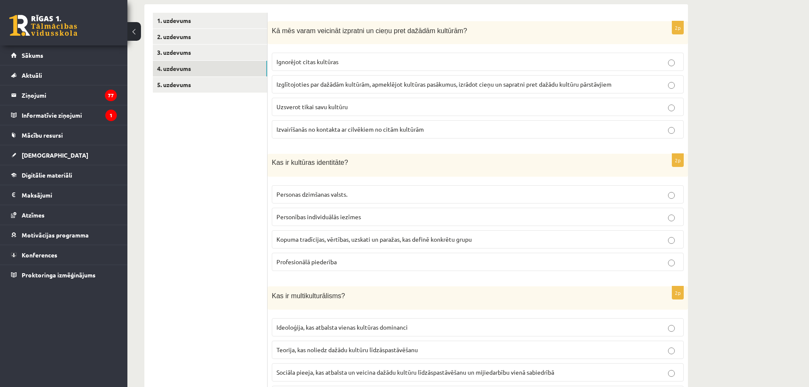
scroll to position [0, 0]
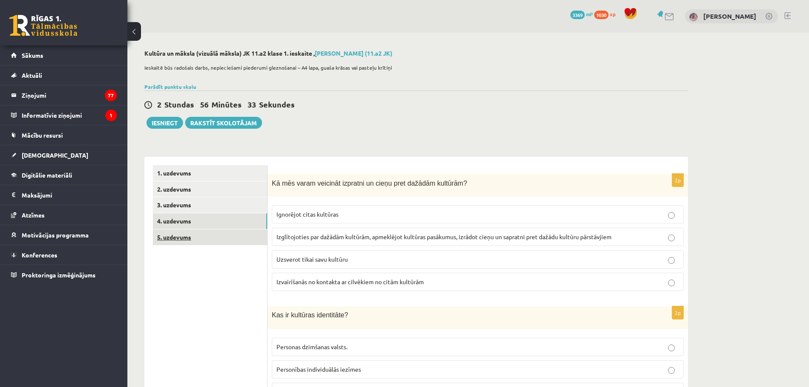
click at [201, 237] on link "5. uzdevums" at bounding box center [210, 237] width 114 height 16
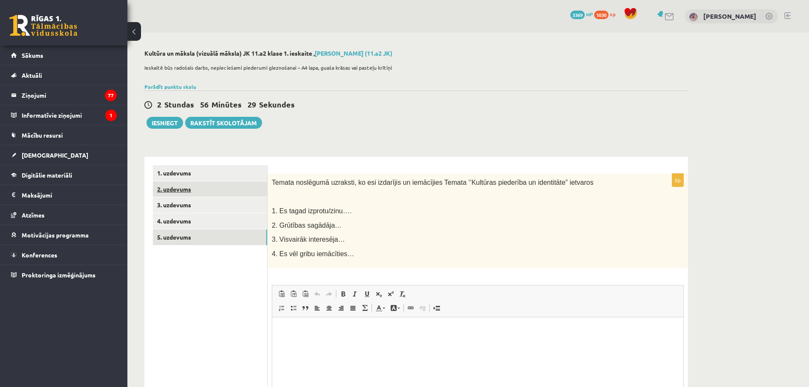
click at [192, 193] on link "2. uzdevums" at bounding box center [210, 189] width 114 height 16
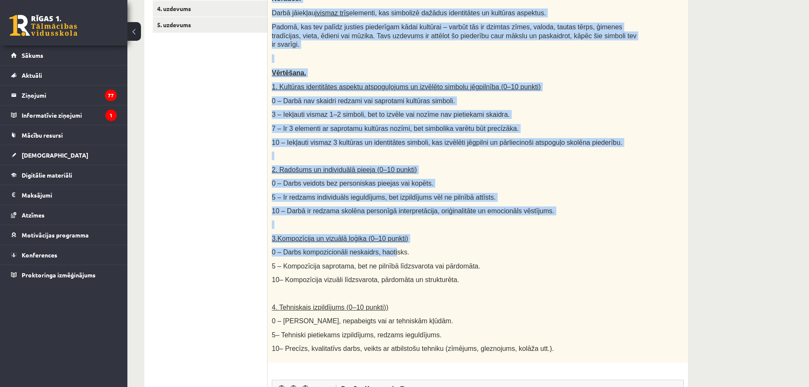
scroll to position [255, 0]
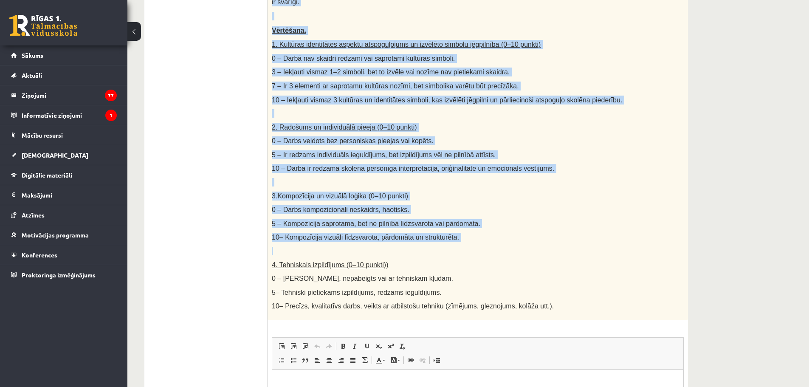
drag, startPoint x: 271, startPoint y: 180, endPoint x: 388, endPoint y: 242, distance: 131.9
click at [388, 242] on div "Radošs darbs. Izveido vizuālu mākslas darbu (zīmējumu, gleznu vai kolāžu), kas …" at bounding box center [478, 120] width 421 height 402
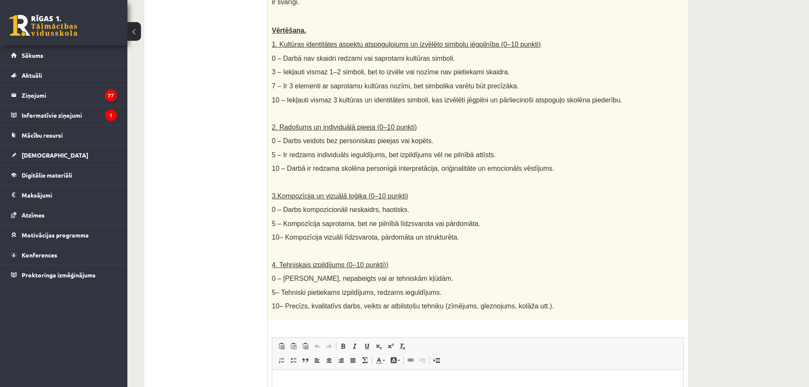
click at [450, 260] on p "4. Tehniskais izpildījums (0–10 punkti))" at bounding box center [457, 264] width 370 height 9
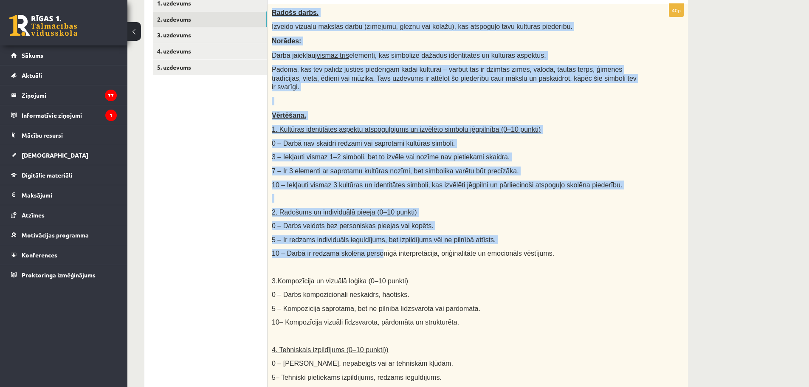
scroll to position [297, 0]
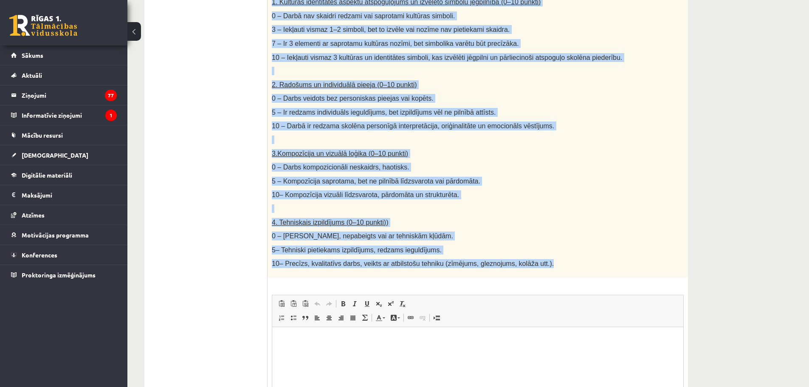
drag, startPoint x: 271, startPoint y: 139, endPoint x: 418, endPoint y: 238, distance: 177.4
click at [554, 253] on div "Radošs darbs. Izveido vizuālu mākslas darbu (zīmējumu, gleznu vai kolāžu), kas …" at bounding box center [478, 77] width 421 height 402
copy div "Radošs darbs. Izveido vizuālu mākslas darbu (zīmējumu, gleznu vai kolāžu), kas …"
click at [543, 191] on p "10– Kompozīcija vizuāli līdzsvarota, pārdomāta un strukturēta." at bounding box center [457, 194] width 370 height 9
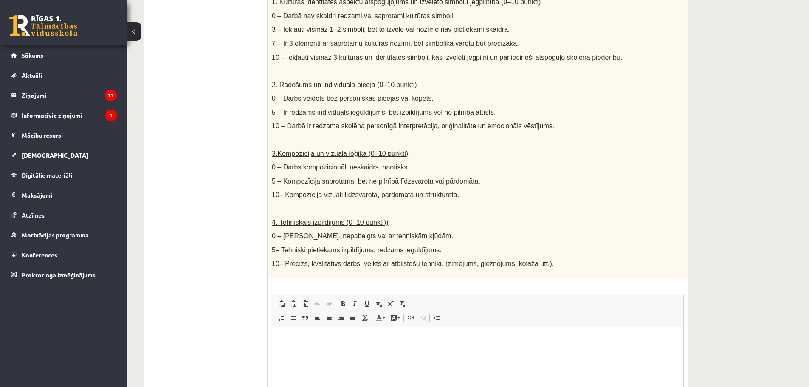
scroll to position [127, 0]
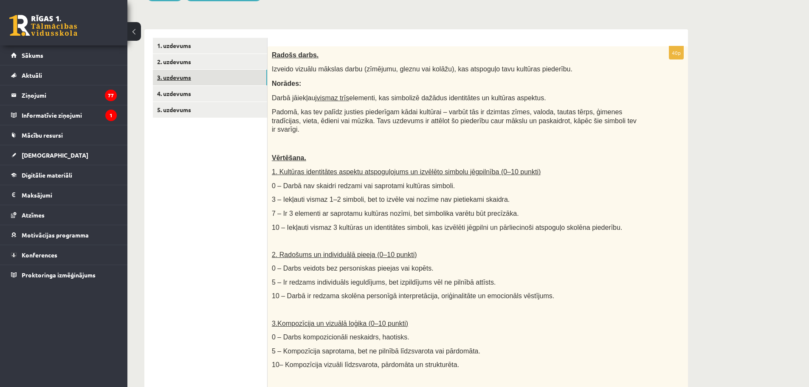
click at [196, 76] on link "3. uzdevums" at bounding box center [210, 78] width 114 height 16
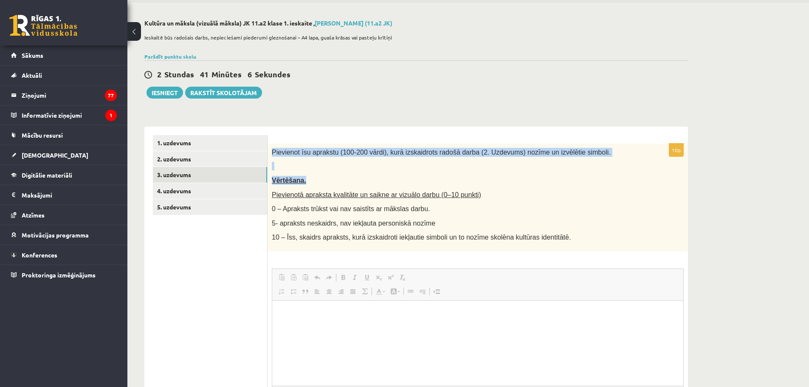
scroll to position [0, 0]
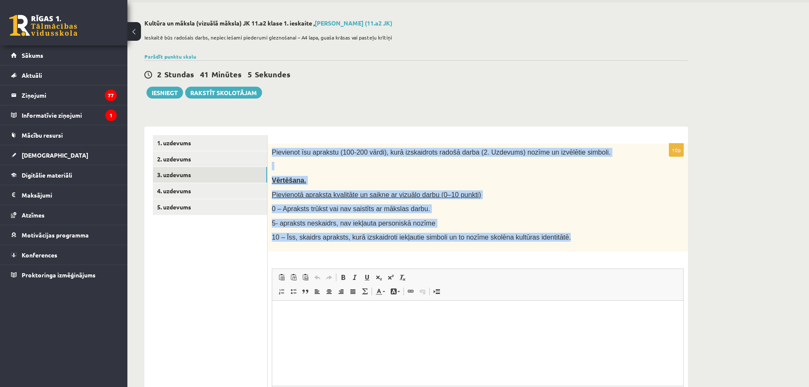
drag, startPoint x: 271, startPoint y: 149, endPoint x: 501, endPoint y: 187, distance: 232.9
click at [551, 230] on div "Pievienot īsu aprakstu (100-200 vārdi), kurā izskaidrots radošā darba (2. Uzdev…" at bounding box center [478, 198] width 421 height 108
copy div "Pievienot īsu aprakstu (100-200 vārdi), kurā izskaidrots radošā darba (2. Uzdev…"
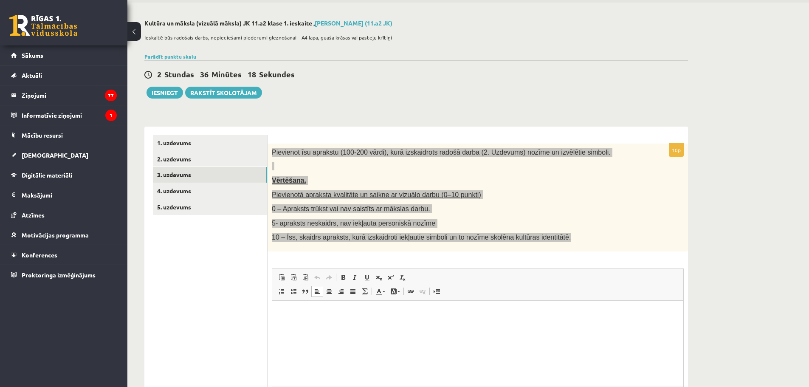
click at [333, 326] on html at bounding box center [477, 313] width 411 height 26
click at [328, 326] on html at bounding box center [477, 313] width 411 height 26
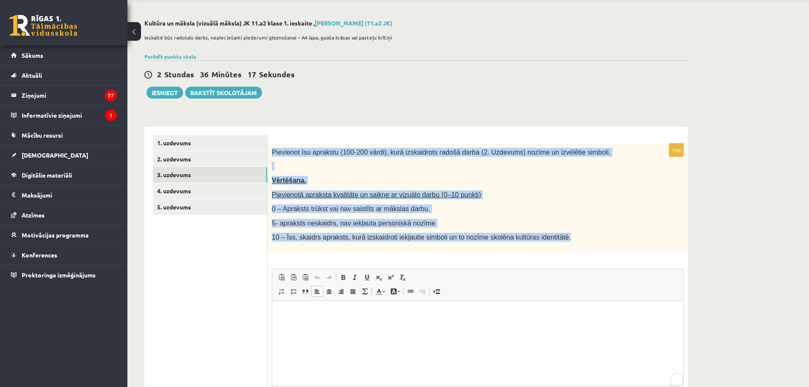
click at [554, 197] on p "Pievienotā apraksta kvalitāte un saikne ar vizuālo darbu (0–10 punkti)" at bounding box center [457, 194] width 370 height 9
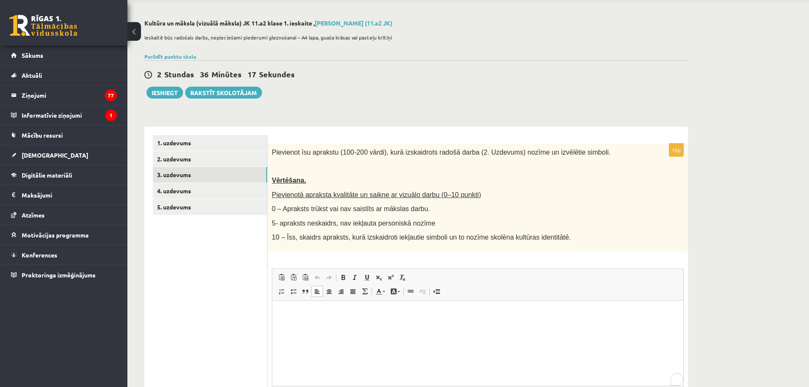
click at [296, 326] on html at bounding box center [477, 313] width 411 height 26
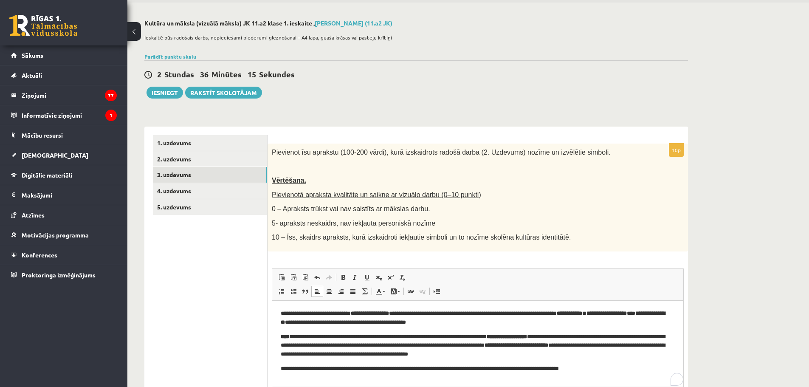
scroll to position [115, 0]
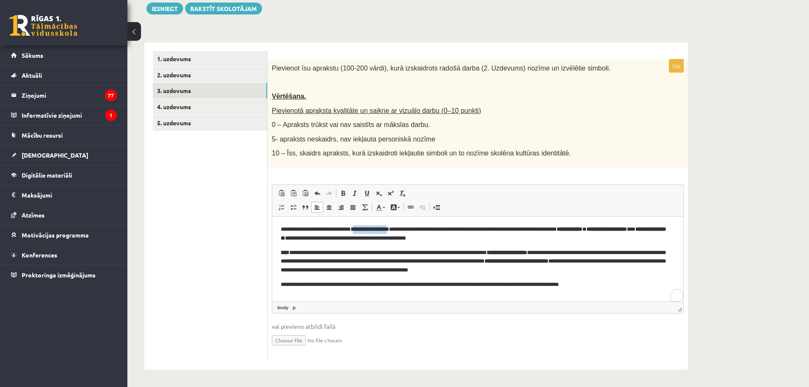
drag, startPoint x: 419, startPoint y: 229, endPoint x: 374, endPoint y: 228, distance: 45.1
click at [374, 228] on strong "**********" at bounding box center [370, 229] width 38 height 6
click at [341, 195] on span at bounding box center [343, 193] width 7 height 7
click at [468, 159] on div "Pievienot īsu aprakstu (100-200 vārdi), kurā izskaidrots radošā darba (2. Uzdev…" at bounding box center [478, 113] width 421 height 108
click at [495, 185] on span "Editor toolbars Paste Keyboard shortcut Ctrl+V Paste as plain text Keyboard sho…" at bounding box center [477, 201] width 411 height 32
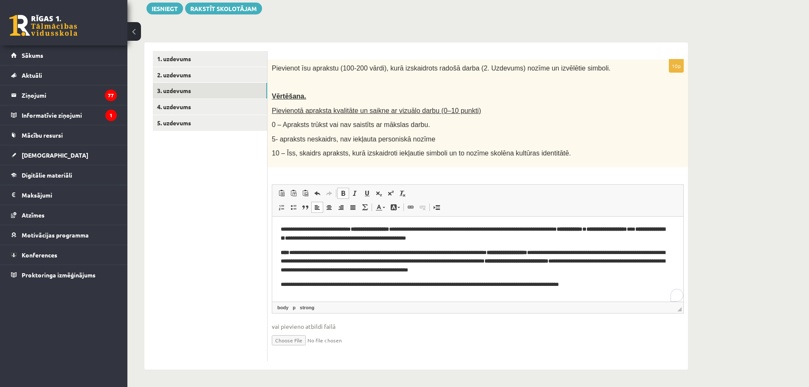
click at [340, 192] on span at bounding box center [343, 193] width 7 height 7
click at [347, 194] on link "Bold Keyboard shortcut Ctrl+B" at bounding box center [343, 193] width 12 height 11
click at [341, 196] on span at bounding box center [343, 193] width 7 height 7
click at [343, 195] on span at bounding box center [343, 193] width 7 height 7
click at [344, 195] on span at bounding box center [343, 193] width 7 height 7
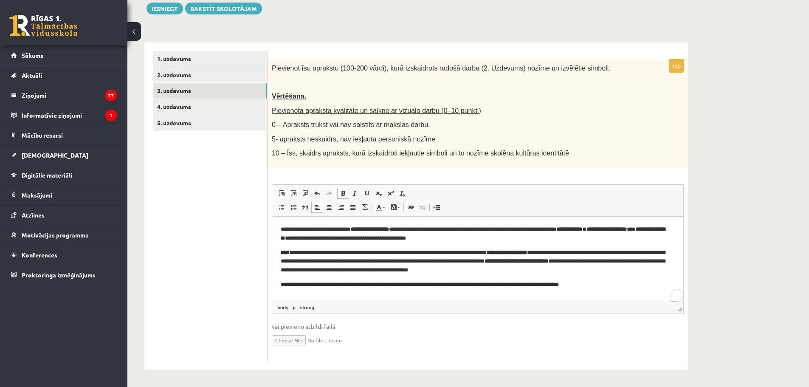
click at [361, 230] on p "**********" at bounding box center [478, 234] width 394 height 18
drag, startPoint x: 371, startPoint y: 229, endPoint x: 417, endPoint y: 222, distance: 46.8
click at [421, 225] on p "**********" at bounding box center [478, 234] width 394 height 18
click at [344, 195] on span at bounding box center [343, 193] width 7 height 7
click at [344, 190] on span at bounding box center [343, 193] width 7 height 7
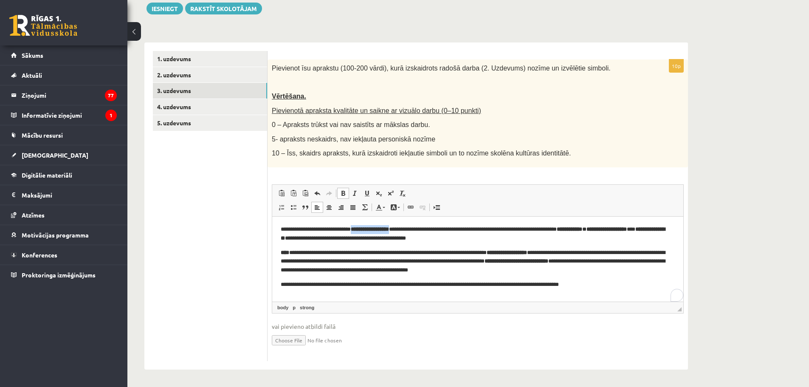
click at [342, 192] on span at bounding box center [343, 193] width 7 height 7
click at [356, 196] on span at bounding box center [355, 193] width 7 height 7
click at [356, 194] on span at bounding box center [355, 193] width 7 height 7
click at [345, 193] on span at bounding box center [343, 193] width 7 height 7
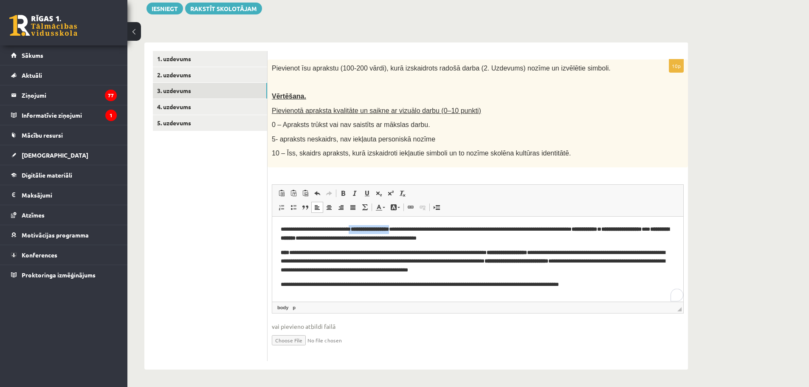
drag, startPoint x: 369, startPoint y: 229, endPoint x: 421, endPoint y: 225, distance: 52.4
click at [421, 225] on p "**********" at bounding box center [478, 234] width 394 height 18
click at [343, 189] on link "Bold Keyboard shortcut Ctrl+B" at bounding box center [343, 193] width 12 height 11
click at [343, 190] on span at bounding box center [343, 193] width 7 height 7
click at [444, 177] on div "10p Pievienot īsu aprakstu (100-200 vārdi), kurā izskaidrots radošā darba (2. U…" at bounding box center [478, 210] width 421 height 302
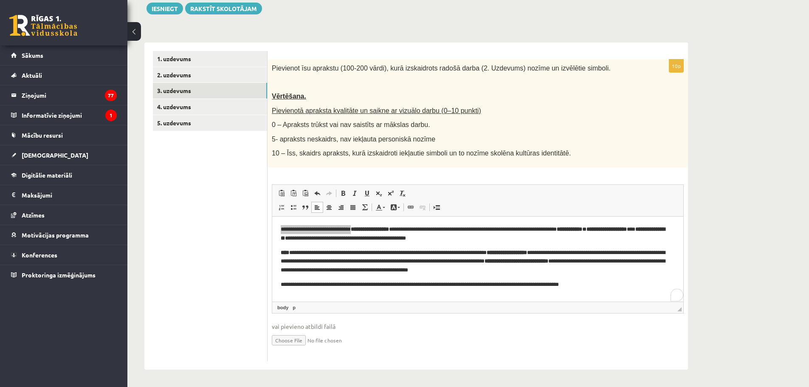
click at [461, 166] on div "Pievienot īsu aprakstu (100-200 vārdi), kurā izskaidrots radošā darba (2. Uzdev…" at bounding box center [478, 113] width 421 height 108
click at [458, 200] on span "Paste Keyboard shortcut Ctrl+V Paste as plain text Keyboard shortcut Ctrl+Shift…" at bounding box center [478, 194] width 405 height 14
click at [531, 160] on div "Pievienot īsu aprakstu (100-200 vārdi), kurā izskaidrots radošā darba (2. Uzdev…" at bounding box center [478, 113] width 421 height 108
click at [593, 127] on p "0 – Apraksts trūkst vai nav saistīts ar mākslas darbu." at bounding box center [457, 124] width 370 height 9
click at [578, 234] on p "**********" at bounding box center [478, 234] width 394 height 18
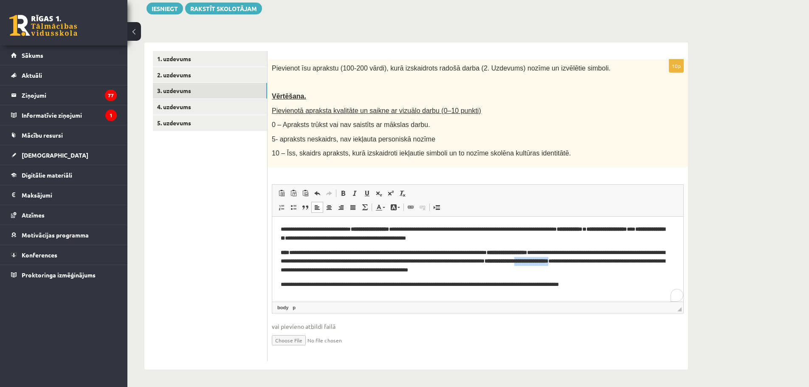
drag, startPoint x: 628, startPoint y: 262, endPoint x: 673, endPoint y: 261, distance: 45.0
click at [673, 261] on p "**********" at bounding box center [478, 261] width 394 height 26
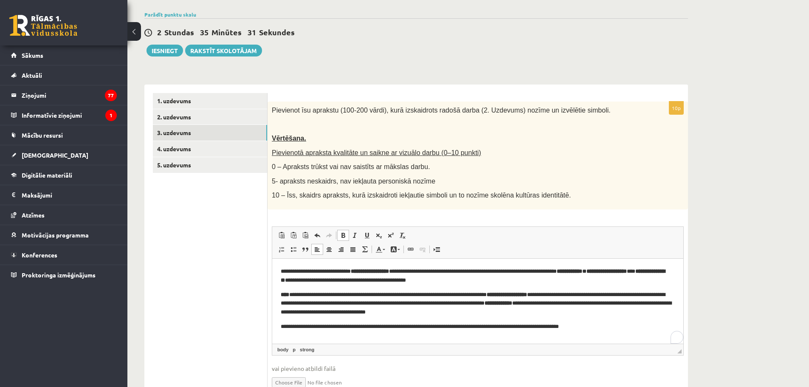
scroll to position [30, 0]
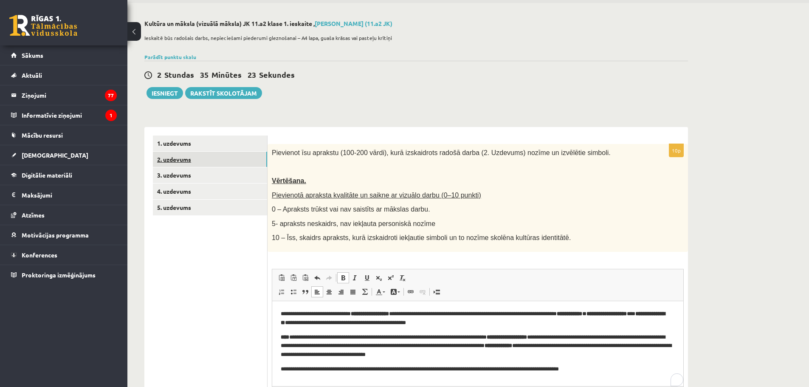
click at [179, 158] on link "2. uzdevums" at bounding box center [210, 160] width 114 height 16
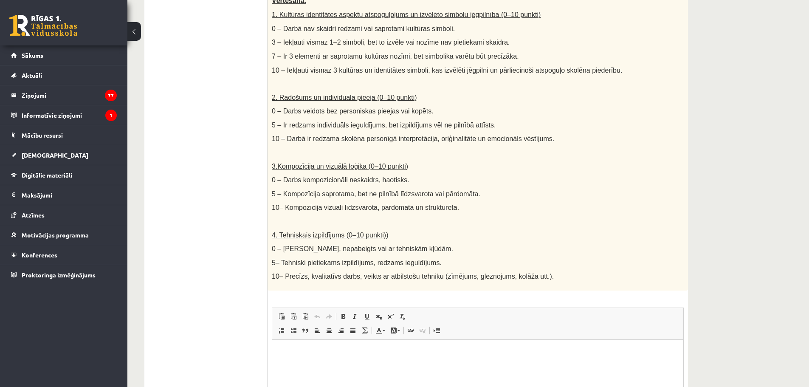
scroll to position [0, 0]
click at [311, 351] on p "Editor, wiswyg-editor-user-answer-47434040263200" at bounding box center [478, 352] width 394 height 9
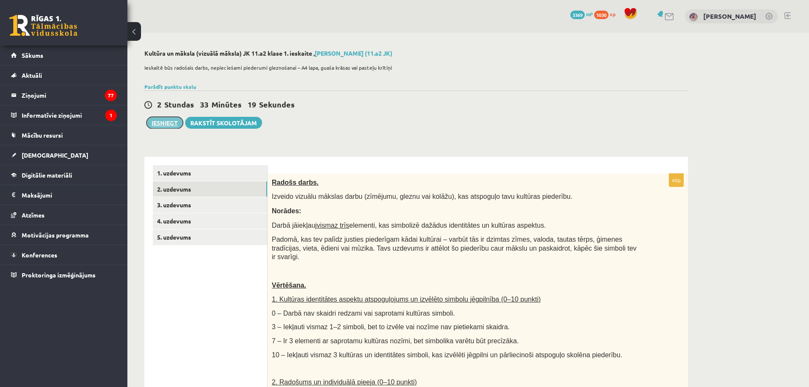
click at [173, 120] on button "Iesniegt" at bounding box center [165, 123] width 37 height 12
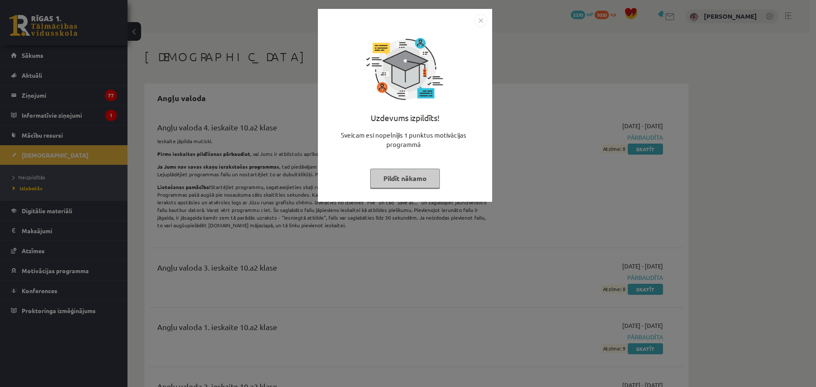
click at [415, 181] on button "Pildīt nākamo" at bounding box center [405, 179] width 70 height 20
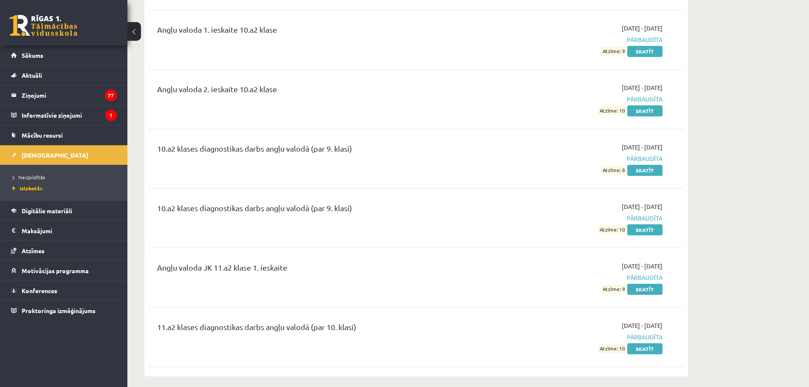
scroll to position [340, 0]
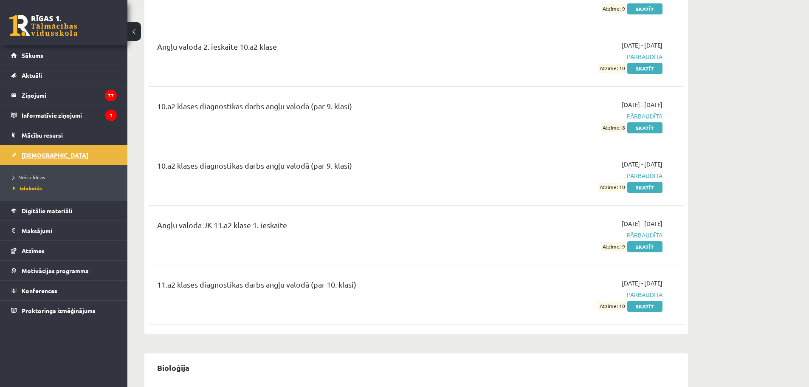
click at [15, 152] on link "[DEMOGRAPHIC_DATA]" at bounding box center [64, 155] width 106 height 20
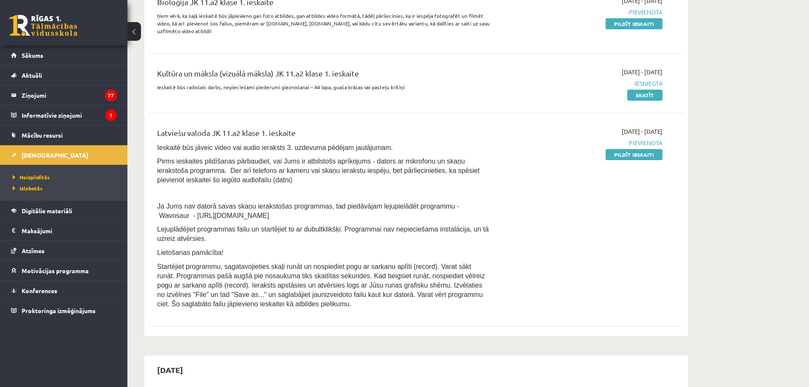
scroll to position [212, 0]
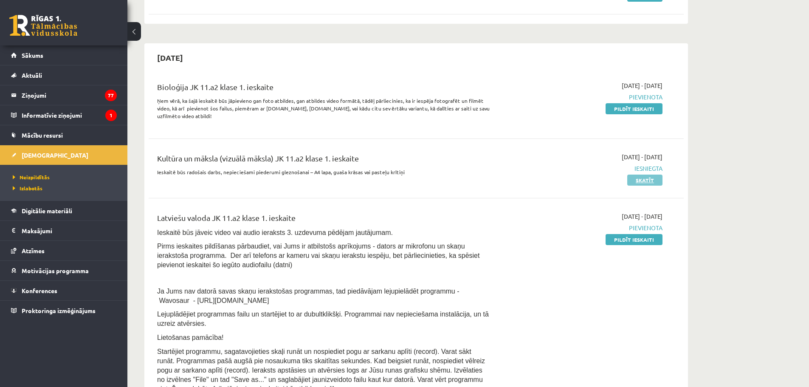
click at [644, 175] on link "Skatīt" at bounding box center [645, 180] width 35 height 11
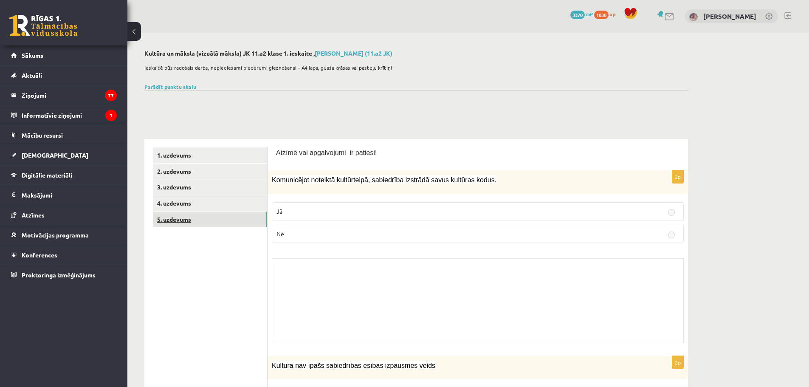
click at [183, 223] on link "5. uzdevums" at bounding box center [210, 220] width 114 height 16
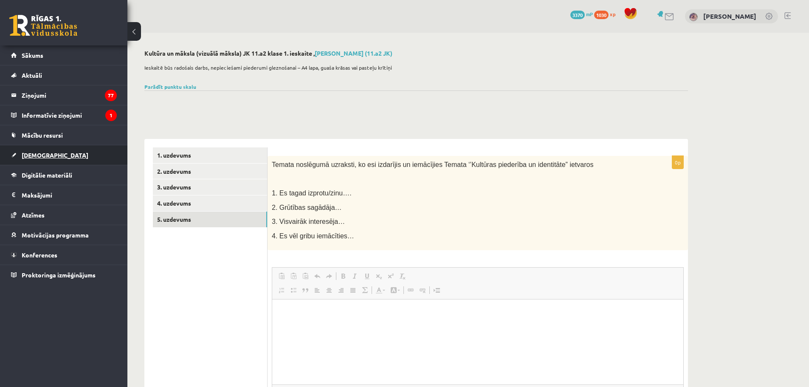
click at [51, 158] on link "[DEMOGRAPHIC_DATA]" at bounding box center [64, 155] width 106 height 20
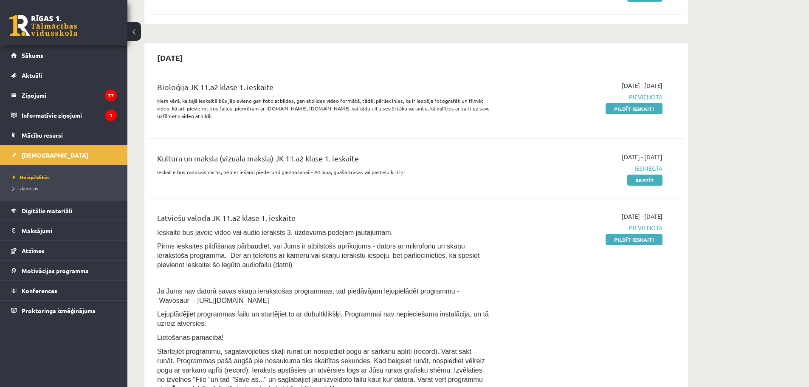
scroll to position [297, 0]
